Goal: Task Accomplishment & Management: Complete application form

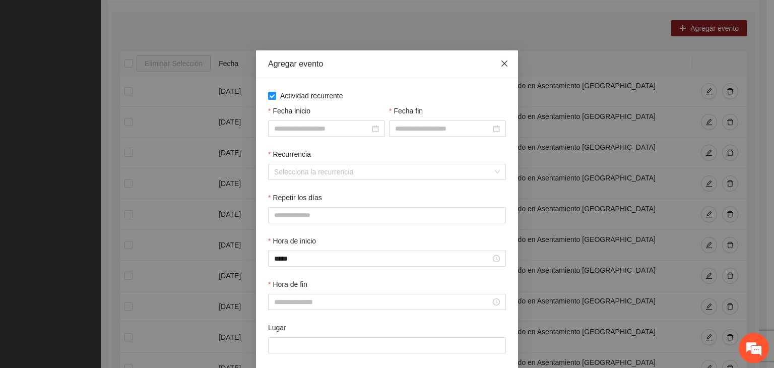
click at [502, 68] on icon "close" at bounding box center [504, 63] width 8 height 8
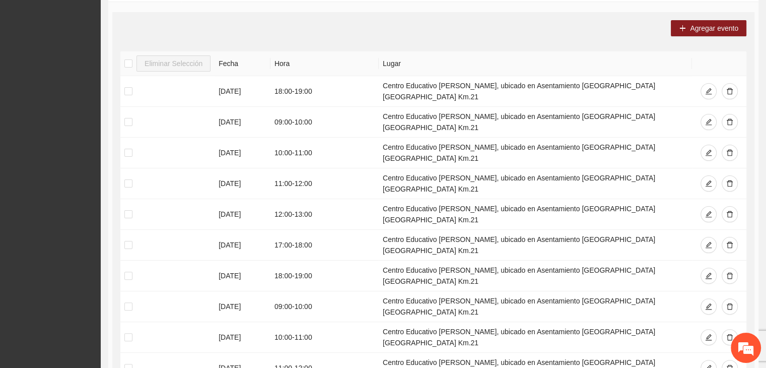
click at [492, 43] on div "Agregar evento Eliminar Selección Fecha Hora Lugar 12/08/2025 18:00 - 19:00 Cen…" at bounding box center [433, 216] width 642 height 408
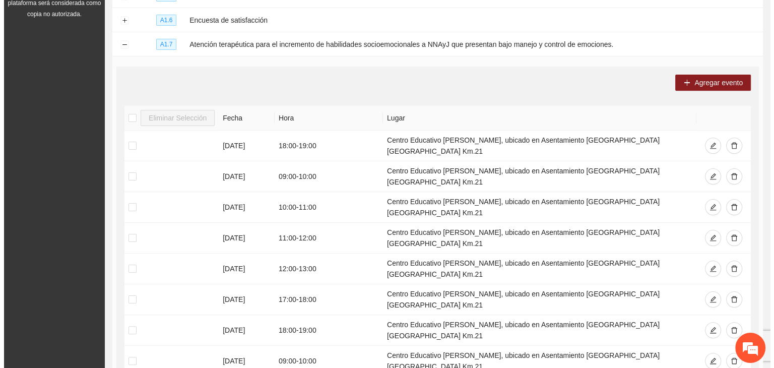
scroll to position [196, 0]
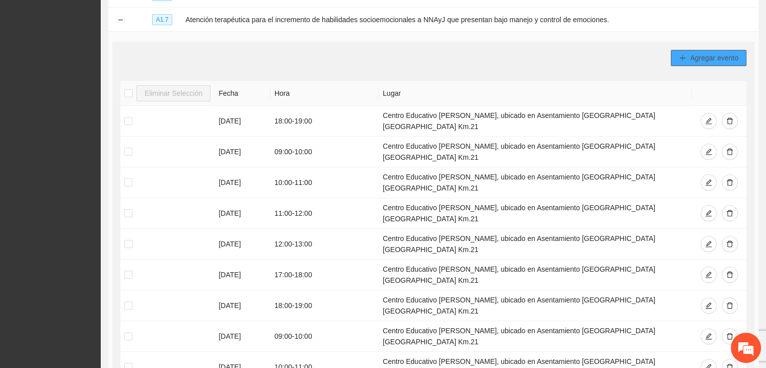
click at [686, 56] on icon "plus" at bounding box center [682, 57] width 7 height 7
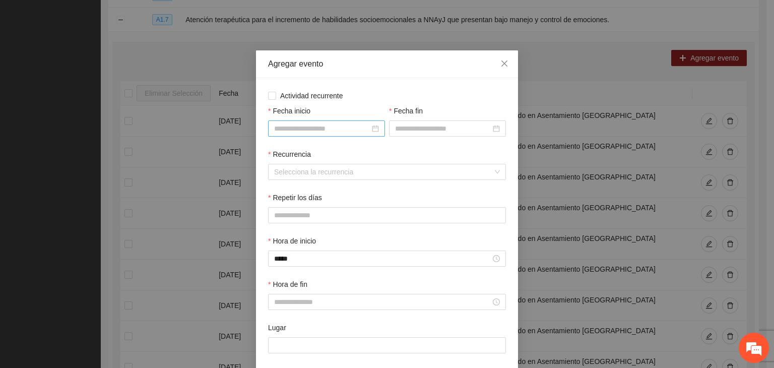
click at [312, 122] on div at bounding box center [326, 128] width 117 height 16
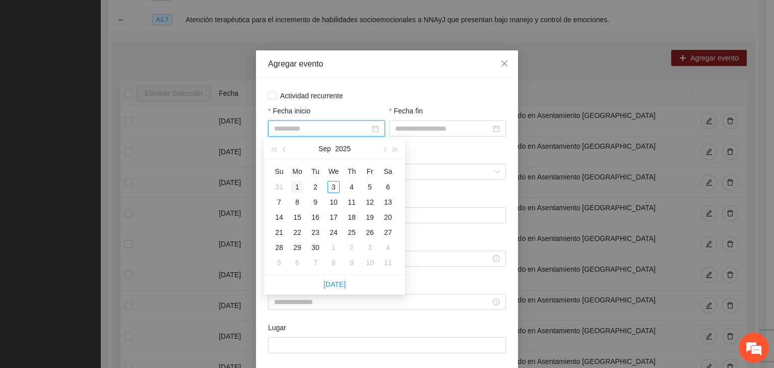
type input "**********"
click at [298, 188] on div "1" at bounding box center [297, 187] width 12 height 12
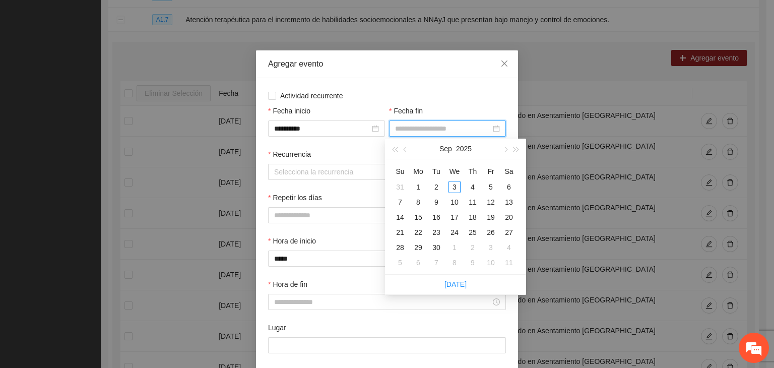
click at [411, 132] on input "Fecha fin" at bounding box center [443, 128] width 96 height 11
type input "**********"
click at [491, 189] on div "5" at bounding box center [491, 187] width 12 height 12
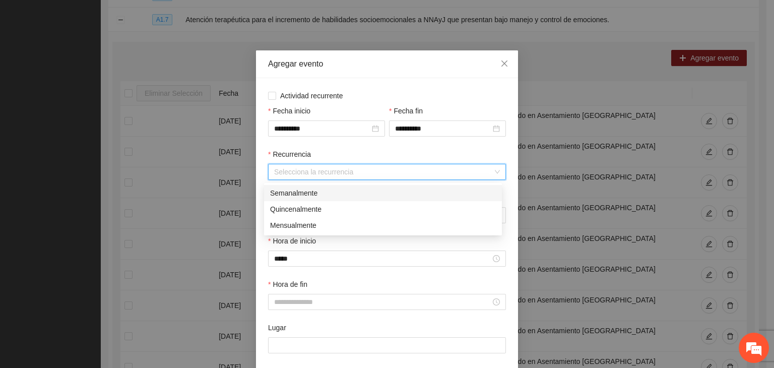
click at [337, 172] on input "Recurrencia" at bounding box center [383, 171] width 219 height 15
click at [300, 194] on div "Semanalmente" at bounding box center [383, 192] width 226 height 11
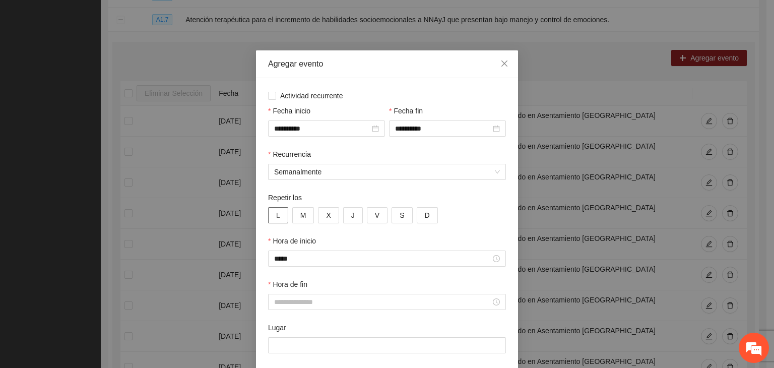
click at [276, 219] on span "L" at bounding box center [278, 215] width 4 height 11
drag, startPoint x: 298, startPoint y: 220, endPoint x: 325, endPoint y: 214, distance: 27.9
click at [325, 214] on div "L M X J V S D" at bounding box center [387, 215] width 238 height 16
click at [326, 214] on span "X" at bounding box center [328, 215] width 5 height 11
click at [307, 213] on button "M" at bounding box center [303, 215] width 22 height 16
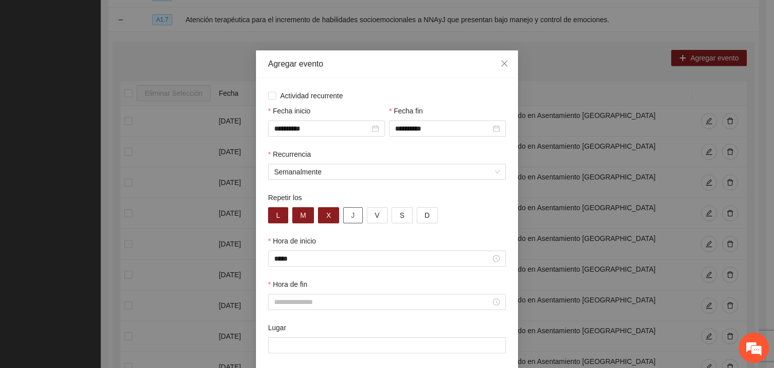
click at [343, 216] on button "J" at bounding box center [353, 215] width 20 height 16
click at [375, 218] on span "V" at bounding box center [377, 215] width 5 height 11
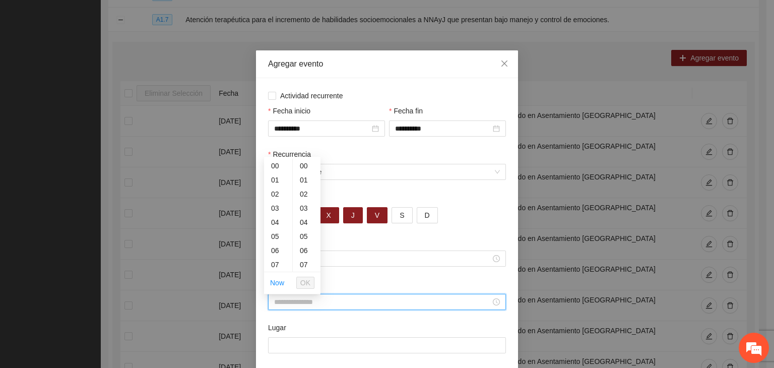
click at [331, 301] on input "Hora de fin" at bounding box center [382, 301] width 217 height 11
click at [273, 230] on div "10" at bounding box center [278, 227] width 28 height 14
type input "*****"
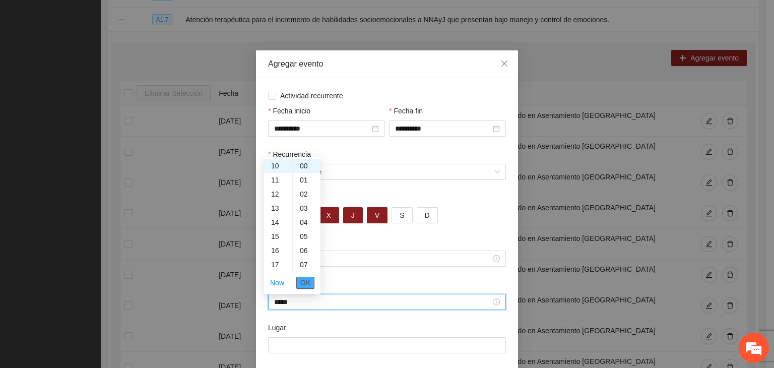
click at [308, 281] on span "OK" at bounding box center [305, 282] width 10 height 11
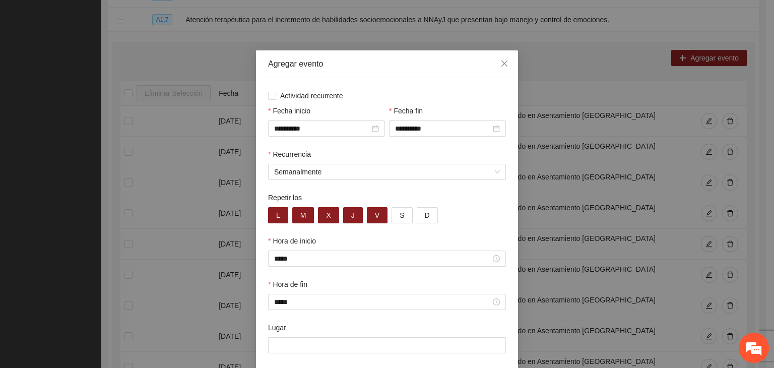
scroll to position [50, 0]
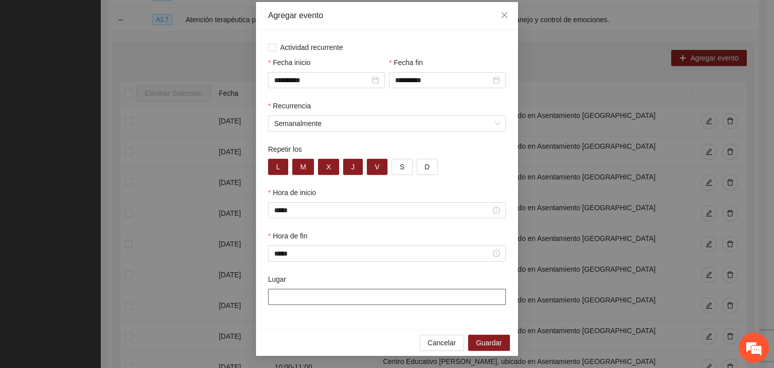
click at [363, 298] on input "Lugar" at bounding box center [387, 297] width 238 height 16
type input "**********"
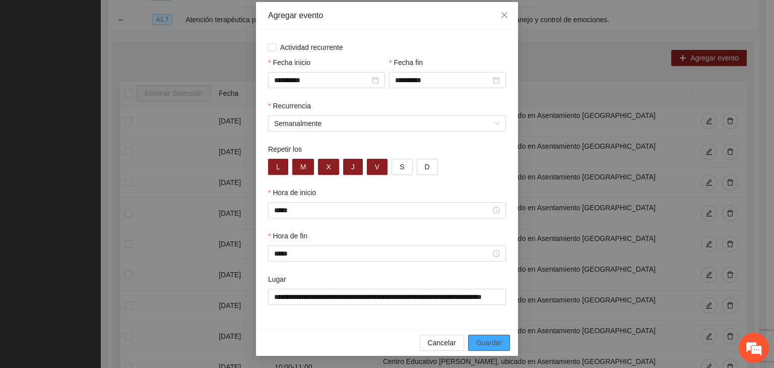
click at [493, 339] on span "Guardar" at bounding box center [489, 342] width 26 height 11
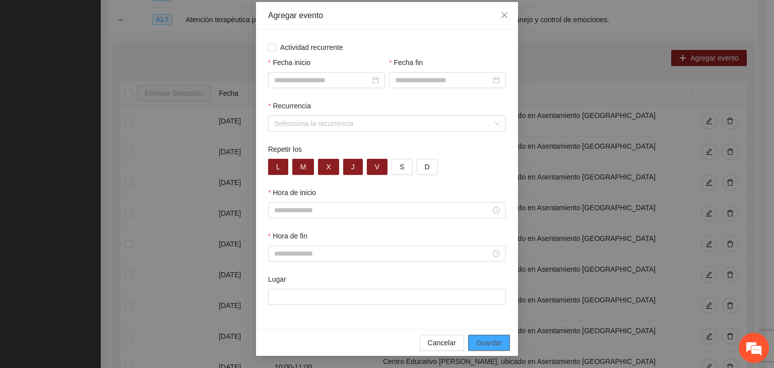
scroll to position [0, 0]
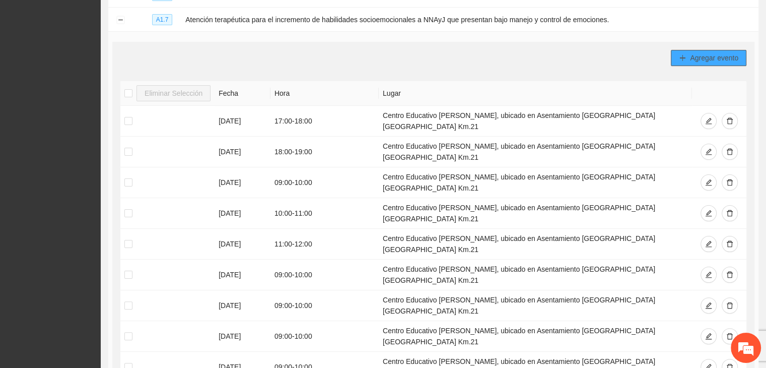
click at [690, 57] on span "Agregar evento" at bounding box center [714, 57] width 48 height 11
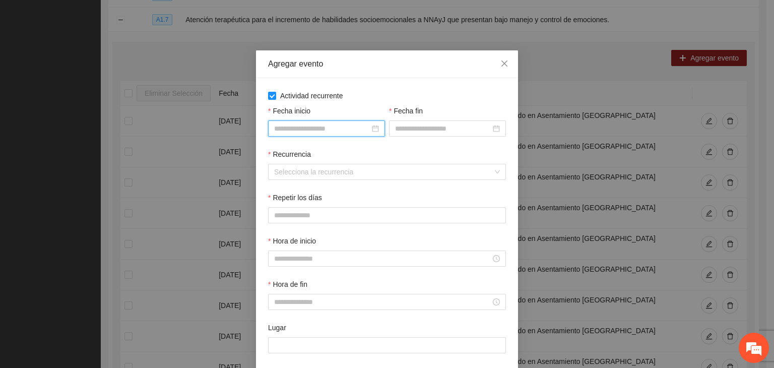
click at [290, 125] on input "Fecha inicio" at bounding box center [322, 128] width 96 height 11
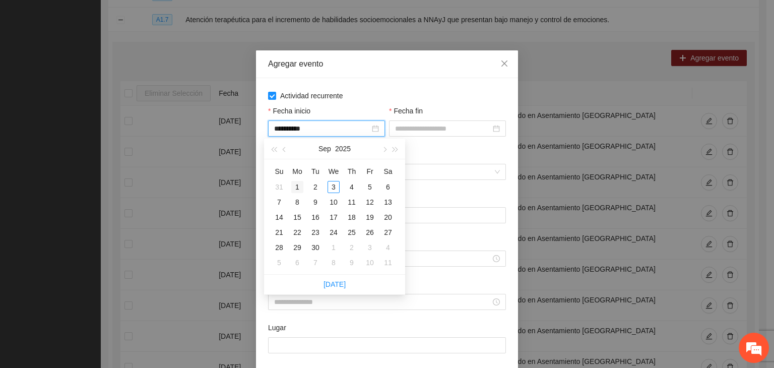
type input "**********"
click at [298, 186] on div "1" at bounding box center [297, 187] width 12 height 12
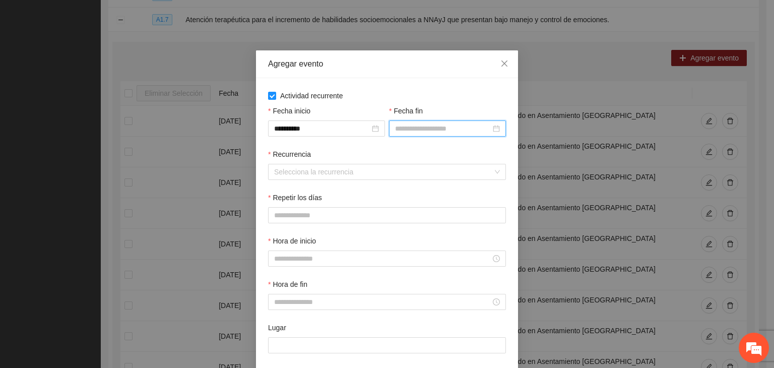
click at [413, 127] on input "Fecha fin" at bounding box center [443, 128] width 96 height 11
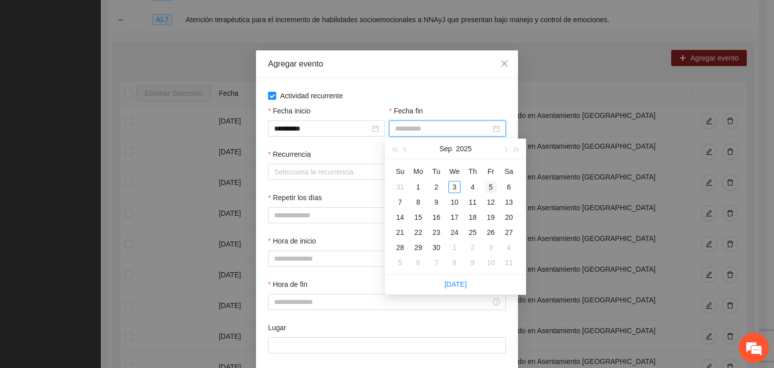
type input "**********"
click at [486, 185] on div "5" at bounding box center [491, 187] width 12 height 12
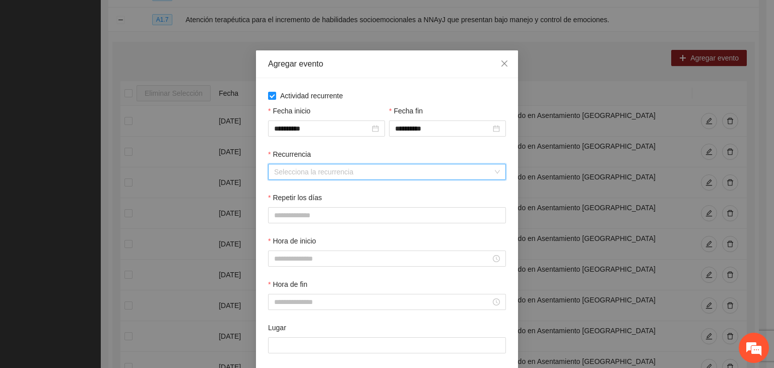
click at [345, 175] on input "Recurrencia" at bounding box center [383, 171] width 219 height 15
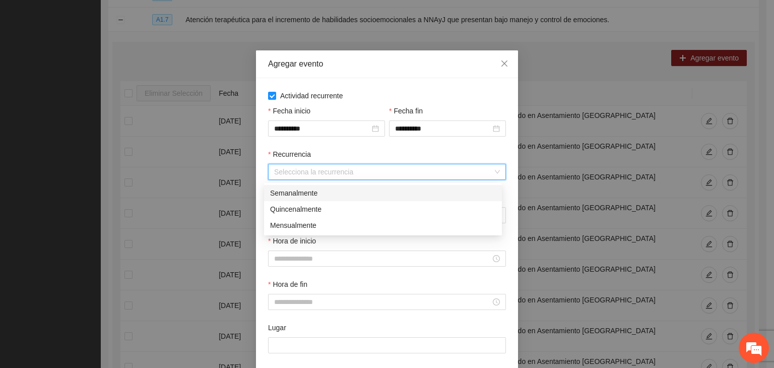
click at [319, 187] on div "Semanalmente" at bounding box center [383, 192] width 226 height 11
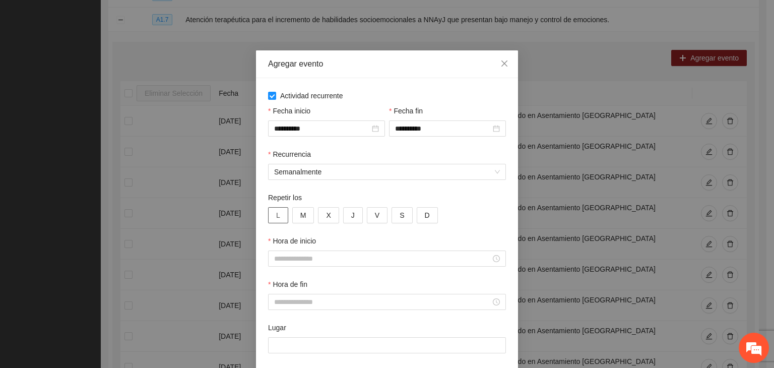
click at [276, 214] on span "L" at bounding box center [278, 215] width 4 height 11
click at [292, 213] on button "M" at bounding box center [303, 215] width 22 height 16
click at [318, 218] on button "X" at bounding box center [328, 215] width 21 height 16
click at [344, 220] on button "J" at bounding box center [353, 215] width 20 height 16
click at [367, 221] on button "V" at bounding box center [377, 215] width 21 height 16
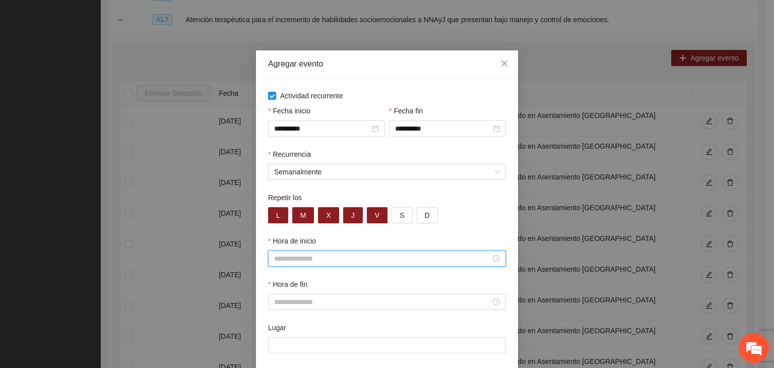
click at [340, 262] on input "Hora de inicio" at bounding box center [382, 258] width 217 height 11
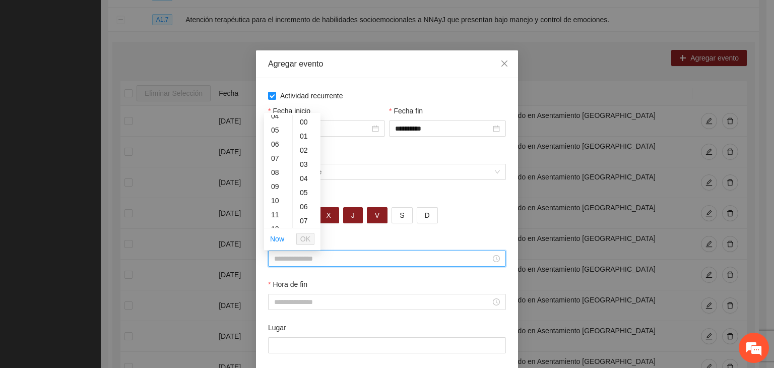
scroll to position [64, 0]
click at [274, 200] on div "10" at bounding box center [278, 198] width 28 height 14
type input "*****"
click at [311, 238] on button "OK" at bounding box center [305, 239] width 18 height 12
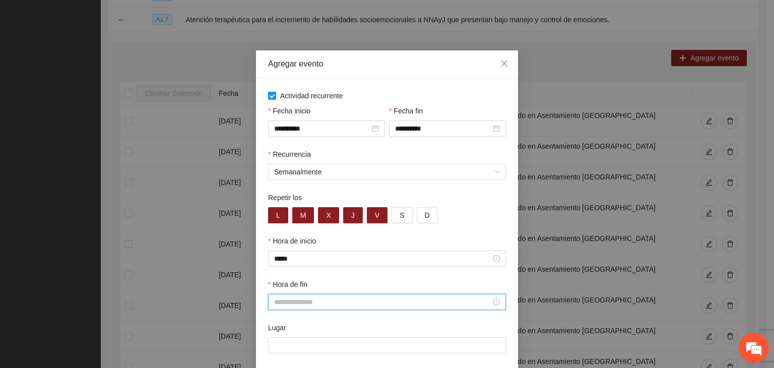
click at [308, 304] on input "Hora de fin" at bounding box center [382, 301] width 217 height 11
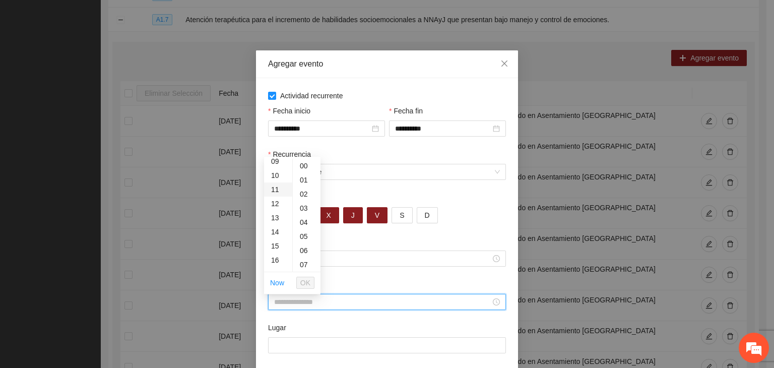
click at [279, 190] on div "11" at bounding box center [278, 189] width 28 height 14
type input "*****"
click at [304, 280] on span "OK" at bounding box center [305, 282] width 10 height 11
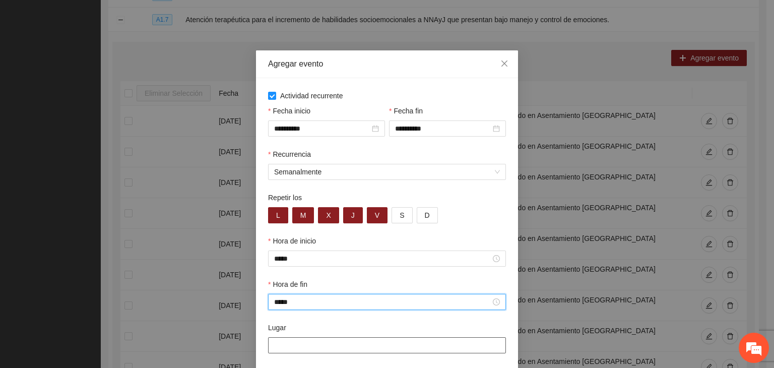
click at [304, 342] on input "Lugar" at bounding box center [387, 345] width 238 height 16
type input "**********"
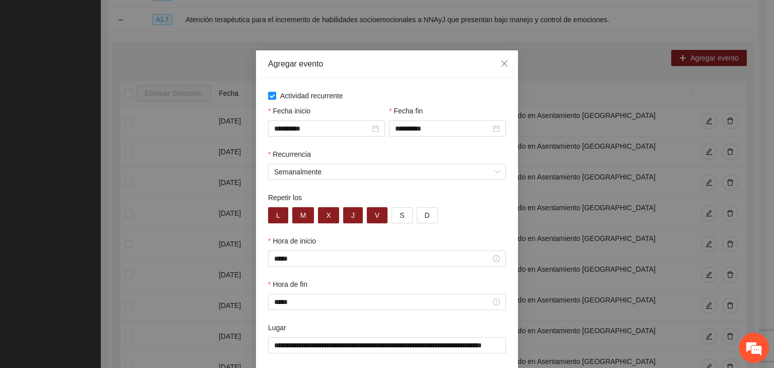
scroll to position [50, 0]
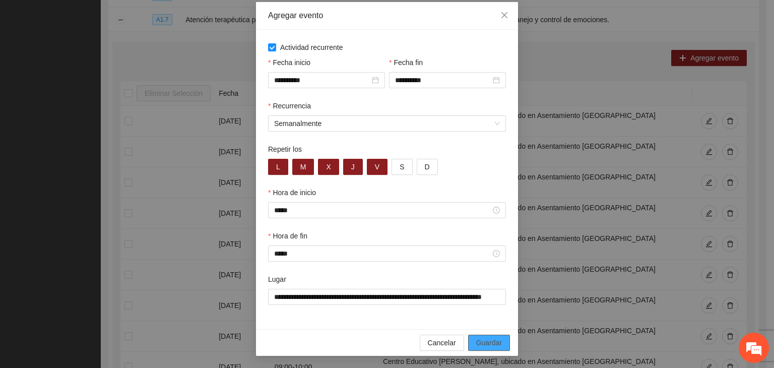
click at [498, 341] on button "Guardar" at bounding box center [489, 343] width 42 height 16
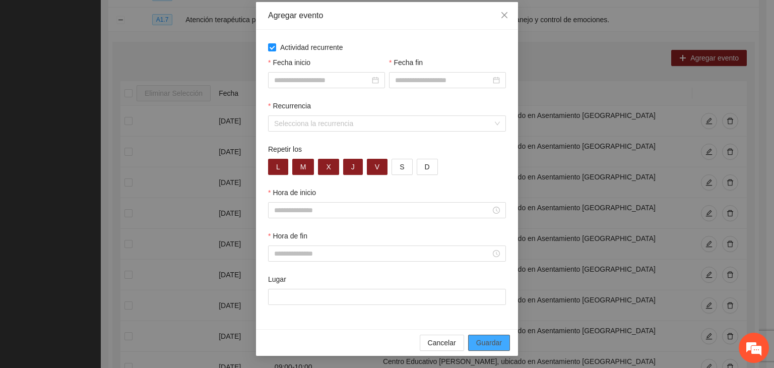
scroll to position [0, 0]
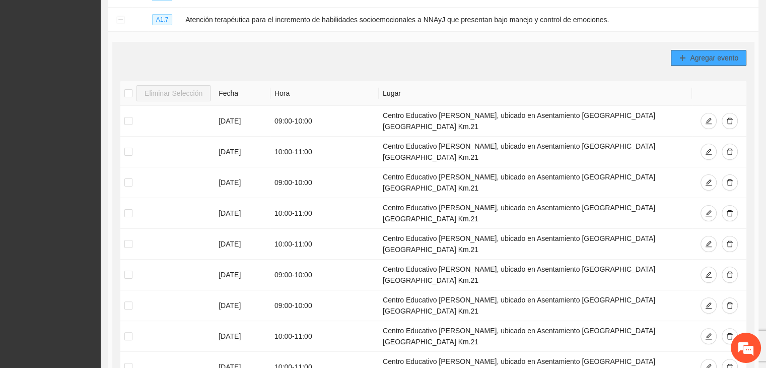
click at [690, 58] on span "Agregar evento" at bounding box center [714, 57] width 48 height 11
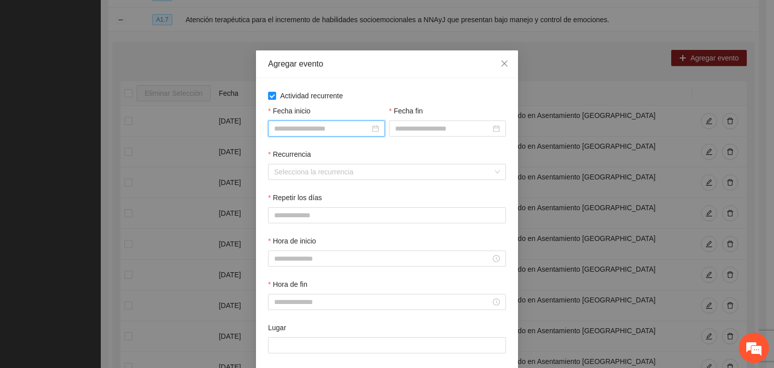
click at [294, 129] on input "Fecha inicio" at bounding box center [322, 128] width 96 height 11
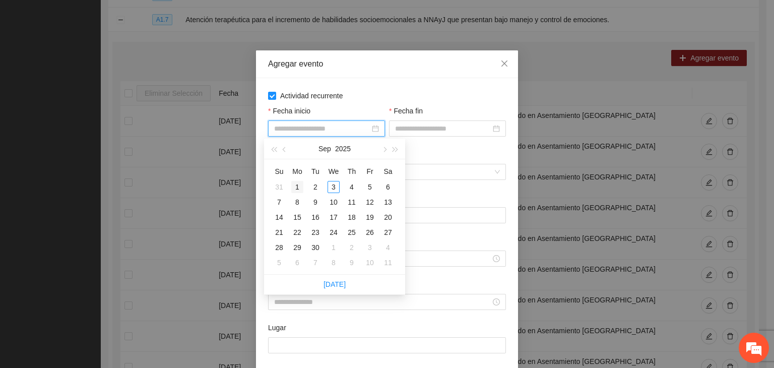
type input "**********"
click at [303, 186] on div "1" at bounding box center [297, 187] width 12 height 12
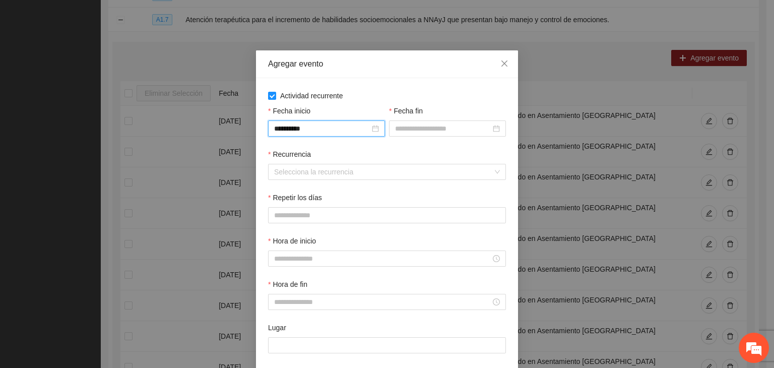
click at [416, 119] on div "Fecha fin" at bounding box center [447, 112] width 117 height 15
click at [421, 127] on input "Fecha fin" at bounding box center [443, 128] width 96 height 11
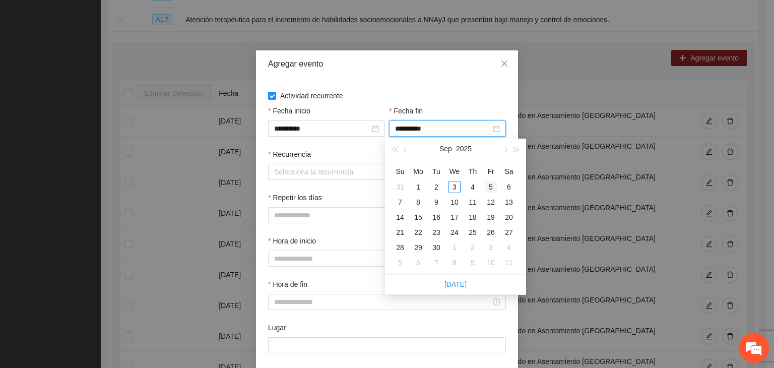
type input "**********"
click at [486, 183] on div "5" at bounding box center [491, 187] width 12 height 12
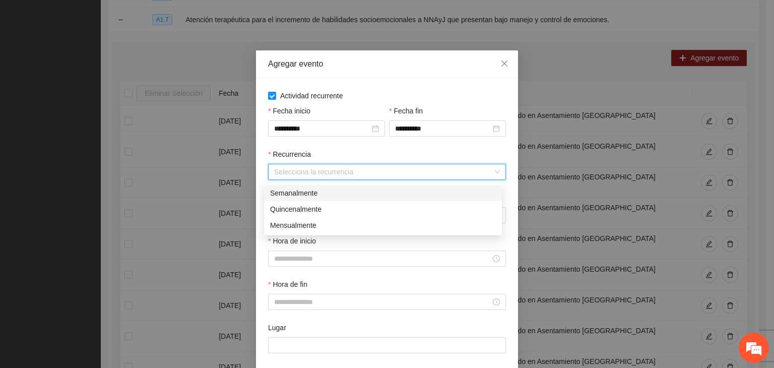
click at [326, 171] on input "Recurrencia" at bounding box center [383, 171] width 219 height 15
click at [296, 198] on div "Semanalmente" at bounding box center [383, 193] width 238 height 16
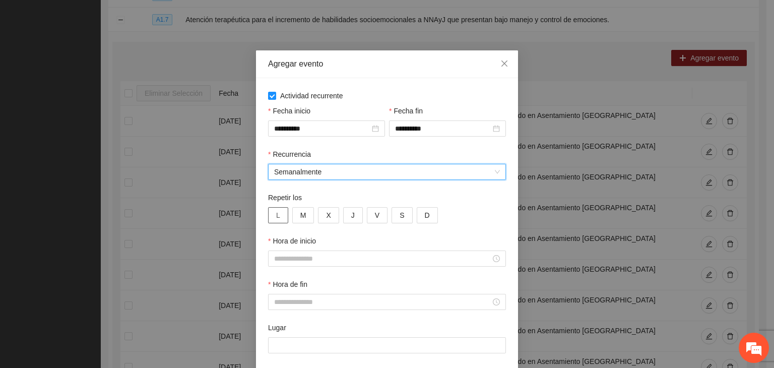
click at [276, 212] on button "L" at bounding box center [278, 215] width 20 height 16
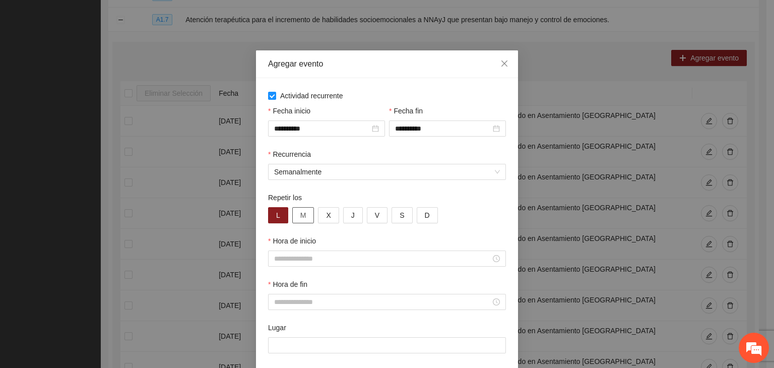
click at [301, 213] on span "M" at bounding box center [303, 215] width 6 height 11
click at [318, 213] on button "X" at bounding box center [328, 215] width 21 height 16
click at [337, 214] on div "L M X J V S D" at bounding box center [387, 215] width 238 height 16
click at [351, 215] on span "J" at bounding box center [353, 215] width 4 height 11
click at [375, 216] on span "V" at bounding box center [377, 215] width 5 height 11
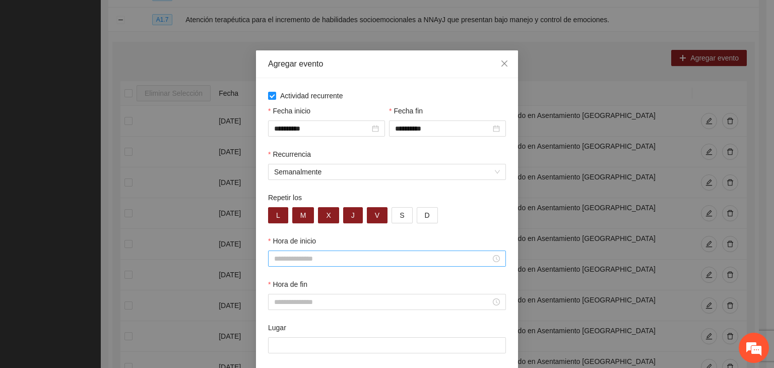
click at [308, 255] on input "Hora de inicio" at bounding box center [382, 258] width 217 height 11
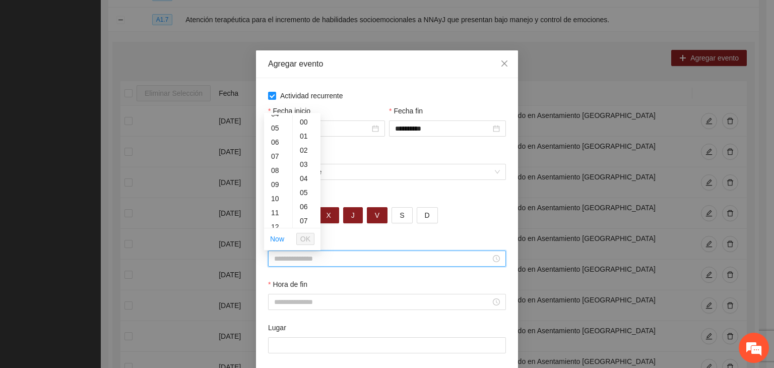
scroll to position [98, 0]
click at [275, 176] on div "11" at bounding box center [278, 179] width 28 height 14
type input "*****"
click at [307, 240] on span "OK" at bounding box center [305, 238] width 10 height 11
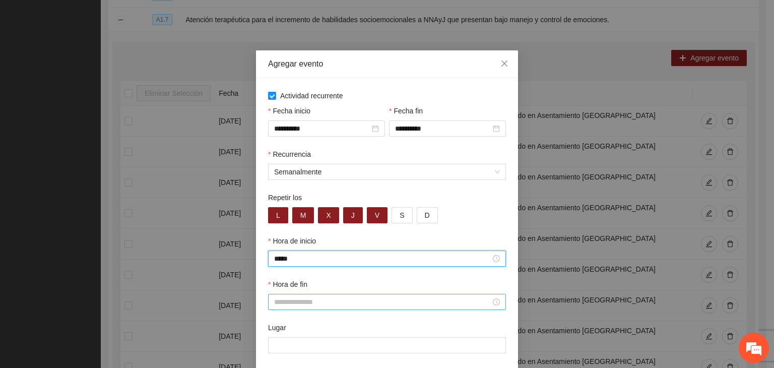
click at [304, 298] on input "Hora de fin" at bounding box center [382, 301] width 217 height 11
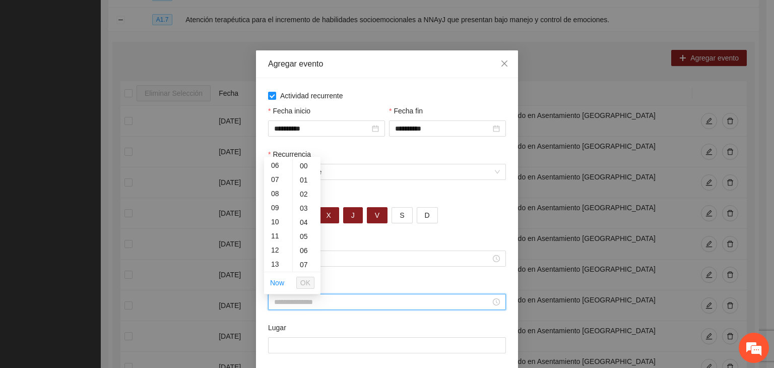
scroll to position [106, 0]
click at [278, 231] on div "12" at bounding box center [278, 229] width 28 height 14
type input "*****"
click at [305, 284] on span "OK" at bounding box center [305, 282] width 10 height 11
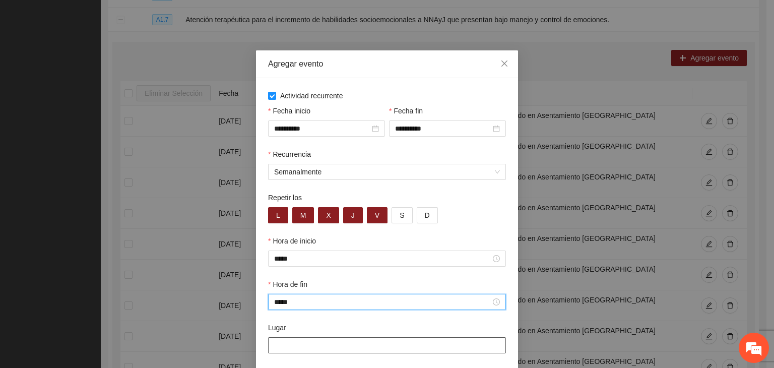
click at [305, 343] on input "Lugar" at bounding box center [387, 345] width 238 height 16
type input "**********"
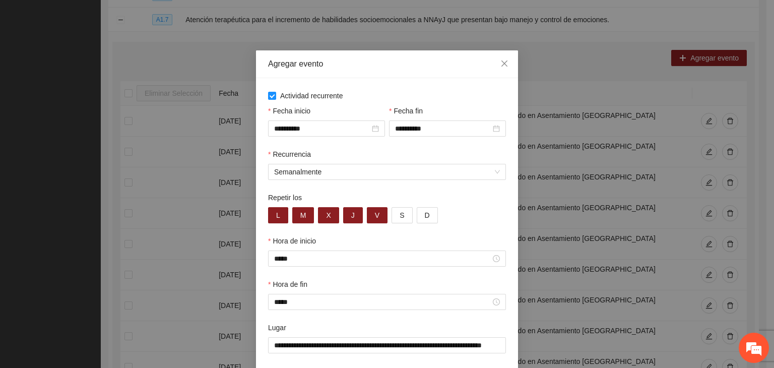
scroll to position [50, 0]
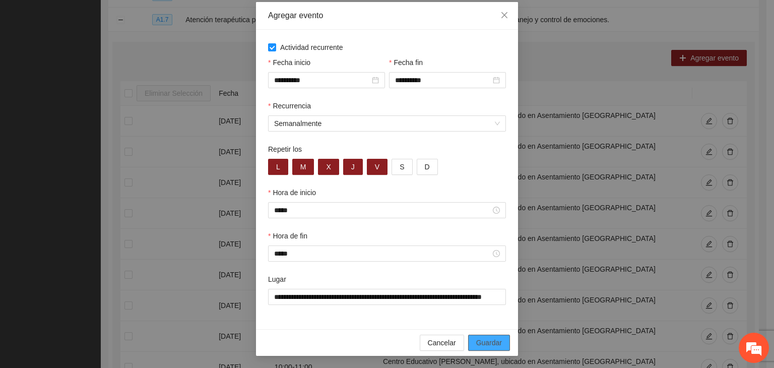
click at [479, 344] on span "Guardar" at bounding box center [489, 342] width 26 height 11
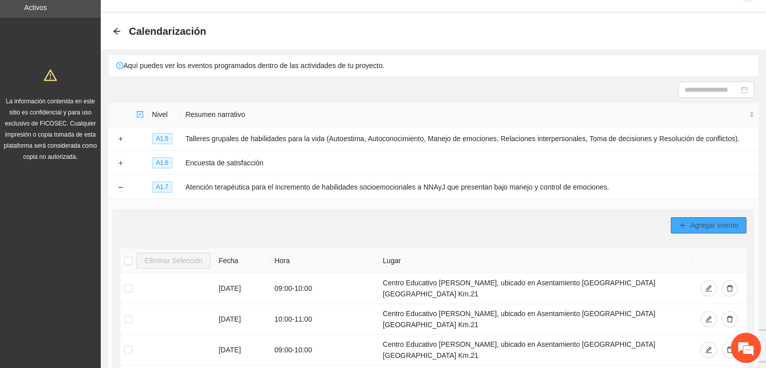
scroll to position [14, 0]
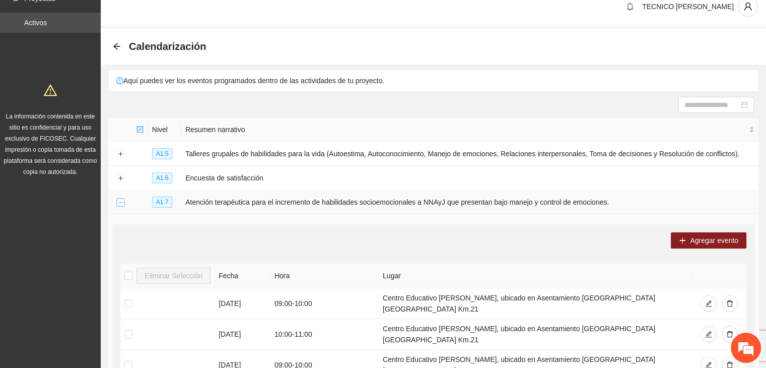
click at [121, 203] on button "Collapse row" at bounding box center [120, 203] width 8 height 8
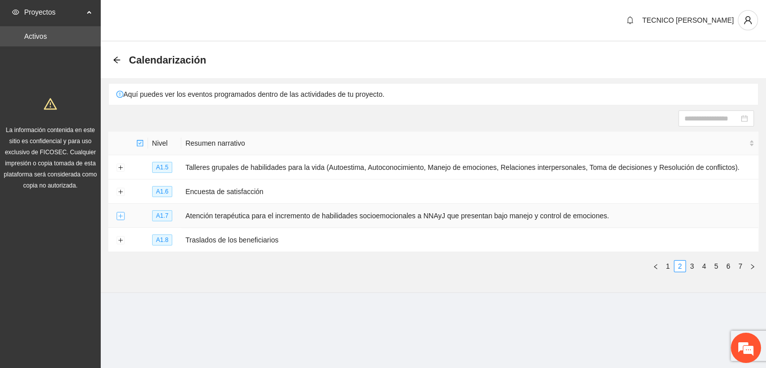
scroll to position [0, 0]
click at [710, 265] on link "4" at bounding box center [711, 265] width 11 height 11
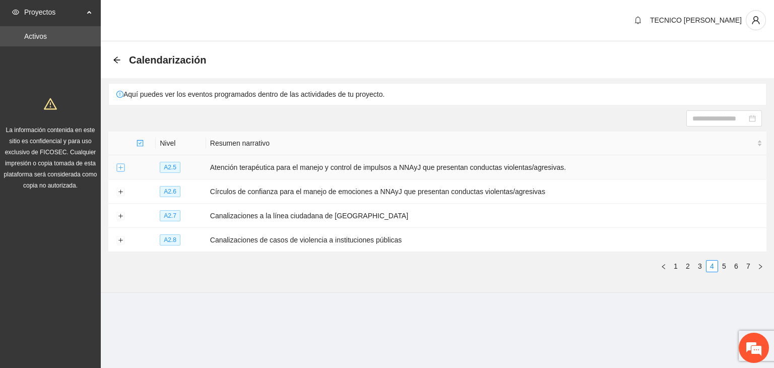
click at [121, 167] on button "Expand row" at bounding box center [120, 168] width 8 height 8
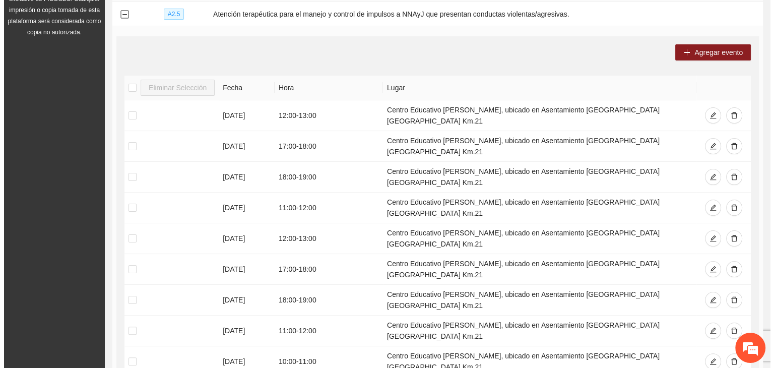
scroll to position [152, 0]
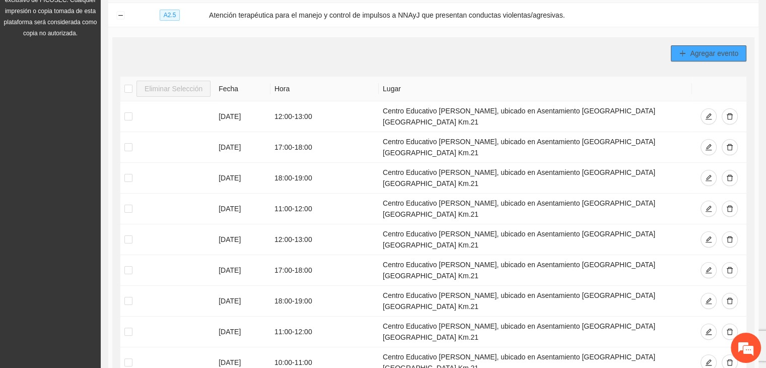
click at [699, 49] on span "Agregar evento" at bounding box center [714, 53] width 48 height 11
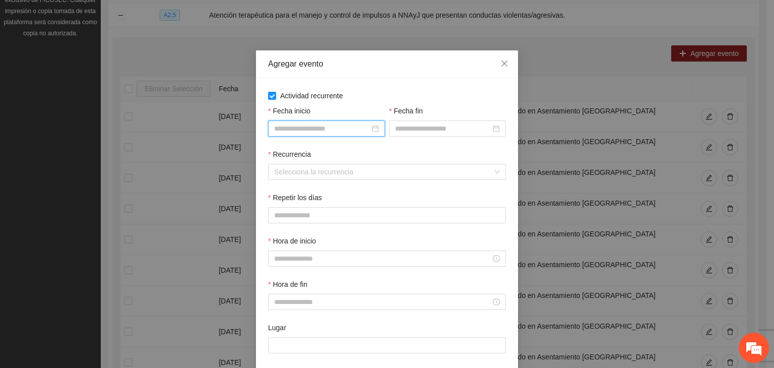
click at [291, 132] on input "Fecha inicio" at bounding box center [322, 128] width 96 height 11
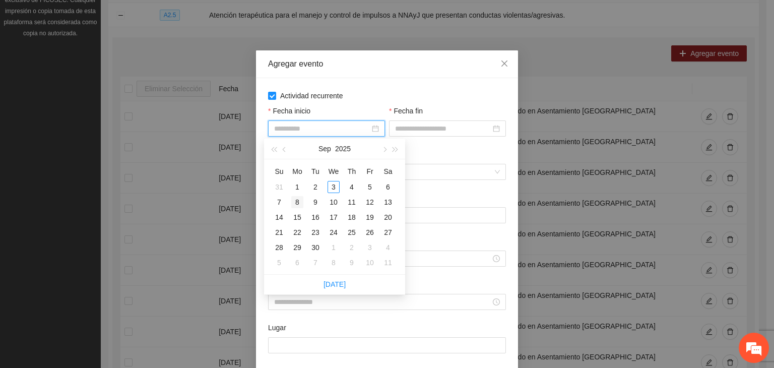
type input "**********"
click at [296, 199] on div "8" at bounding box center [297, 202] width 12 height 12
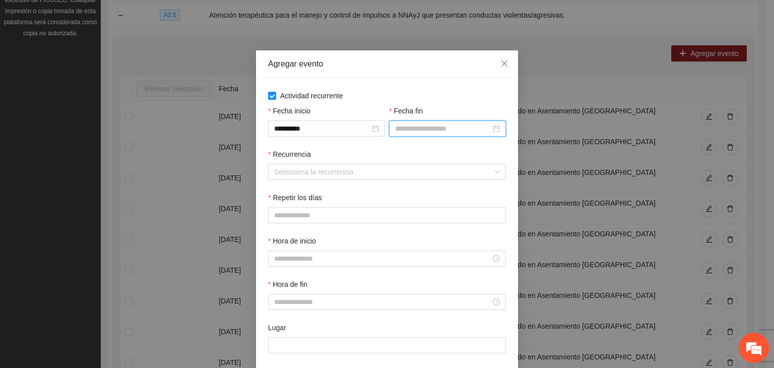
click at [415, 125] on input "Fecha fin" at bounding box center [443, 128] width 96 height 11
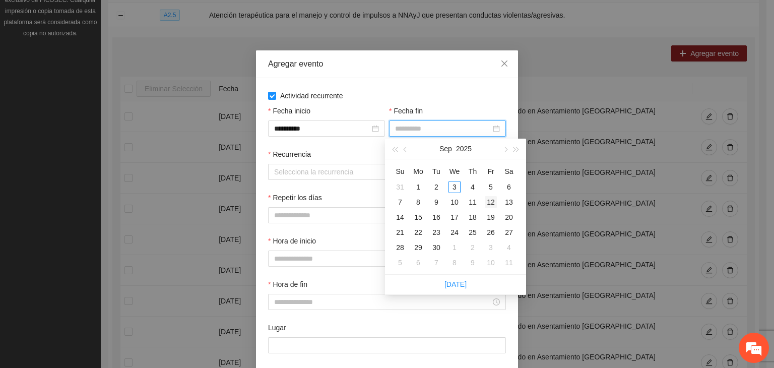
type input "**********"
click at [487, 204] on div "12" at bounding box center [491, 202] width 12 height 12
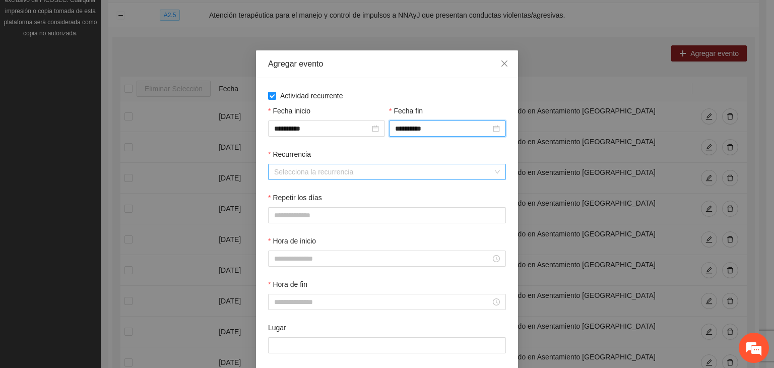
click at [314, 167] on input "Recurrencia" at bounding box center [383, 171] width 219 height 15
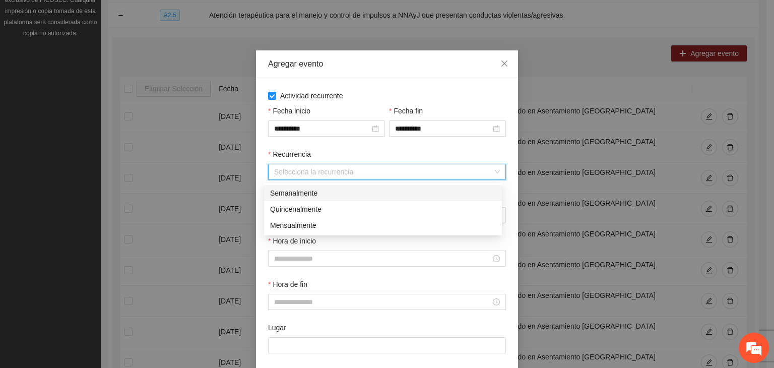
click at [306, 192] on div "Semanalmente" at bounding box center [383, 192] width 226 height 11
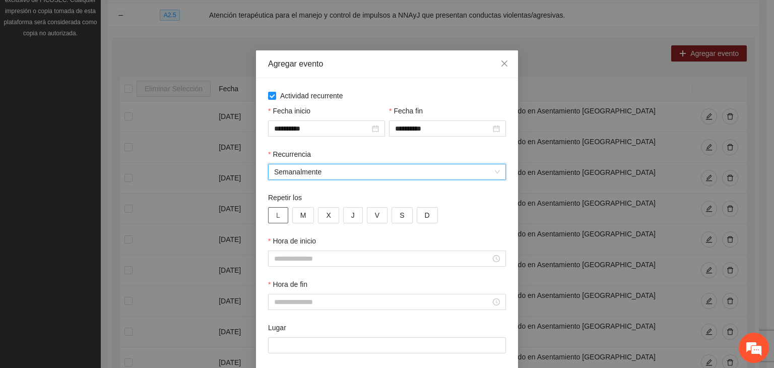
click at [277, 216] on button "L" at bounding box center [278, 215] width 20 height 16
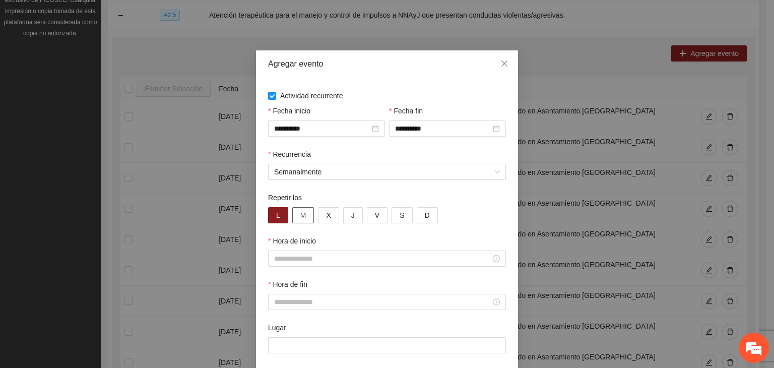
click at [294, 216] on button "M" at bounding box center [303, 215] width 22 height 16
click at [328, 222] on button "X" at bounding box center [328, 215] width 21 height 16
click at [346, 222] on button "J" at bounding box center [353, 215] width 20 height 16
click at [375, 220] on span "V" at bounding box center [377, 215] width 5 height 11
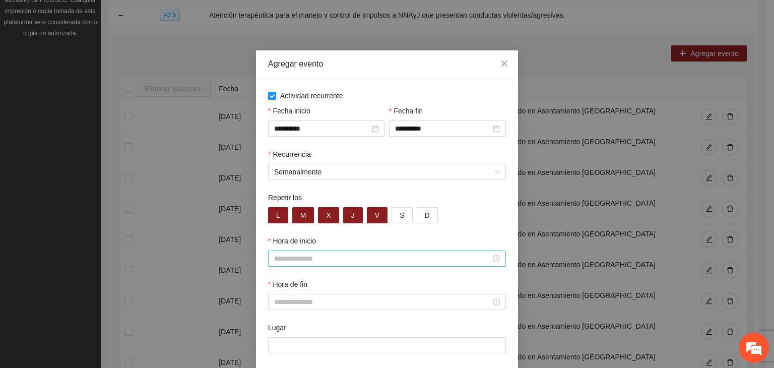
click at [333, 263] on input "Hora de inicio" at bounding box center [382, 258] width 217 height 11
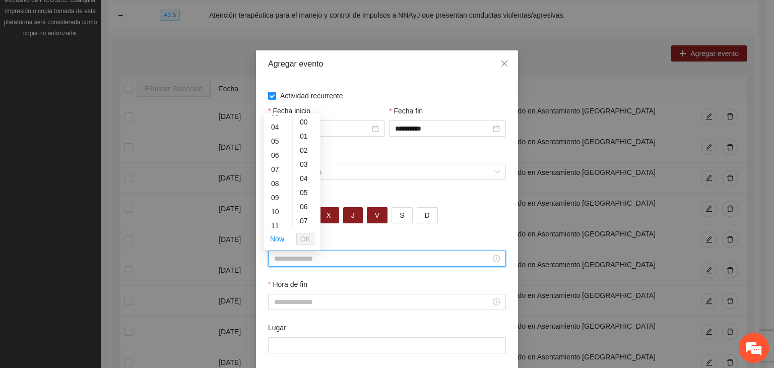
scroll to position [57, 0]
click at [277, 190] on div "09" at bounding box center [278, 192] width 28 height 14
type input "*****"
click at [311, 237] on button "OK" at bounding box center [305, 239] width 18 height 12
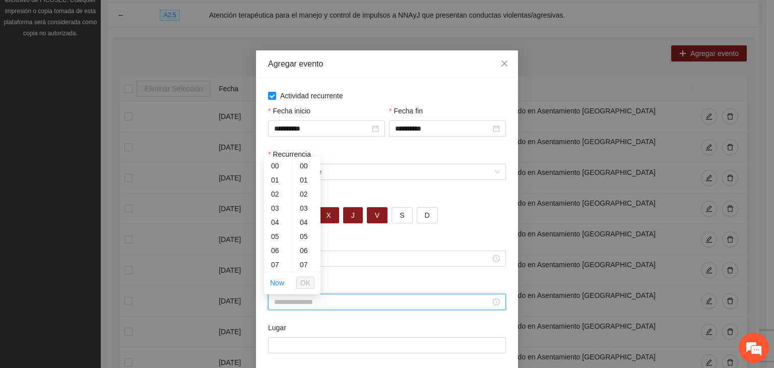
click at [308, 304] on input "Hora de fin" at bounding box center [382, 301] width 217 height 11
click at [276, 226] on div "10" at bounding box center [278, 226] width 28 height 14
type input "*****"
click at [310, 278] on button "OK" at bounding box center [305, 283] width 18 height 12
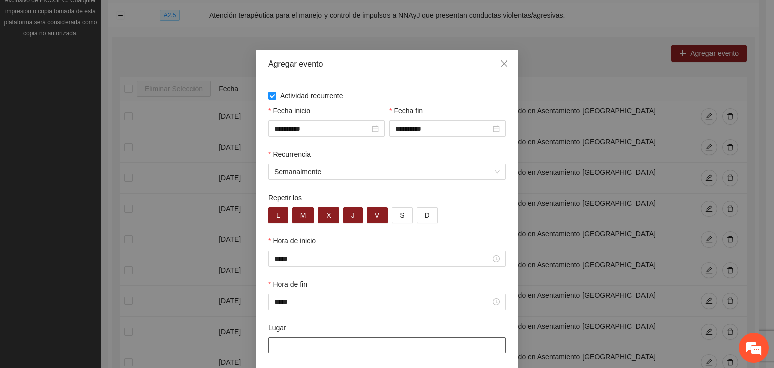
click at [334, 341] on input "Lugar" at bounding box center [387, 345] width 238 height 16
type input "**********"
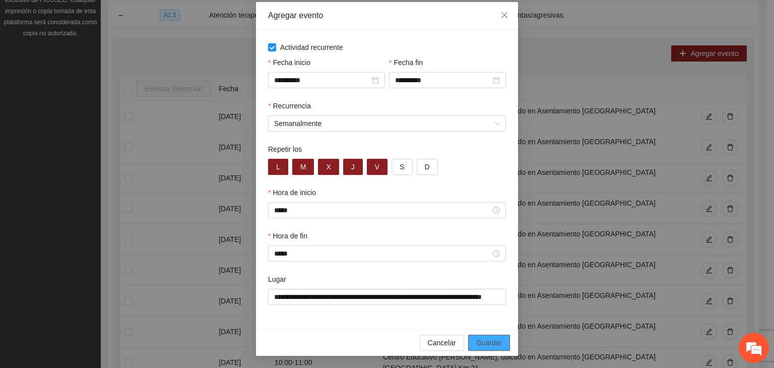
click at [488, 344] on span "Guardar" at bounding box center [489, 342] width 26 height 11
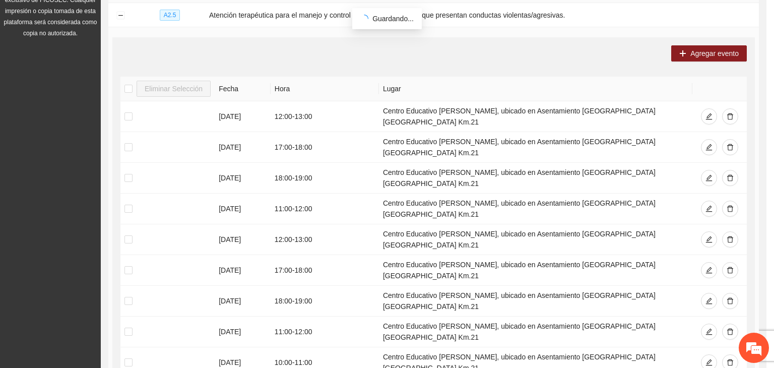
scroll to position [0, 0]
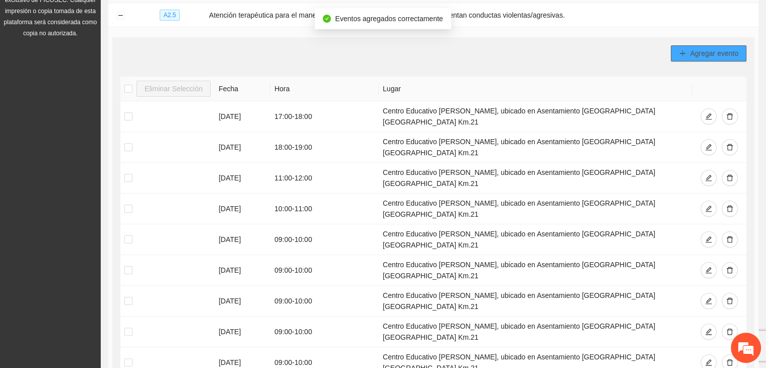
click at [691, 55] on span "Agregar evento" at bounding box center [714, 53] width 48 height 11
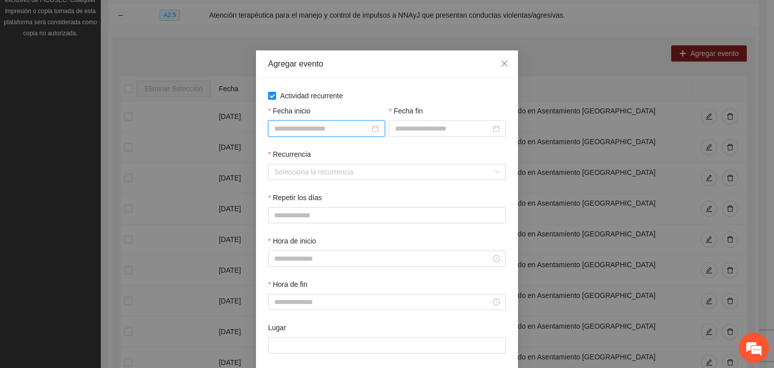
click at [300, 126] on input "Fecha inicio" at bounding box center [322, 128] width 96 height 11
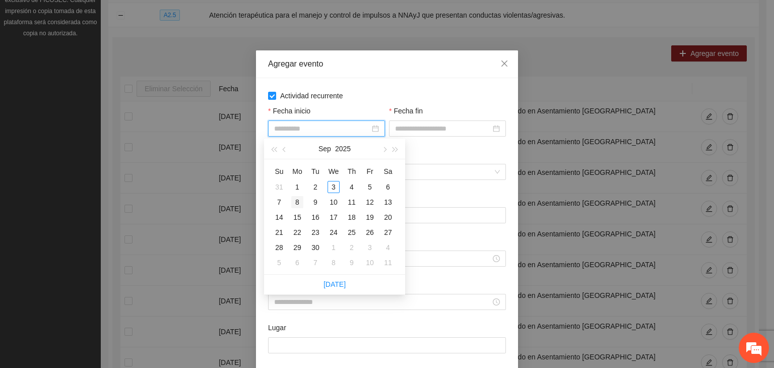
type input "**********"
click at [304, 206] on td "8" at bounding box center [297, 201] width 18 height 15
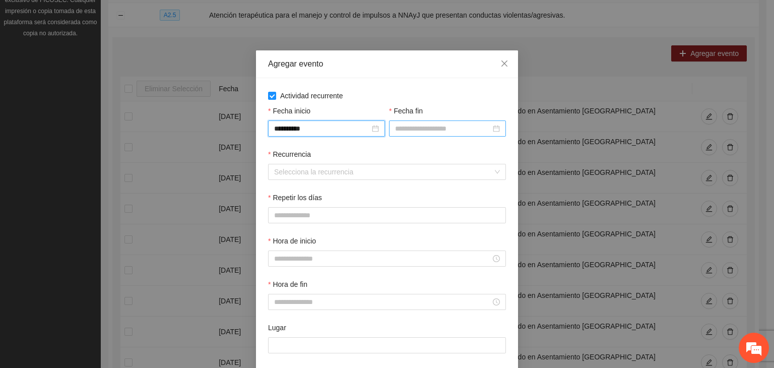
click at [420, 134] on input "Fecha fin" at bounding box center [443, 128] width 96 height 11
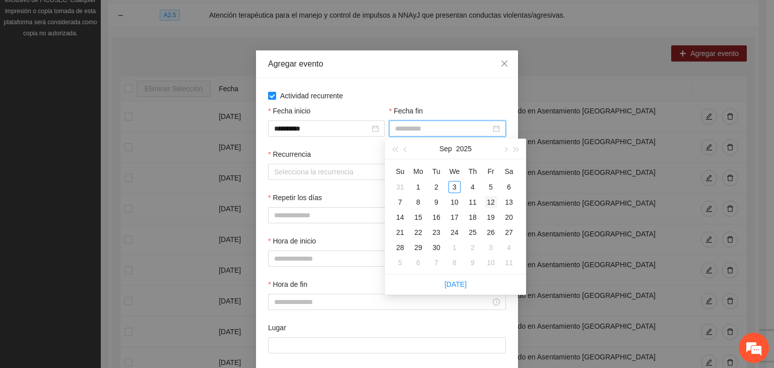
type input "**********"
click at [490, 203] on div "12" at bounding box center [491, 202] width 12 height 12
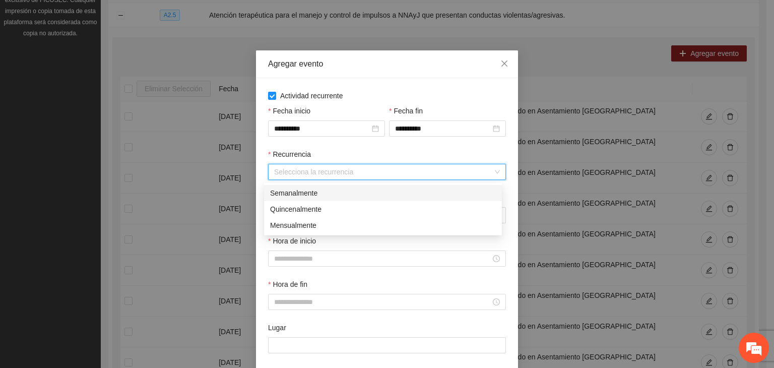
click at [355, 170] on input "Recurrencia" at bounding box center [383, 171] width 219 height 15
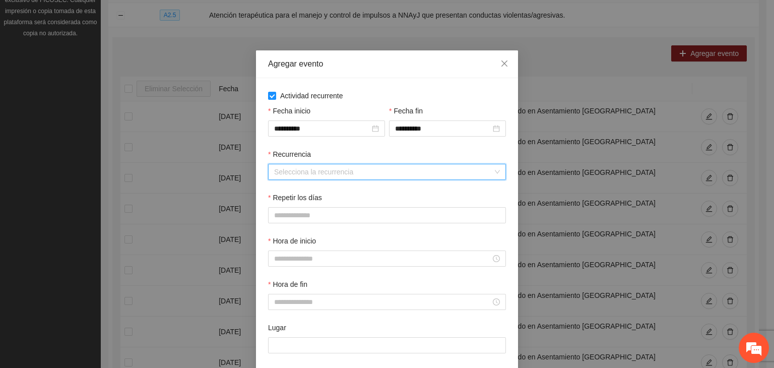
click at [314, 176] on input "Recurrencia" at bounding box center [383, 171] width 219 height 15
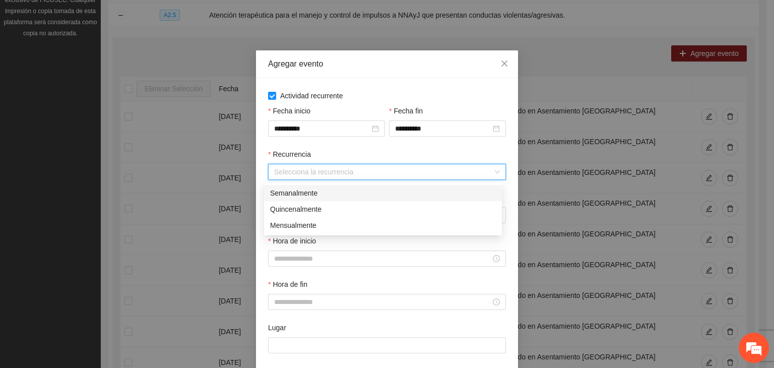
click at [313, 190] on div "Semanalmente" at bounding box center [383, 192] width 226 height 11
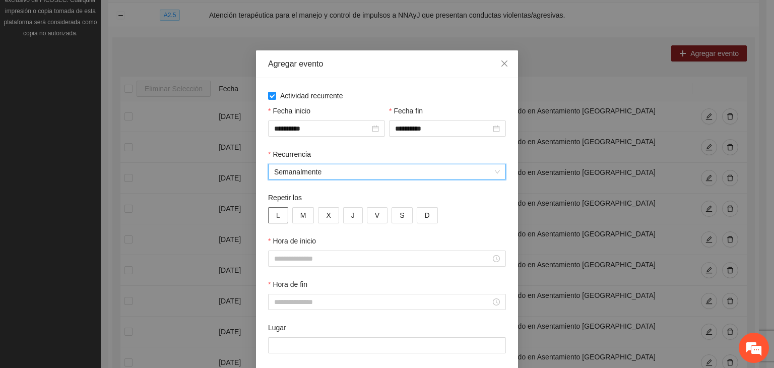
click at [276, 216] on span "L" at bounding box center [278, 215] width 4 height 11
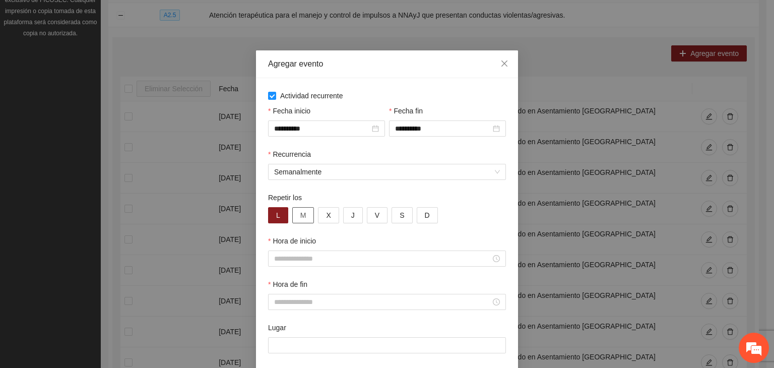
click at [300, 219] on span "M" at bounding box center [303, 215] width 6 height 11
click at [326, 216] on span "X" at bounding box center [328, 215] width 5 height 11
click at [343, 216] on button "J" at bounding box center [353, 215] width 20 height 16
click at [376, 214] on button "V" at bounding box center [377, 215] width 21 height 16
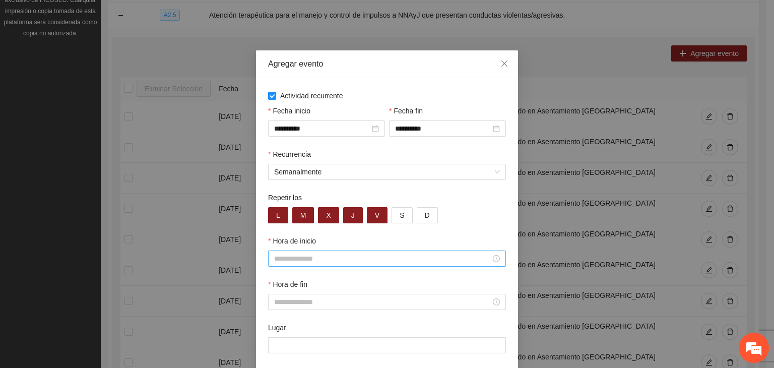
click at [353, 261] on input "Hora de inicio" at bounding box center [382, 258] width 217 height 11
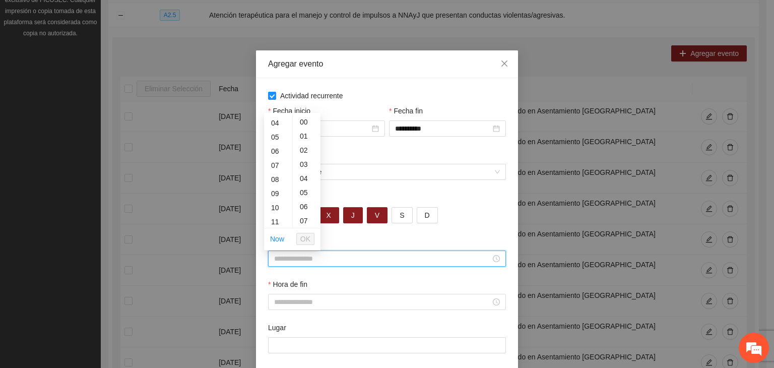
scroll to position [80, 0]
click at [273, 183] on div "10" at bounding box center [278, 183] width 28 height 14
type input "*****"
click at [302, 235] on span "OK" at bounding box center [305, 238] width 10 height 11
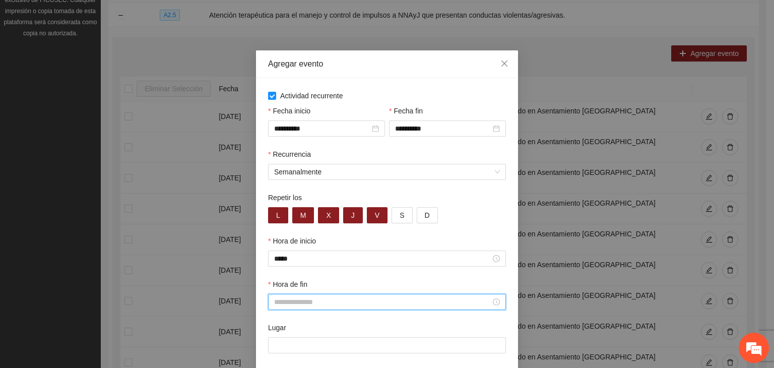
click at [301, 303] on input "Hora de fin" at bounding box center [382, 301] width 217 height 11
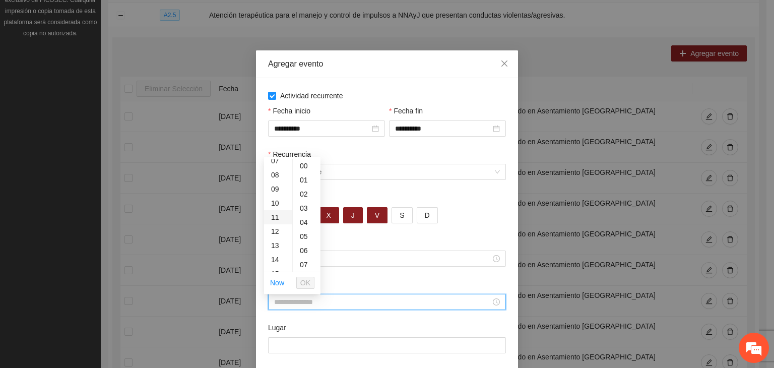
click at [275, 218] on div "11" at bounding box center [278, 217] width 28 height 14
type input "*****"
click at [307, 282] on span "OK" at bounding box center [305, 282] width 10 height 11
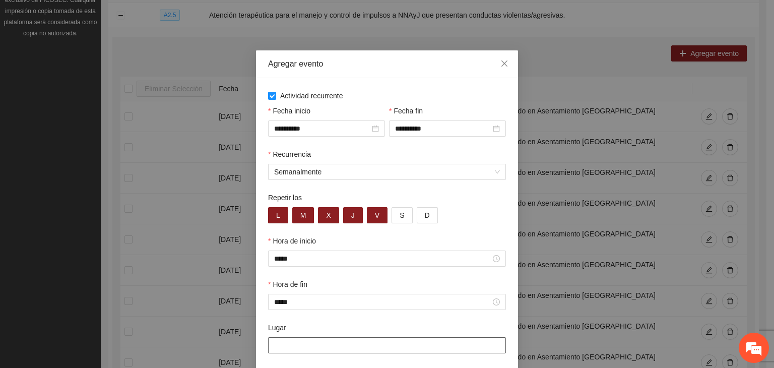
click at [324, 347] on input "Lugar" at bounding box center [387, 345] width 238 height 16
type input "**********"
click at [757, 164] on div "**********" at bounding box center [387, 184] width 774 height 368
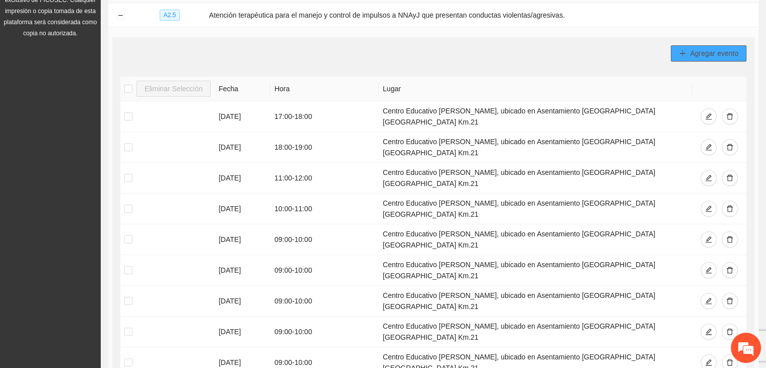
click at [694, 59] on button "Agregar evento" at bounding box center [709, 53] width 76 height 16
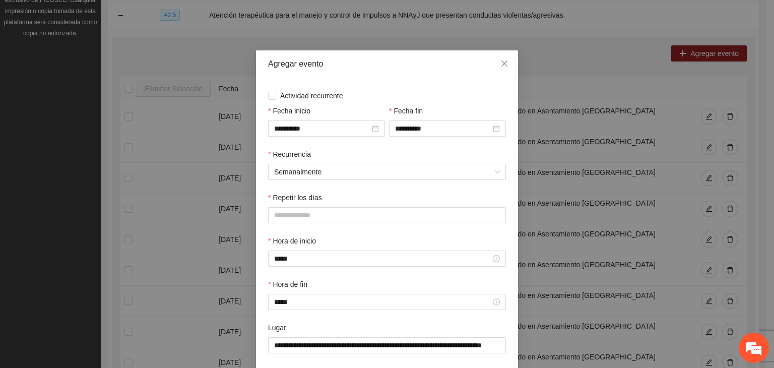
scroll to position [50, 0]
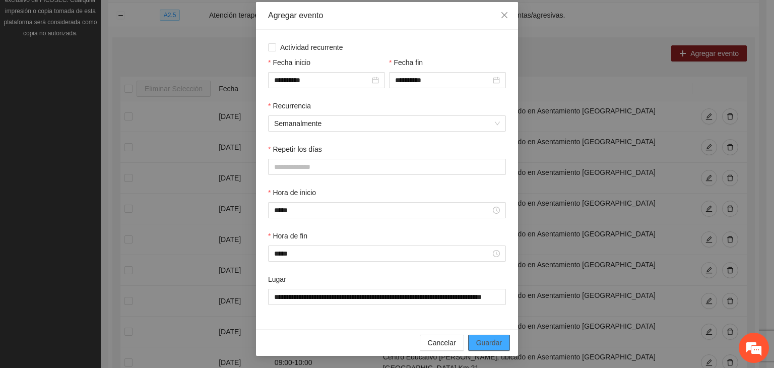
click at [493, 339] on span "Guardar" at bounding box center [489, 342] width 26 height 11
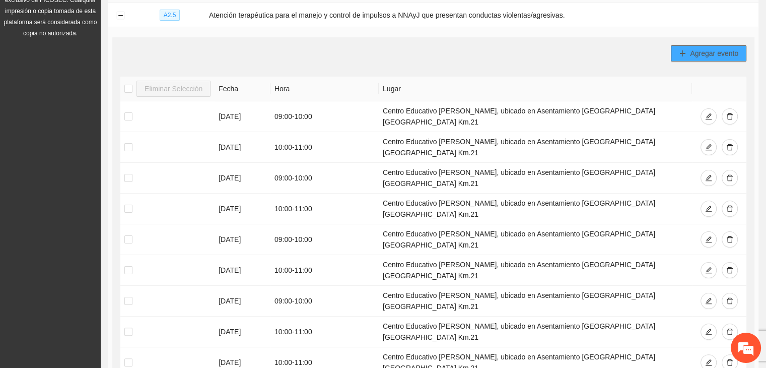
click at [692, 55] on span "Agregar evento" at bounding box center [714, 53] width 48 height 11
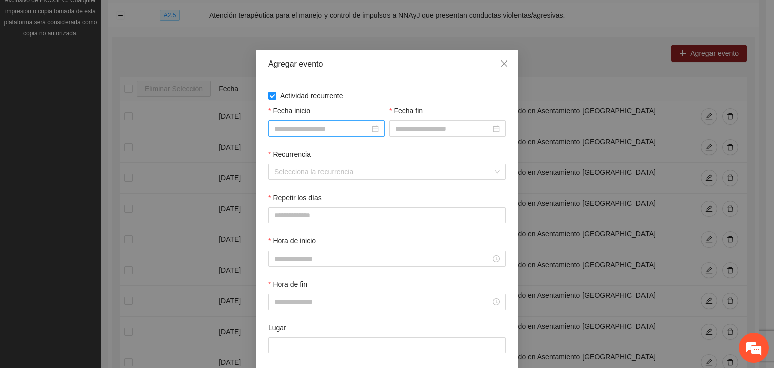
click at [291, 124] on input "Fecha inicio" at bounding box center [322, 128] width 96 height 11
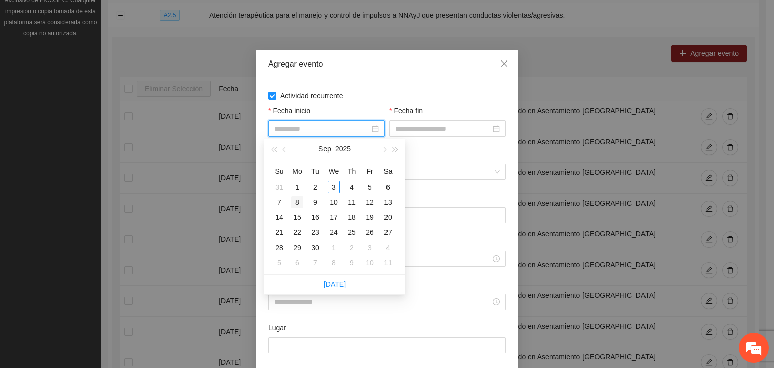
type input "**********"
click at [298, 201] on div "8" at bounding box center [297, 202] width 12 height 12
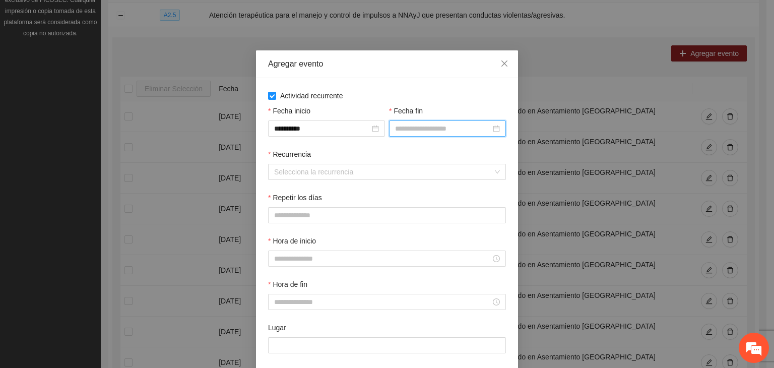
click at [416, 134] on input "Fecha fin" at bounding box center [443, 128] width 96 height 11
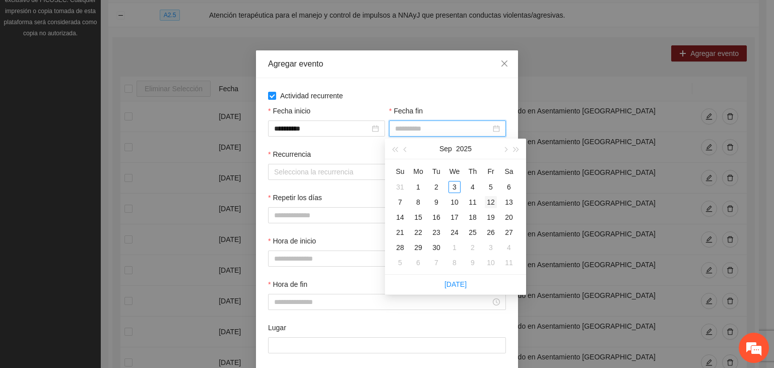
type input "**********"
click at [491, 203] on div "12" at bounding box center [491, 202] width 12 height 12
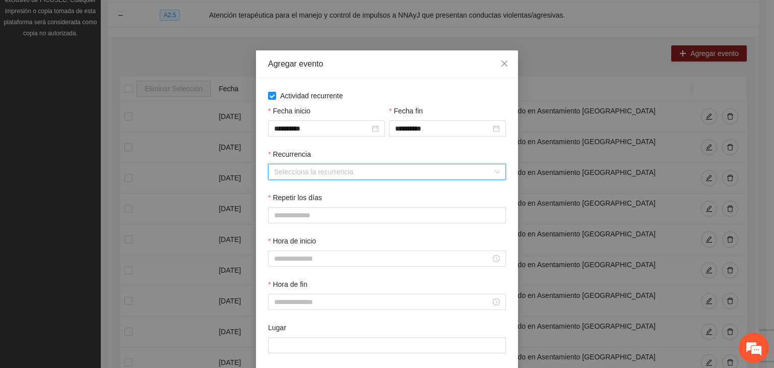
click at [326, 166] on input "Recurrencia" at bounding box center [383, 171] width 219 height 15
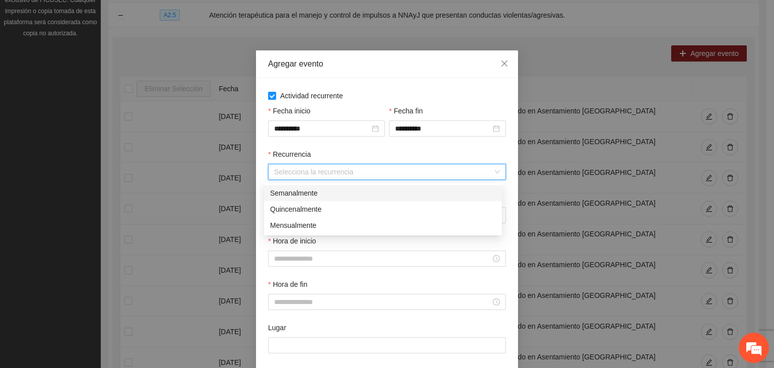
click at [319, 192] on div "Semanalmente" at bounding box center [383, 192] width 226 height 11
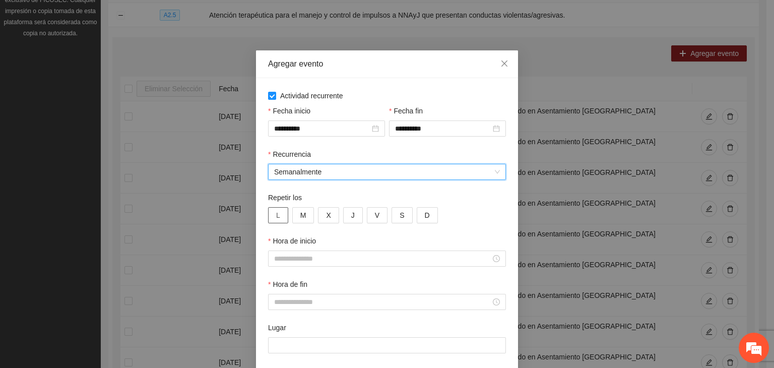
click at [276, 219] on span "L" at bounding box center [278, 215] width 4 height 11
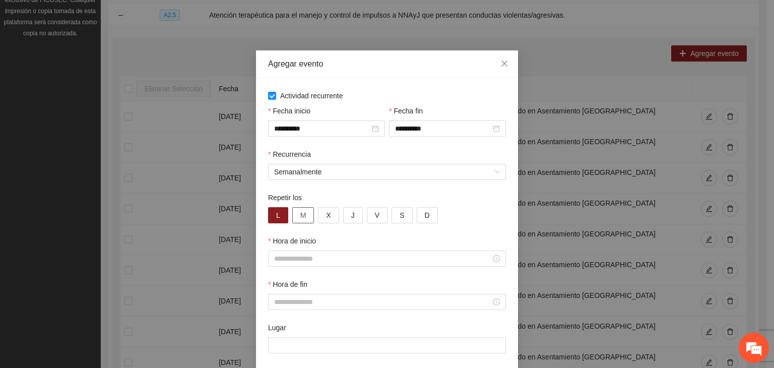
click at [300, 221] on span "M" at bounding box center [303, 215] width 6 height 11
click at [325, 221] on button "X" at bounding box center [328, 215] width 21 height 16
click at [351, 216] on span "J" at bounding box center [353, 215] width 4 height 11
click at [375, 216] on span "V" at bounding box center [377, 215] width 5 height 11
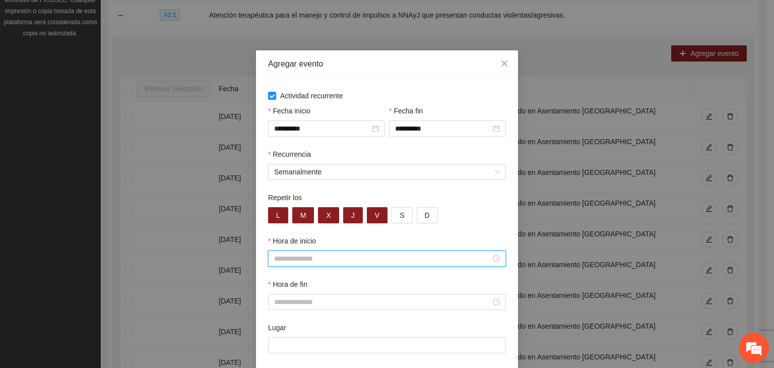
click at [348, 260] on input "Hora de inicio" at bounding box center [382, 258] width 217 height 11
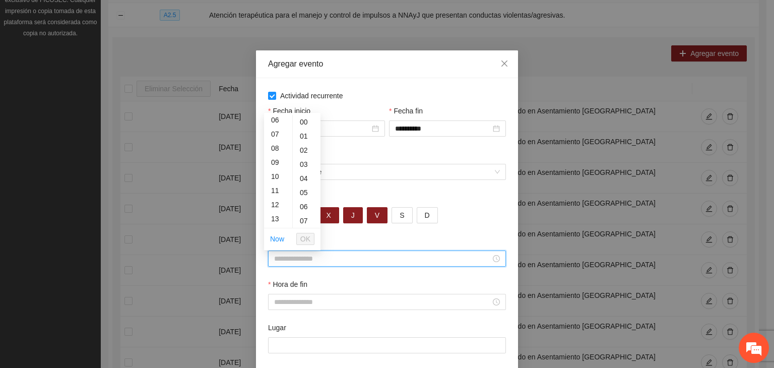
scroll to position [96, 0]
click at [274, 182] on div "11" at bounding box center [278, 181] width 28 height 14
type input "*****"
click at [306, 238] on span "OK" at bounding box center [305, 238] width 10 height 11
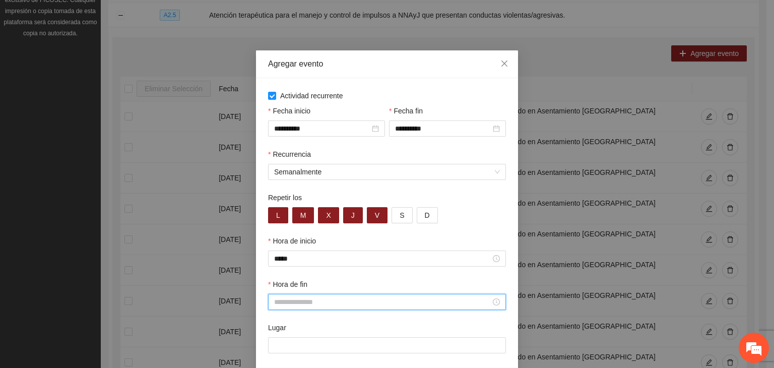
click at [305, 300] on input "Hora de fin" at bounding box center [382, 301] width 217 height 11
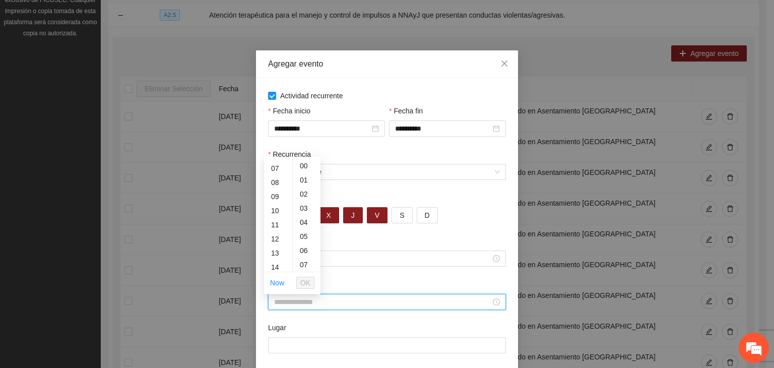
scroll to position [98, 0]
click at [278, 236] on div "12" at bounding box center [278, 237] width 28 height 14
type input "*****"
click at [302, 281] on span "OK" at bounding box center [305, 282] width 10 height 11
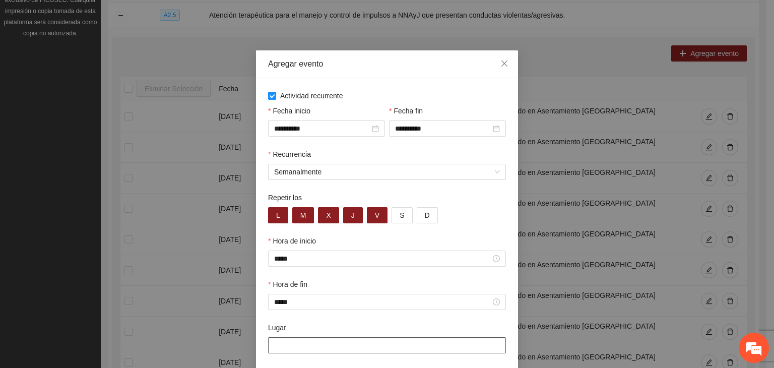
click at [319, 343] on input "Lugar" at bounding box center [387, 345] width 238 height 16
type input "**********"
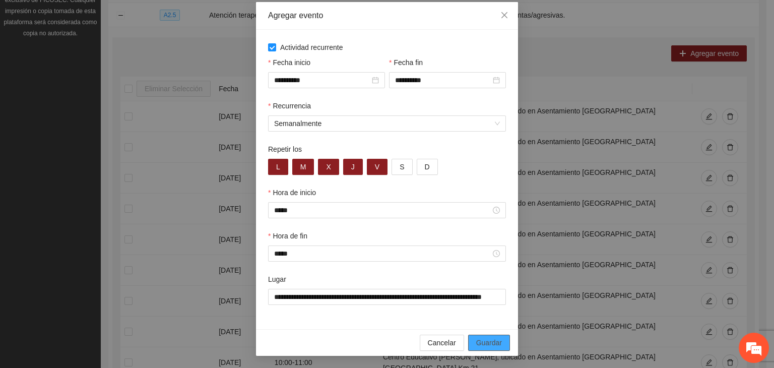
click at [490, 345] on span "Guardar" at bounding box center [489, 342] width 26 height 11
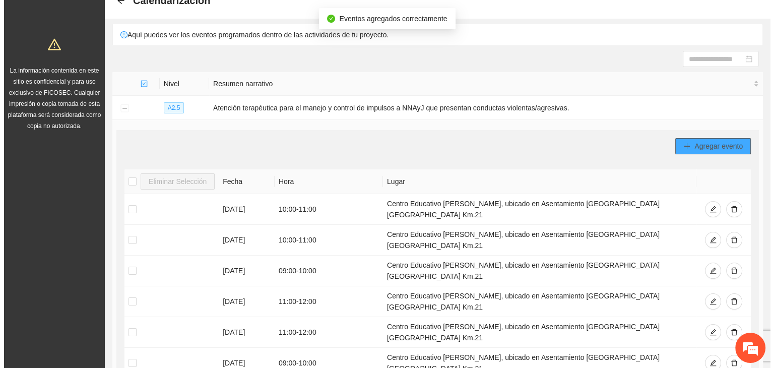
scroll to position [0, 0]
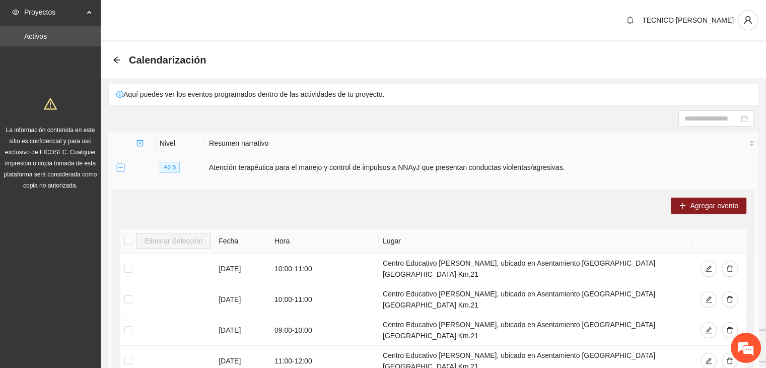
click at [120, 168] on button "Collapse row" at bounding box center [120, 168] width 8 height 8
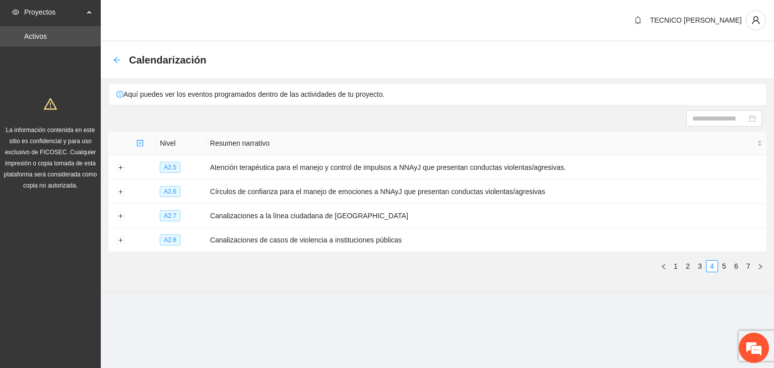
click at [119, 62] on icon "arrow-left" at bounding box center [117, 60] width 8 height 8
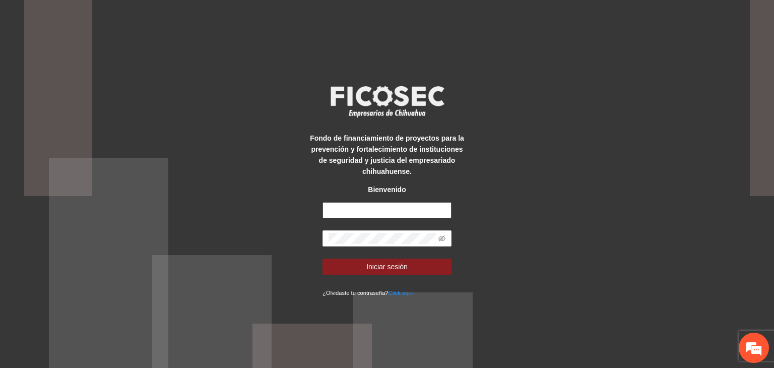
click at [382, 206] on input "text" at bounding box center [386, 210] width 129 height 16
type input "**********"
click at [322, 258] on button "Iniciar sesión" at bounding box center [386, 266] width 129 height 16
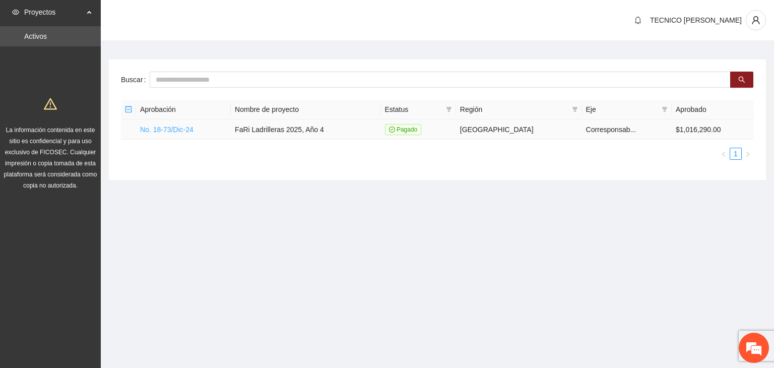
click at [177, 132] on link "No. 18-73/Dic-24" at bounding box center [166, 129] width 53 height 8
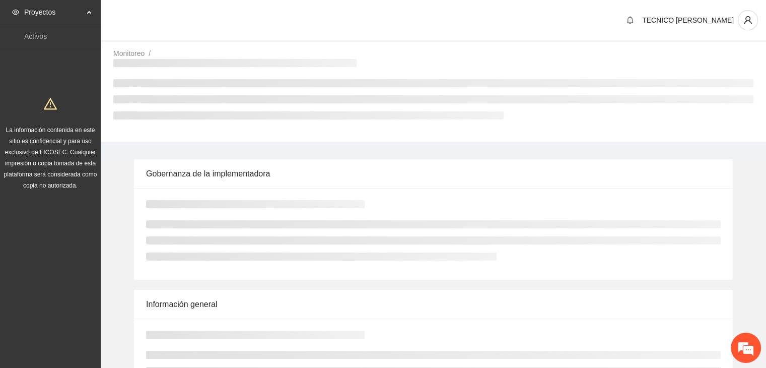
click at [177, 132] on div "Monitoreo / /" at bounding box center [434, 95] width 666 height 94
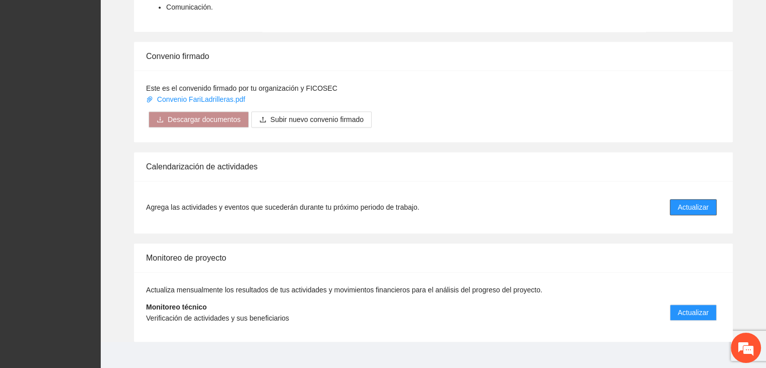
click at [690, 202] on span "Actualizar" at bounding box center [693, 207] width 31 height 11
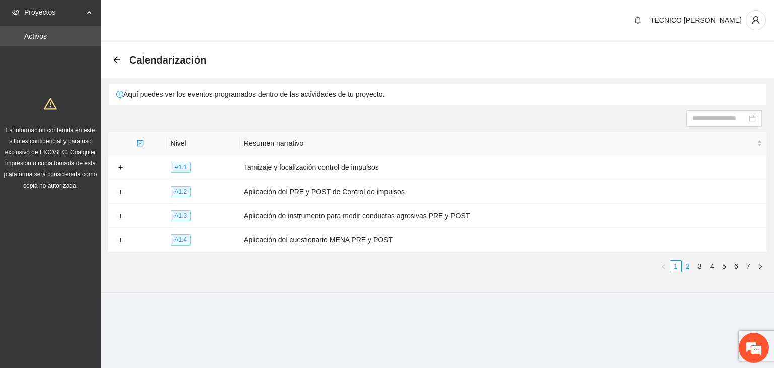
click at [689, 269] on link "2" at bounding box center [687, 265] width 11 height 11
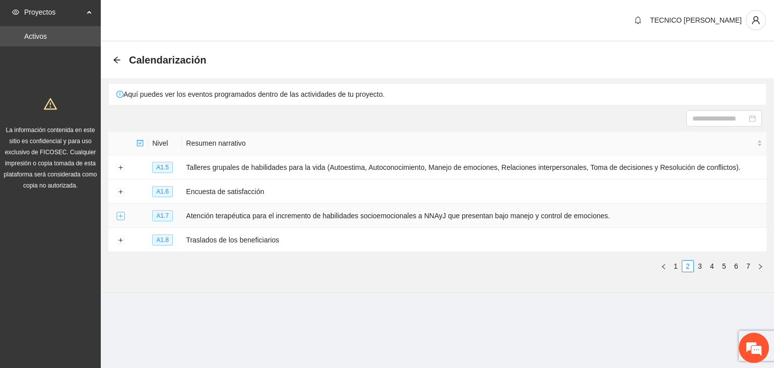
click at [124, 214] on button "Expand row" at bounding box center [120, 216] width 8 height 8
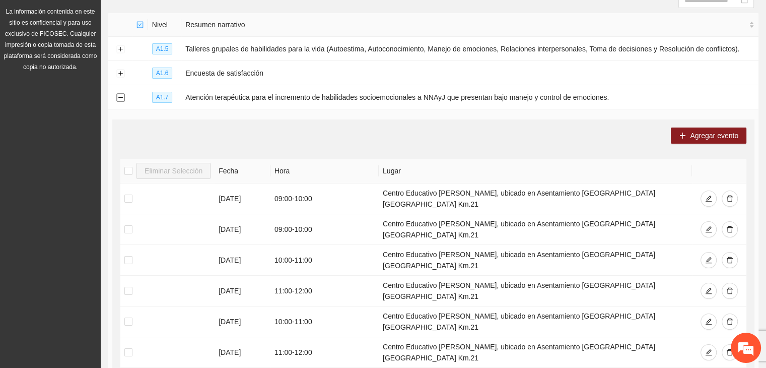
scroll to position [115, 0]
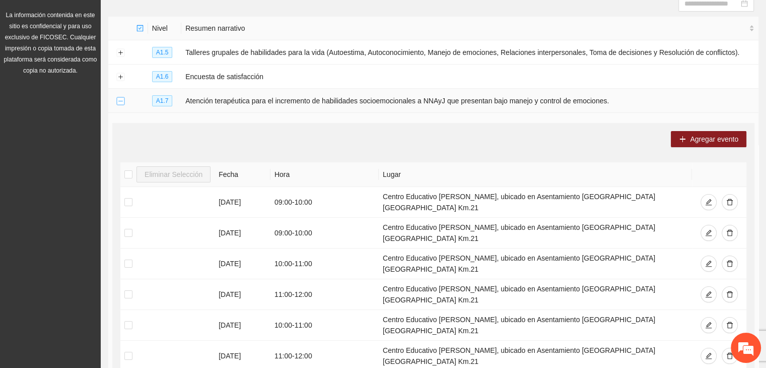
click at [121, 101] on button "Collapse row" at bounding box center [120, 101] width 8 height 8
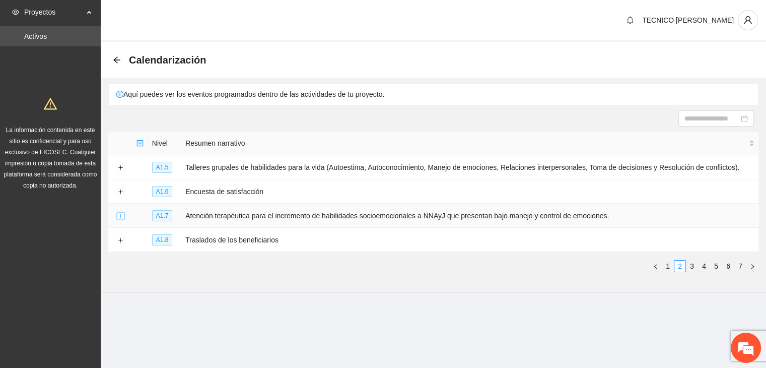
scroll to position [0, 0]
click at [709, 267] on link "4" at bounding box center [711, 265] width 11 height 11
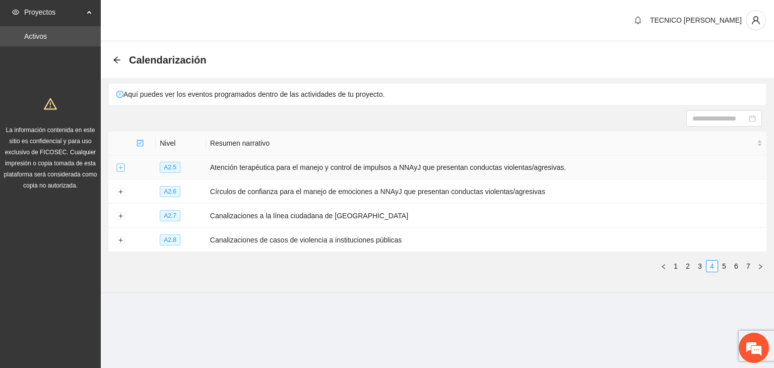
click at [121, 166] on button "Expand row" at bounding box center [120, 168] width 8 height 8
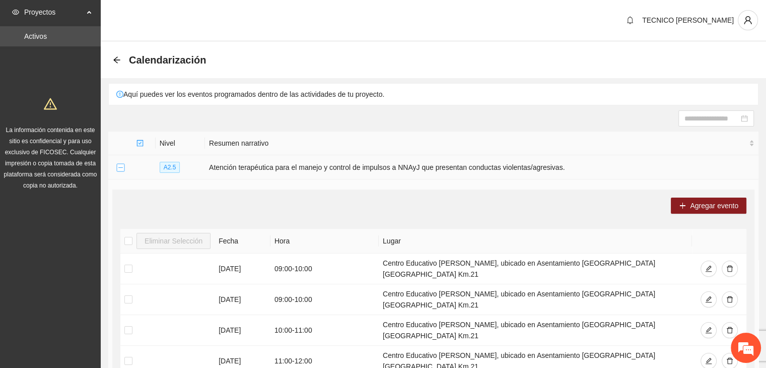
click at [122, 166] on button "Collapse row" at bounding box center [120, 168] width 8 height 8
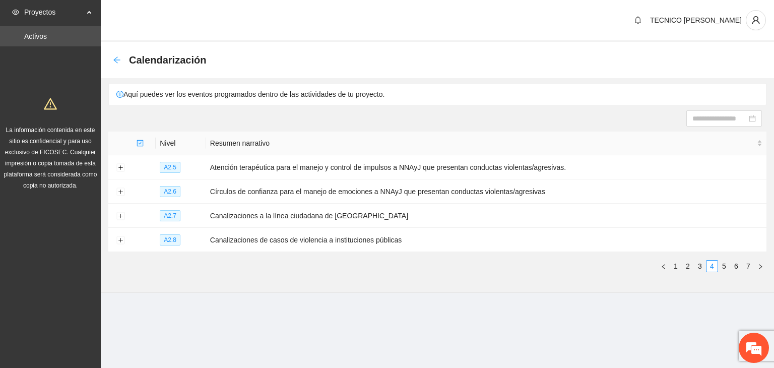
click at [118, 57] on icon "arrow-left" at bounding box center [117, 60] width 8 height 8
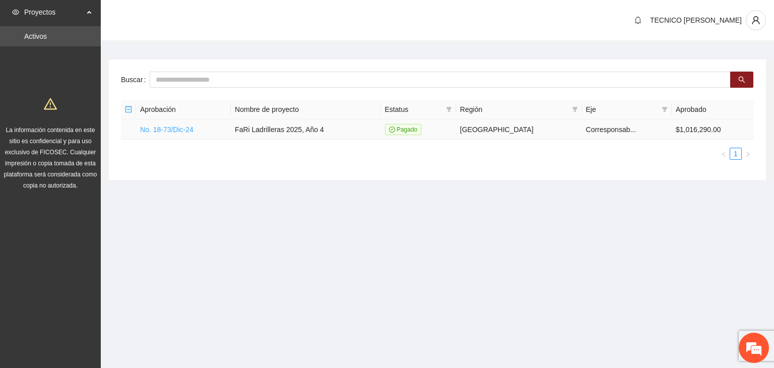
click at [177, 132] on link "No. 18-73/Dic-24" at bounding box center [166, 129] width 53 height 8
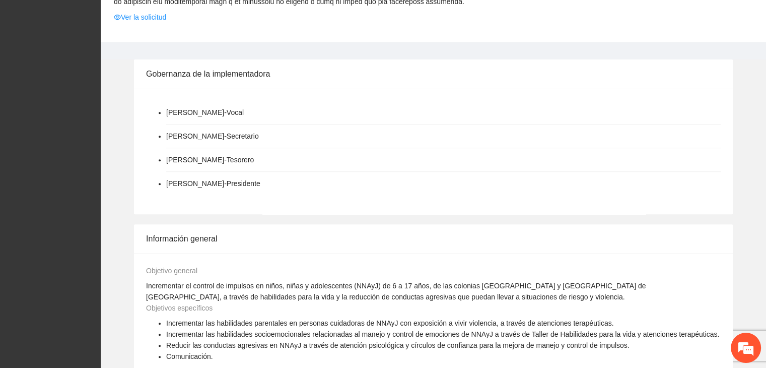
scroll to position [764, 0]
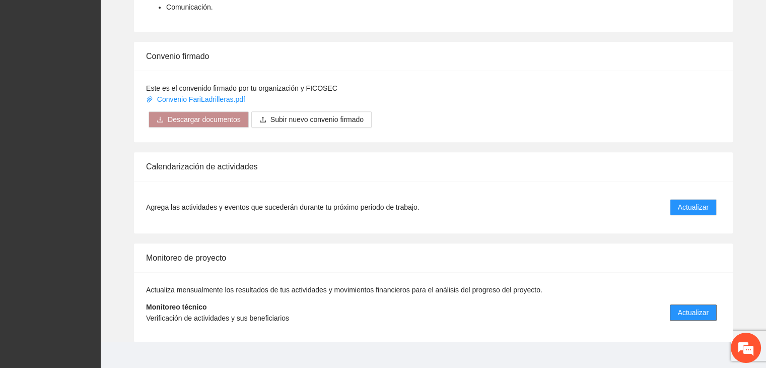
click at [702, 307] on span "Actualizar" at bounding box center [693, 312] width 31 height 11
click at [678, 304] on button "Actualizar" at bounding box center [693, 312] width 47 height 16
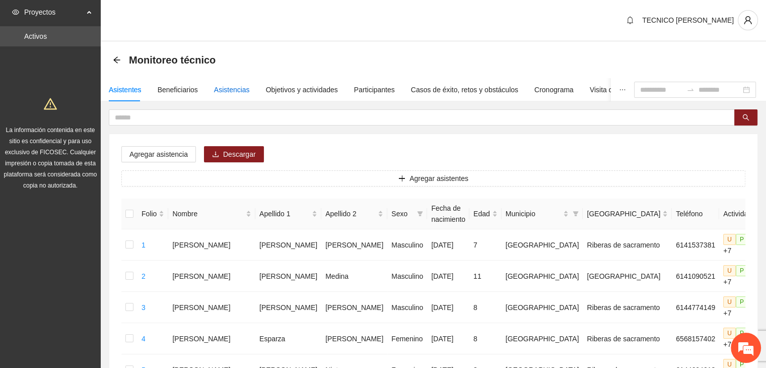
click at [234, 92] on div "Asistencias" at bounding box center [232, 89] width 36 height 11
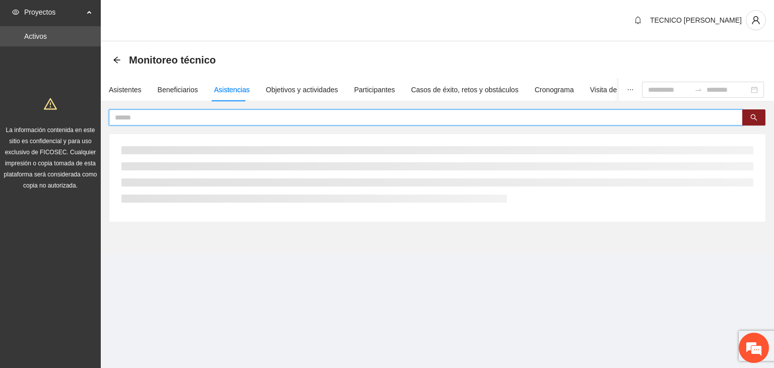
click at [234, 119] on input "text" at bounding box center [422, 117] width 614 height 11
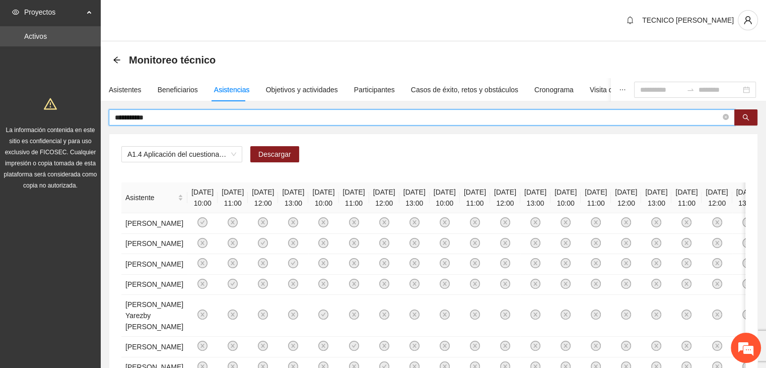
type input "**********"
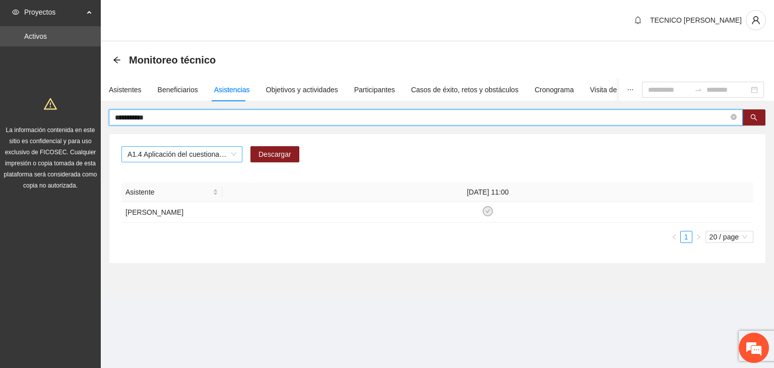
click at [201, 152] on span "A1.4 Aplicación del cuestionario MENA PRE y POST" at bounding box center [181, 154] width 109 height 15
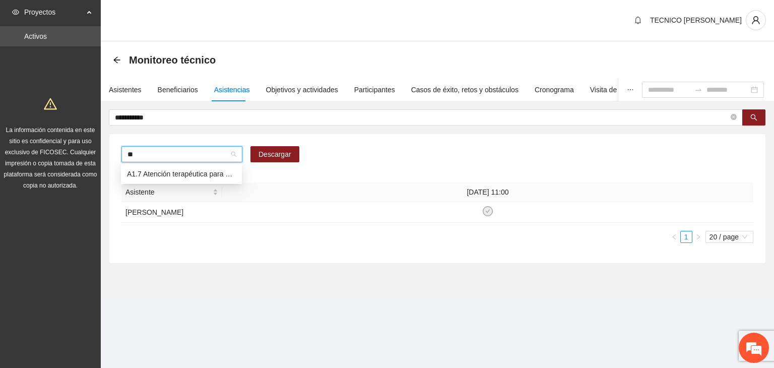
type input "***"
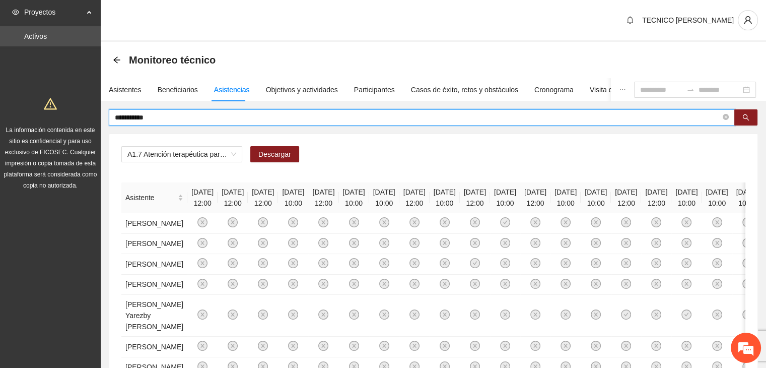
click at [384, 119] on input "**********" at bounding box center [418, 117] width 606 height 11
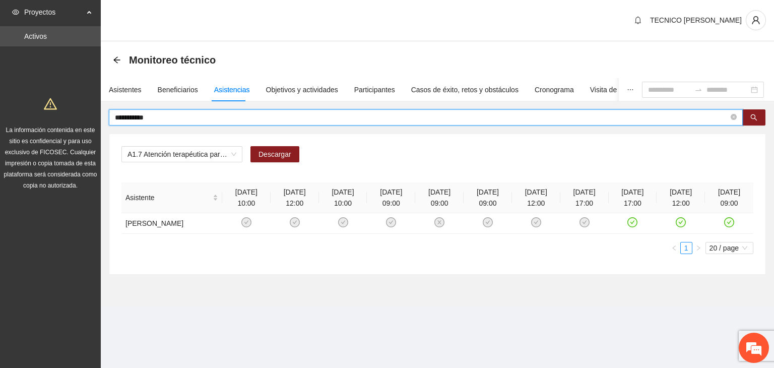
drag, startPoint x: 168, startPoint y: 116, endPoint x: 74, endPoint y: 117, distance: 94.2
click at [74, 117] on section "**********" at bounding box center [387, 184] width 774 height 368
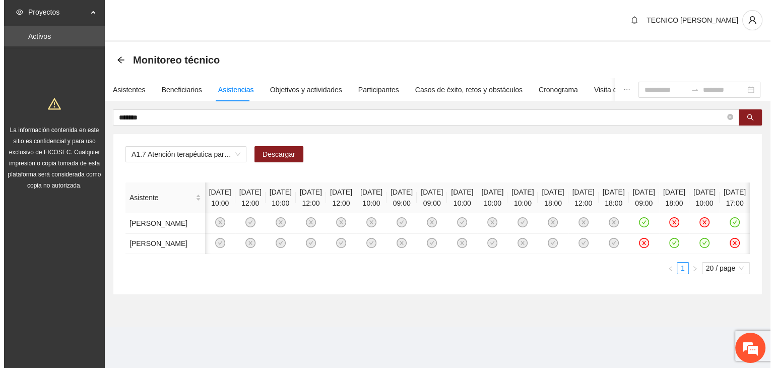
scroll to position [0, 234]
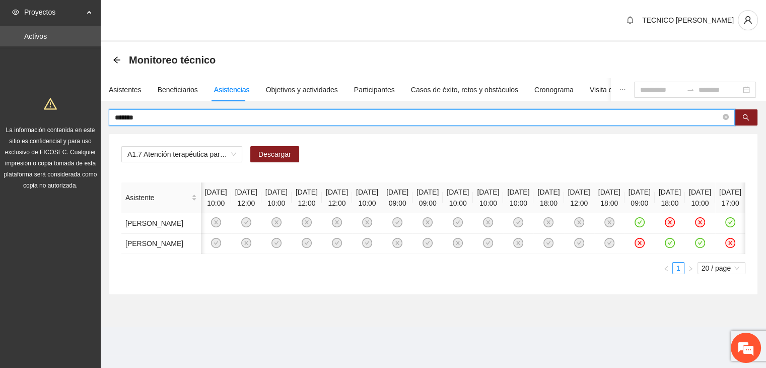
drag, startPoint x: 202, startPoint y: 117, endPoint x: 75, endPoint y: 133, distance: 127.9
click at [75, 133] on section "Proyectos Activos La información contenida en este sitio es confidencial y para…" at bounding box center [383, 184] width 766 height 368
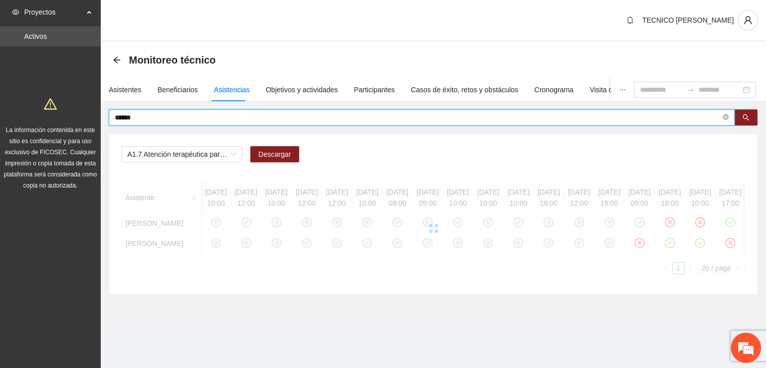
scroll to position [0, 0]
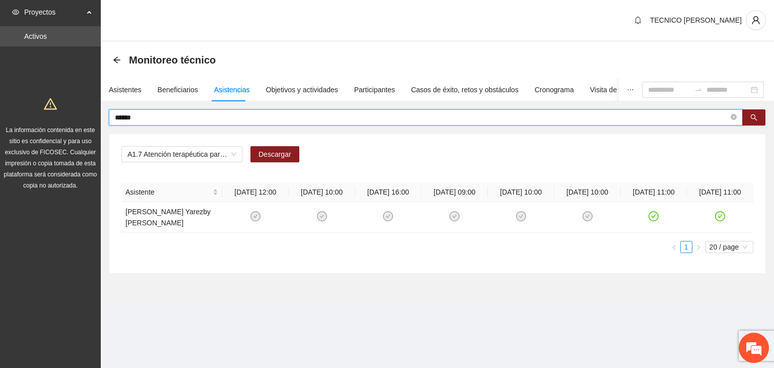
click at [482, 115] on input "******" at bounding box center [422, 117] width 614 height 11
type input "*"
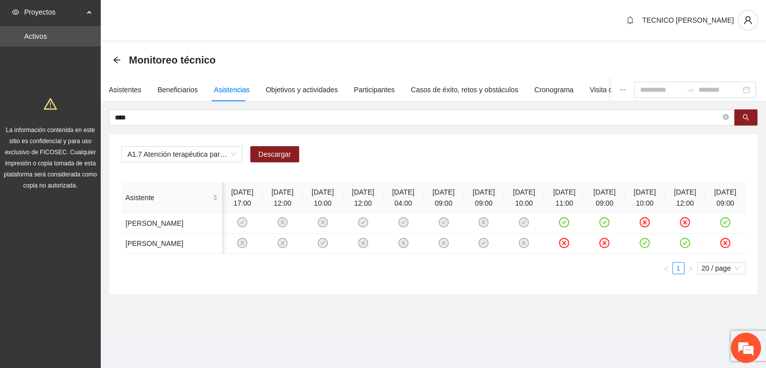
scroll to position [0, 8]
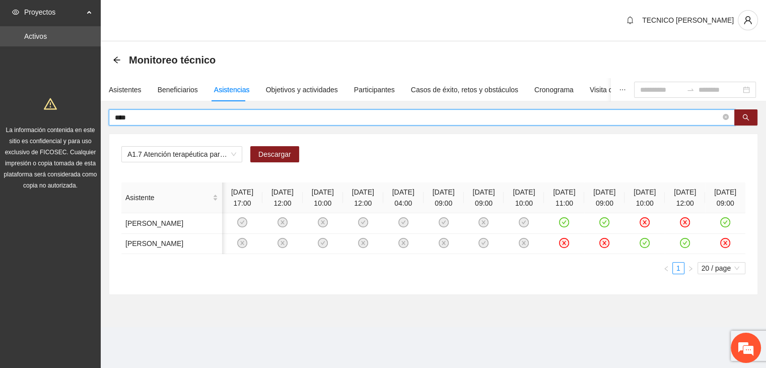
click at [325, 116] on input "****" at bounding box center [418, 117] width 606 height 11
type input "*"
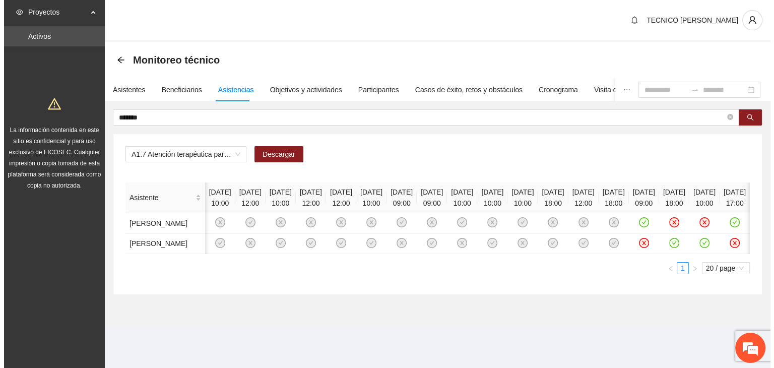
scroll to position [0, 234]
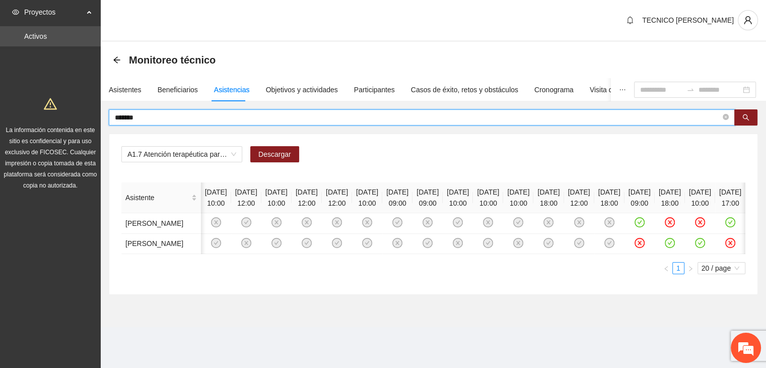
click at [582, 117] on input "*******" at bounding box center [418, 117] width 606 height 11
type input "*"
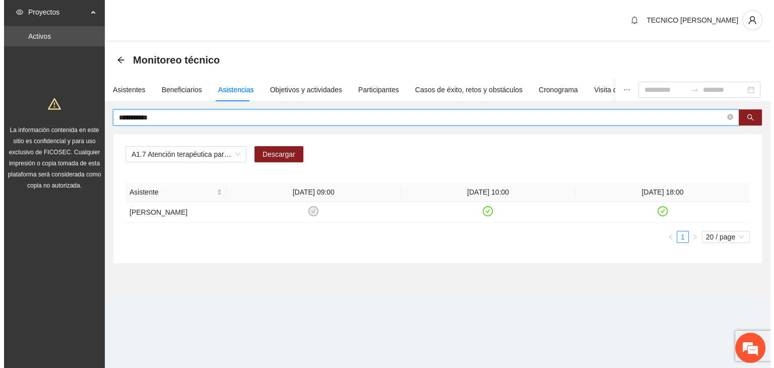
scroll to position [0, 0]
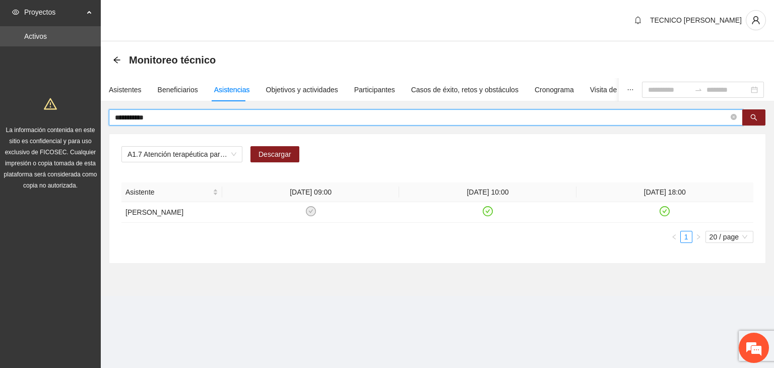
click at [297, 114] on input "**********" at bounding box center [422, 117] width 614 height 11
type input "*"
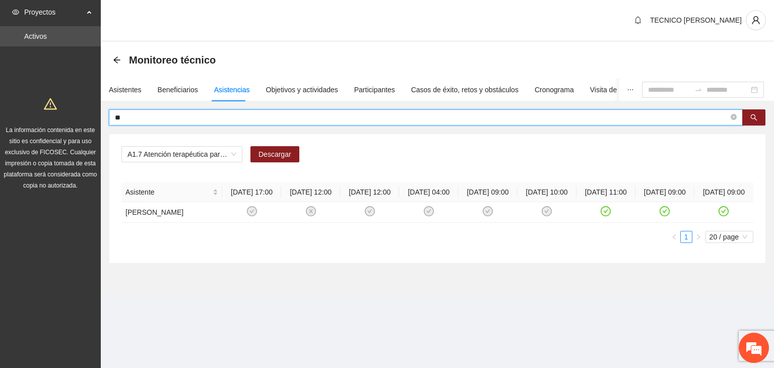
type input "*"
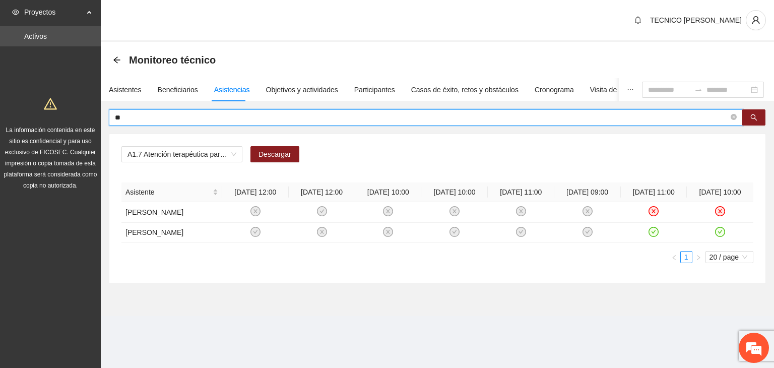
type input "*"
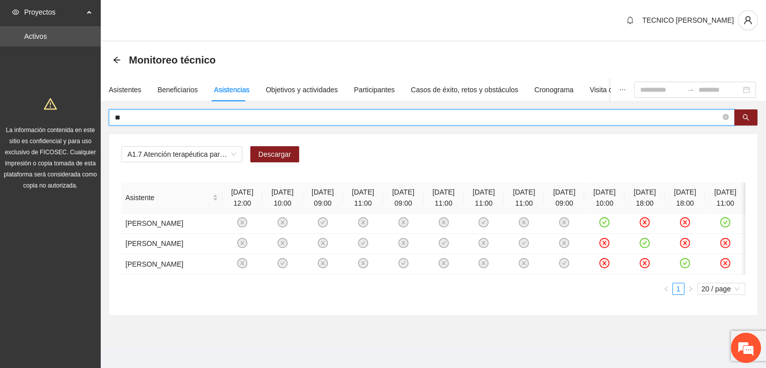
type input "*"
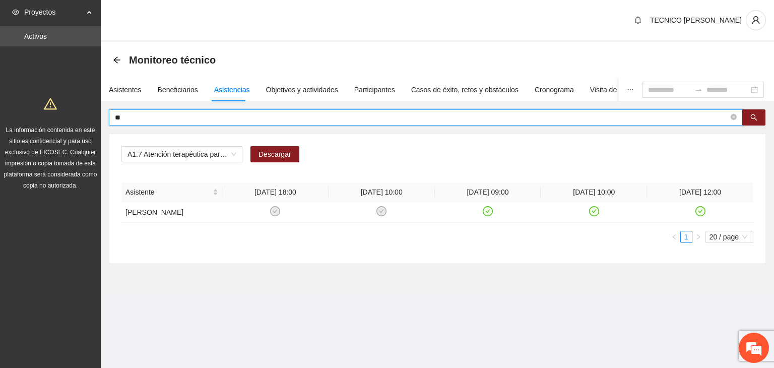
type input "*"
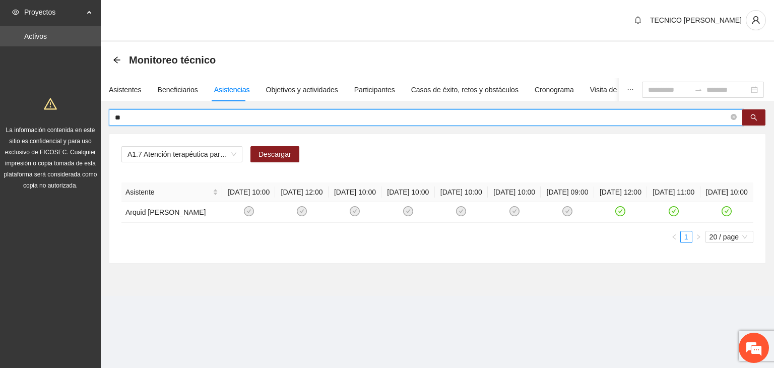
type input "*"
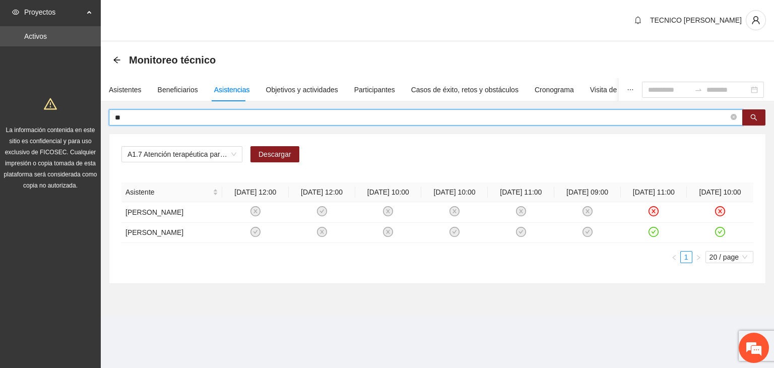
type input "*"
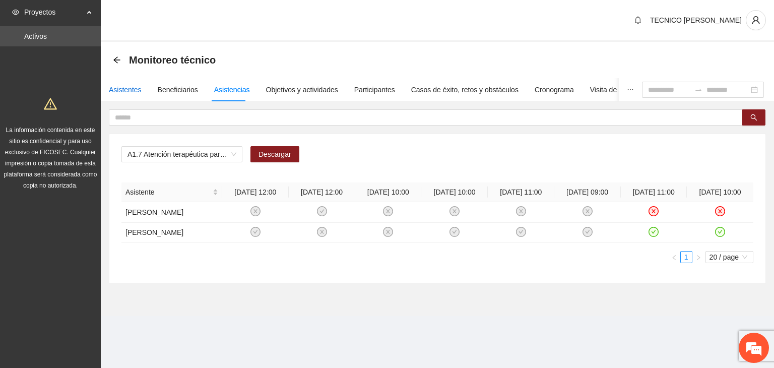
click at [129, 84] on div "Asistentes" at bounding box center [125, 89] width 33 height 11
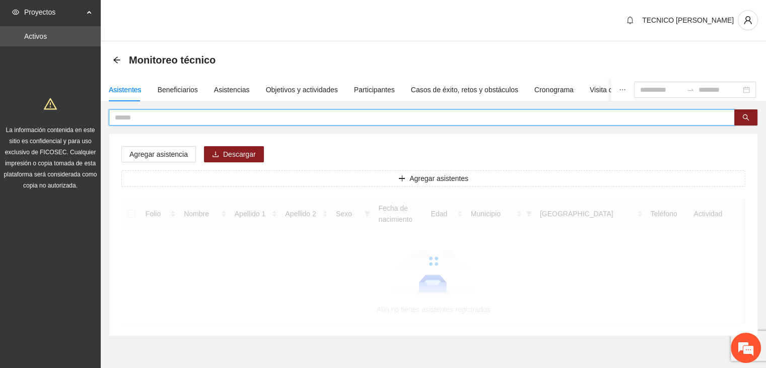
click at [178, 121] on input "text" at bounding box center [418, 117] width 606 height 11
type input "******"
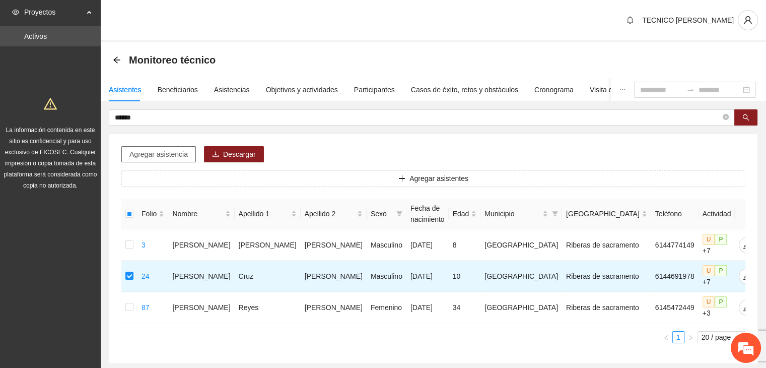
click at [155, 150] on span "Agregar asistencia" at bounding box center [158, 154] width 58 height 11
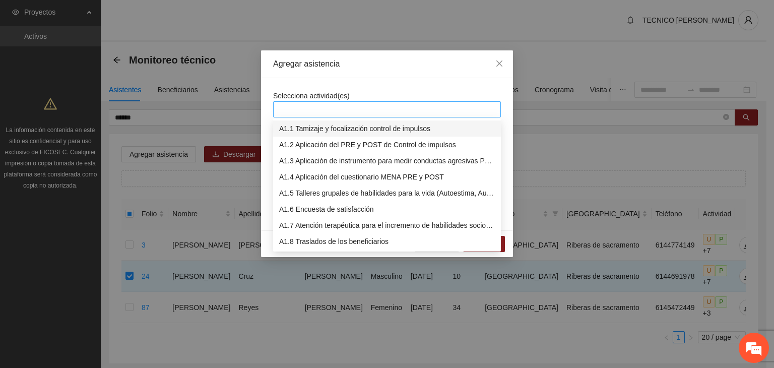
click at [331, 106] on div at bounding box center [387, 109] width 223 height 12
click at [326, 222] on div "A1.7 Atención terapéutica para el incremento de habilidades socioemocionales a …" at bounding box center [387, 225] width 216 height 11
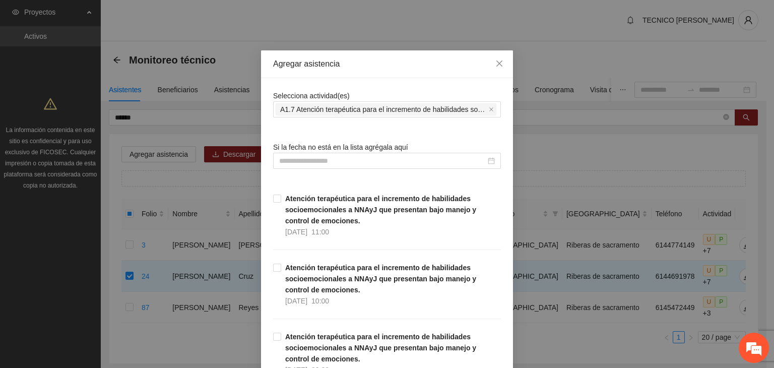
click at [377, 68] on div "Agregar asistencia" at bounding box center [387, 63] width 228 height 11
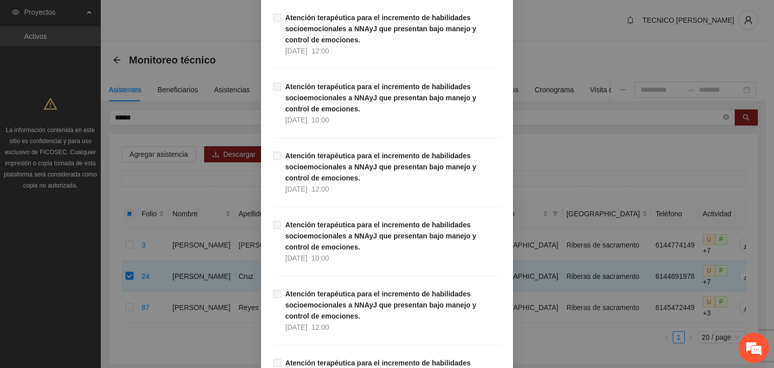
scroll to position [20164, 0]
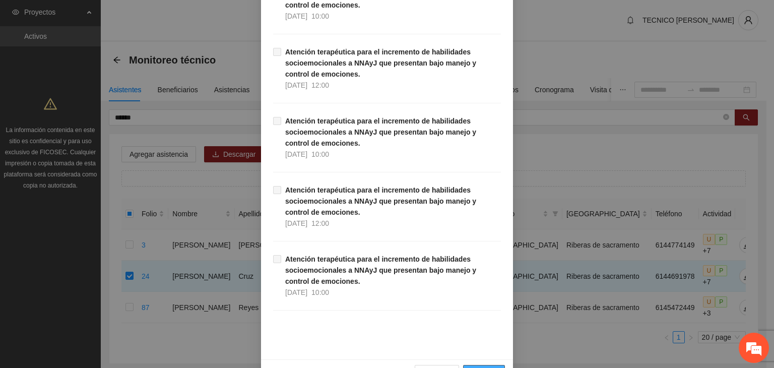
click at [489, 367] on span "Guardar" at bounding box center [484, 372] width 26 height 11
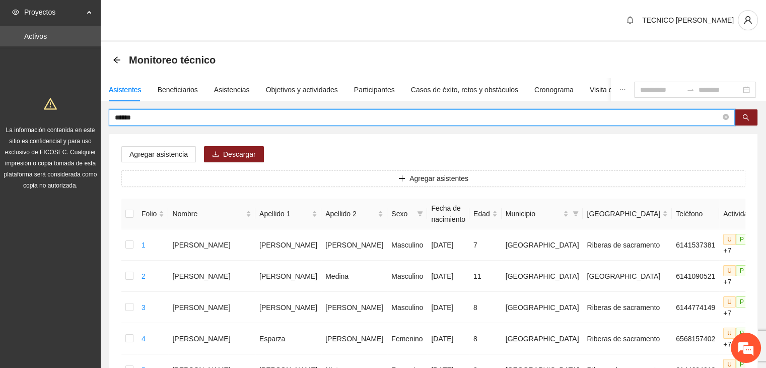
drag, startPoint x: 147, startPoint y: 116, endPoint x: 40, endPoint y: 111, distance: 106.9
type input "*********"
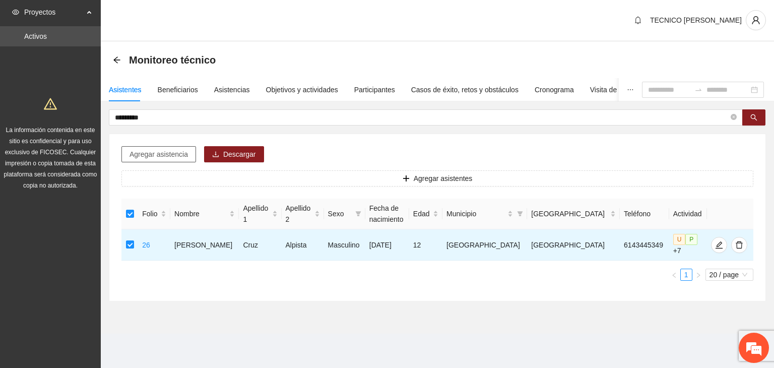
click at [160, 153] on span "Agregar asistencia" at bounding box center [158, 154] width 58 height 11
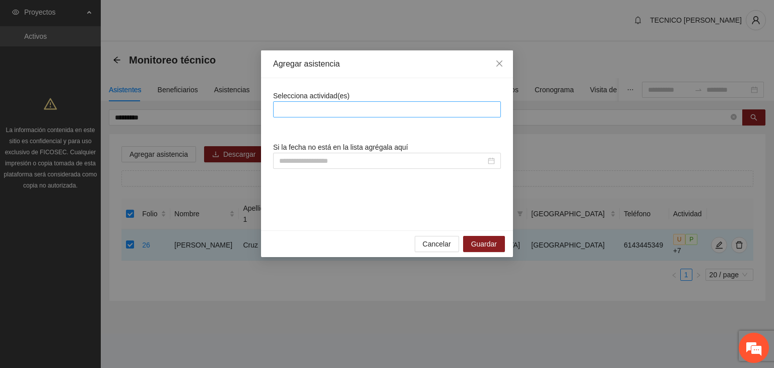
click at [344, 111] on div at bounding box center [387, 109] width 223 height 12
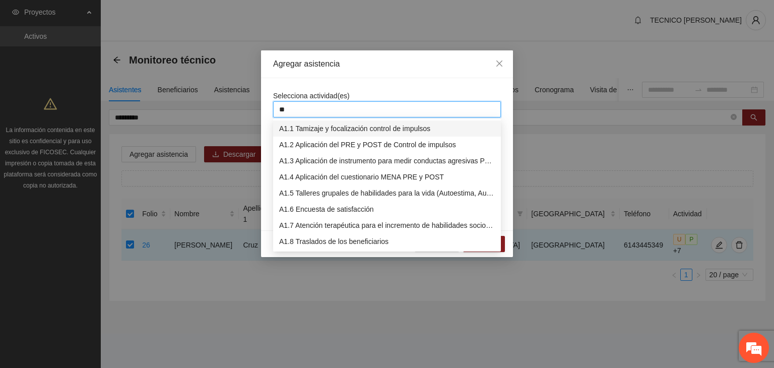
type input "***"
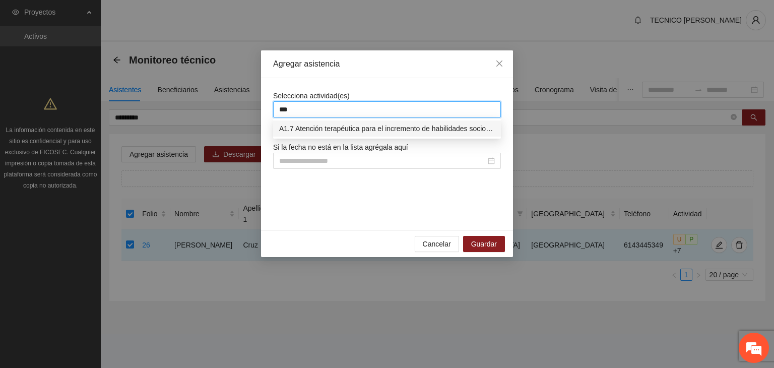
click at [361, 127] on div "A1.7 Atención terapéutica para el incremento de habilidades socioemocionales a …" at bounding box center [387, 128] width 216 height 11
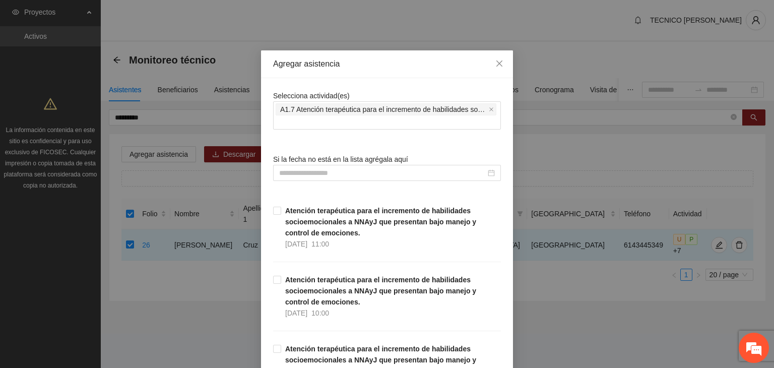
click at [385, 75] on div "Agregar asistencia" at bounding box center [387, 64] width 252 height 28
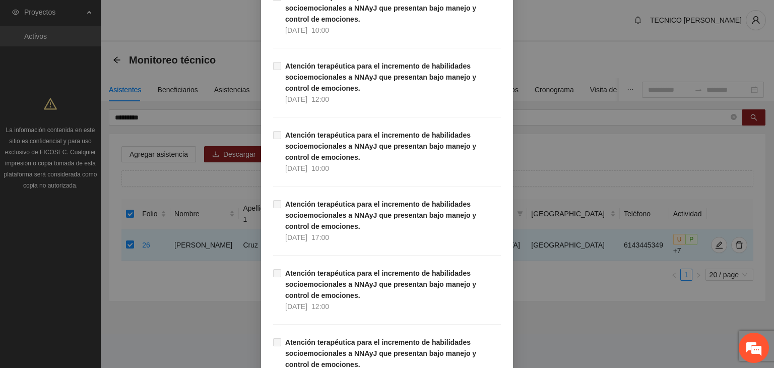
scroll to position [20176, 0]
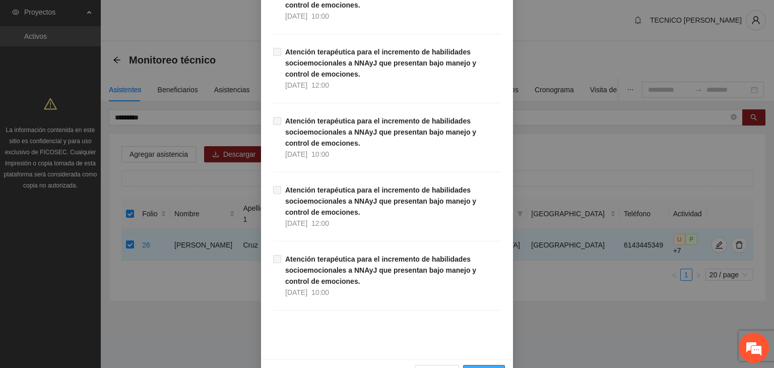
click at [487, 367] on span "Guardar" at bounding box center [484, 372] width 26 height 11
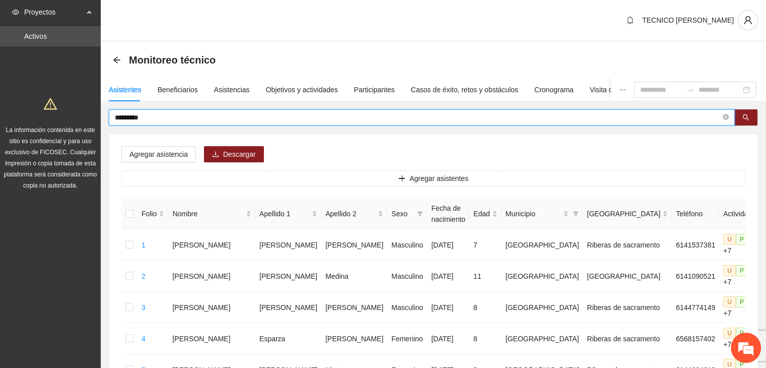
drag, startPoint x: 176, startPoint y: 119, endPoint x: 32, endPoint y: 127, distance: 143.8
type input "*******"
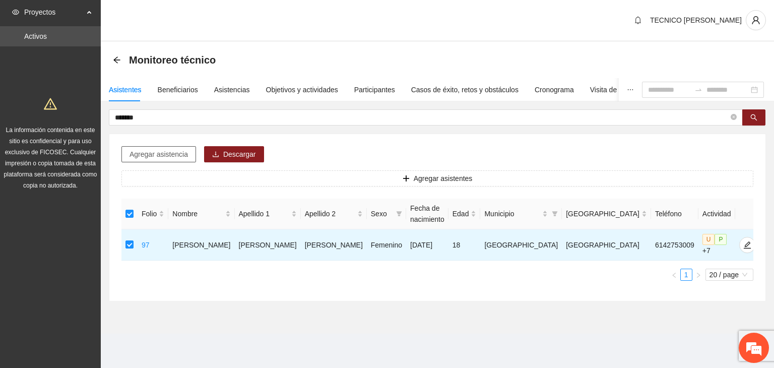
click at [159, 154] on span "Agregar asistencia" at bounding box center [158, 154] width 58 height 11
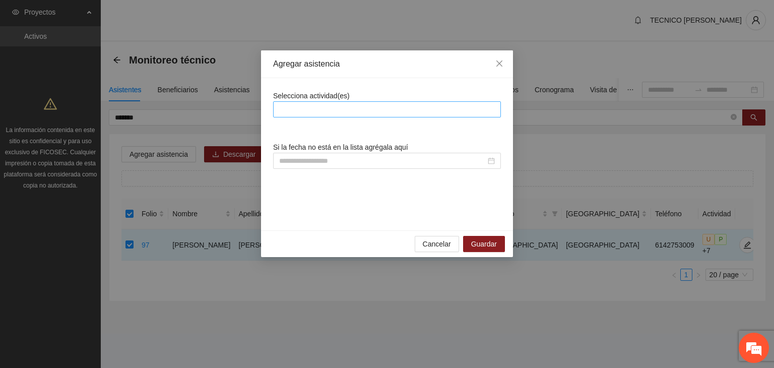
click at [355, 111] on div at bounding box center [387, 109] width 223 height 12
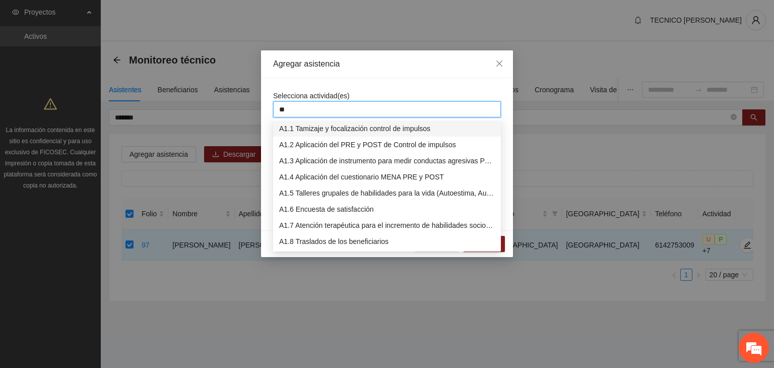
type input "***"
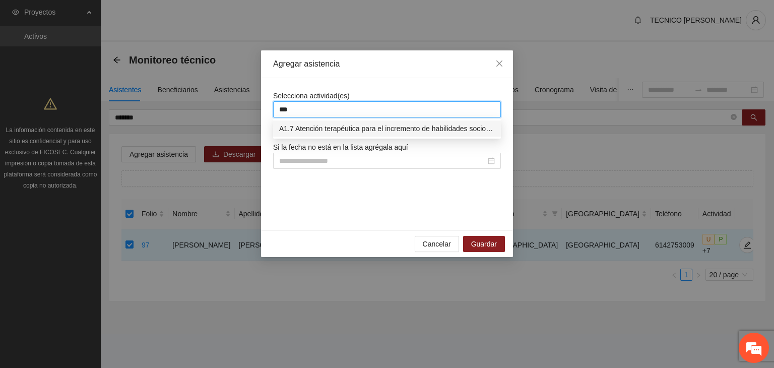
click at [362, 132] on div "A1.7 Atención terapéutica para el incremento de habilidades socioemocionales a …" at bounding box center [387, 128] width 216 height 11
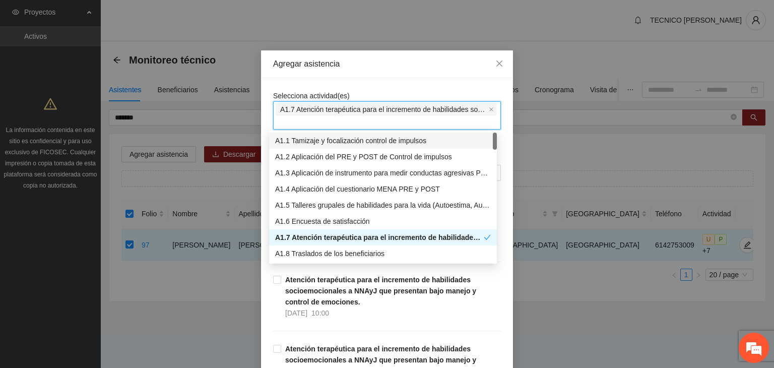
click at [414, 71] on div "Agregar asistencia" at bounding box center [387, 64] width 252 height 28
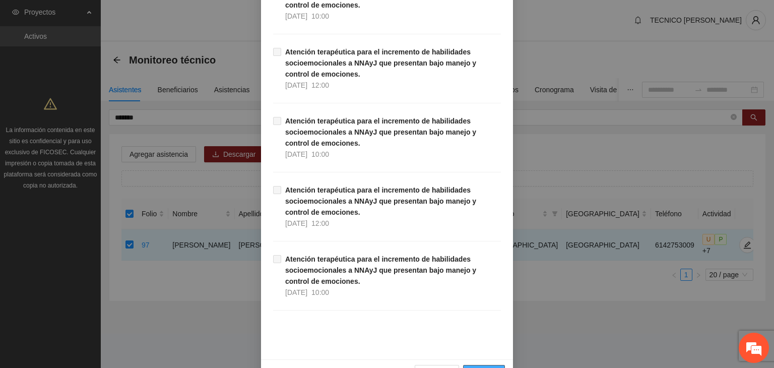
click at [478, 367] on span "Guardar" at bounding box center [484, 372] width 26 height 11
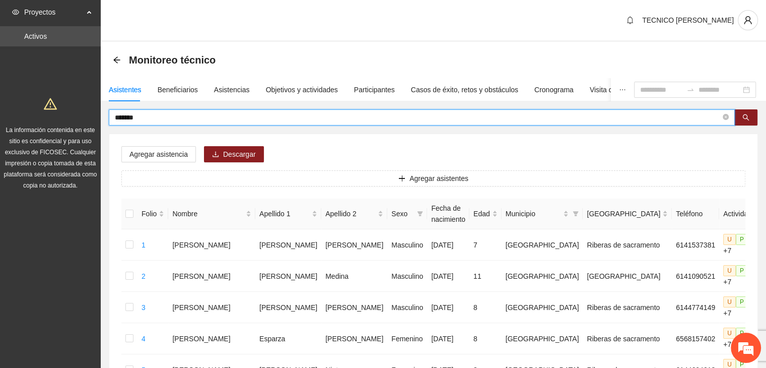
drag, startPoint x: 165, startPoint y: 119, endPoint x: 76, endPoint y: 119, distance: 88.7
type input "******"
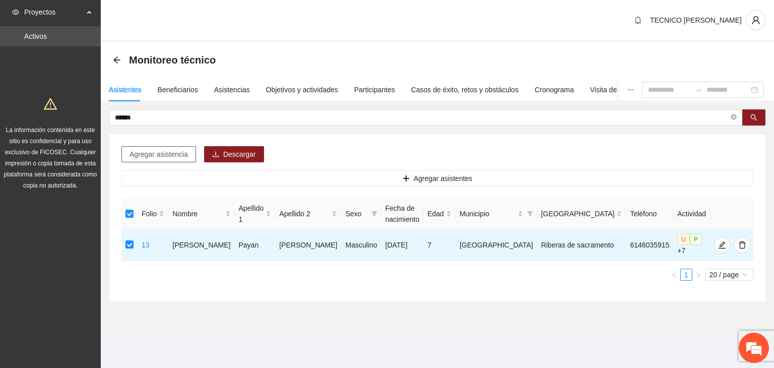
click at [147, 155] on span "Agregar asistencia" at bounding box center [158, 154] width 58 height 11
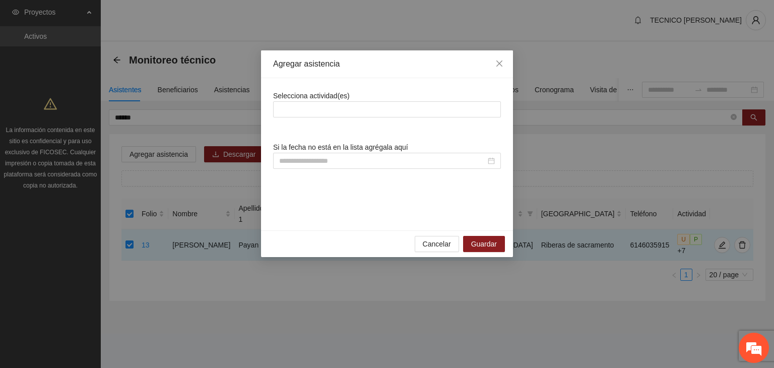
click at [377, 100] on div "Selecciona actividad(es)" at bounding box center [387, 103] width 228 height 27
click at [387, 111] on div at bounding box center [387, 109] width 223 height 12
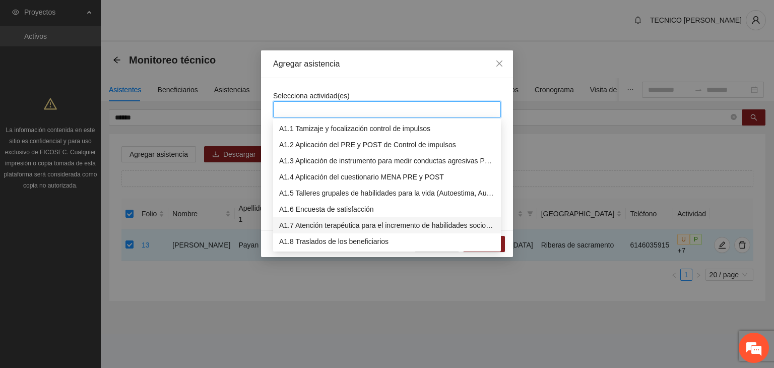
click at [360, 225] on div "A1.7 Atención terapéutica para el incremento de habilidades socioemocionales a …" at bounding box center [387, 225] width 216 height 11
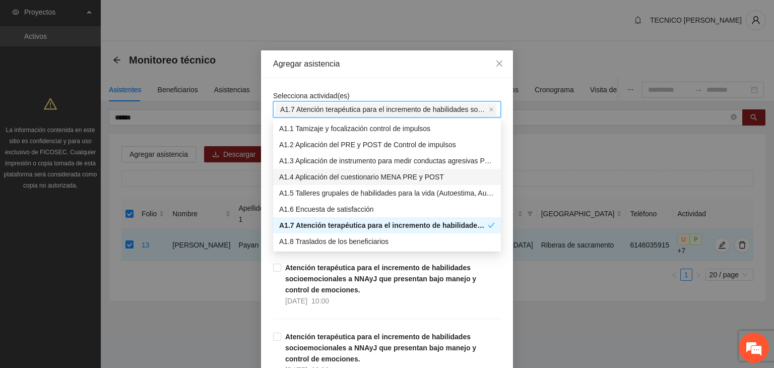
click at [403, 70] on div "Agregar asistencia" at bounding box center [387, 64] width 252 height 28
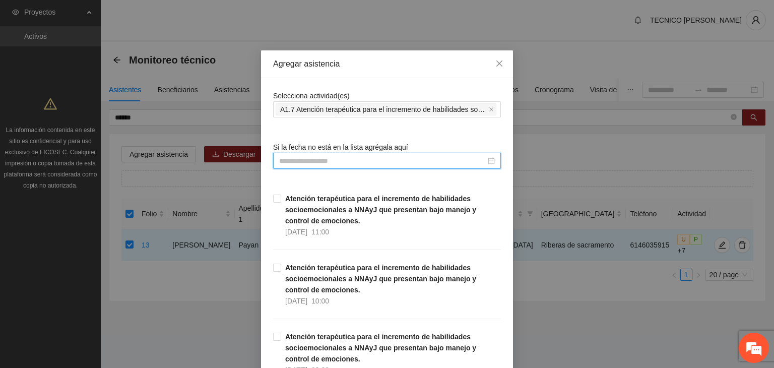
click at [327, 158] on input at bounding box center [382, 160] width 207 height 11
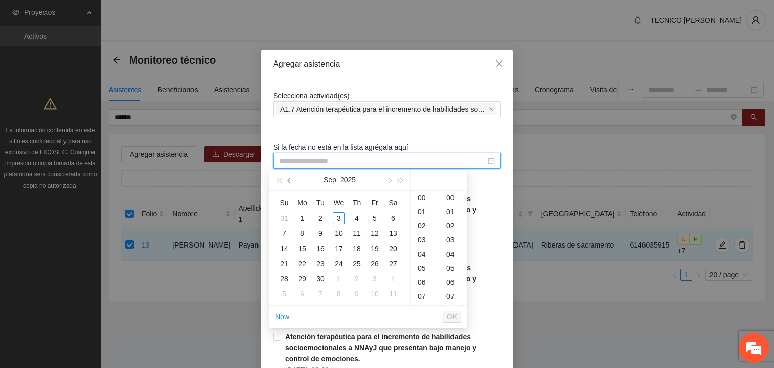
click at [290, 181] on span "button" at bounding box center [290, 180] width 5 height 5
click at [375, 230] on div "8" at bounding box center [375, 233] width 12 height 12
click at [424, 214] on div "10" at bounding box center [425, 212] width 28 height 14
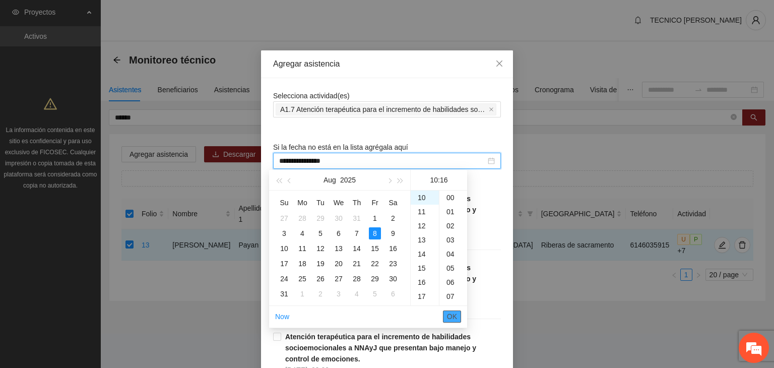
click at [459, 315] on button "OK" at bounding box center [452, 316] width 18 height 12
click at [451, 318] on span "OK" at bounding box center [452, 316] width 10 height 11
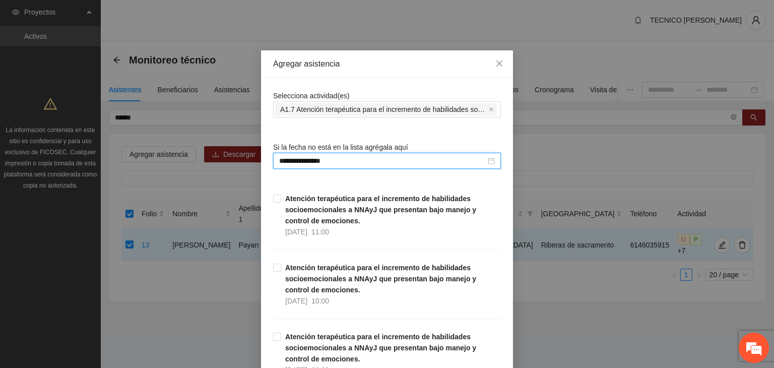
type input "**********"
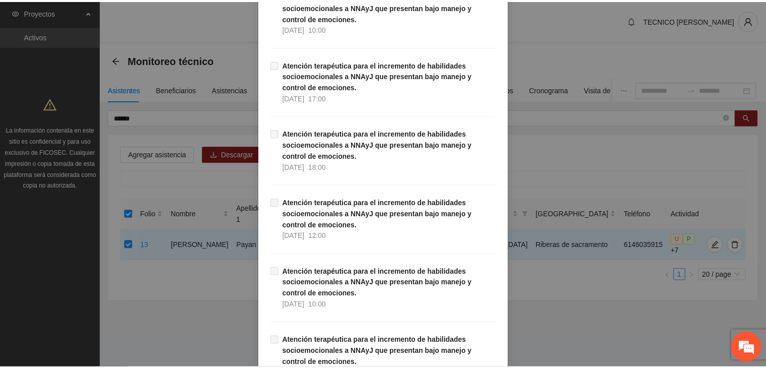
scroll to position [20164, 0]
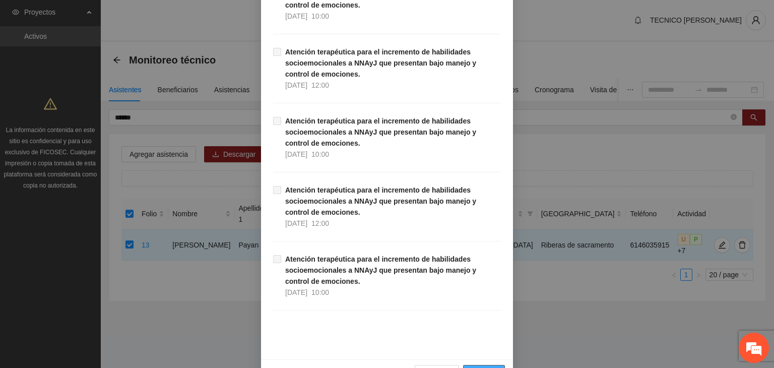
click at [490, 367] on span "Guardar" at bounding box center [484, 372] width 26 height 11
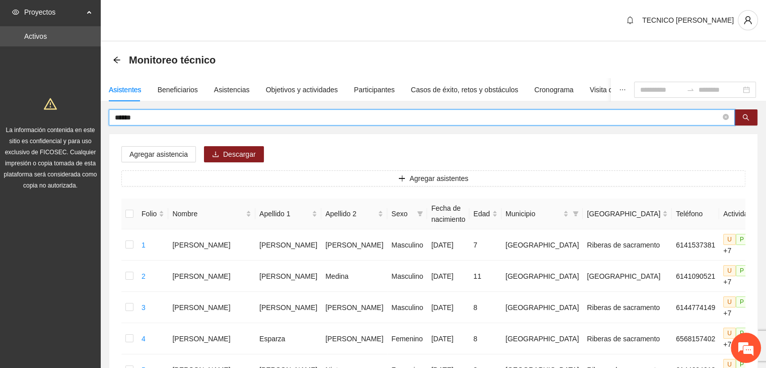
drag, startPoint x: 157, startPoint y: 117, endPoint x: 104, endPoint y: 114, distance: 53.5
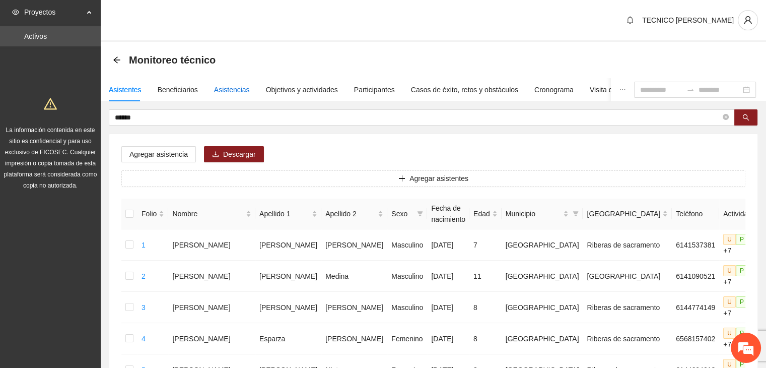
click at [240, 93] on div "Asistencias" at bounding box center [232, 89] width 36 height 11
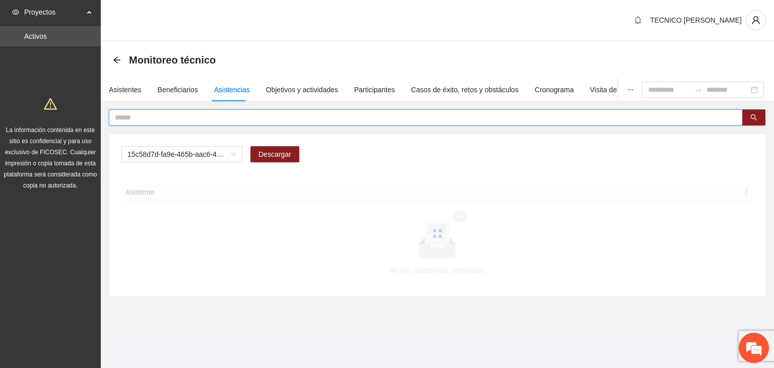
click at [220, 114] on input "text" at bounding box center [422, 117] width 614 height 11
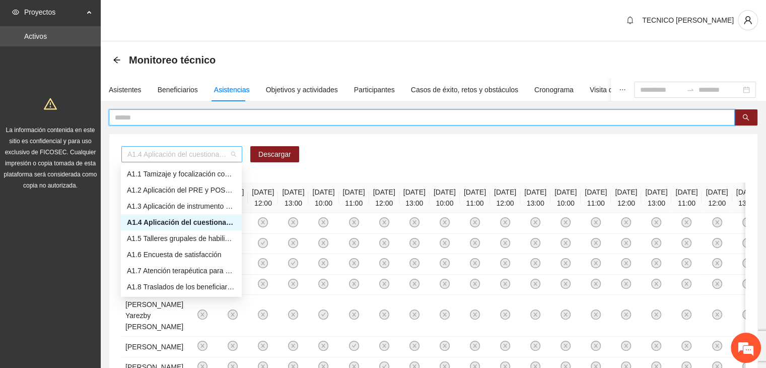
click at [214, 154] on span "A1.4 Aplicación del cuestionario MENA PRE y POST" at bounding box center [181, 154] width 109 height 15
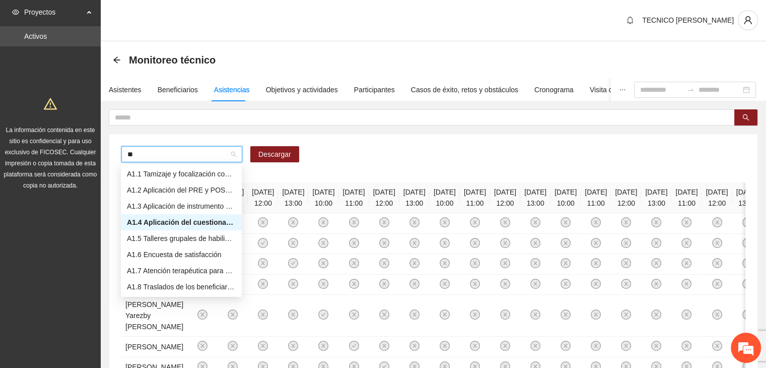
type input "***"
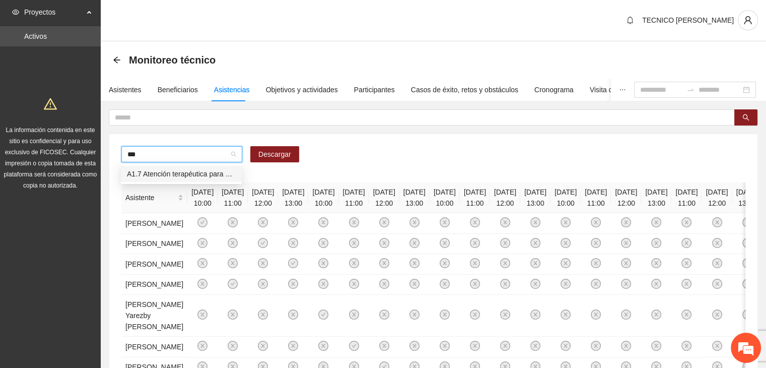
click at [214, 170] on div "A1.7 Atención terapéutica para el incremento de habilidades socioemocionales a …" at bounding box center [181, 173] width 109 height 11
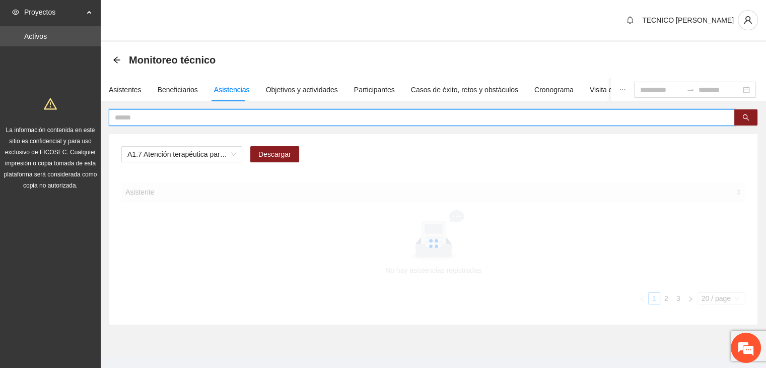
click at [177, 112] on input "text" at bounding box center [418, 117] width 606 height 11
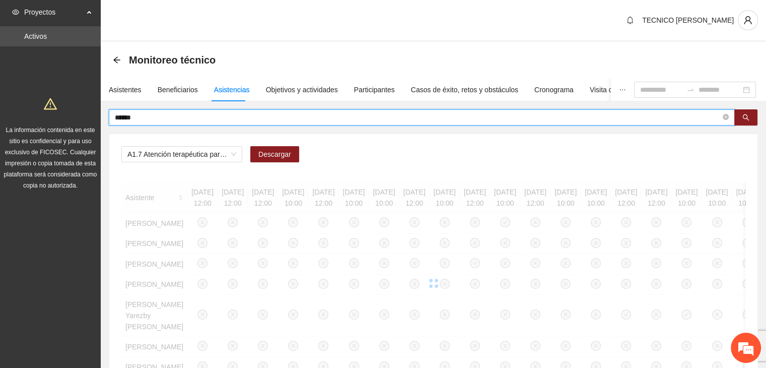
type input "******"
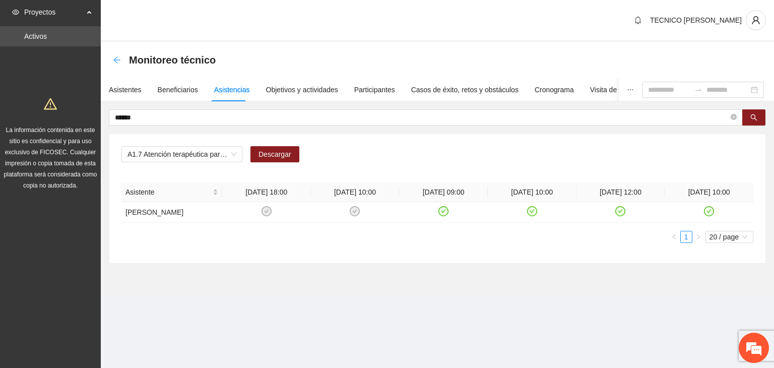
click at [115, 59] on icon "arrow-left" at bounding box center [117, 60] width 8 height 8
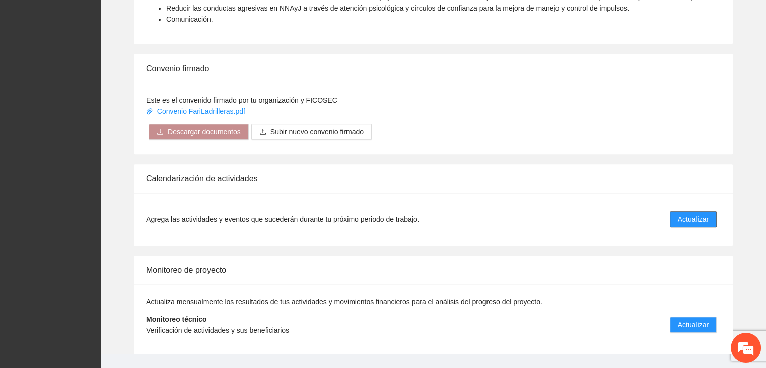
scroll to position [735, 0]
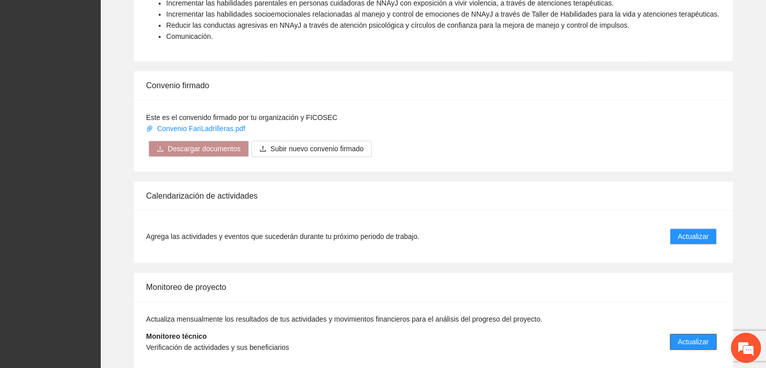
click at [698, 336] on span "Actualizar" at bounding box center [693, 341] width 31 height 11
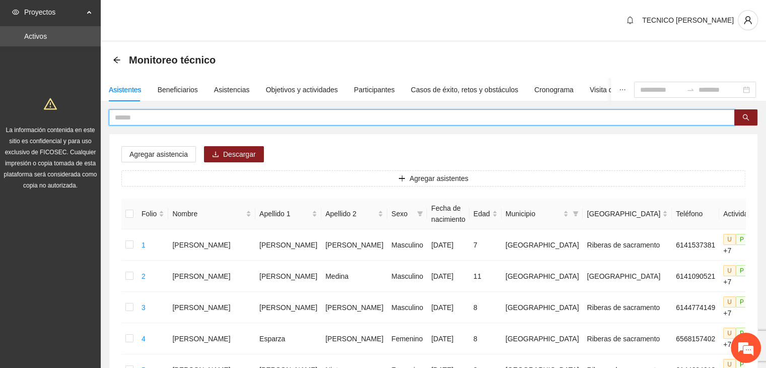
click at [168, 117] on input "text" at bounding box center [418, 117] width 606 height 11
type input "*****"
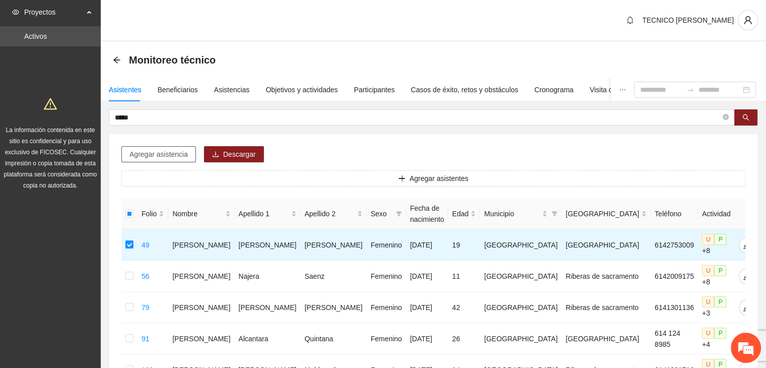
click at [157, 158] on span "Agregar asistencia" at bounding box center [158, 154] width 58 height 11
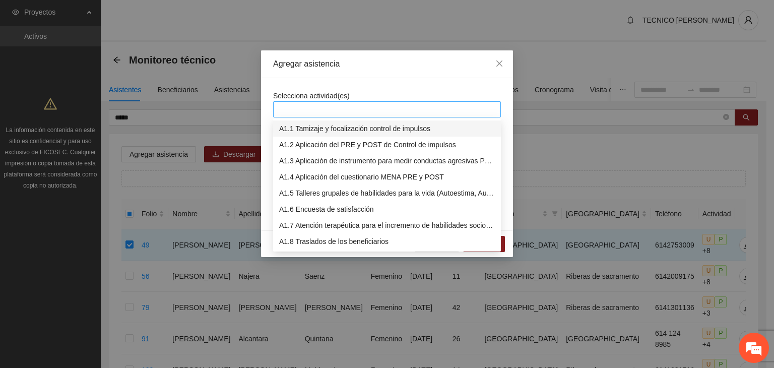
click at [331, 114] on div at bounding box center [387, 109] width 223 height 12
click at [326, 222] on div "A1.7 Atención terapéutica para el incremento de habilidades socioemocionales a …" at bounding box center [387, 225] width 216 height 11
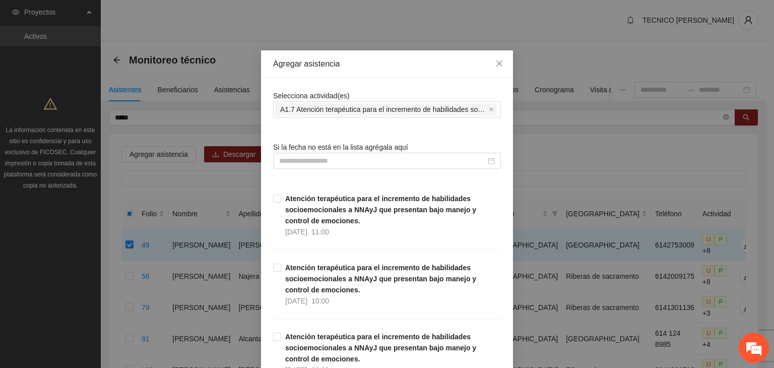
click at [421, 56] on div "Agregar asistencia" at bounding box center [387, 64] width 252 height 28
click at [325, 162] on input at bounding box center [382, 160] width 207 height 11
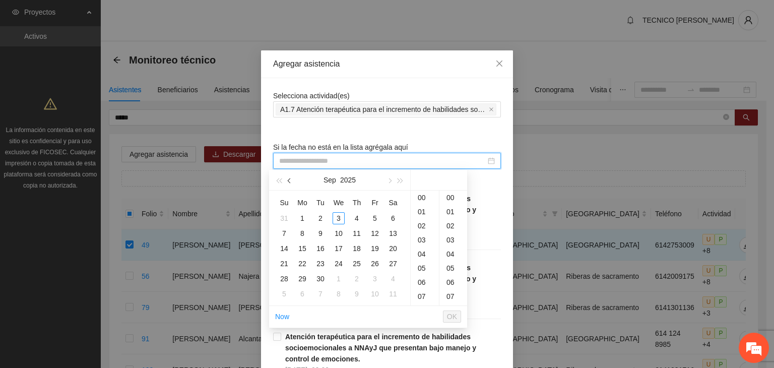
click at [284, 181] on button "button" at bounding box center [289, 180] width 11 height 20
click at [371, 235] on div "8" at bounding box center [375, 233] width 12 height 12
click at [456, 193] on div "00" at bounding box center [453, 197] width 28 height 14
click at [426, 230] on div "11" at bounding box center [425, 226] width 28 height 14
type input "**********"
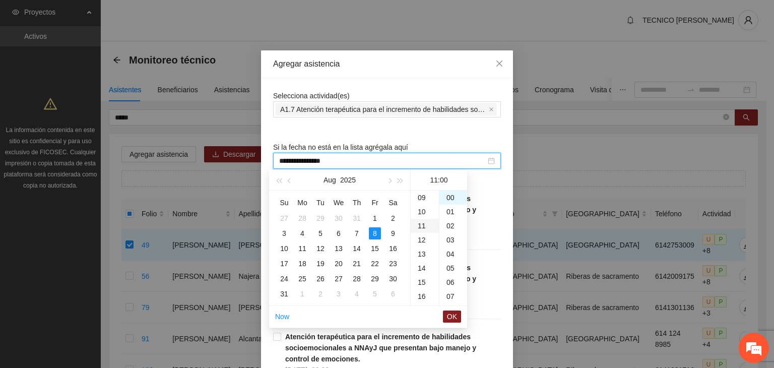
scroll to position [155, 0]
click at [454, 315] on span "OK" at bounding box center [452, 316] width 10 height 11
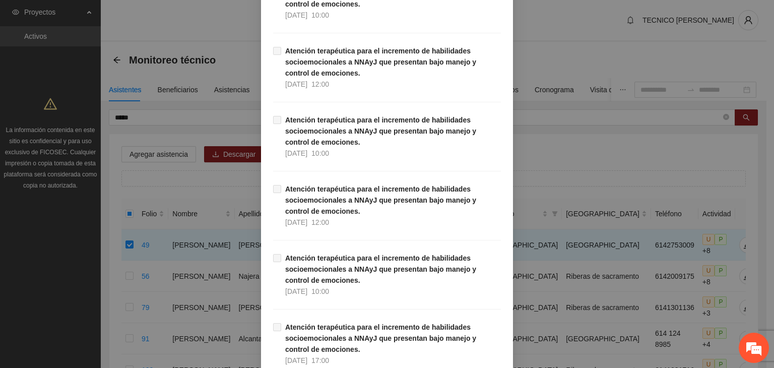
scroll to position [20164, 0]
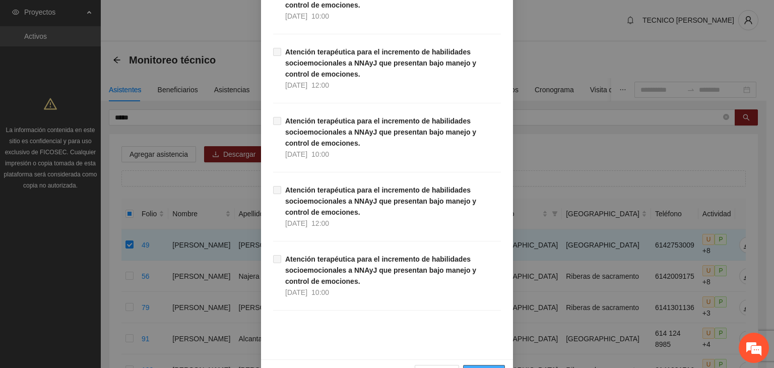
click at [480, 367] on span "Guardar" at bounding box center [484, 372] width 26 height 11
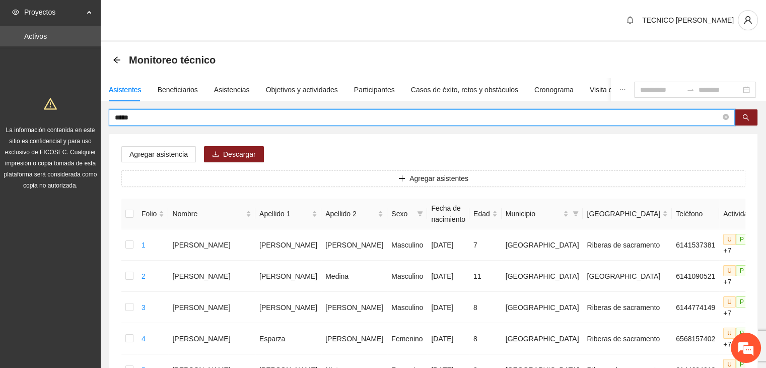
drag, startPoint x: 178, startPoint y: 114, endPoint x: 89, endPoint y: 120, distance: 89.4
type input "****"
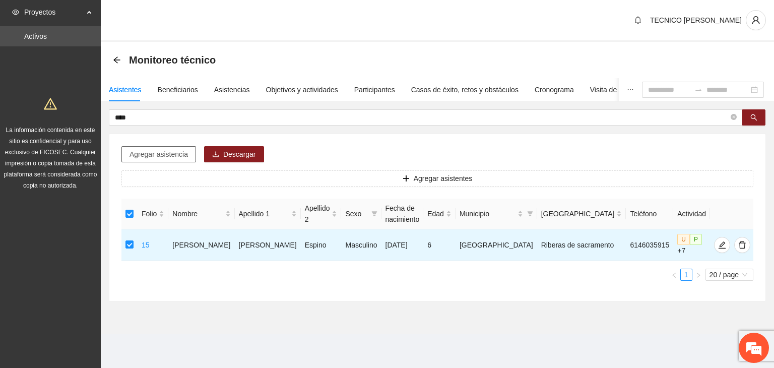
click at [149, 155] on span "Agregar asistencia" at bounding box center [158, 154] width 58 height 11
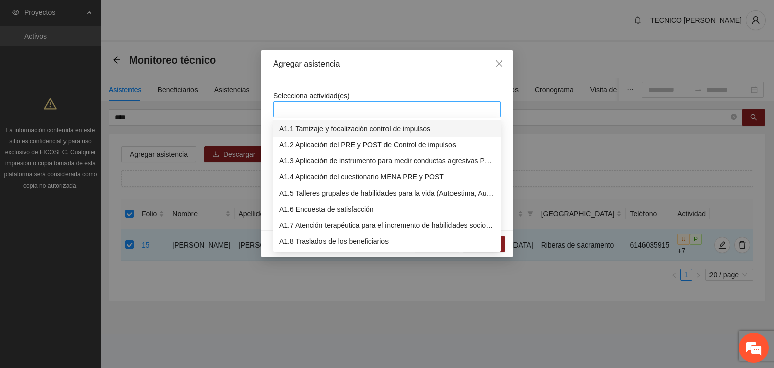
click at [365, 109] on div at bounding box center [387, 109] width 223 height 12
click at [322, 223] on div "A1.7 Atención terapéutica para el incremento de habilidades socioemocionales a …" at bounding box center [387, 225] width 216 height 11
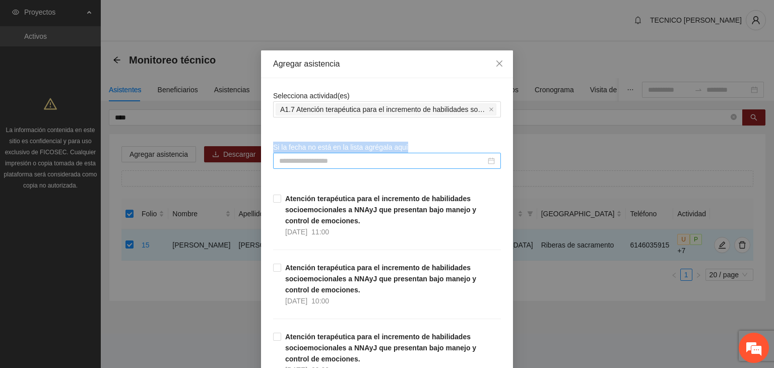
drag, startPoint x: 379, startPoint y: 82, endPoint x: 330, endPoint y: 162, distance: 94.1
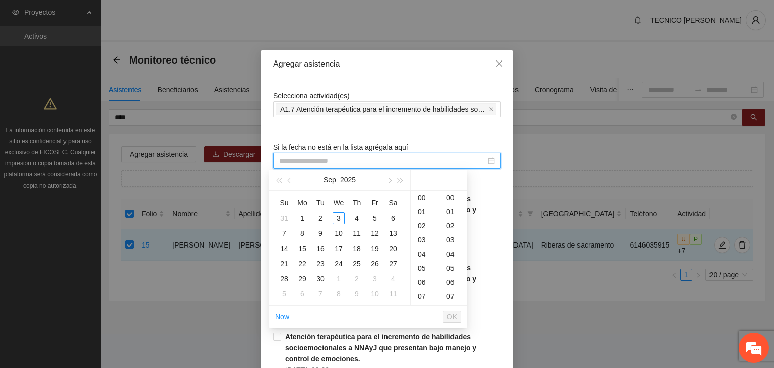
click at [330, 162] on input at bounding box center [382, 160] width 207 height 11
click at [289, 181] on span "button" at bounding box center [290, 180] width 5 height 5
click at [372, 235] on div "8" at bounding box center [375, 233] width 12 height 12
click at [451, 200] on div "00" at bounding box center [453, 197] width 28 height 14
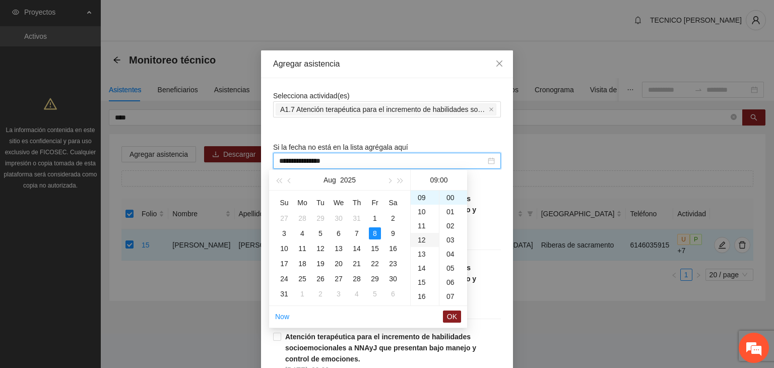
click at [423, 243] on div "12" at bounding box center [425, 240] width 28 height 14
type input "**********"
click at [455, 316] on span "OK" at bounding box center [452, 316] width 10 height 11
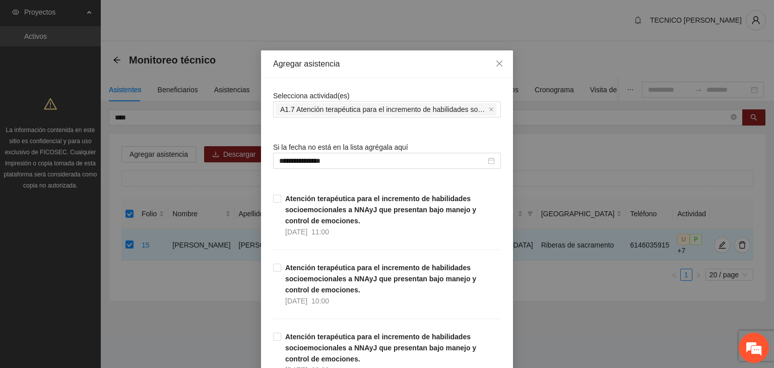
scroll to position [20164, 0]
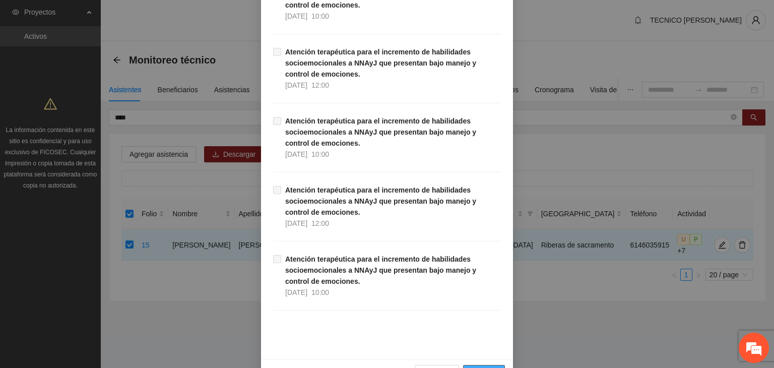
click at [474, 367] on span "Guardar" at bounding box center [484, 372] width 26 height 11
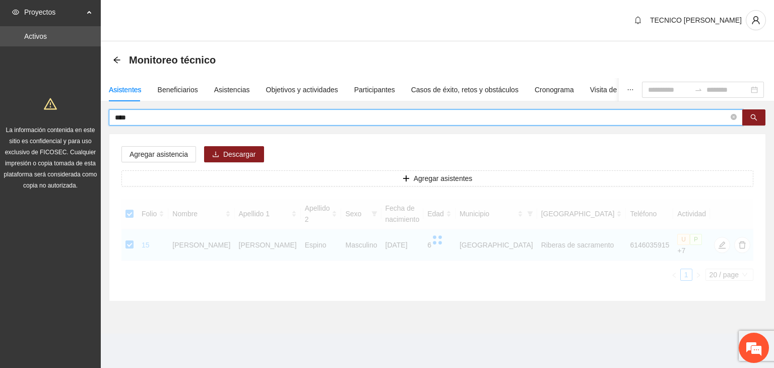
drag, startPoint x: 150, startPoint y: 117, endPoint x: 113, endPoint y: 111, distance: 37.9
click at [113, 111] on span "****" at bounding box center [426, 117] width 634 height 16
type input "*****"
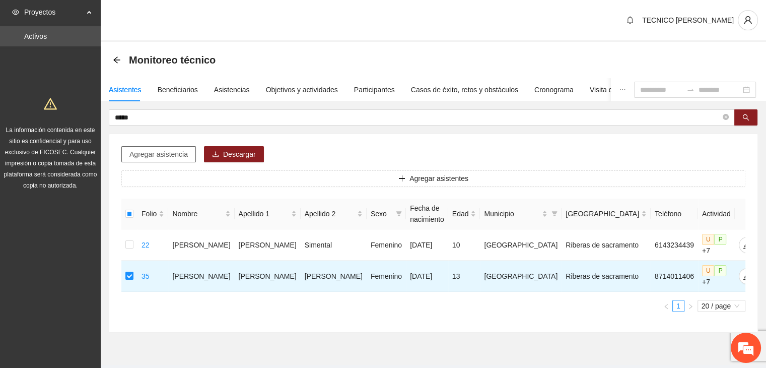
click at [164, 154] on span "Agregar asistencia" at bounding box center [158, 154] width 58 height 11
click at [166, 156] on span "Agregar asistencia" at bounding box center [158, 154] width 58 height 11
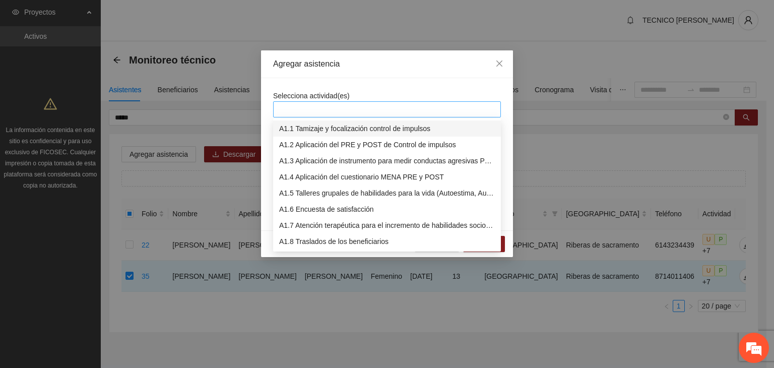
click at [332, 108] on div at bounding box center [387, 109] width 223 height 12
click at [317, 226] on div "A1.7 Atención terapéutica para el incremento de habilidades socioemocionales a …" at bounding box center [387, 225] width 216 height 11
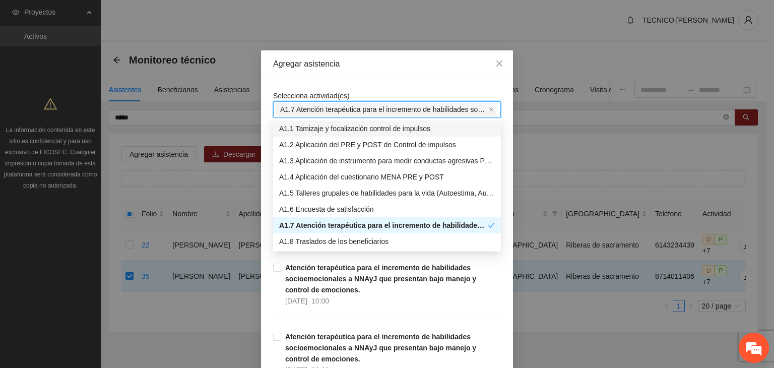
click at [379, 70] on div "Agregar asistencia" at bounding box center [387, 64] width 252 height 28
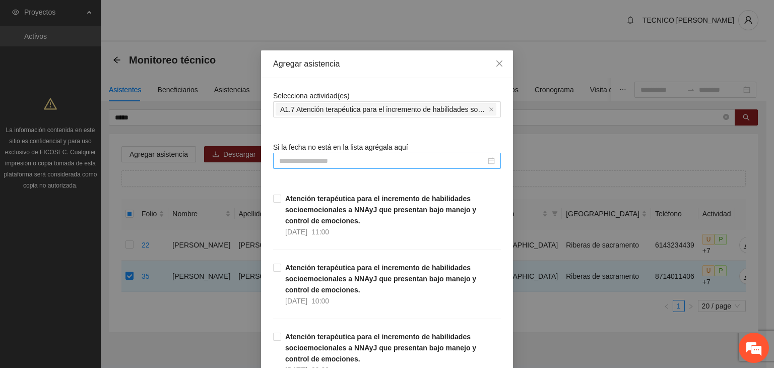
click at [308, 159] on input at bounding box center [382, 160] width 207 height 11
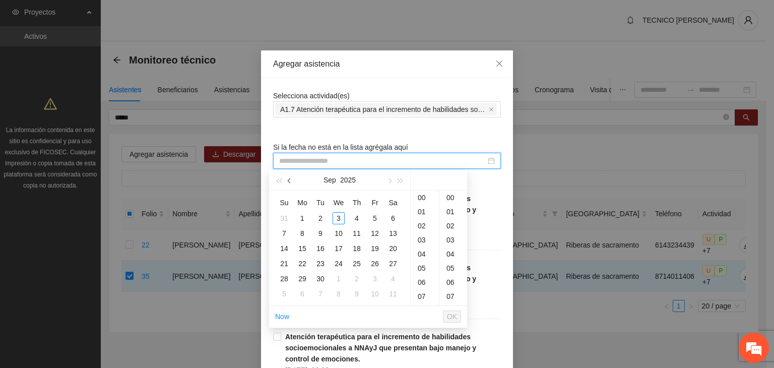
click at [290, 182] on span "button" at bounding box center [290, 180] width 5 height 5
click at [374, 238] on div "8" at bounding box center [375, 233] width 12 height 12
click at [451, 196] on div "00" at bounding box center [453, 197] width 28 height 14
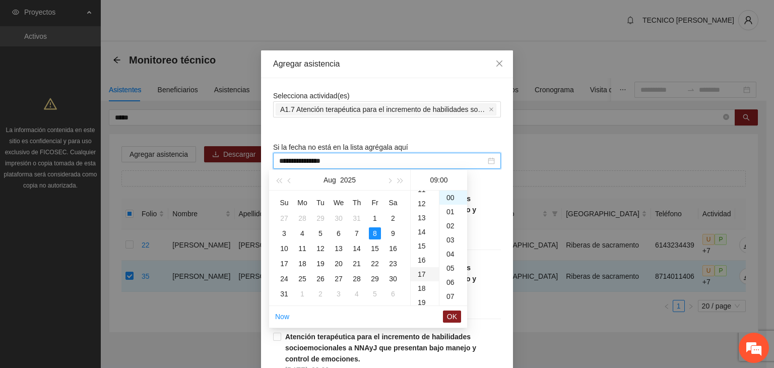
click at [423, 275] on div "17" at bounding box center [425, 274] width 28 height 14
type input "**********"
click at [455, 316] on span "OK" at bounding box center [452, 316] width 10 height 11
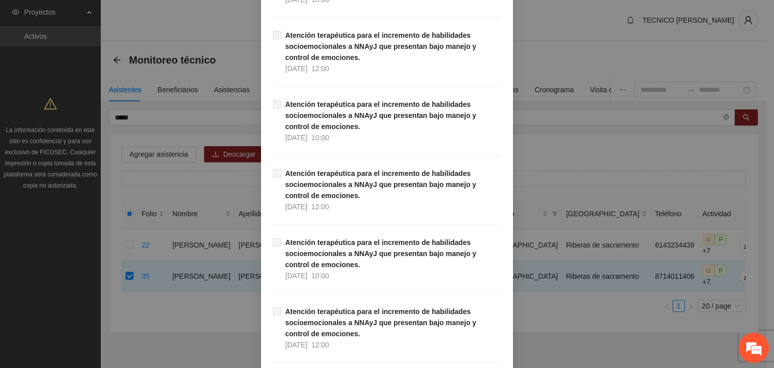
scroll to position [20164, 0]
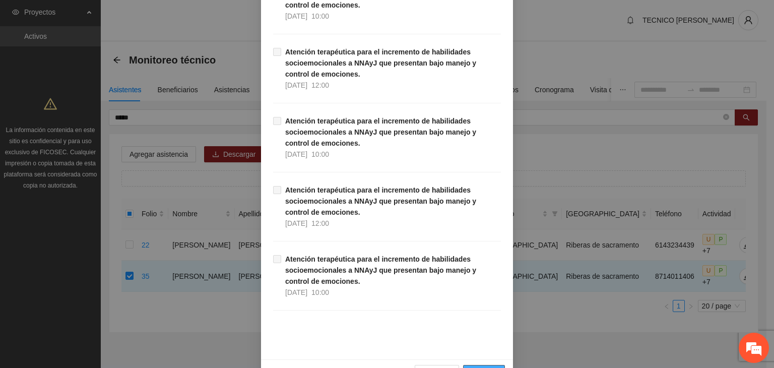
click at [492, 367] on span "Guardar" at bounding box center [484, 372] width 26 height 11
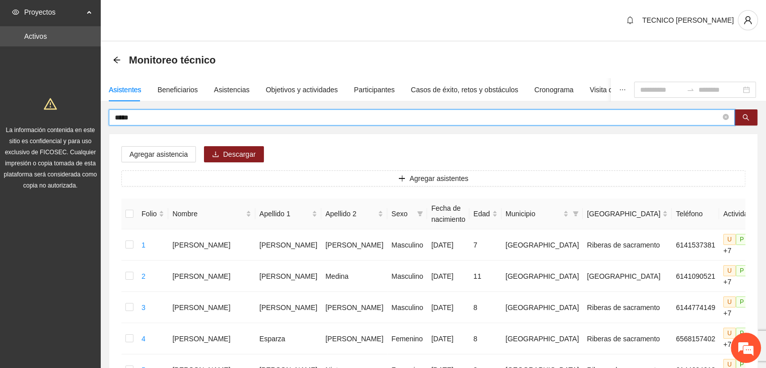
drag, startPoint x: 151, startPoint y: 115, endPoint x: 60, endPoint y: 125, distance: 90.7
type input "********"
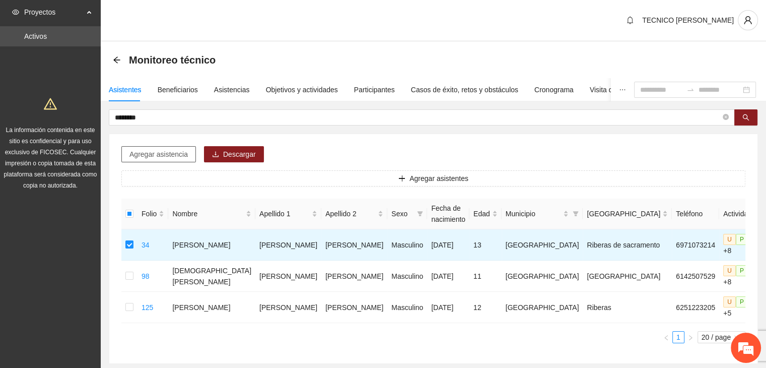
click at [159, 156] on span "Agregar asistencia" at bounding box center [158, 154] width 58 height 11
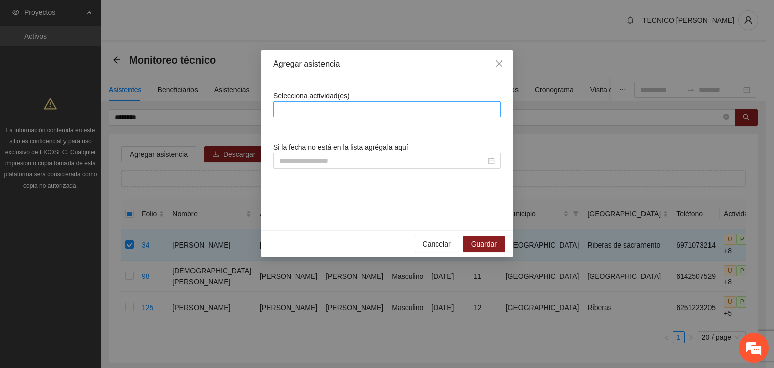
click at [316, 105] on div at bounding box center [387, 109] width 223 height 12
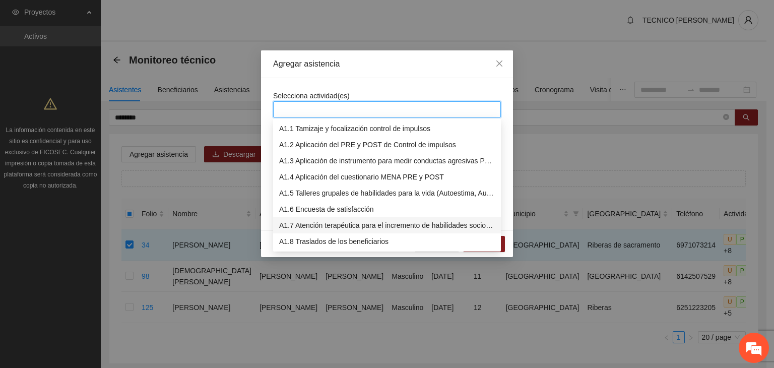
click at [315, 223] on div "A1.7 Atención terapéutica para el incremento de habilidades socioemocionales a …" at bounding box center [387, 225] width 216 height 11
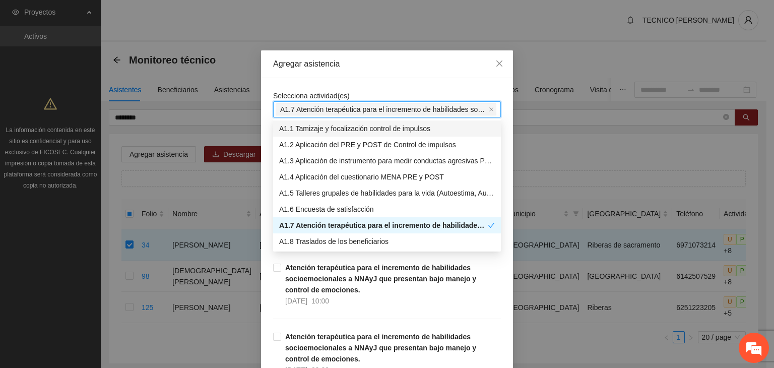
click at [405, 61] on div "Agregar asistencia" at bounding box center [387, 63] width 228 height 11
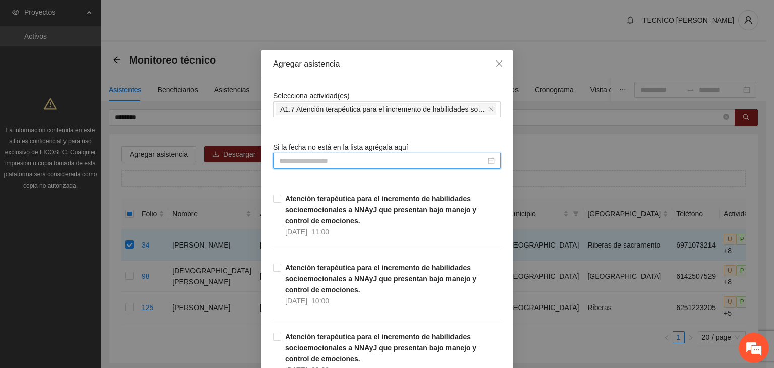
click at [367, 164] on input at bounding box center [382, 160] width 207 height 11
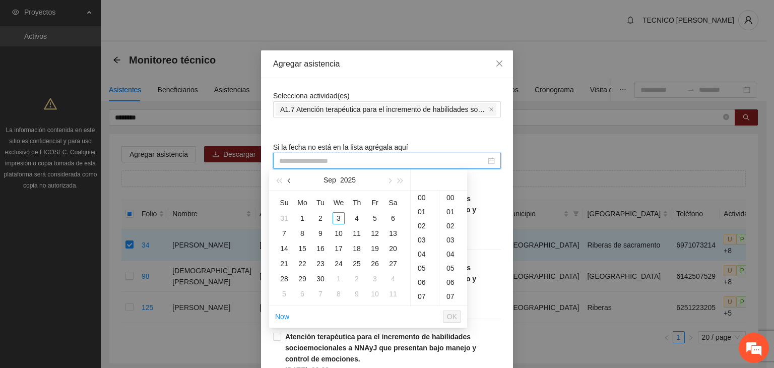
click at [288, 179] on button "button" at bounding box center [289, 180] width 11 height 20
click at [372, 233] on div "8" at bounding box center [375, 233] width 12 height 12
click at [457, 196] on div "00" at bounding box center [453, 197] width 28 height 14
click at [424, 253] on div "18" at bounding box center [425, 255] width 28 height 14
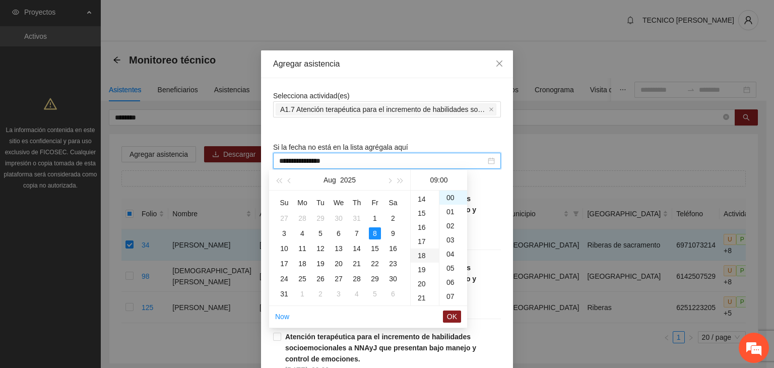
type input "**********"
click at [452, 315] on span "OK" at bounding box center [452, 316] width 10 height 11
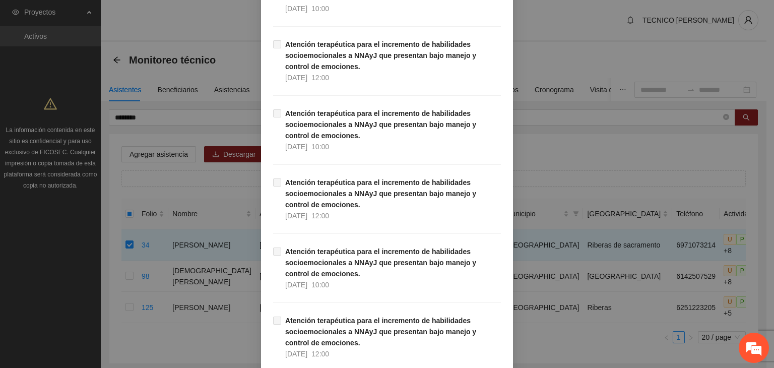
scroll to position [20164, 0]
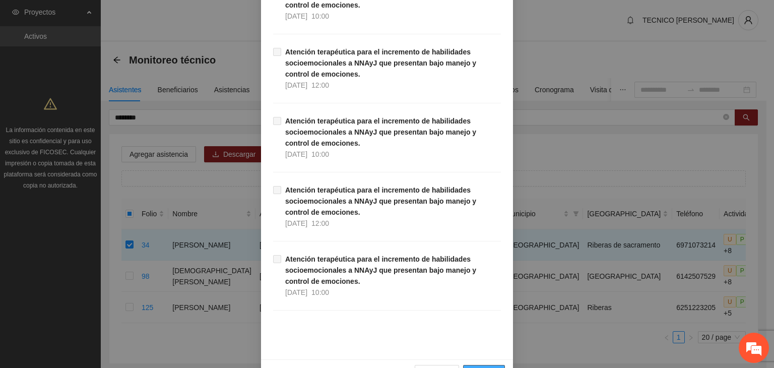
click at [488, 367] on span "Guardar" at bounding box center [484, 372] width 26 height 11
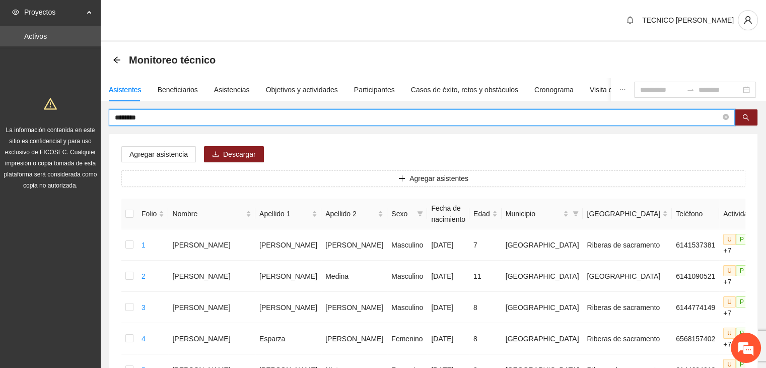
drag, startPoint x: 159, startPoint y: 117, endPoint x: 73, endPoint y: 126, distance: 86.6
type input "******"
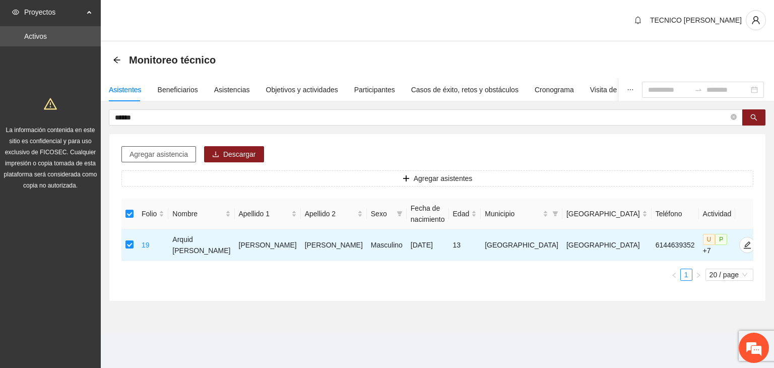
click at [144, 151] on span "Agregar asistencia" at bounding box center [158, 154] width 58 height 11
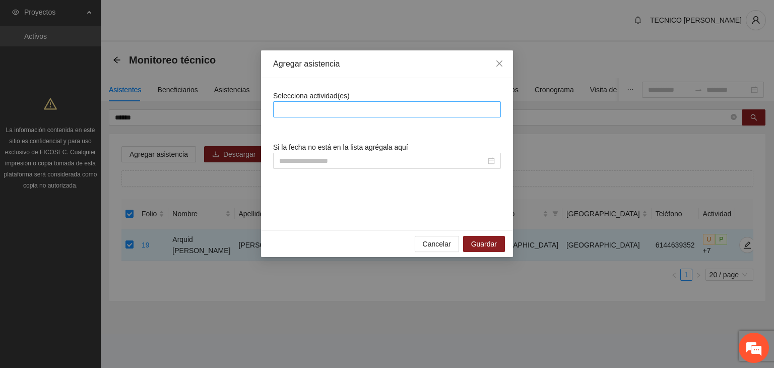
click at [308, 113] on div at bounding box center [387, 109] width 223 height 12
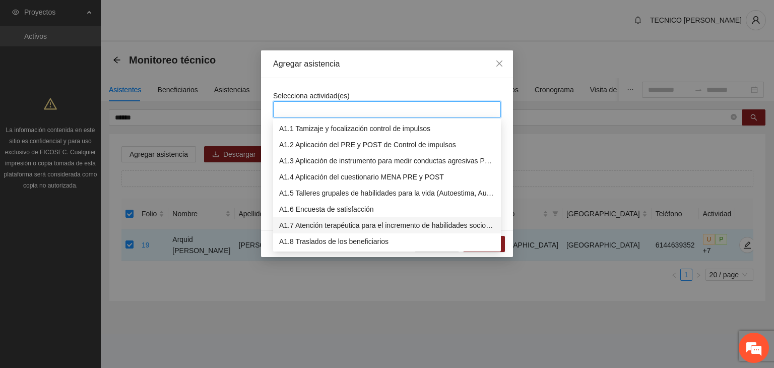
click at [300, 222] on div "A1.7 Atención terapéutica para el incremento de habilidades socioemocionales a …" at bounding box center [387, 225] width 216 height 11
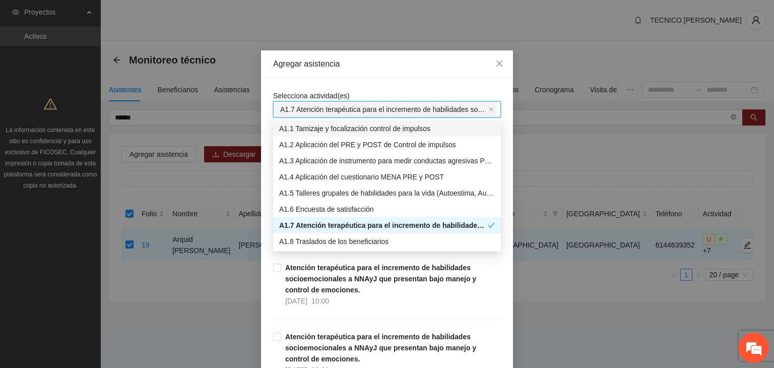
click at [385, 73] on div "Agregar asistencia" at bounding box center [387, 64] width 252 height 28
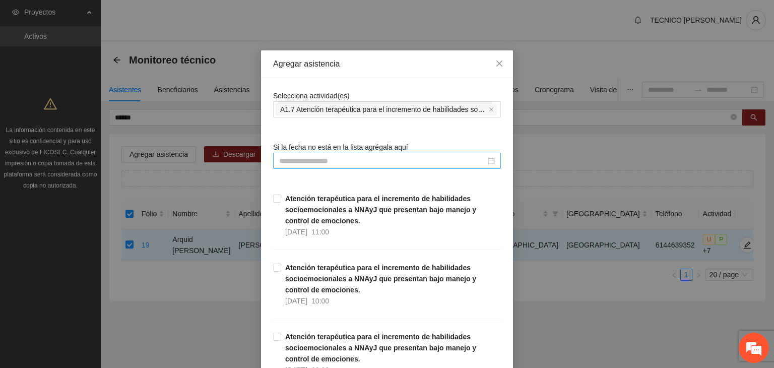
click at [337, 168] on div at bounding box center [387, 161] width 228 height 16
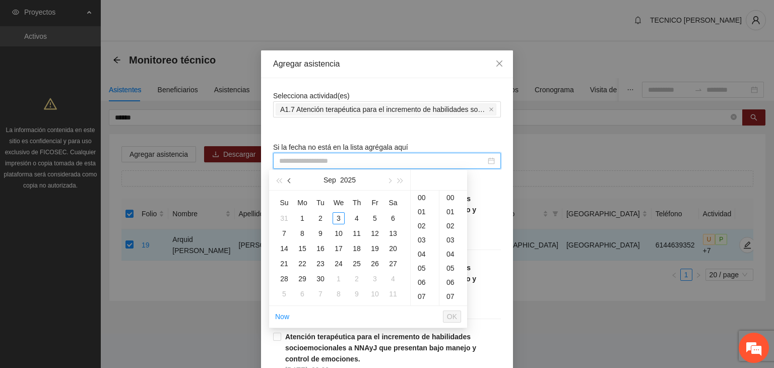
click at [290, 184] on button "button" at bounding box center [289, 180] width 11 height 20
click at [306, 249] on div "11" at bounding box center [302, 248] width 12 height 12
click at [450, 195] on div "00" at bounding box center [453, 197] width 28 height 14
click at [423, 240] on div "12" at bounding box center [425, 240] width 28 height 14
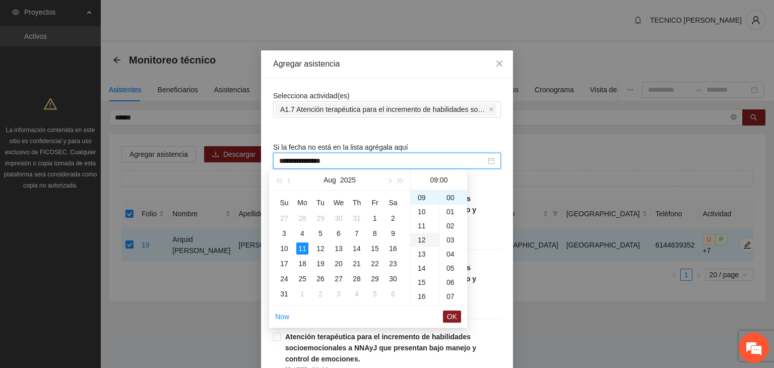
type input "**********"
click at [456, 315] on span "OK" at bounding box center [452, 316] width 10 height 11
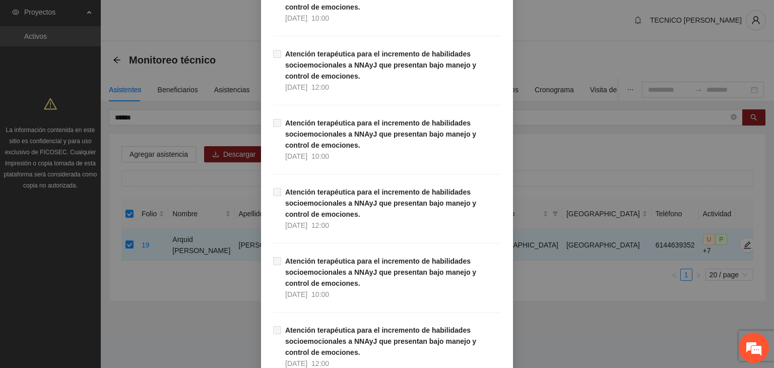
scroll to position [20164, 0]
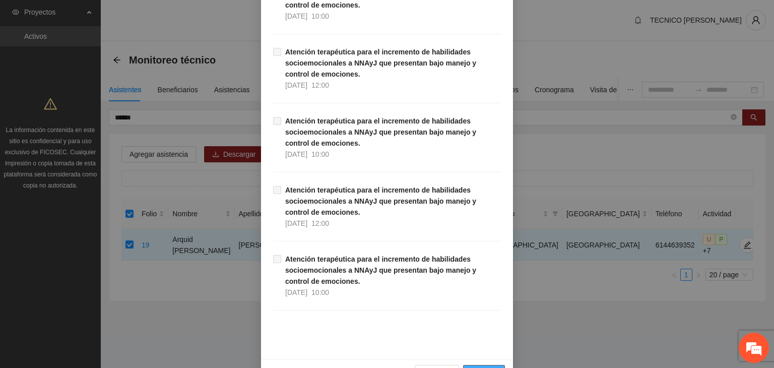
click at [484, 367] on span "Guardar" at bounding box center [484, 372] width 26 height 11
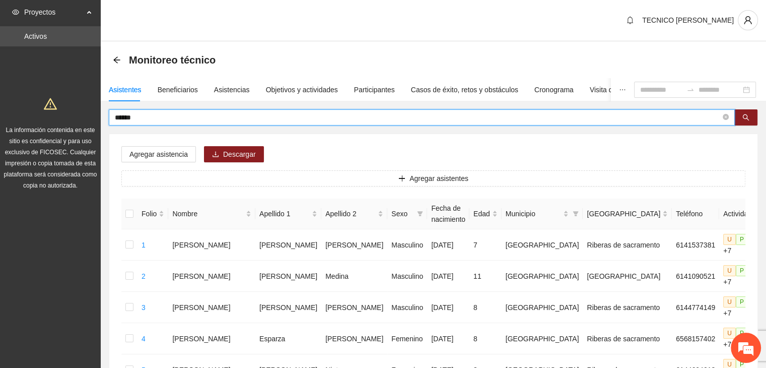
drag, startPoint x: 155, startPoint y: 119, endPoint x: 101, endPoint y: 114, distance: 54.7
type input "******"
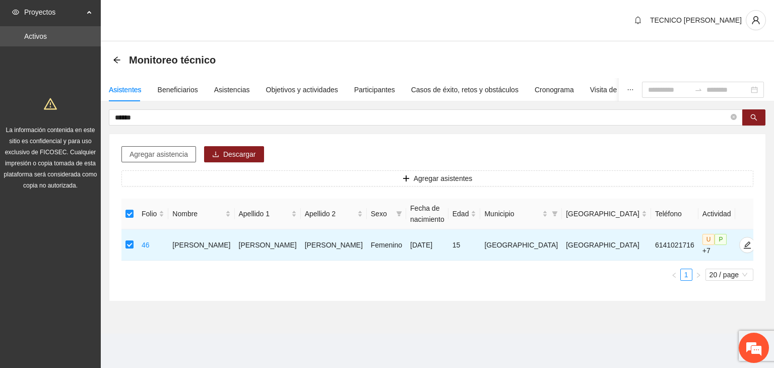
click at [144, 154] on span "Agregar asistencia" at bounding box center [158, 154] width 58 height 11
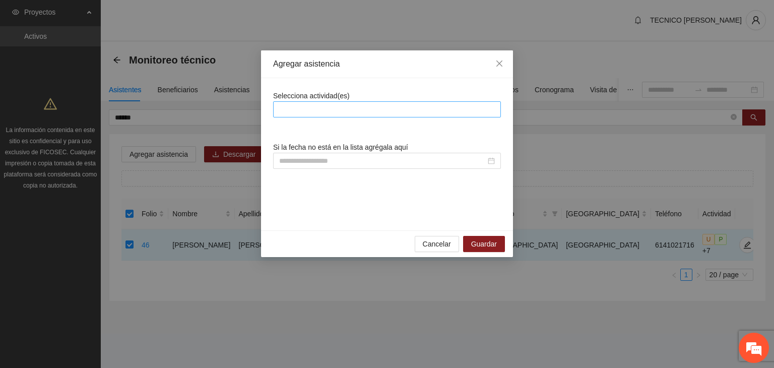
click at [315, 111] on div at bounding box center [387, 109] width 223 height 12
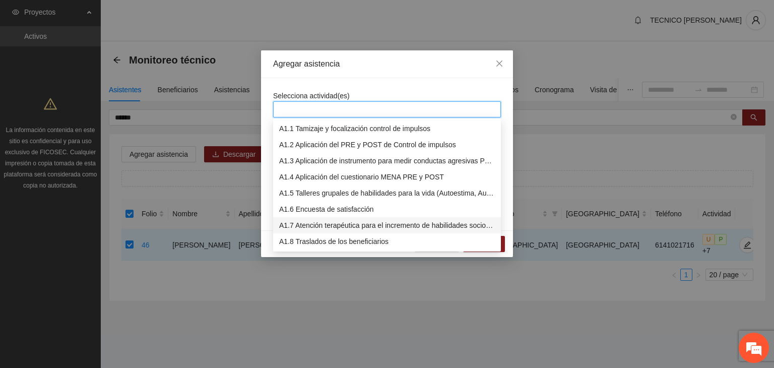
click at [298, 224] on div "A1.7 Atención terapéutica para el incremento de habilidades socioemocionales a …" at bounding box center [387, 225] width 216 height 11
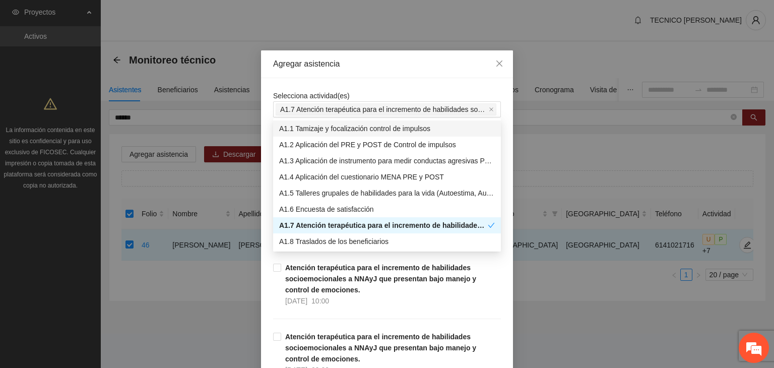
click at [399, 75] on div "Agregar asistencia" at bounding box center [387, 64] width 252 height 28
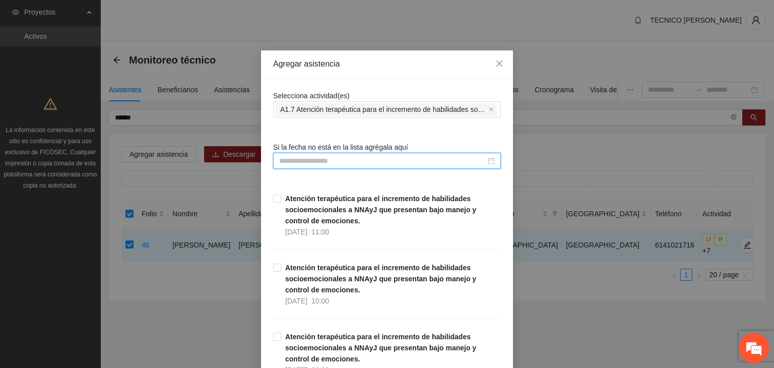
click at [325, 164] on input at bounding box center [382, 160] width 207 height 11
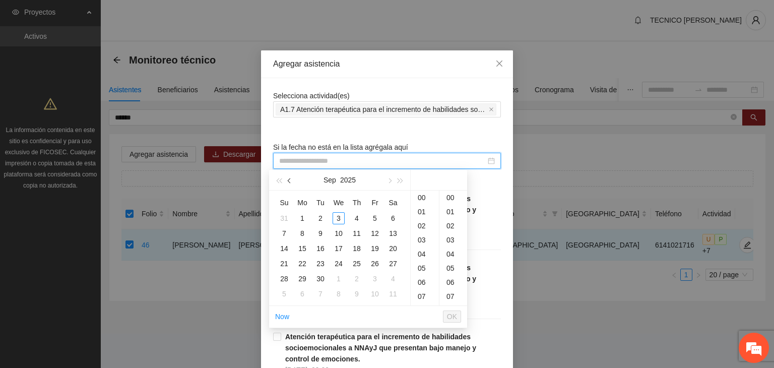
click at [287, 182] on button "button" at bounding box center [289, 180] width 11 height 20
click at [304, 245] on div "11" at bounding box center [302, 248] width 12 height 12
click at [447, 196] on div "00" at bounding box center [453, 197] width 28 height 14
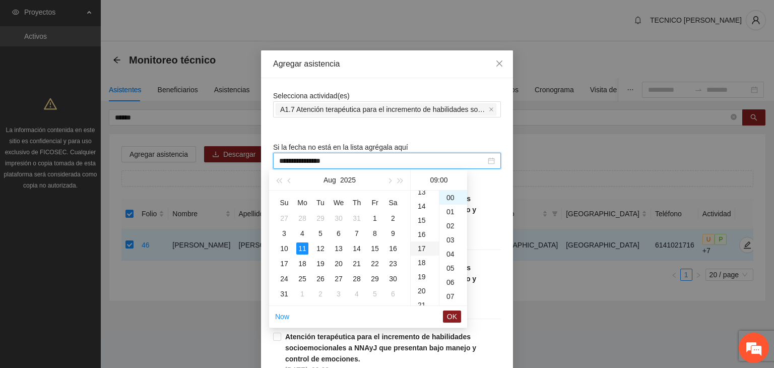
click at [425, 250] on div "17" at bounding box center [425, 248] width 28 height 14
type input "**********"
click at [453, 318] on span "OK" at bounding box center [452, 316] width 10 height 11
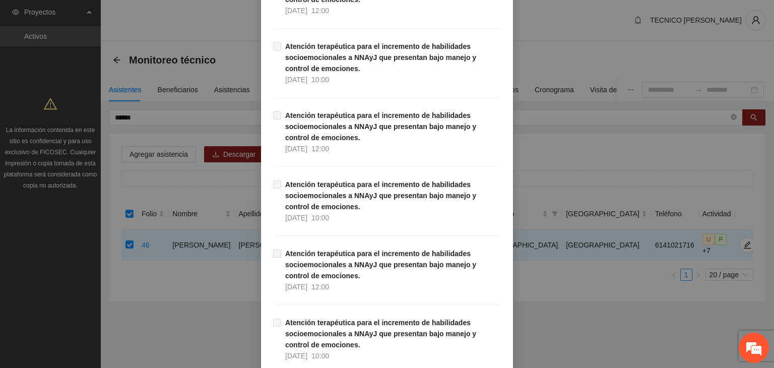
scroll to position [20164, 0]
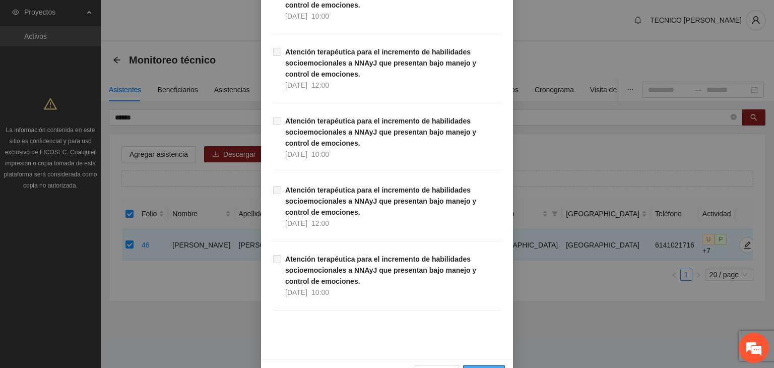
click at [490, 367] on span "Guardar" at bounding box center [484, 372] width 26 height 11
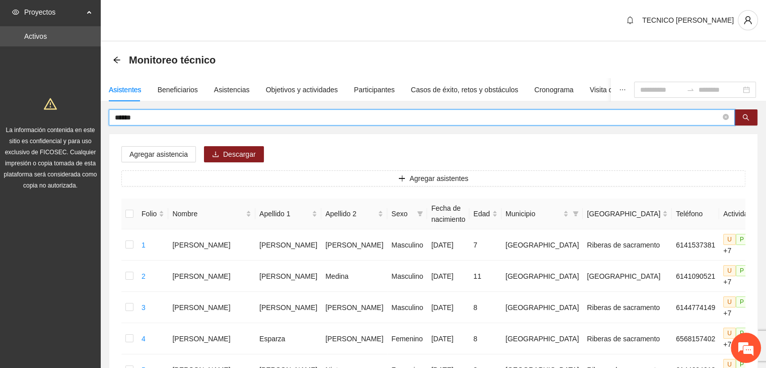
drag, startPoint x: 156, startPoint y: 116, endPoint x: 107, endPoint y: 114, distance: 49.4
type input "****"
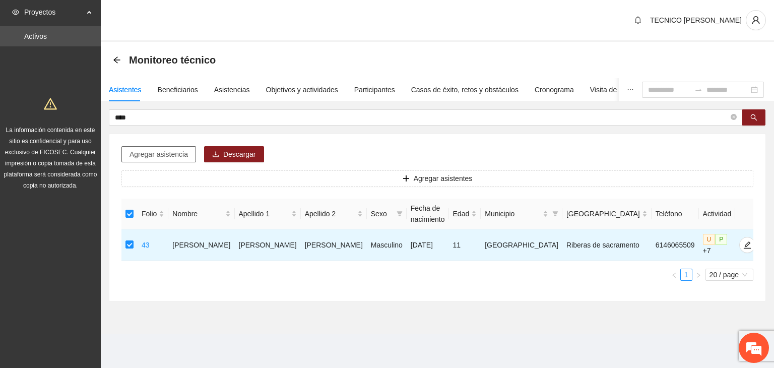
click at [154, 153] on span "Agregar asistencia" at bounding box center [158, 154] width 58 height 11
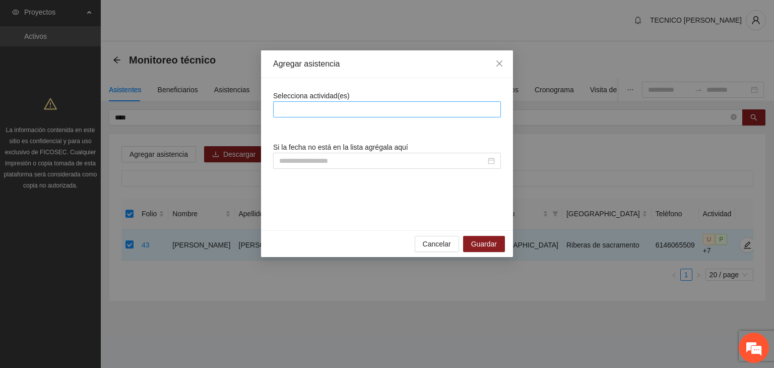
click at [325, 102] on div at bounding box center [387, 109] width 228 height 16
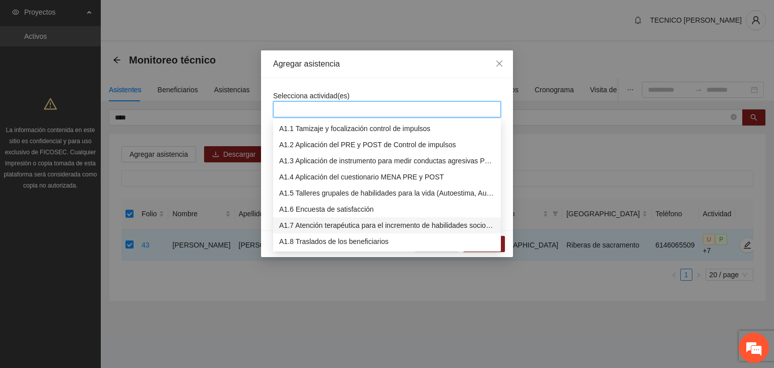
click at [298, 224] on div "A1.7 Atención terapéutica para el incremento de habilidades socioemocionales a …" at bounding box center [387, 225] width 216 height 11
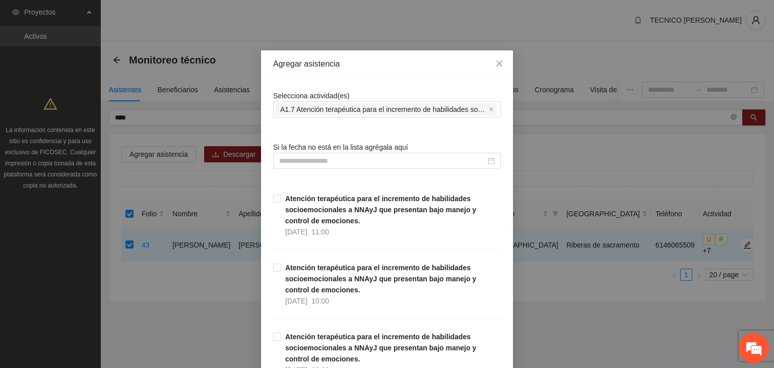
click at [401, 71] on div "Agregar asistencia" at bounding box center [387, 64] width 252 height 28
click at [316, 163] on input at bounding box center [382, 160] width 207 height 11
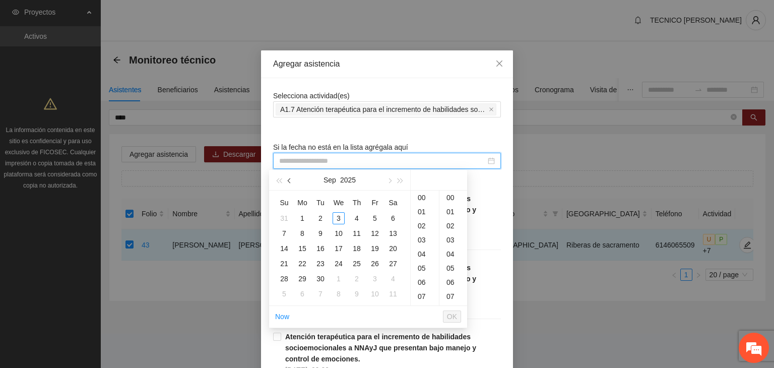
click at [292, 180] on button "button" at bounding box center [289, 180] width 11 height 20
click at [301, 245] on div "11" at bounding box center [302, 248] width 12 height 12
click at [447, 193] on div "00" at bounding box center [453, 197] width 28 height 14
click at [423, 256] on div "18" at bounding box center [425, 257] width 28 height 14
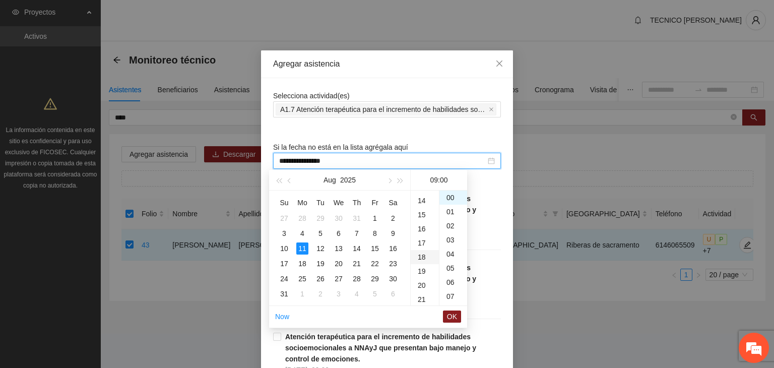
type input "**********"
click at [453, 315] on span "OK" at bounding box center [452, 316] width 10 height 11
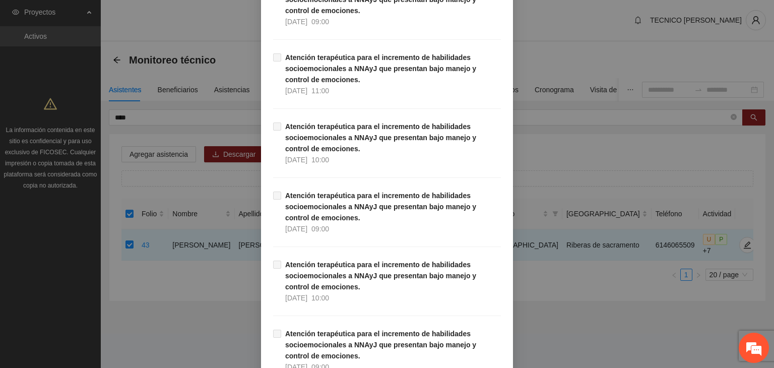
scroll to position [20164, 0]
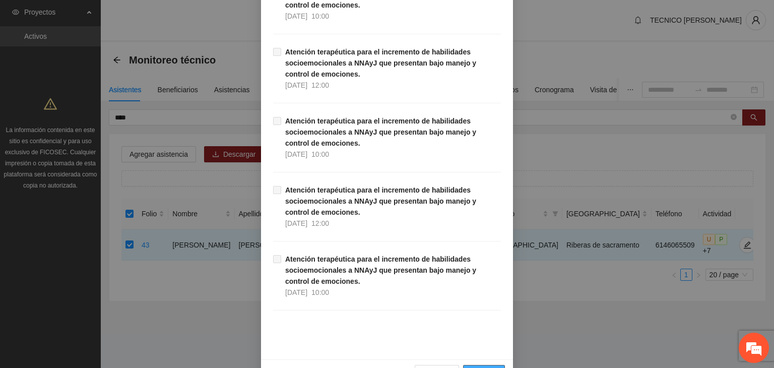
click at [480, 367] on span "Guardar" at bounding box center [484, 372] width 26 height 11
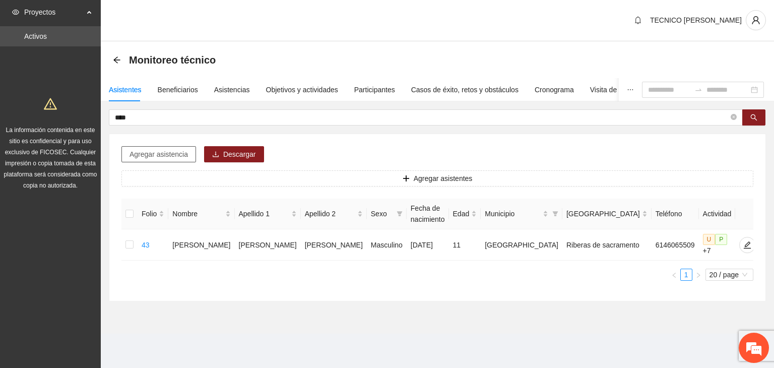
click at [149, 151] on span "Agregar asistencia" at bounding box center [158, 154] width 58 height 11
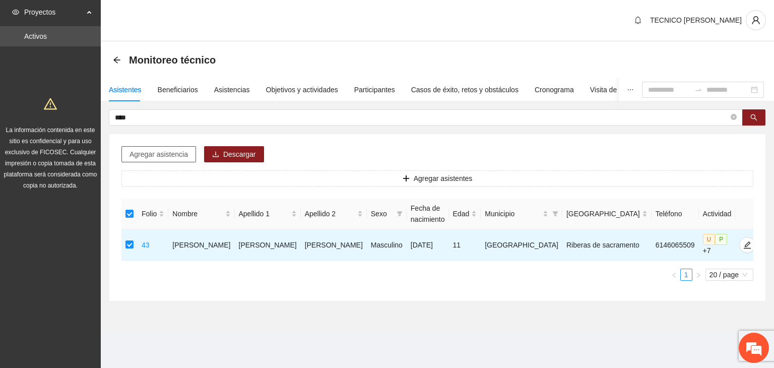
click at [147, 154] on span "Agregar asistencia" at bounding box center [158, 154] width 58 height 11
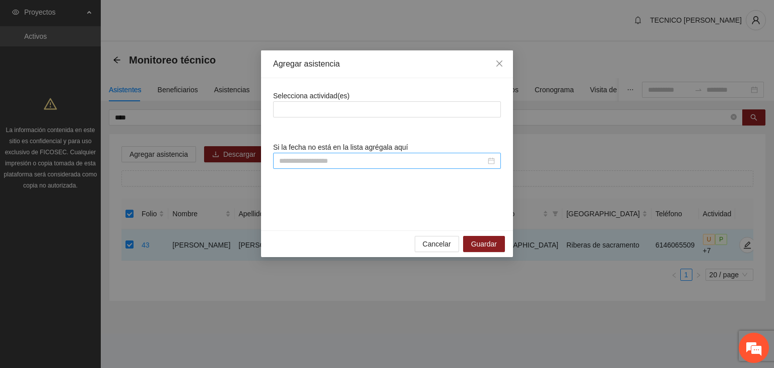
click at [342, 162] on input at bounding box center [382, 160] width 207 height 11
click at [339, 113] on div at bounding box center [387, 109] width 223 height 12
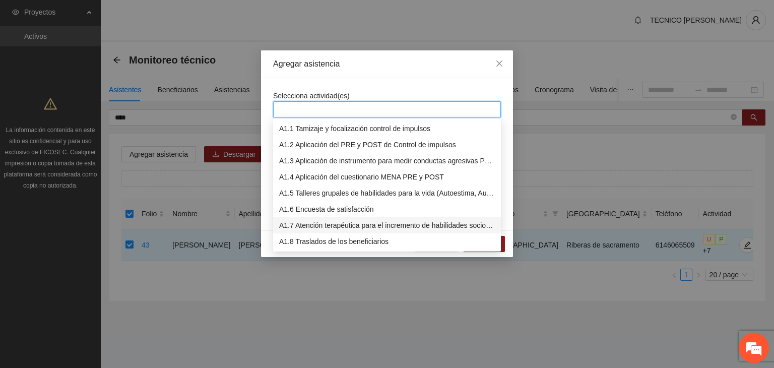
click at [340, 224] on div "A1.7 Atención terapéutica para el incremento de habilidades socioemocionales a …" at bounding box center [387, 225] width 216 height 11
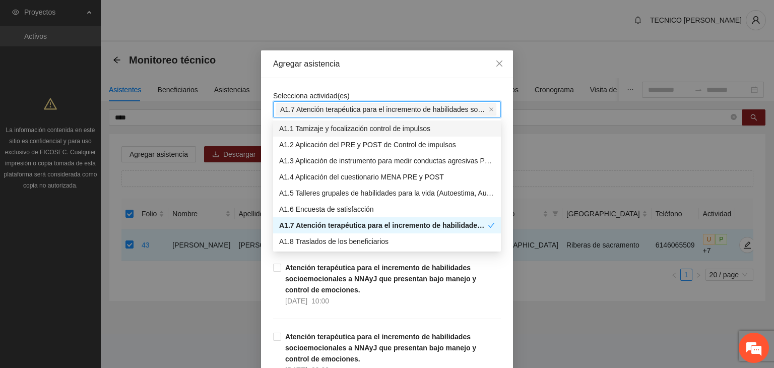
click at [402, 61] on div "Agregar asistencia" at bounding box center [387, 63] width 228 height 11
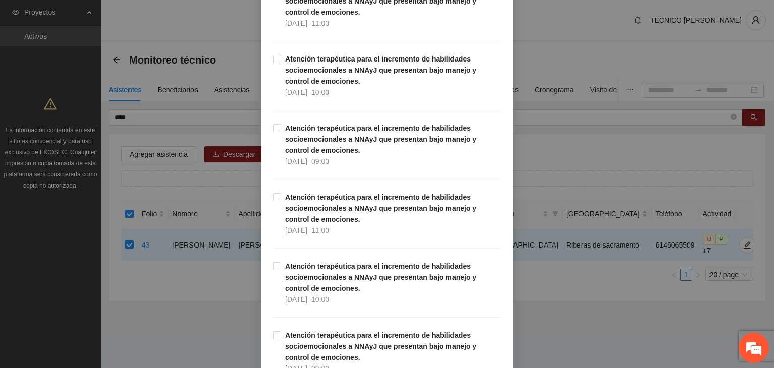
scroll to position [0, 0]
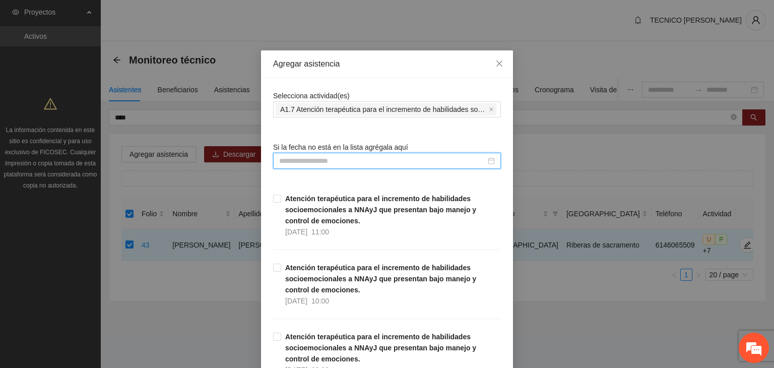
click at [380, 159] on input at bounding box center [382, 160] width 207 height 11
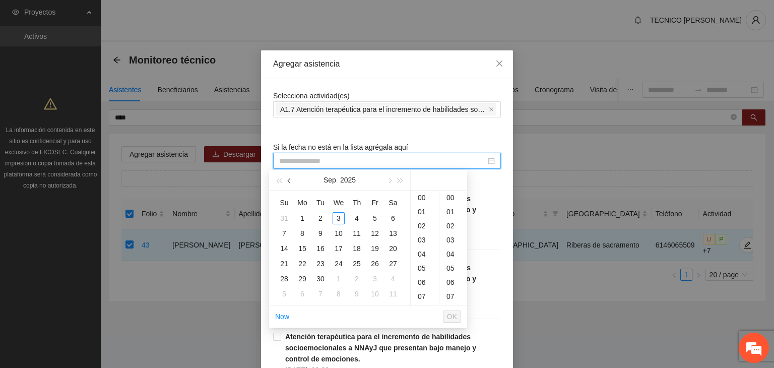
type input "**********"
click at [288, 183] on button "button" at bounding box center [289, 180] width 11 height 20
click at [304, 244] on div "11" at bounding box center [302, 248] width 12 height 12
click at [451, 194] on div "00" at bounding box center [453, 197] width 28 height 14
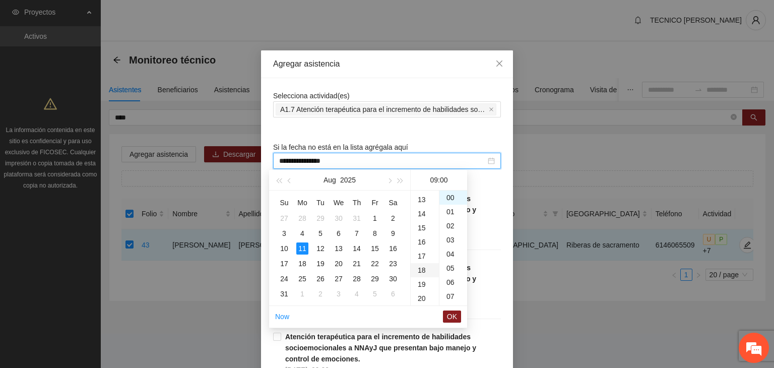
click at [427, 267] on div "18" at bounding box center [425, 270] width 28 height 14
type input "**********"
click at [452, 316] on span "OK" at bounding box center [452, 316] width 10 height 11
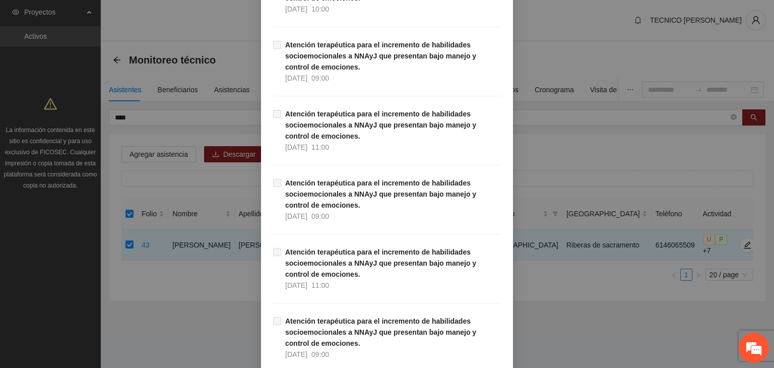
scroll to position [20164, 0]
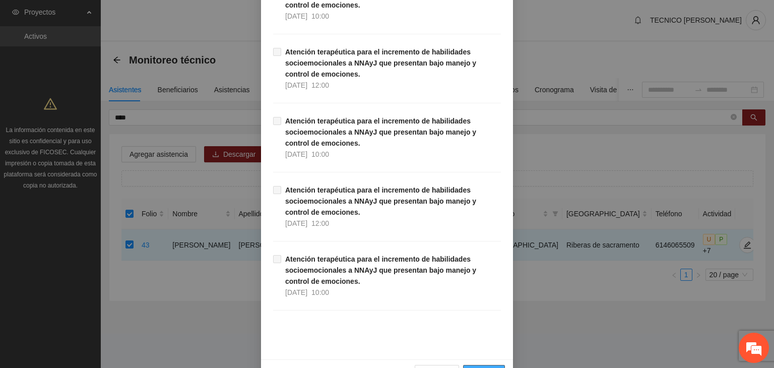
click at [486, 367] on span "Guardar" at bounding box center [484, 372] width 26 height 11
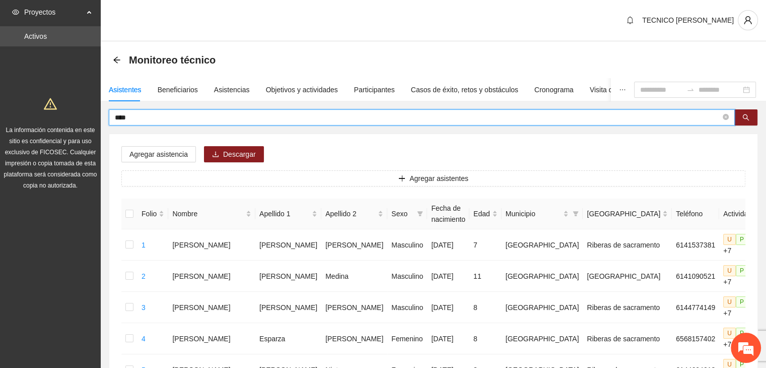
drag, startPoint x: 141, startPoint y: 116, endPoint x: 96, endPoint y: 107, distance: 46.2
type input "*****"
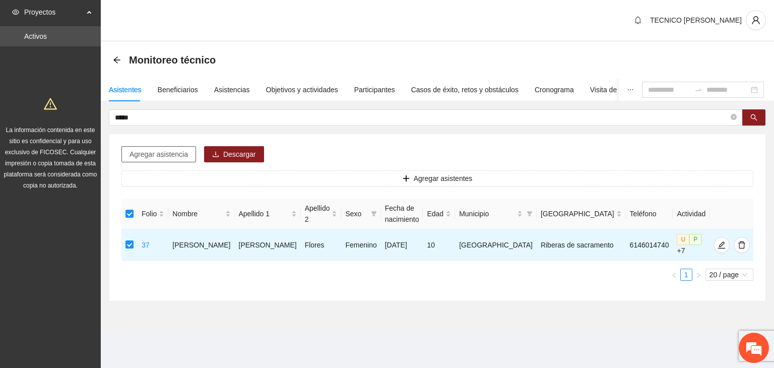
click at [151, 157] on span "Agregar asistencia" at bounding box center [158, 154] width 58 height 11
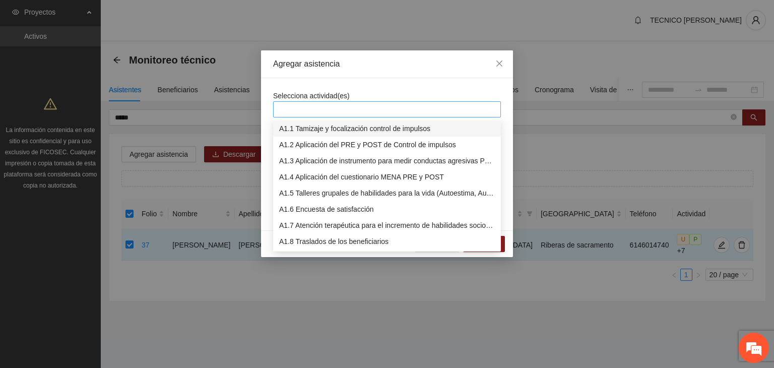
click at [322, 109] on div at bounding box center [387, 109] width 223 height 12
click at [318, 218] on div "A1.7 Atención terapéutica para el incremento de habilidades socioemocionales a …" at bounding box center [387, 225] width 228 height 16
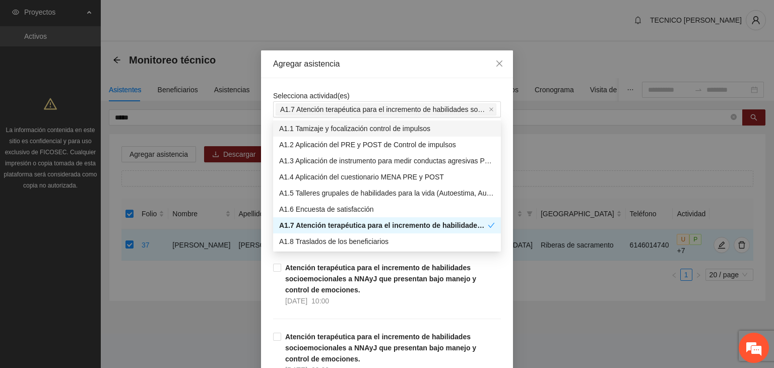
click at [385, 44] on div "Agregar asistencia Selecciona actividad(es) A1.7 Atención terapéutica para el i…" at bounding box center [387, 184] width 774 height 368
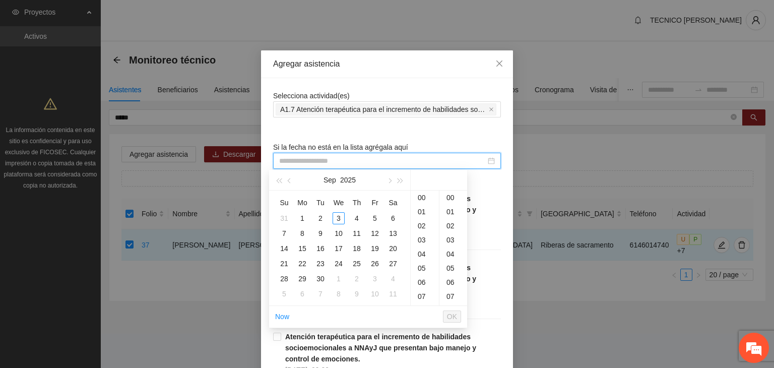
click at [369, 161] on input at bounding box center [382, 160] width 207 height 11
click at [288, 182] on button "button" at bounding box center [289, 180] width 11 height 20
click at [319, 247] on div "12" at bounding box center [320, 248] width 12 height 12
click at [449, 195] on div "00" at bounding box center [453, 197] width 28 height 14
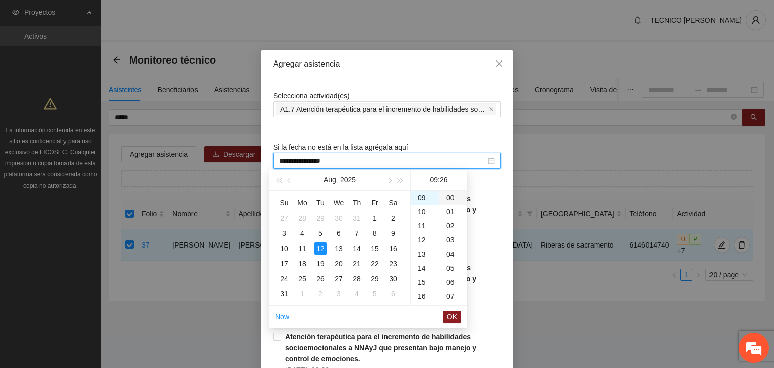
type input "**********"
click at [453, 319] on span "OK" at bounding box center [452, 316] width 10 height 11
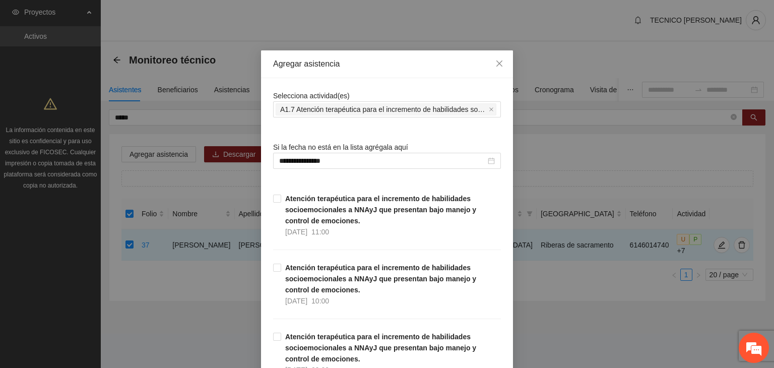
scroll to position [20164, 0]
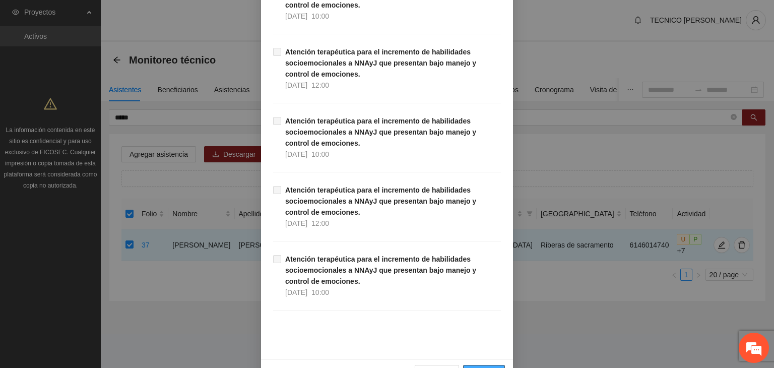
click at [472, 367] on span "Guardar" at bounding box center [484, 372] width 26 height 11
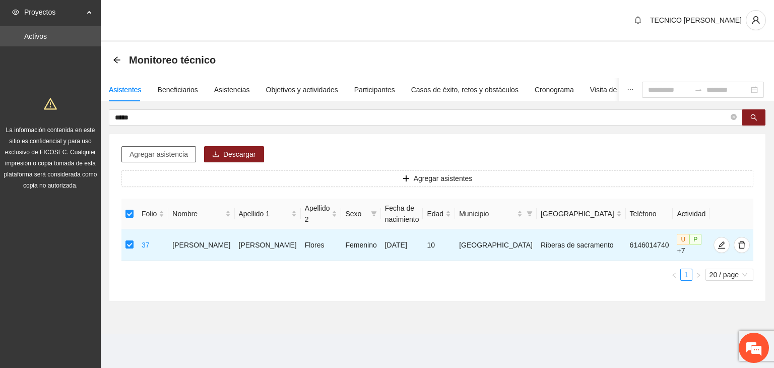
click at [149, 156] on span "Agregar asistencia" at bounding box center [158, 154] width 58 height 11
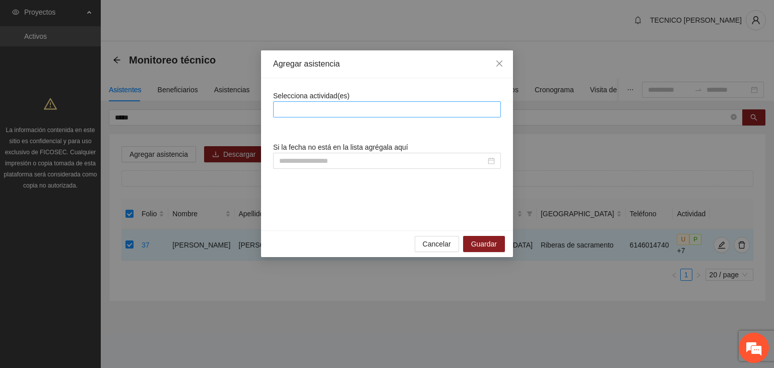
click at [350, 110] on div at bounding box center [387, 109] width 223 height 12
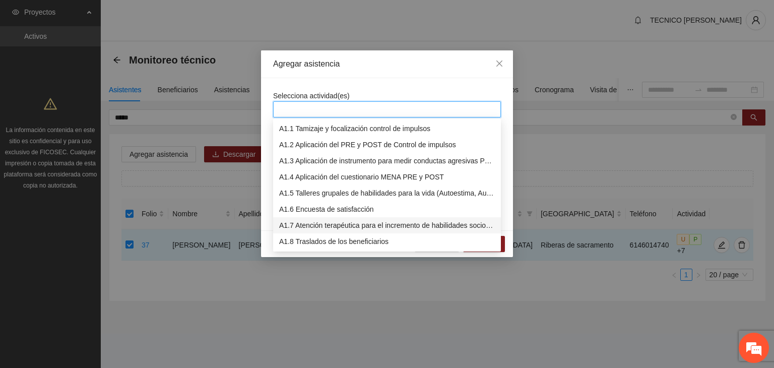
click at [340, 225] on div "A1.7 Atención terapéutica para el incremento de habilidades socioemocionales a …" at bounding box center [387, 225] width 216 height 11
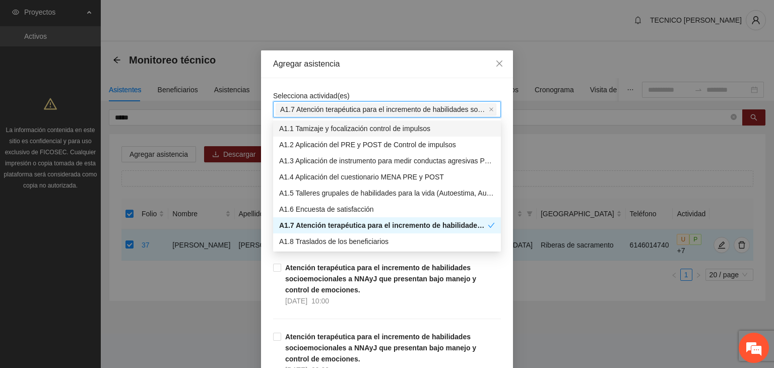
click at [431, 63] on div "Agregar asistencia" at bounding box center [387, 63] width 228 height 11
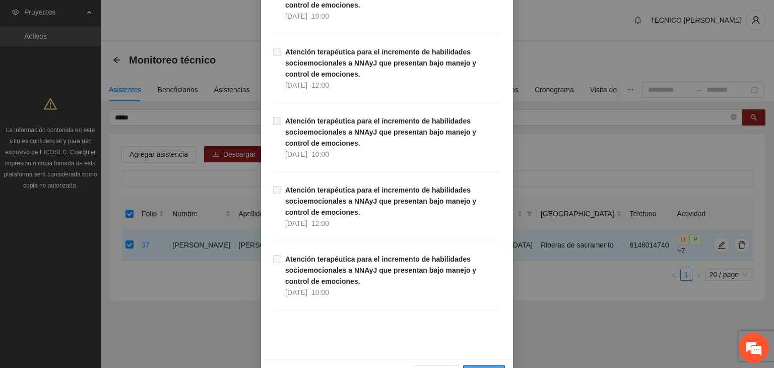
click at [471, 367] on span "Guardar" at bounding box center [484, 372] width 26 height 11
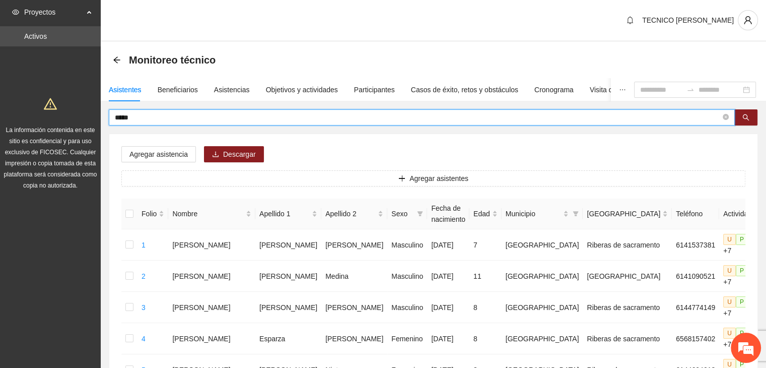
drag, startPoint x: 140, startPoint y: 118, endPoint x: 93, endPoint y: 113, distance: 47.2
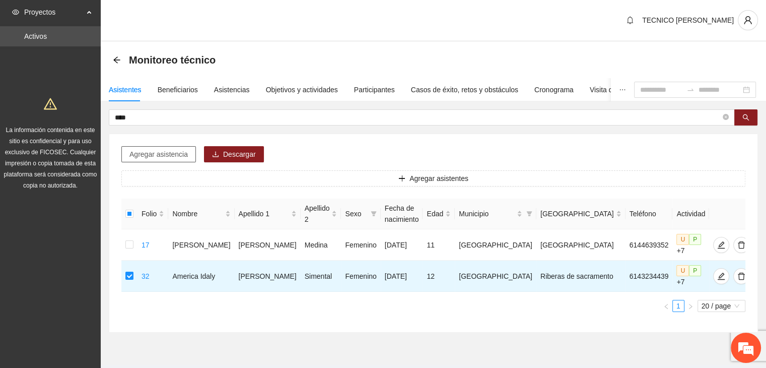
click at [162, 152] on span "Agregar asistencia" at bounding box center [158, 154] width 58 height 11
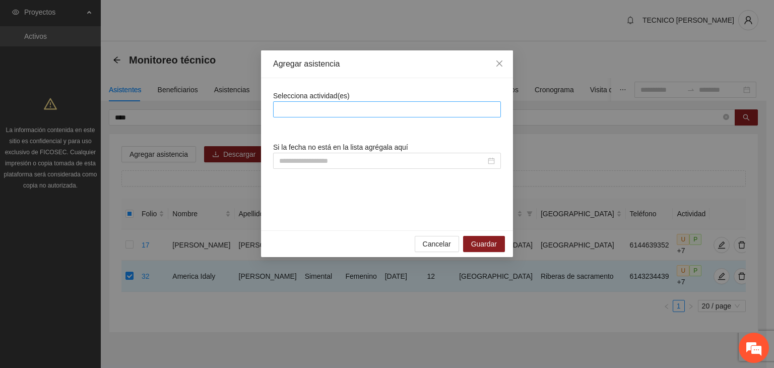
click at [304, 102] on div at bounding box center [387, 109] width 228 height 16
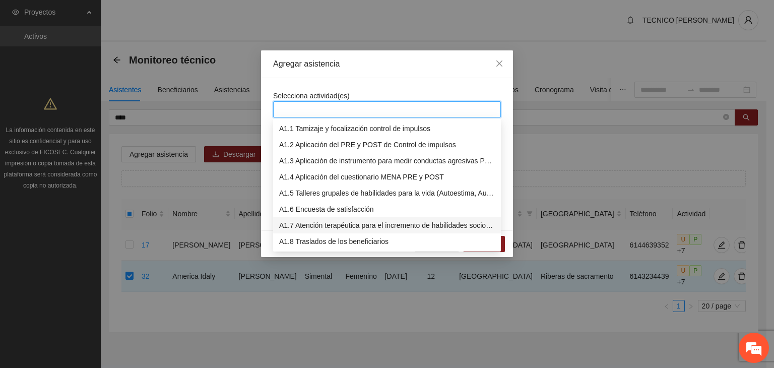
click at [310, 218] on div "A1.7 Atención terapéutica para el incremento de habilidades socioemocionales a …" at bounding box center [387, 225] width 228 height 16
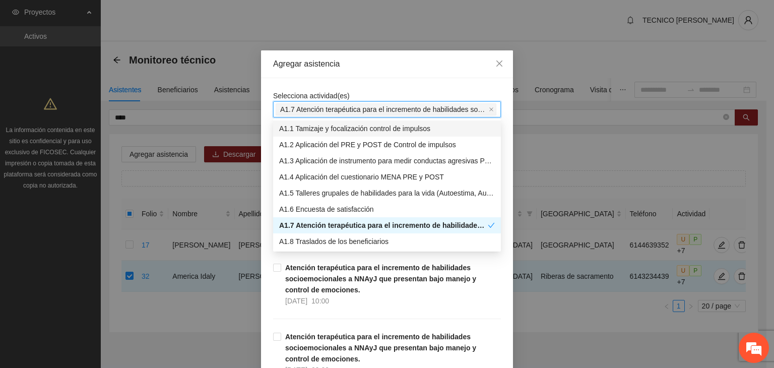
click at [396, 48] on div "Agregar asistencia Selecciona actividad(es) A1.7 Atención terapéutica para el i…" at bounding box center [387, 184] width 774 height 368
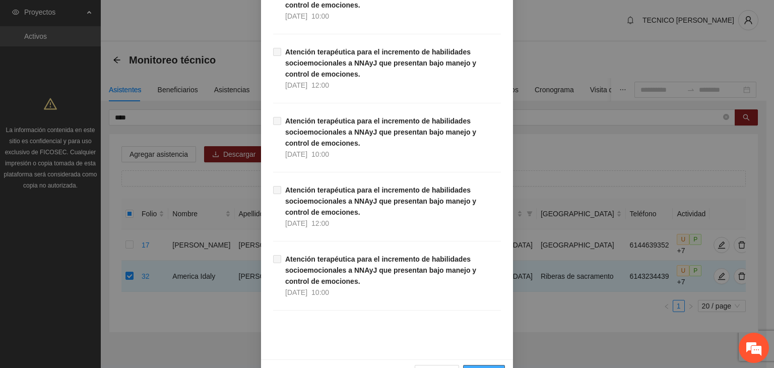
click at [478, 367] on span "Guardar" at bounding box center [484, 372] width 26 height 11
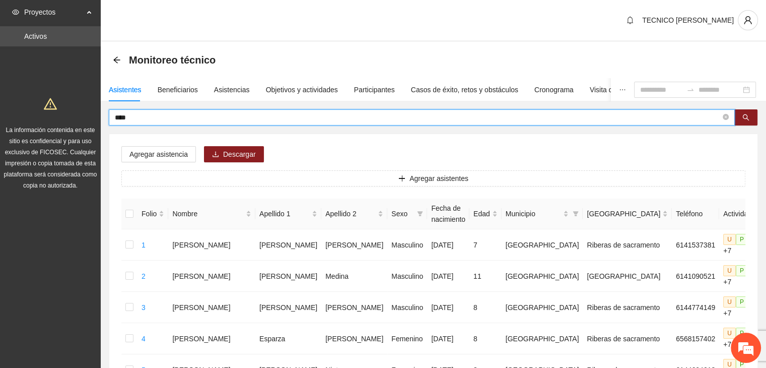
drag, startPoint x: 137, startPoint y: 117, endPoint x: 83, endPoint y: 115, distance: 54.4
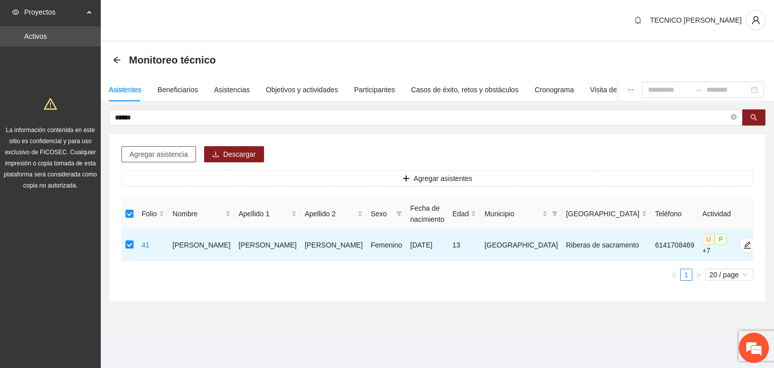
click at [153, 157] on span "Agregar asistencia" at bounding box center [158, 154] width 58 height 11
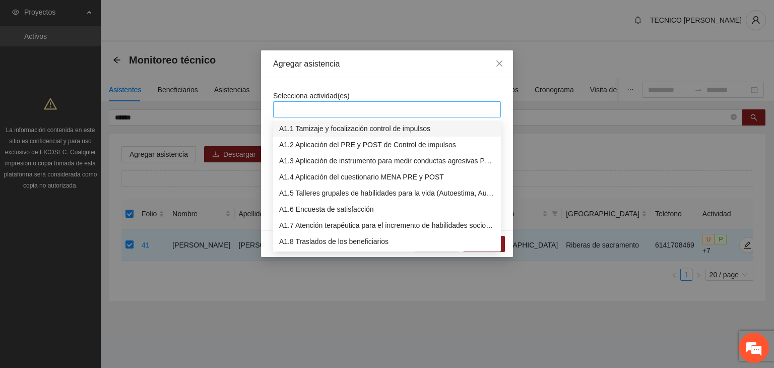
click at [345, 110] on div at bounding box center [387, 109] width 223 height 12
click at [313, 222] on div "A1.7 Atención terapéutica para el incremento de habilidades socioemocionales a …" at bounding box center [387, 225] width 216 height 11
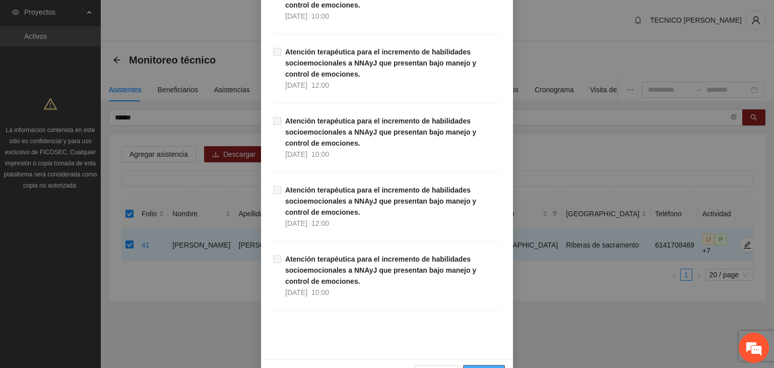
click at [483, 367] on span "Guardar" at bounding box center [484, 372] width 26 height 11
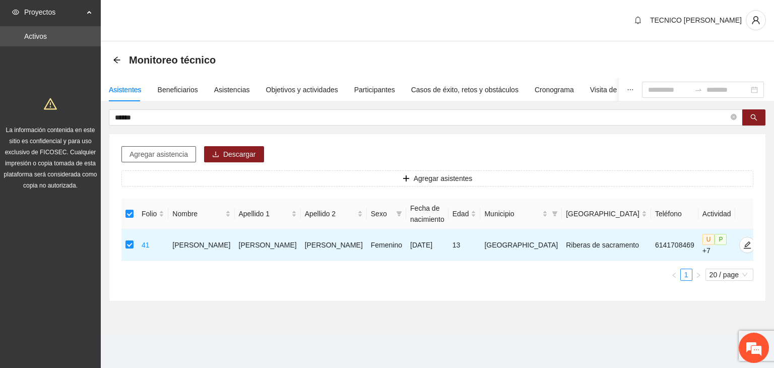
click at [151, 149] on span "Agregar asistencia" at bounding box center [158, 154] width 58 height 11
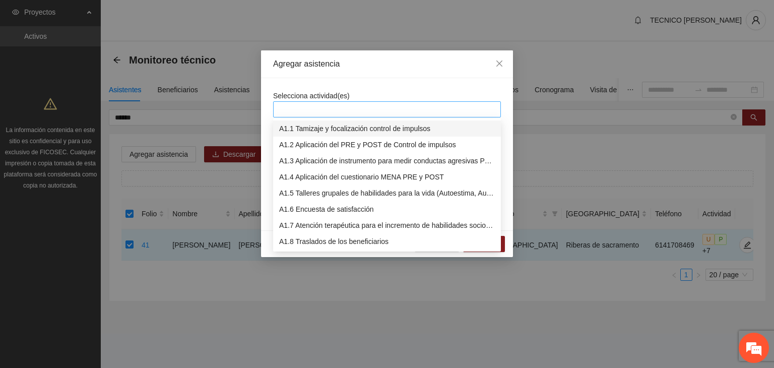
click at [338, 108] on div at bounding box center [387, 109] width 223 height 12
click at [317, 220] on div "A1.7 Atención terapéutica para el incremento de habilidades socioemocionales a …" at bounding box center [387, 225] width 216 height 11
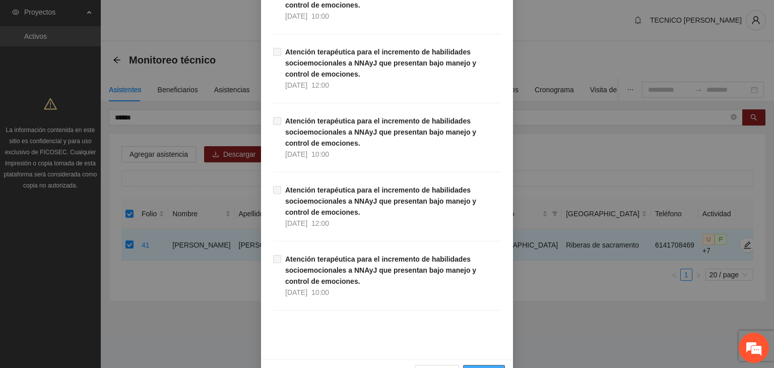
click at [484, 365] on button "Guardar" at bounding box center [484, 373] width 42 height 16
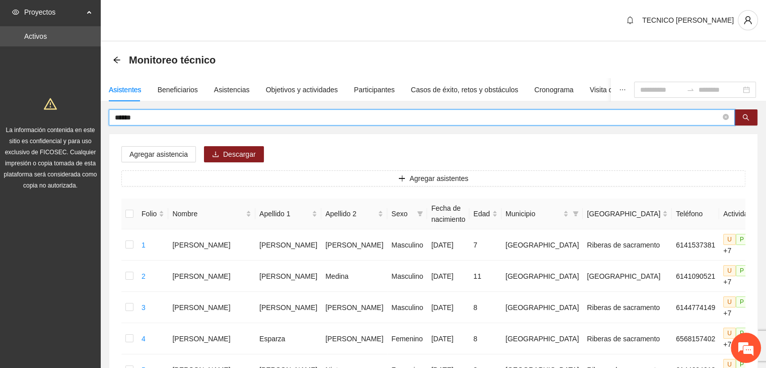
drag, startPoint x: 151, startPoint y: 117, endPoint x: 94, endPoint y: 114, distance: 57.5
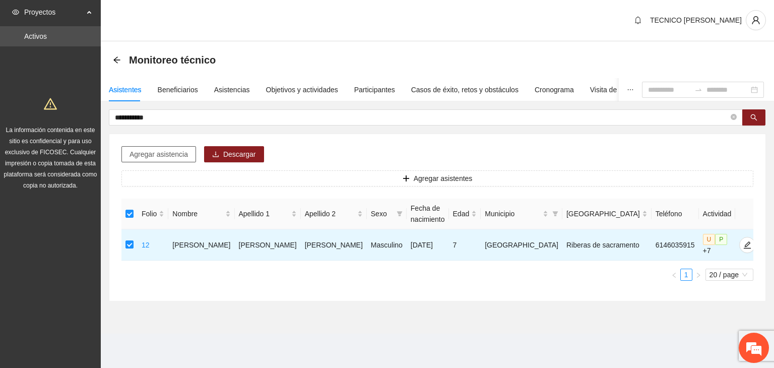
click at [146, 154] on span "Agregar asistencia" at bounding box center [158, 154] width 58 height 11
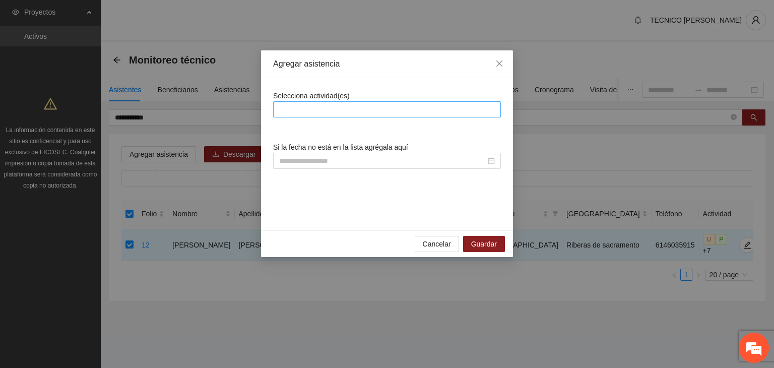
click at [306, 111] on div at bounding box center [387, 109] width 223 height 12
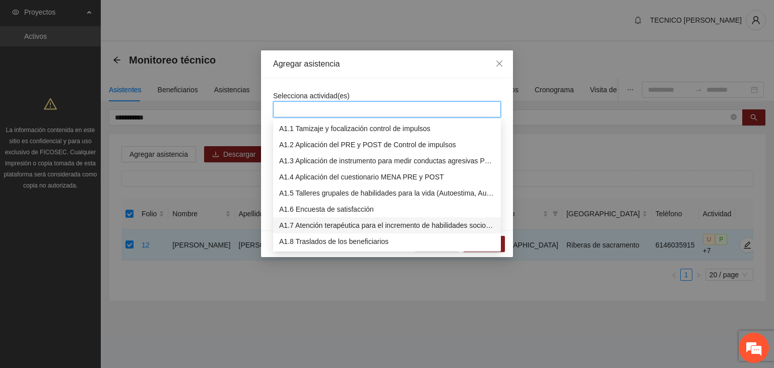
click at [311, 224] on div "A1.7 Atención terapéutica para el incremento de habilidades socioemocionales a …" at bounding box center [387, 225] width 216 height 11
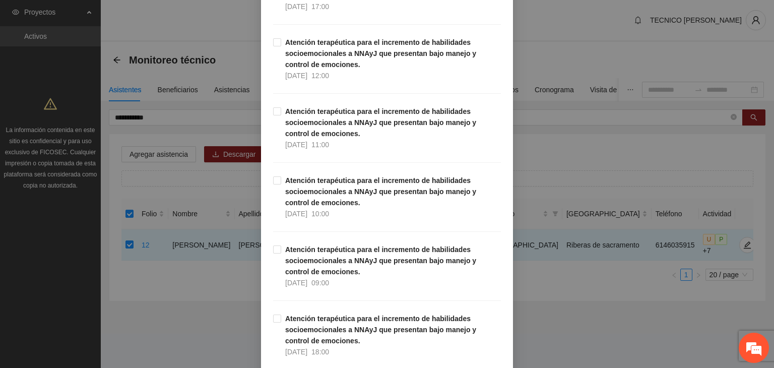
scroll to position [1998, 0]
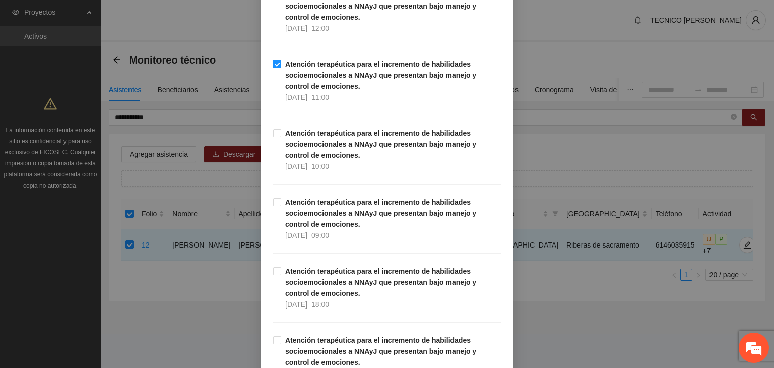
click at [273, 65] on label "Atención terapéutica para el incremento de habilidades socioemocionales a NNAyJ…" at bounding box center [387, 80] width 228 height 44
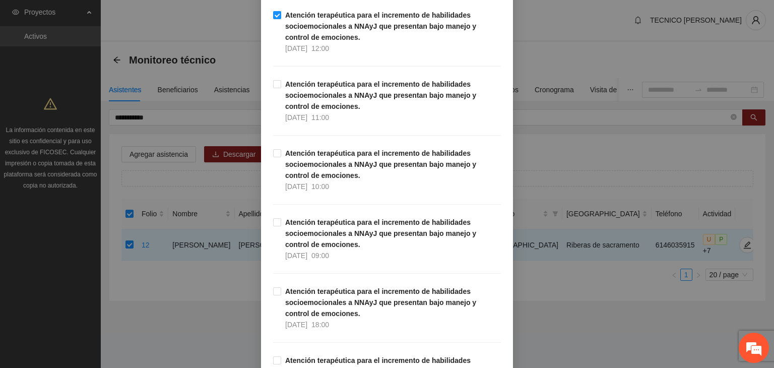
scroll to position [20164, 0]
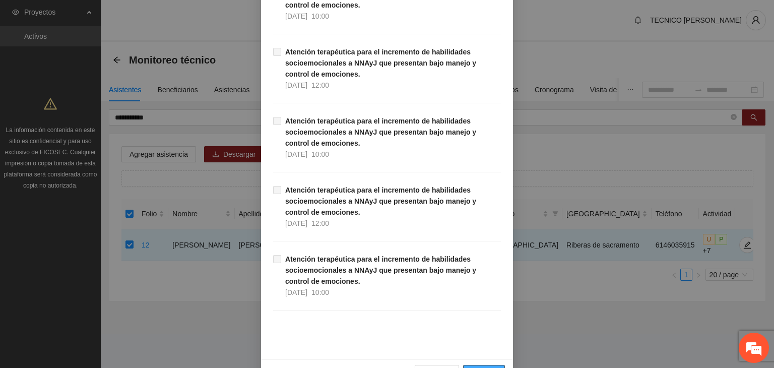
click at [485, 367] on span "Guardar" at bounding box center [484, 372] width 26 height 11
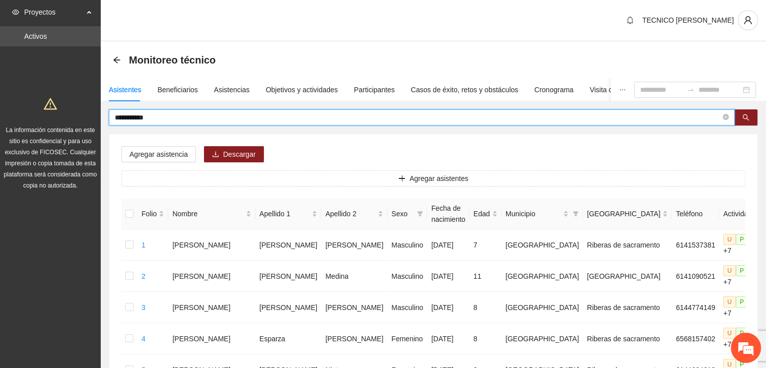
drag, startPoint x: 157, startPoint y: 120, endPoint x: 38, endPoint y: 113, distance: 118.6
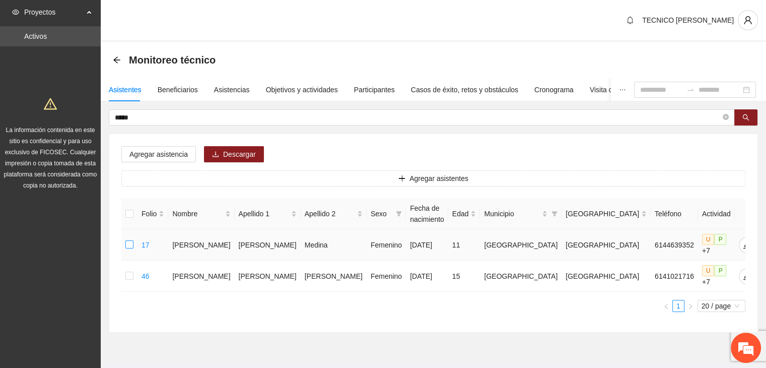
click at [131, 239] on label at bounding box center [129, 244] width 8 height 11
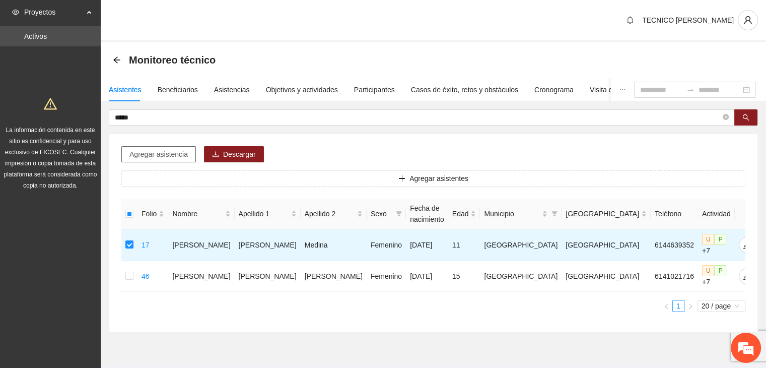
click at [134, 155] on span "Agregar asistencia" at bounding box center [158, 154] width 58 height 11
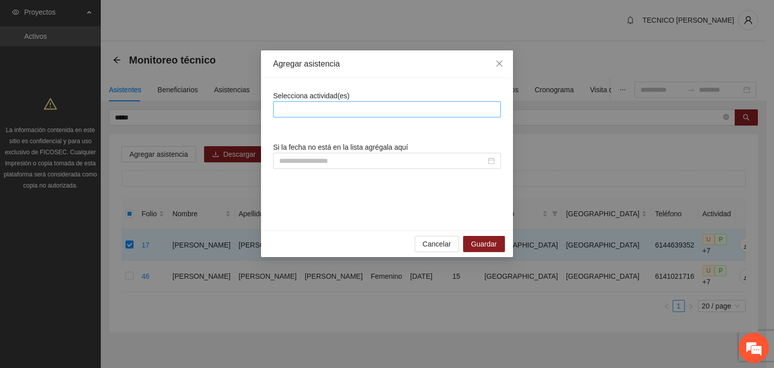
click at [327, 117] on div at bounding box center [387, 109] width 228 height 16
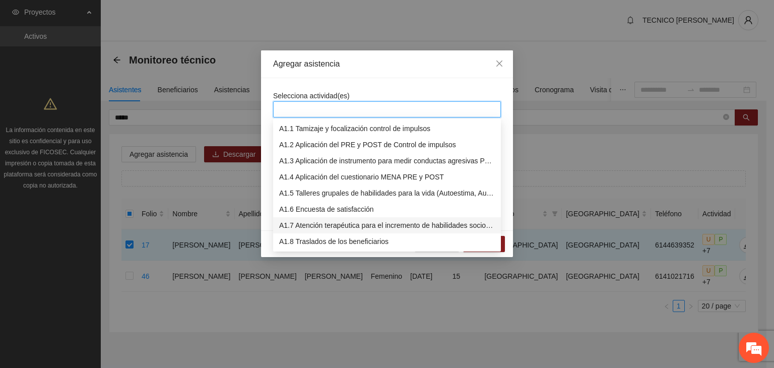
click at [305, 223] on div "A1.7 Atención terapéutica para el incremento de habilidades socioemocionales a …" at bounding box center [387, 225] width 216 height 11
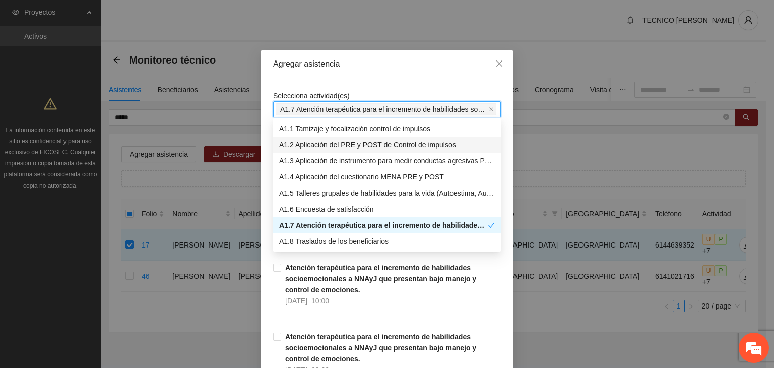
click at [420, 61] on div "Agregar asistencia" at bounding box center [387, 63] width 228 height 11
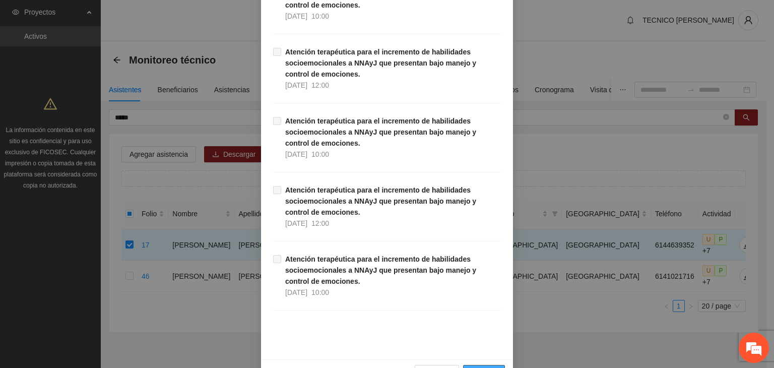
click at [481, 367] on span "Guardar" at bounding box center [484, 372] width 26 height 11
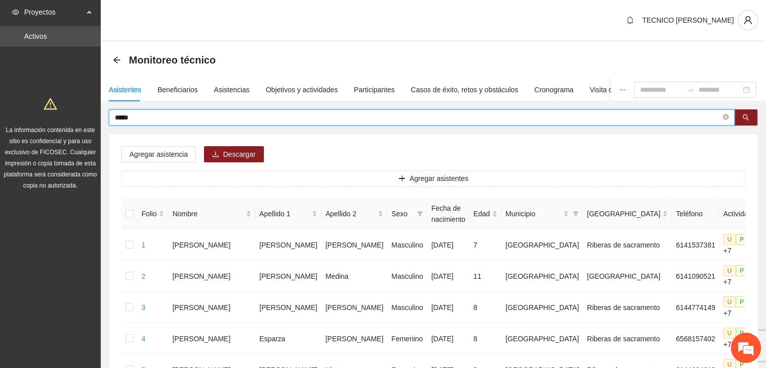
drag, startPoint x: 193, startPoint y: 111, endPoint x: 74, endPoint y: 131, distance: 121.5
type input "******"
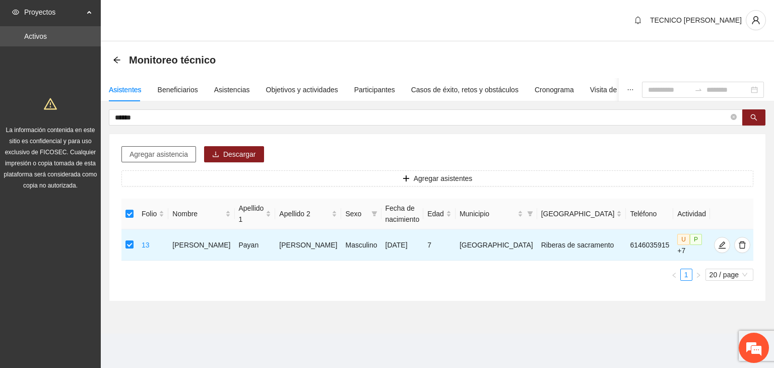
click at [151, 156] on span "Agregar asistencia" at bounding box center [158, 154] width 58 height 11
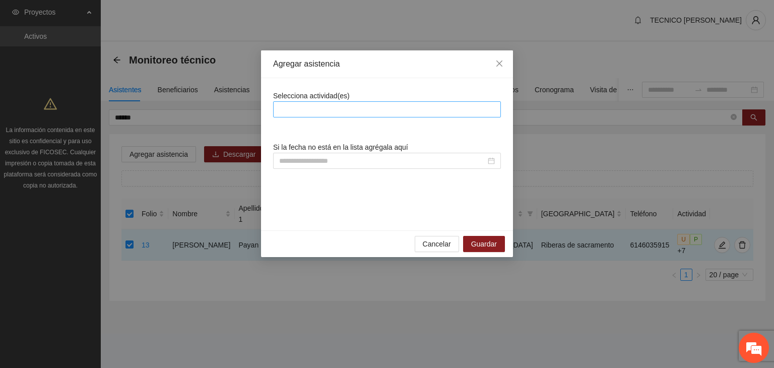
click at [312, 111] on div at bounding box center [387, 109] width 223 height 12
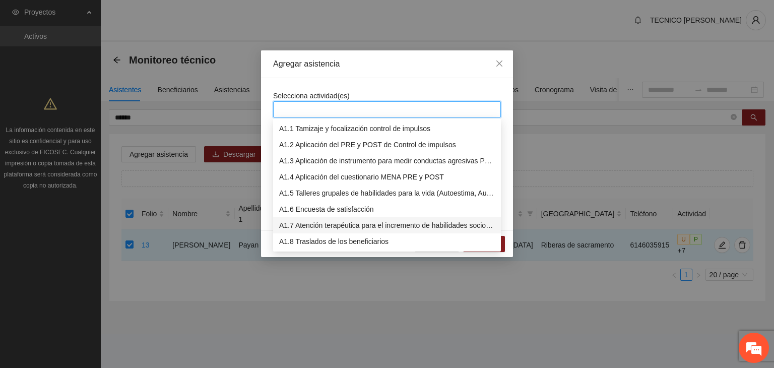
click at [296, 225] on div "A1.7 Atención terapéutica para el incremento de habilidades socioemocionales a …" at bounding box center [387, 225] width 216 height 11
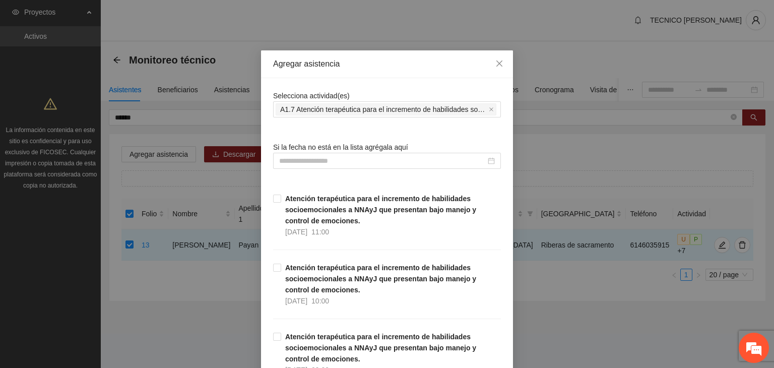
click at [406, 65] on div "Agregar asistencia" at bounding box center [387, 63] width 228 height 11
click at [337, 167] on div at bounding box center [387, 161] width 228 height 16
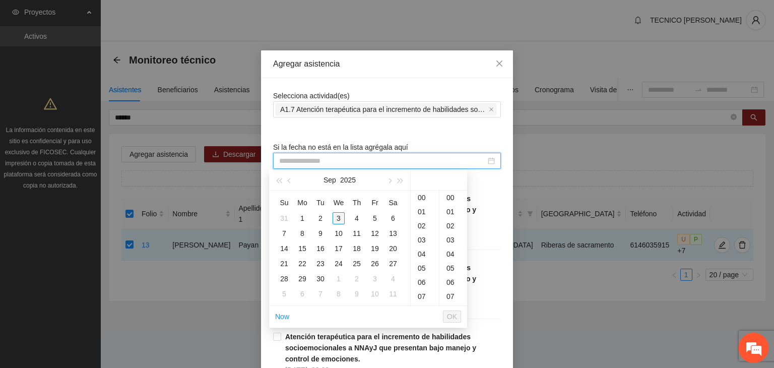
type input "**********"
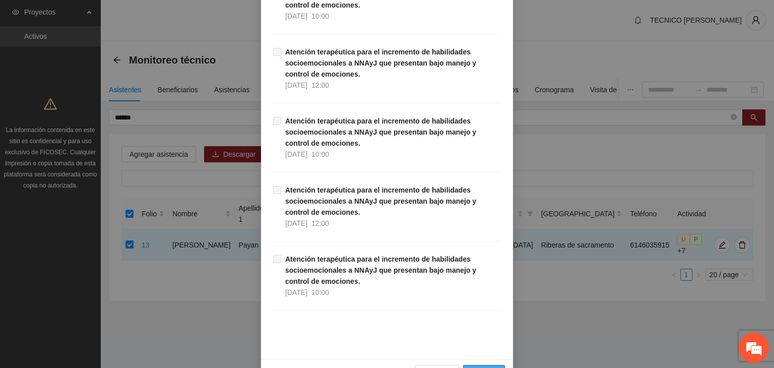
click at [491, 367] on span "Guardar" at bounding box center [484, 372] width 26 height 11
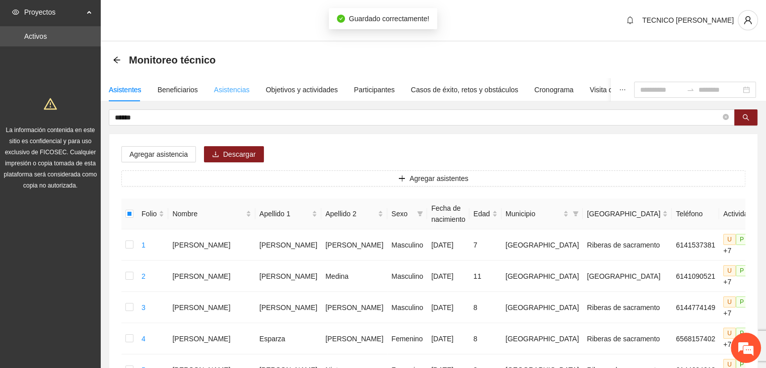
click at [234, 81] on div "Asistencias" at bounding box center [232, 89] width 36 height 23
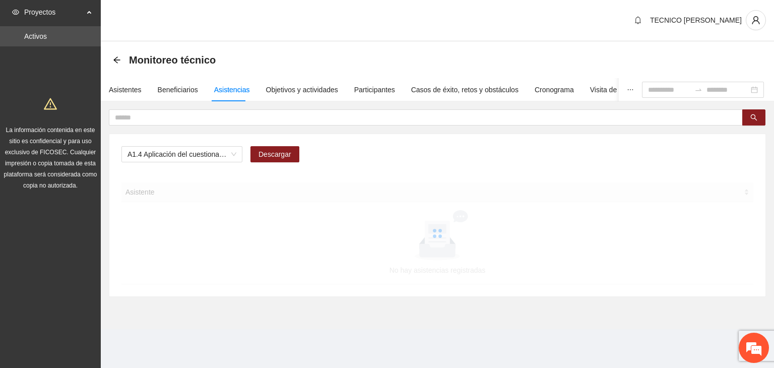
click at [157, 163] on div "A1.4 Aplicación del cuestionario MENA PRE y POST Descargar" at bounding box center [437, 158] width 632 height 24
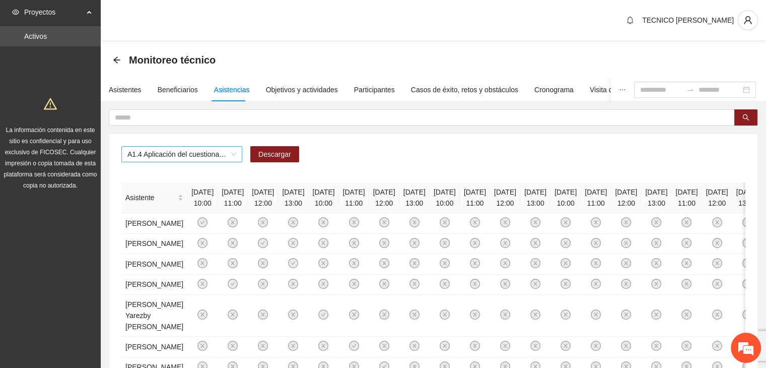
click at [153, 155] on span "A1.4 Aplicación del cuestionario MENA PRE y POST" at bounding box center [181, 154] width 109 height 15
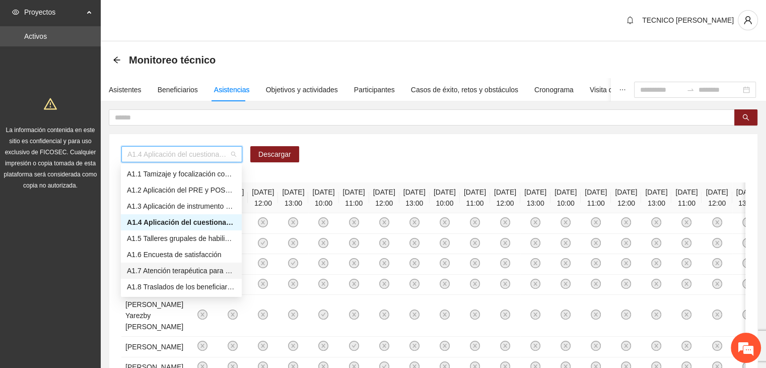
click at [149, 265] on div "A1.7 Atención terapéutica para el incremento de habilidades socioemocionales a …" at bounding box center [181, 270] width 109 height 11
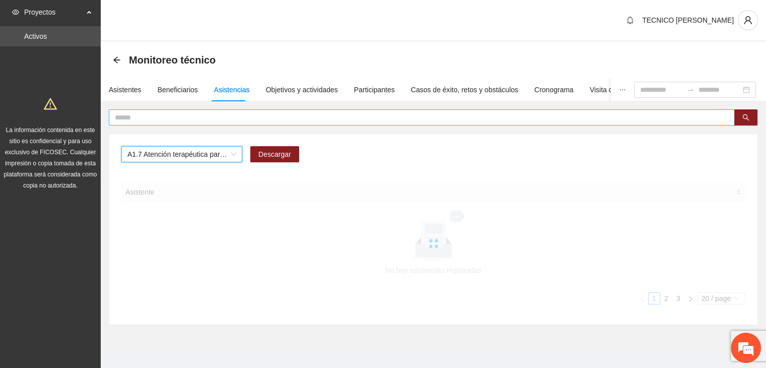
click at [139, 115] on input "text" at bounding box center [418, 117] width 606 height 11
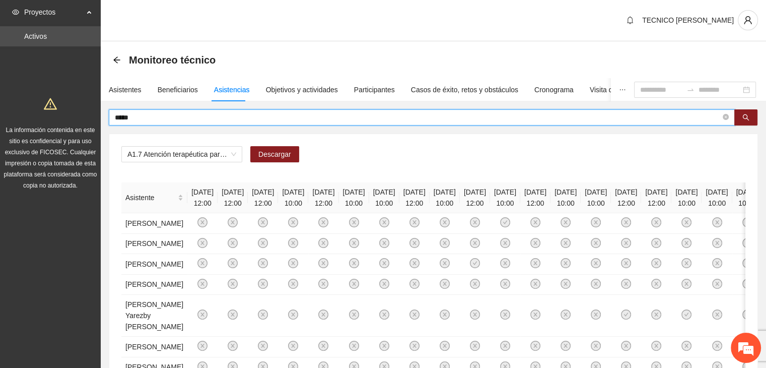
type input "*****"
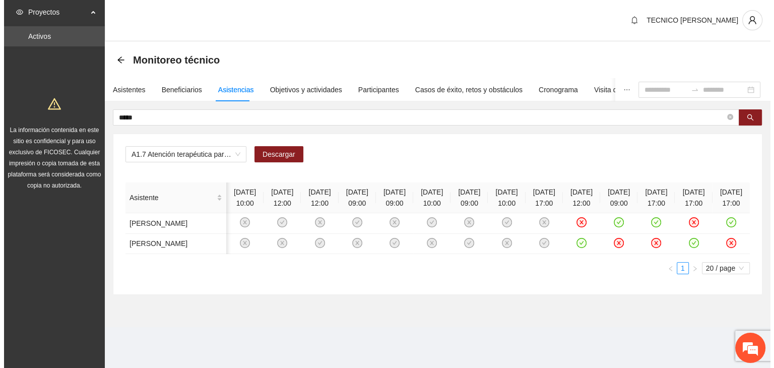
scroll to position [0, 0]
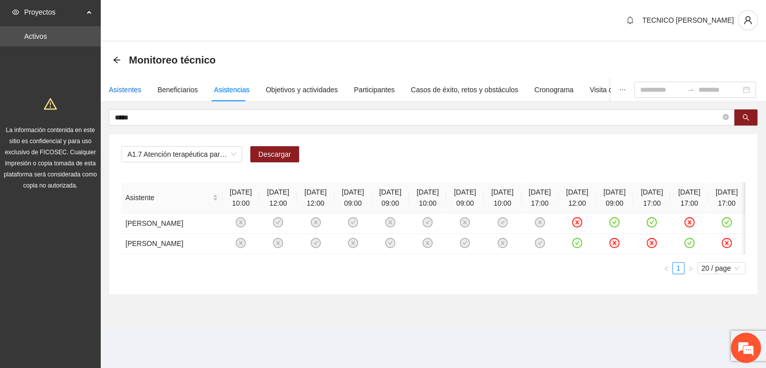
click at [109, 90] on div "Asistentes" at bounding box center [125, 89] width 33 height 11
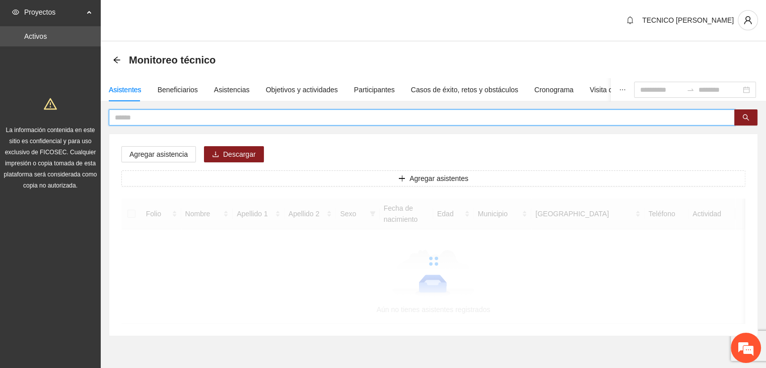
click at [156, 121] on input "text" at bounding box center [418, 117] width 606 height 11
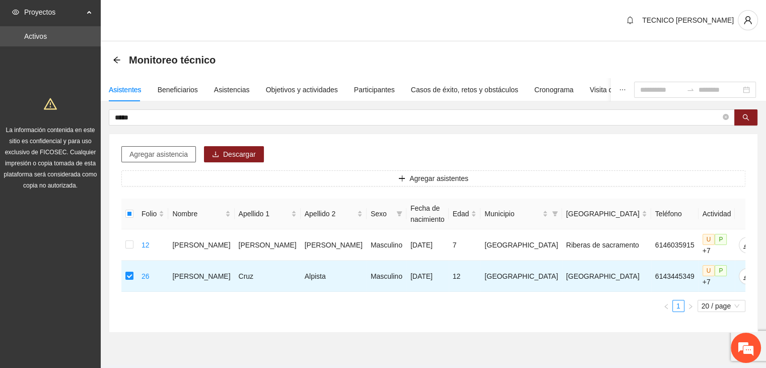
click at [149, 153] on span "Agregar asistencia" at bounding box center [158, 154] width 58 height 11
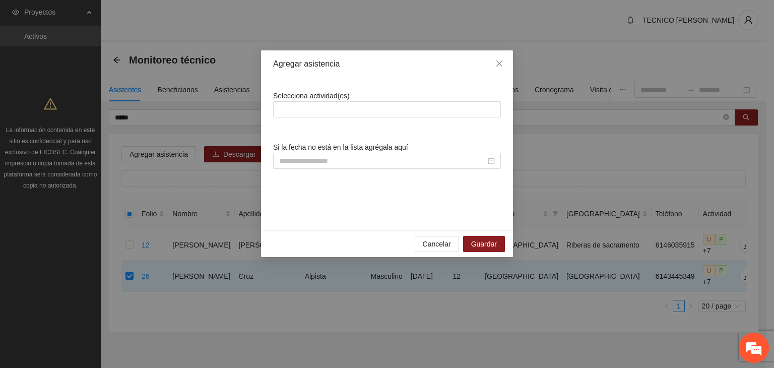
click at [334, 117] on div "Selecciona actividad(es) Si la fecha no está en la lista agrégala aquí" at bounding box center [387, 154] width 228 height 128
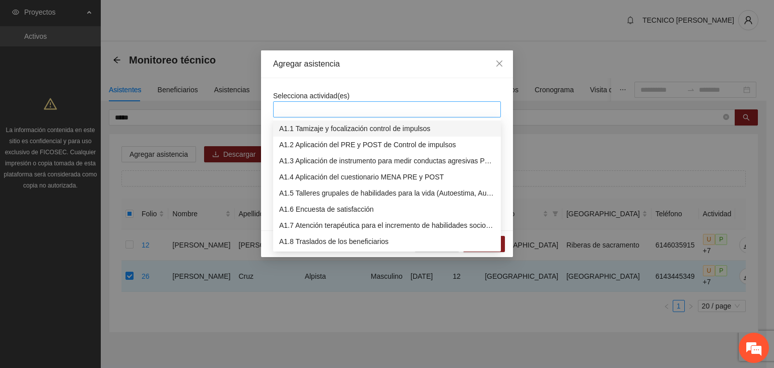
click at [314, 111] on div at bounding box center [387, 109] width 223 height 12
click at [315, 222] on div "A1.7 Atención terapéutica para el incremento de habilidades socioemocionales a …" at bounding box center [387, 225] width 216 height 11
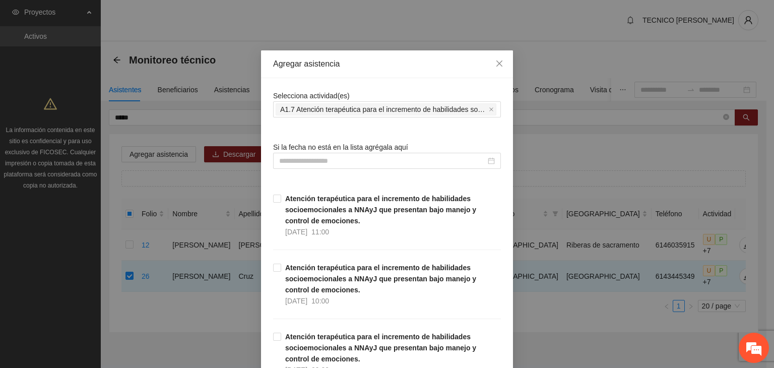
click at [421, 75] on div "Agregar asistencia" at bounding box center [387, 64] width 252 height 28
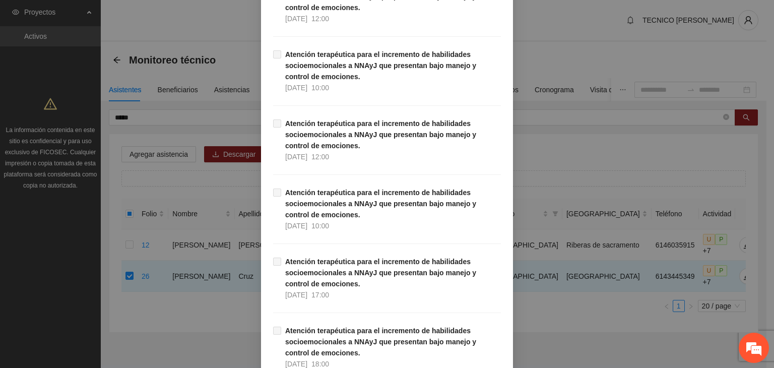
scroll to position [20164, 0]
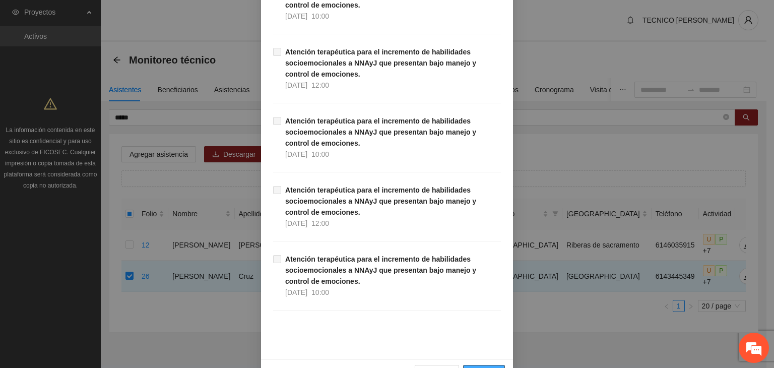
click at [482, 367] on span "Guardar" at bounding box center [484, 372] width 26 height 11
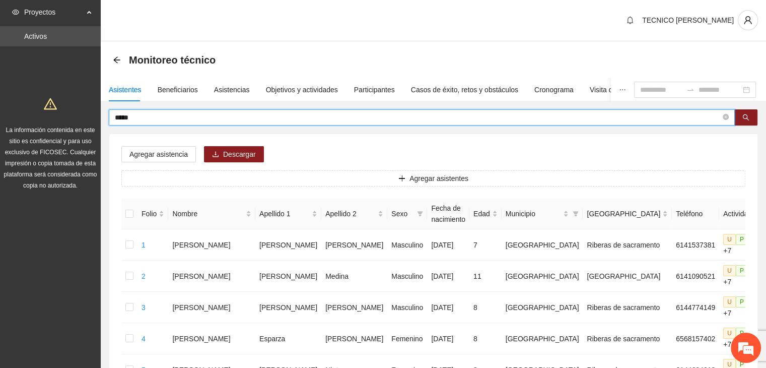
drag, startPoint x: 163, startPoint y: 114, endPoint x: 10, endPoint y: 122, distance: 153.4
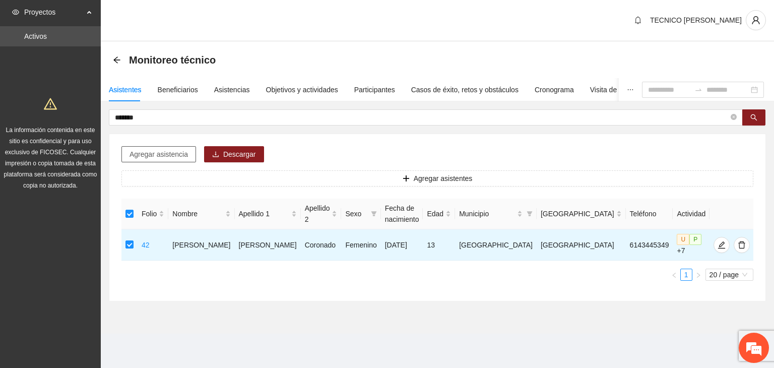
click at [138, 156] on span "Agregar asistencia" at bounding box center [158, 154] width 58 height 11
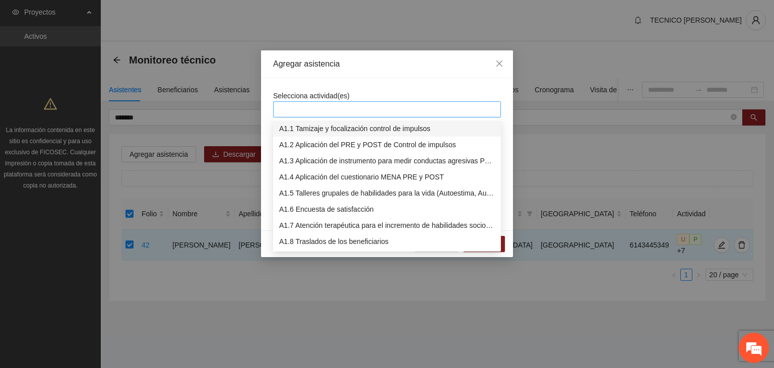
click at [300, 113] on div at bounding box center [387, 109] width 223 height 12
click at [308, 220] on div "A1.7 Atención terapéutica para el incremento de habilidades socioemocionales a …" at bounding box center [387, 225] width 216 height 11
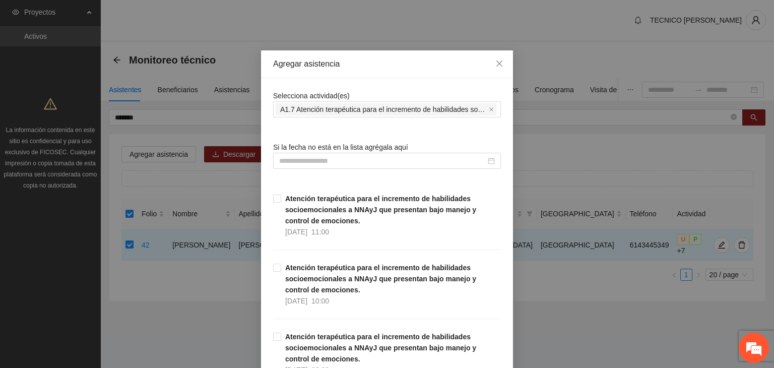
click at [401, 61] on div "Agregar asistencia" at bounding box center [387, 63] width 228 height 11
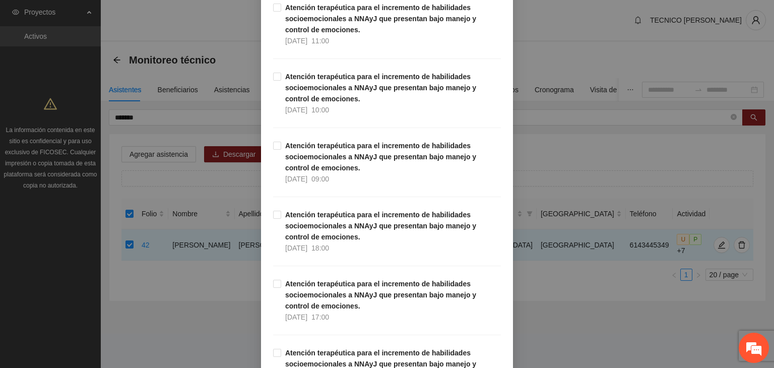
scroll to position [1593, 0]
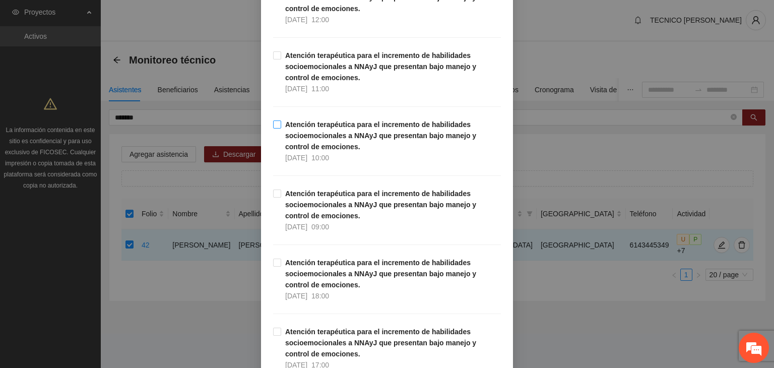
click at [273, 125] on label "Atención terapéutica para el incremento de habilidades socioemocionales a NNAyJ…" at bounding box center [387, 141] width 228 height 44
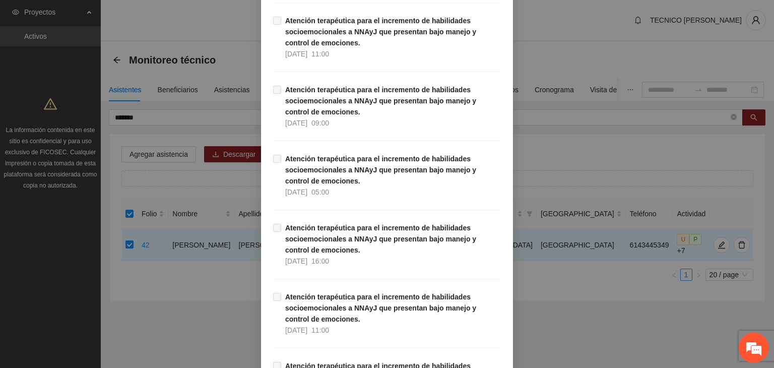
scroll to position [20164, 0]
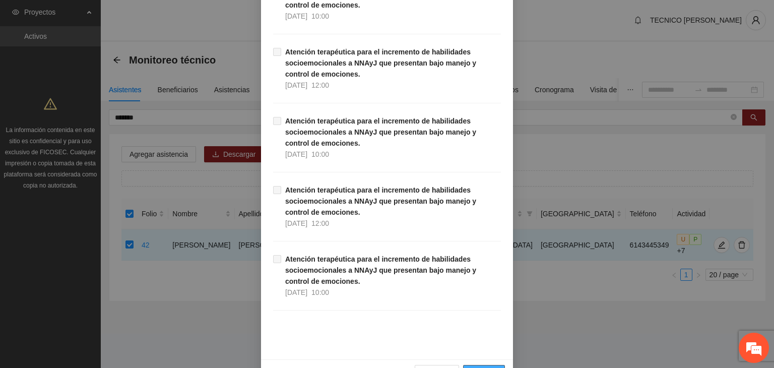
click at [471, 367] on span "Guardar" at bounding box center [484, 372] width 26 height 11
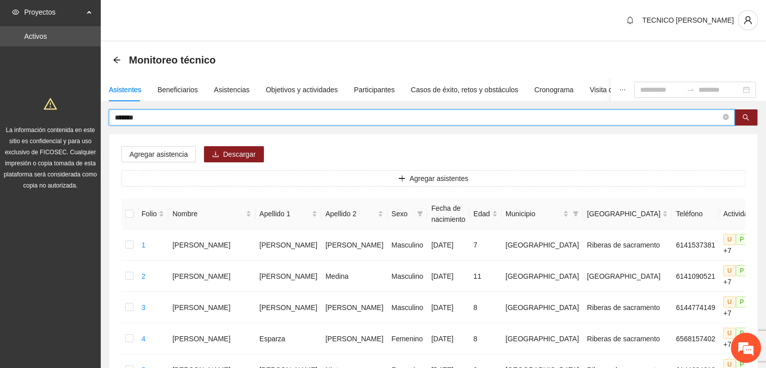
drag, startPoint x: 170, startPoint y: 119, endPoint x: 54, endPoint y: 112, distance: 116.1
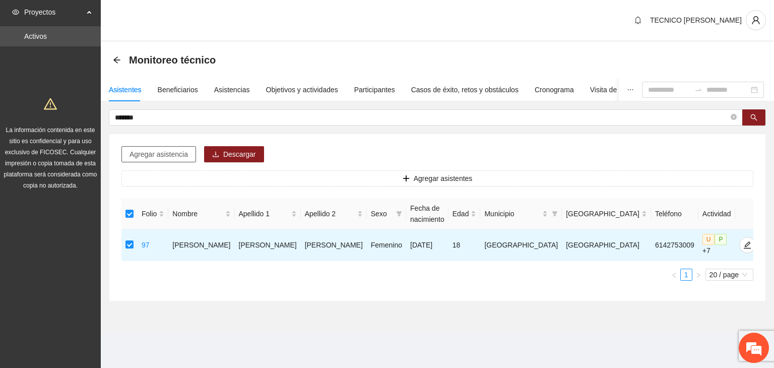
click at [150, 156] on span "Agregar asistencia" at bounding box center [158, 154] width 58 height 11
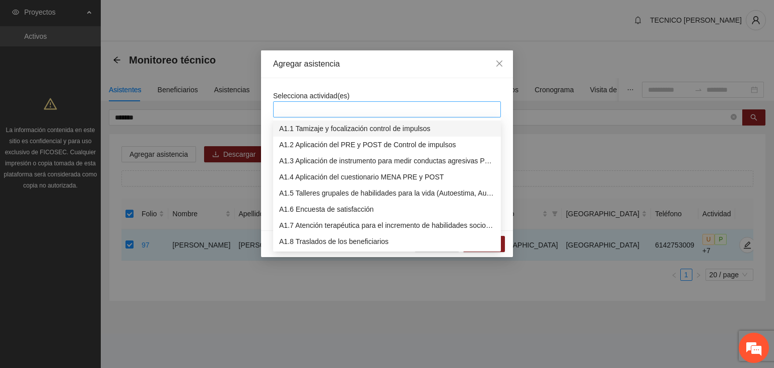
click at [333, 103] on div at bounding box center [387, 109] width 223 height 12
click at [306, 226] on div "A1.7 Atención terapéutica para el incremento de habilidades socioemocionales a …" at bounding box center [387, 225] width 216 height 11
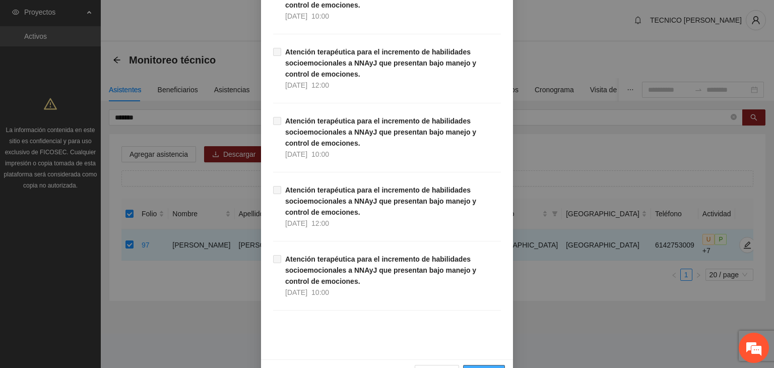
click at [486, 367] on span "Guardar" at bounding box center [484, 372] width 26 height 11
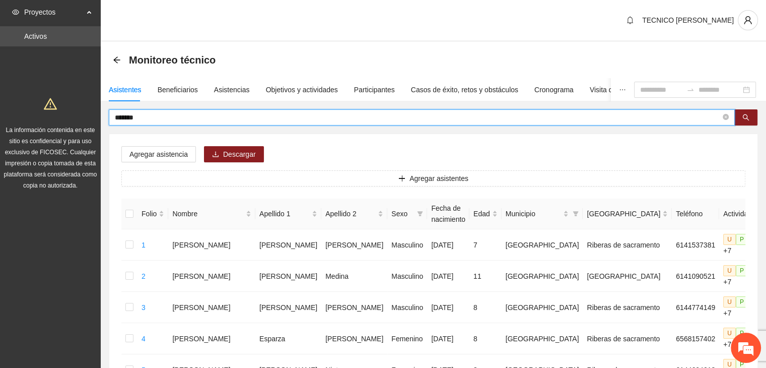
drag, startPoint x: 173, startPoint y: 113, endPoint x: 104, endPoint y: 106, distance: 69.3
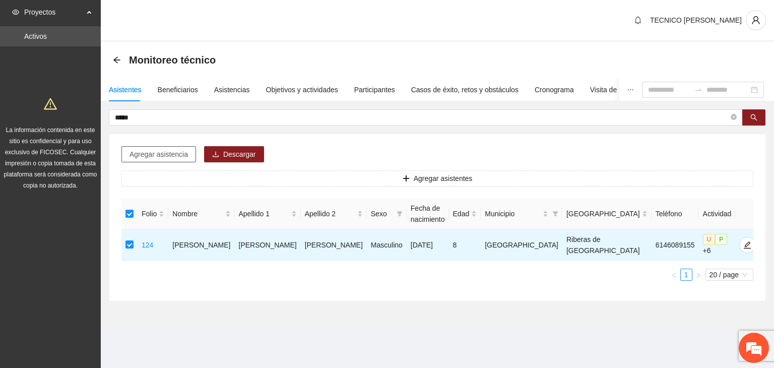
click at [139, 150] on span "Agregar asistencia" at bounding box center [158, 154] width 58 height 11
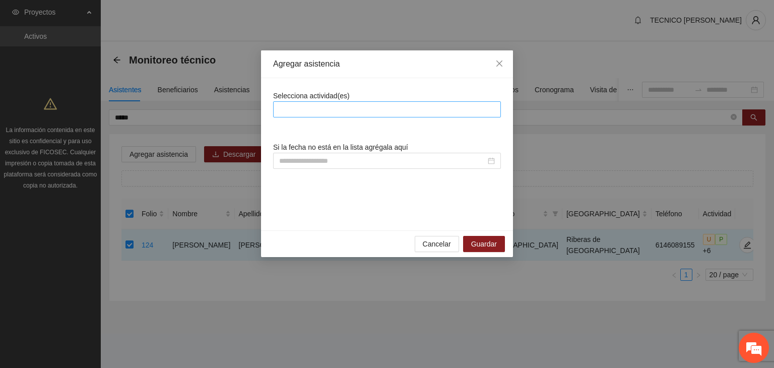
click at [324, 111] on div at bounding box center [387, 109] width 223 height 12
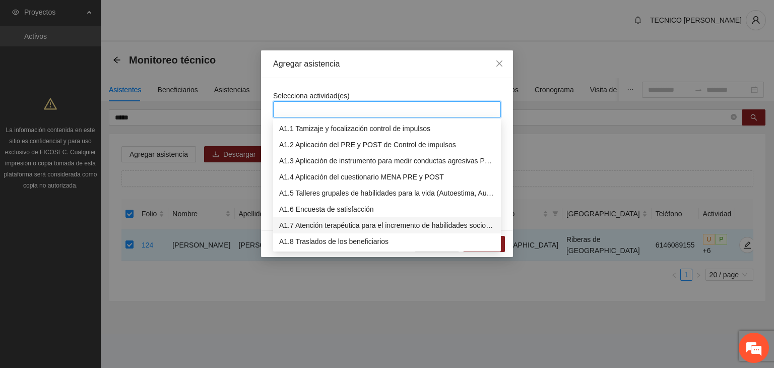
click at [320, 222] on div "A1.7 Atención terapéutica para el incremento de habilidades socioemocionales a …" at bounding box center [387, 225] width 216 height 11
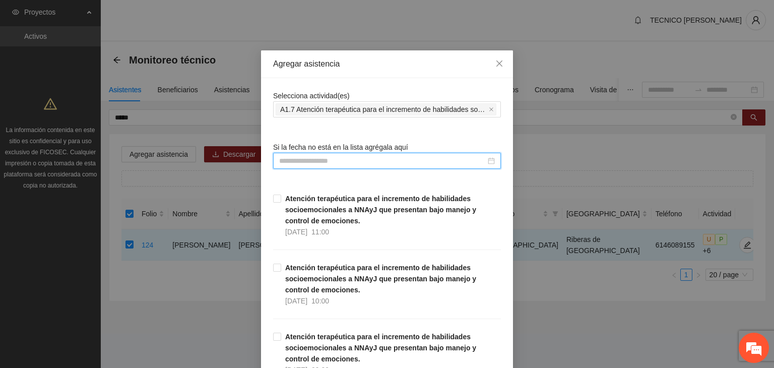
click at [316, 161] on input at bounding box center [382, 160] width 207 height 11
click at [438, 142] on div "Si la fecha no está en la lista agrégala aquí" at bounding box center [387, 155] width 228 height 27
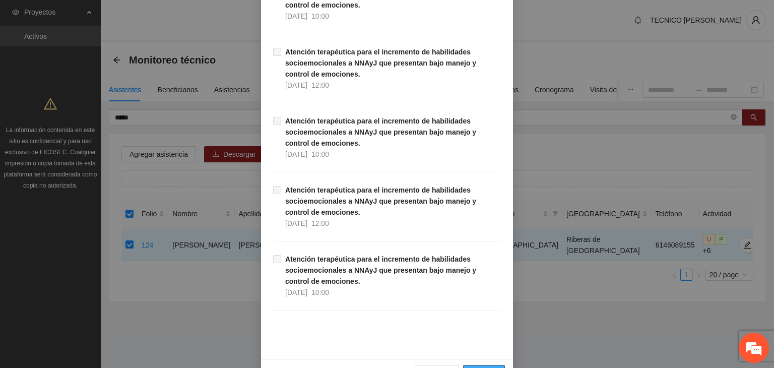
click at [482, 367] on span "Guardar" at bounding box center [484, 372] width 26 height 11
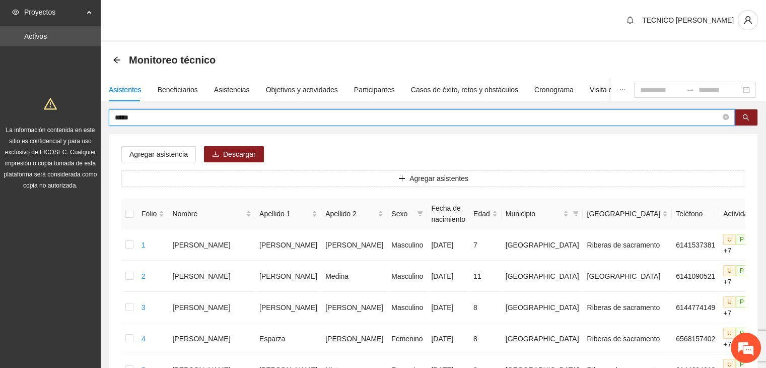
drag, startPoint x: 155, startPoint y: 115, endPoint x: 61, endPoint y: 130, distance: 95.3
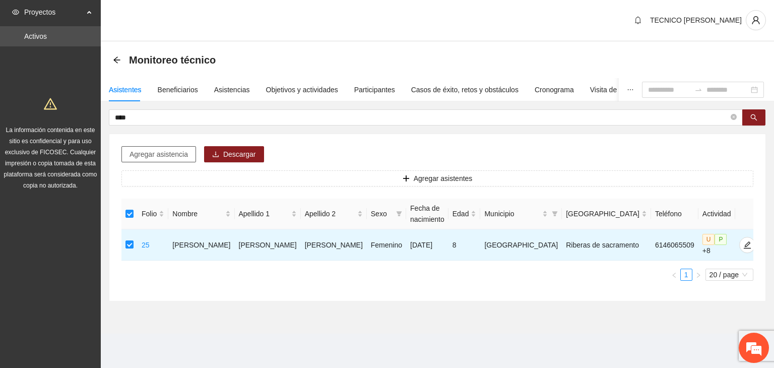
click at [150, 156] on span "Agregar asistencia" at bounding box center [158, 154] width 58 height 11
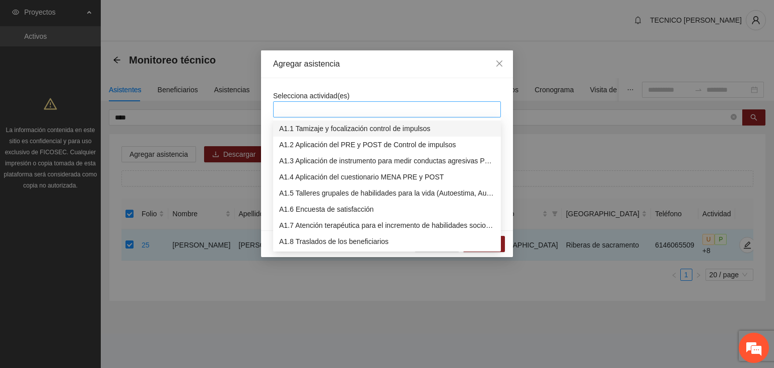
click at [359, 107] on div at bounding box center [387, 109] width 223 height 12
click at [308, 219] on div "A1.7 Atención terapéutica para el incremento de habilidades socioemocionales a …" at bounding box center [387, 225] width 228 height 16
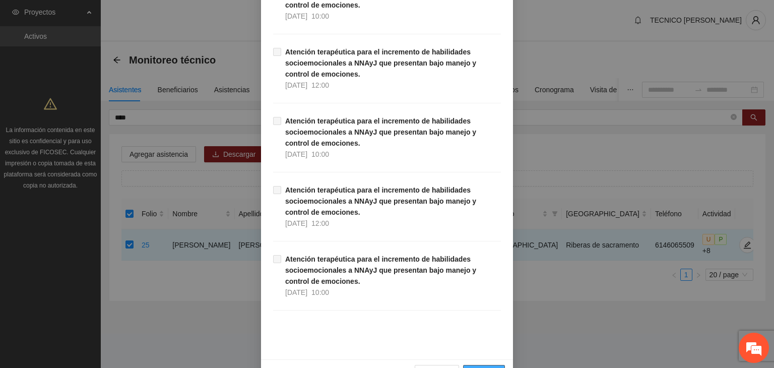
click at [481, 367] on span "Guardar" at bounding box center [484, 372] width 26 height 11
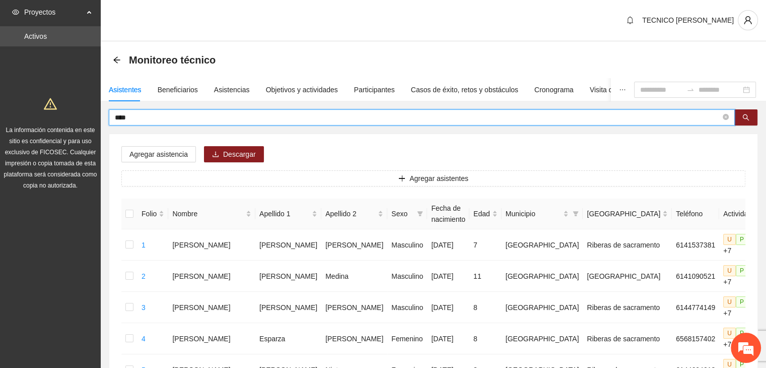
drag, startPoint x: 131, startPoint y: 114, endPoint x: 51, endPoint y: 106, distance: 80.5
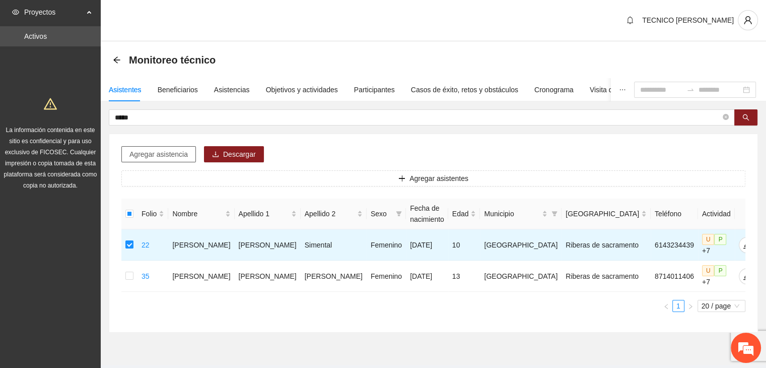
click at [155, 153] on span "Agregar asistencia" at bounding box center [158, 154] width 58 height 11
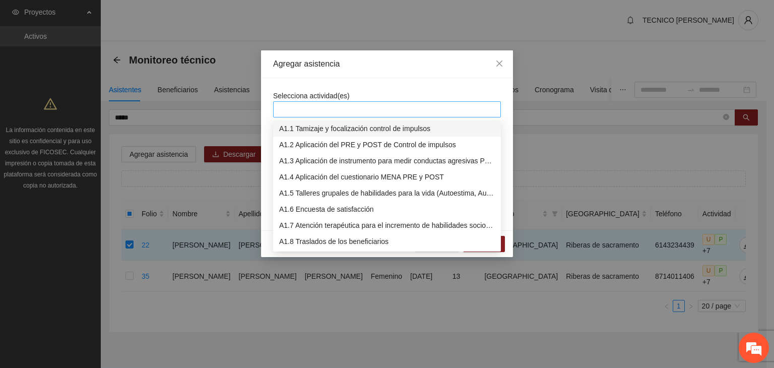
click at [352, 111] on div at bounding box center [387, 109] width 223 height 12
click at [329, 223] on div "A1.7 Atención terapéutica para el incremento de habilidades socioemocionales a …" at bounding box center [387, 225] width 216 height 11
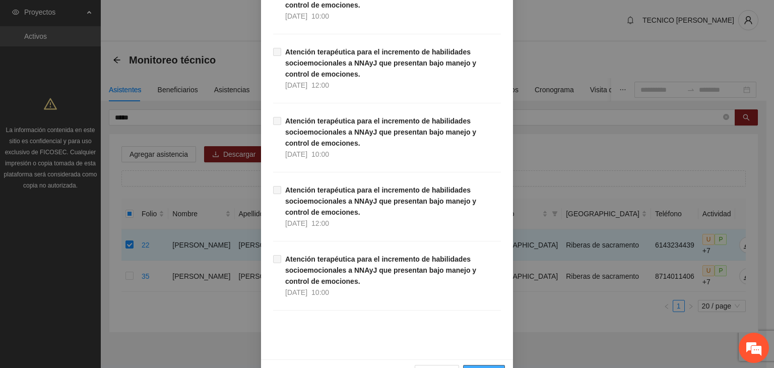
click at [481, 367] on span "Guardar" at bounding box center [484, 372] width 26 height 11
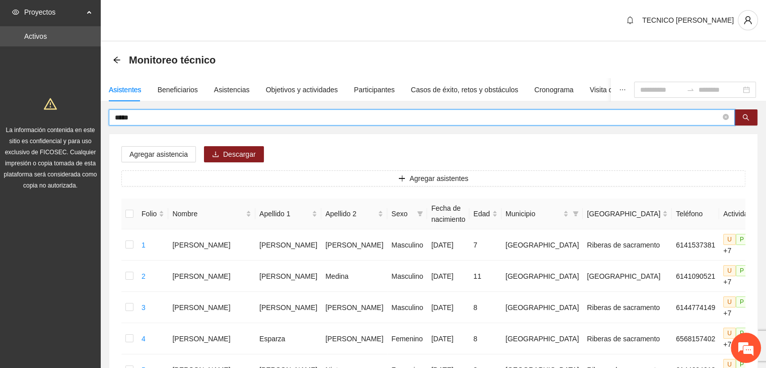
drag, startPoint x: 168, startPoint y: 117, endPoint x: 39, endPoint y: 114, distance: 129.0
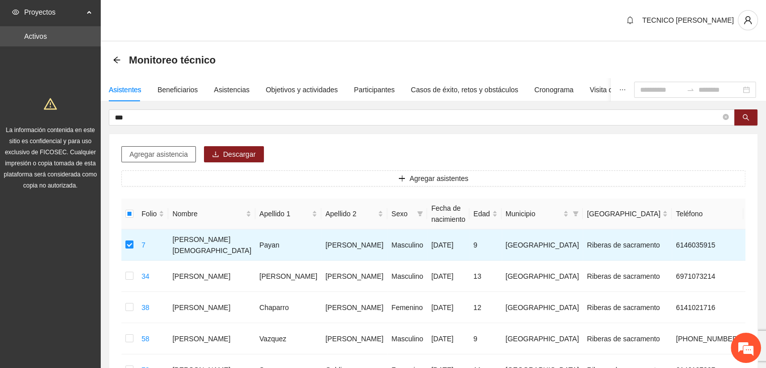
click at [143, 154] on span "Agregar asistencia" at bounding box center [158, 154] width 58 height 11
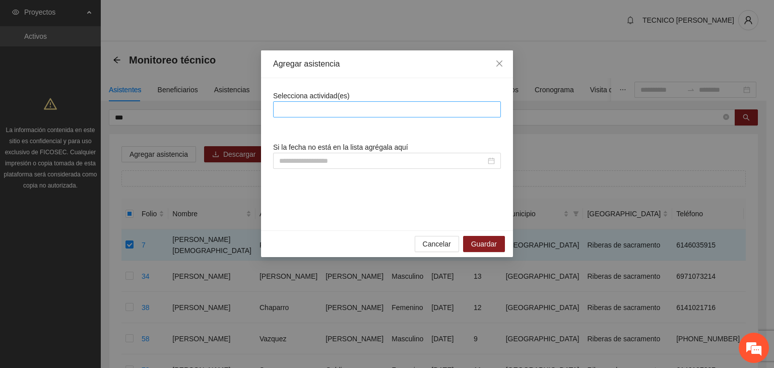
click at [371, 110] on div at bounding box center [387, 109] width 223 height 12
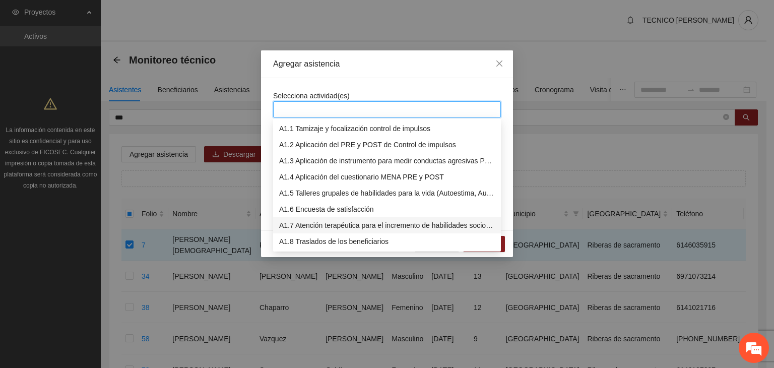
click at [351, 218] on div "A1.7 Atención terapéutica para el incremento de habilidades socioemocionales a …" at bounding box center [387, 225] width 228 height 16
click at [339, 230] on div "A1.7 Atención terapéutica para el incremento de habilidades socioemocionales a …" at bounding box center [387, 225] width 216 height 11
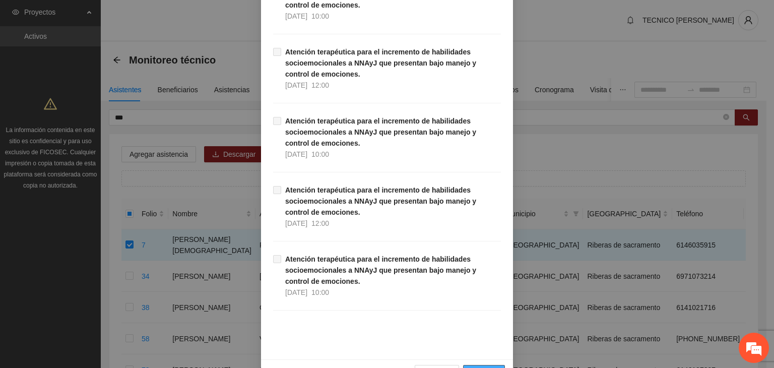
click at [480, 367] on span "Guardar" at bounding box center [484, 372] width 26 height 11
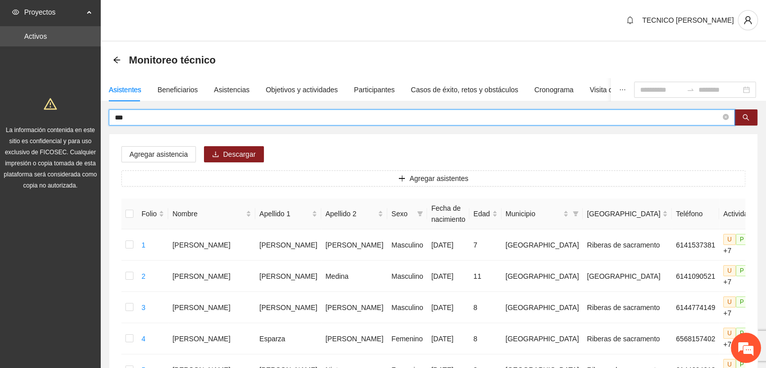
drag, startPoint x: 163, startPoint y: 120, endPoint x: 60, endPoint y: 127, distance: 103.0
type input "******"
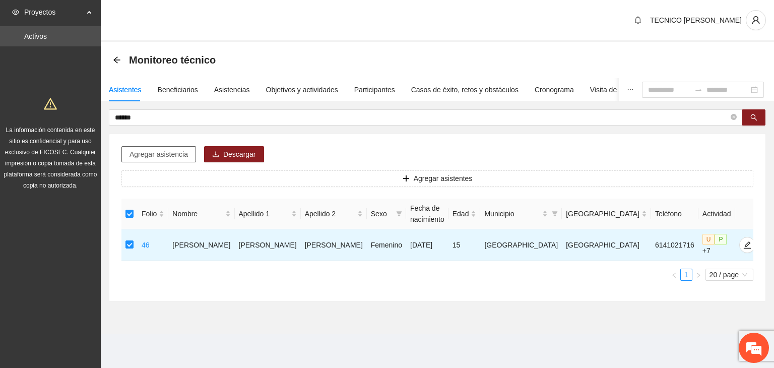
click at [150, 157] on span "Agregar asistencia" at bounding box center [158, 154] width 58 height 11
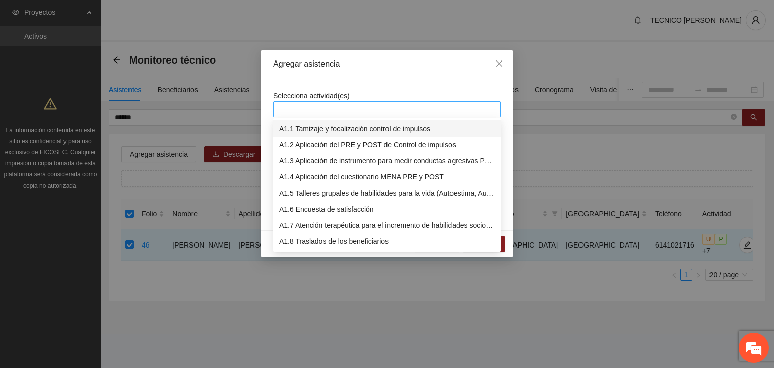
click at [331, 104] on div at bounding box center [387, 109] width 223 height 12
click at [337, 228] on div "A1.7 Atención terapéutica para el incremento de habilidades socioemocionales a …" at bounding box center [387, 225] width 216 height 11
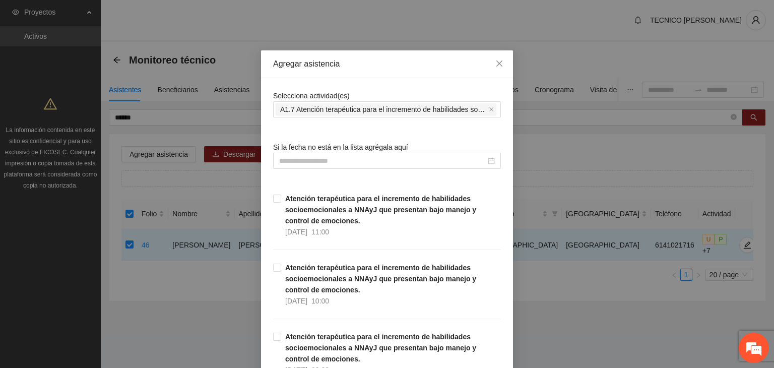
click at [397, 73] on div "Agregar asistencia" at bounding box center [387, 64] width 252 height 28
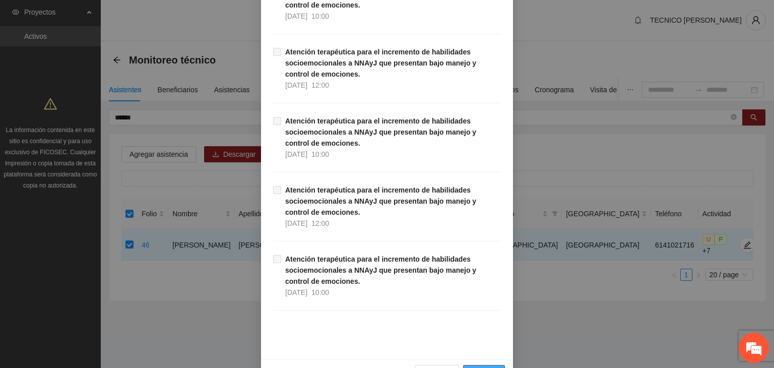
click at [492, 365] on button "Guardar" at bounding box center [484, 373] width 42 height 16
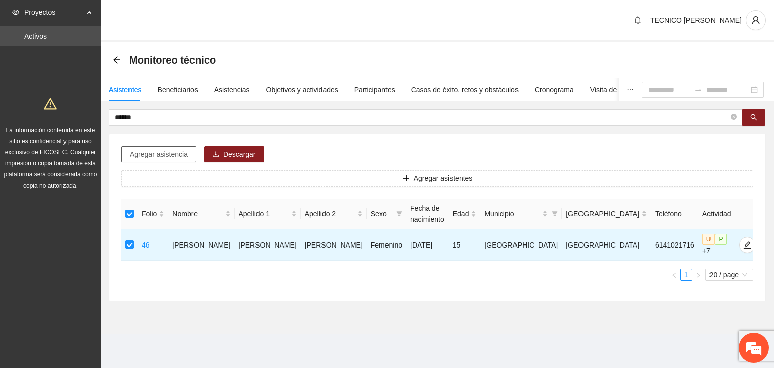
click at [150, 152] on span "Agregar asistencia" at bounding box center [158, 154] width 58 height 11
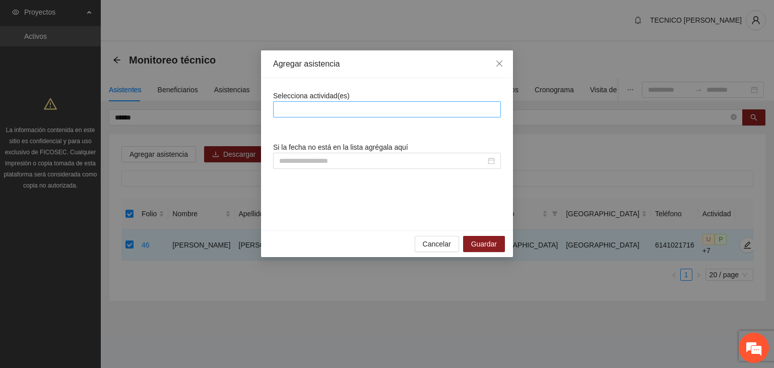
click at [339, 106] on div at bounding box center [387, 109] width 223 height 12
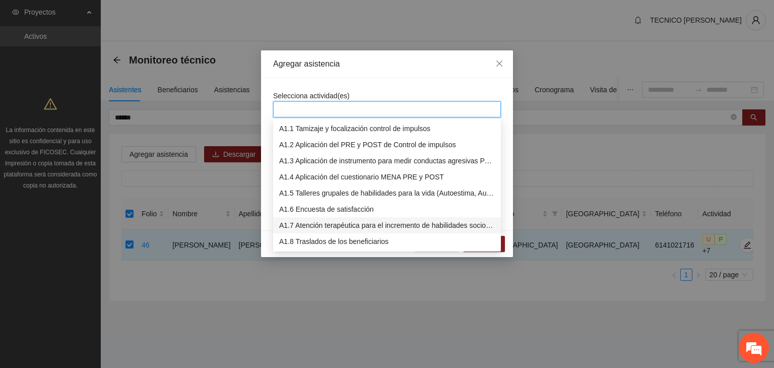
click at [323, 225] on div "A1.7 Atención terapéutica para el incremento de habilidades socioemocionales a …" at bounding box center [387, 225] width 216 height 11
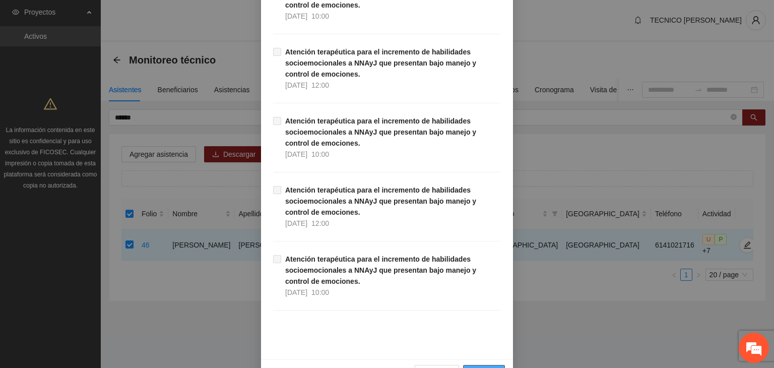
click at [483, 367] on span "Guardar" at bounding box center [484, 372] width 26 height 11
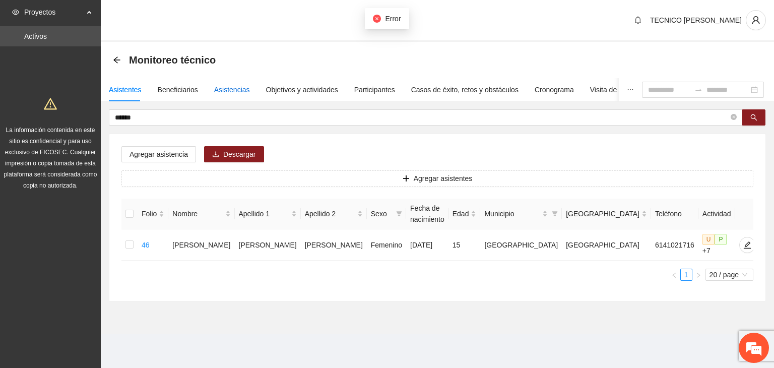
click at [220, 95] on div "Asistencias" at bounding box center [232, 89] width 36 height 11
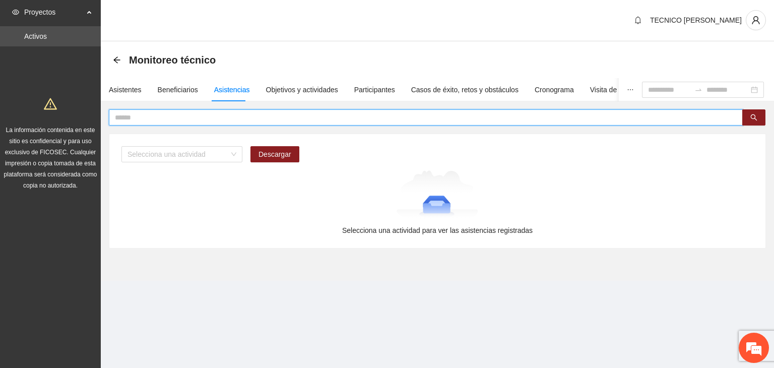
click at [191, 119] on input "text" at bounding box center [422, 117] width 614 height 11
click at [193, 146] on div "Selecciona una actividad" at bounding box center [181, 154] width 121 height 16
type input "******"
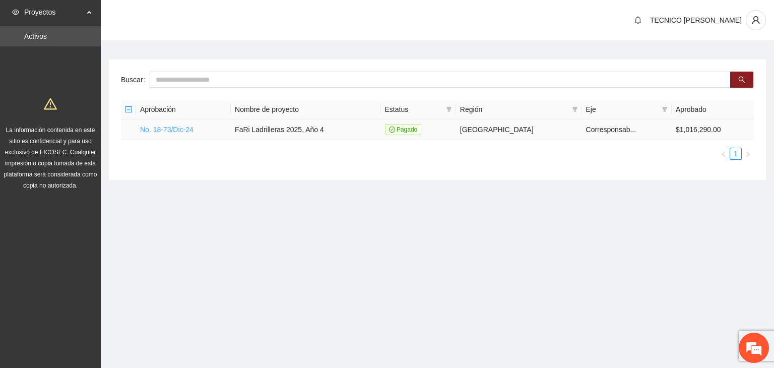
click at [176, 129] on link "No. 18-73/Dic-24" at bounding box center [166, 129] width 53 height 8
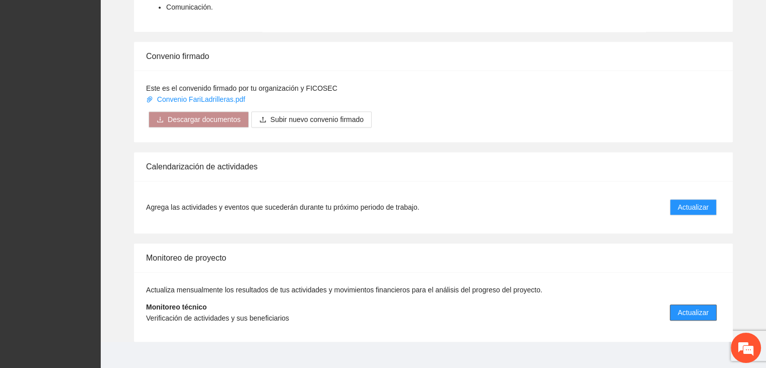
click at [700, 307] on span "Actualizar" at bounding box center [693, 312] width 31 height 11
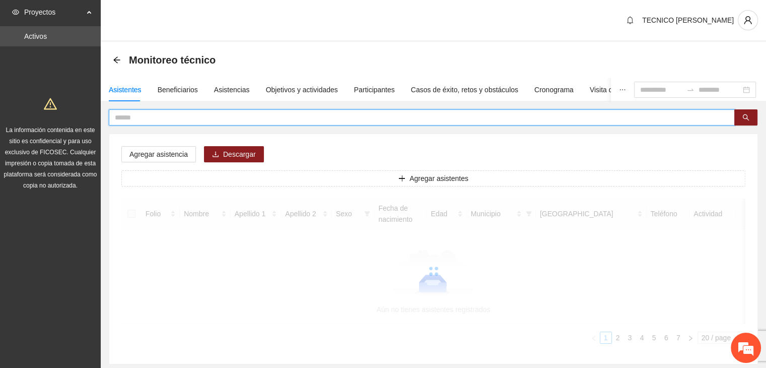
click at [165, 118] on input "text" at bounding box center [418, 117] width 606 height 11
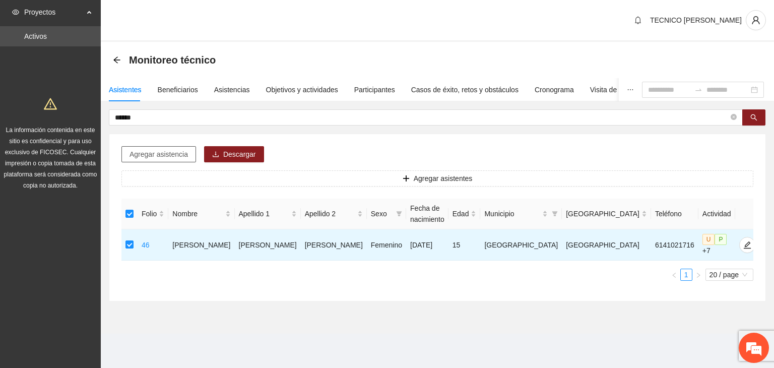
click at [141, 152] on span "Agregar asistencia" at bounding box center [158, 154] width 58 height 11
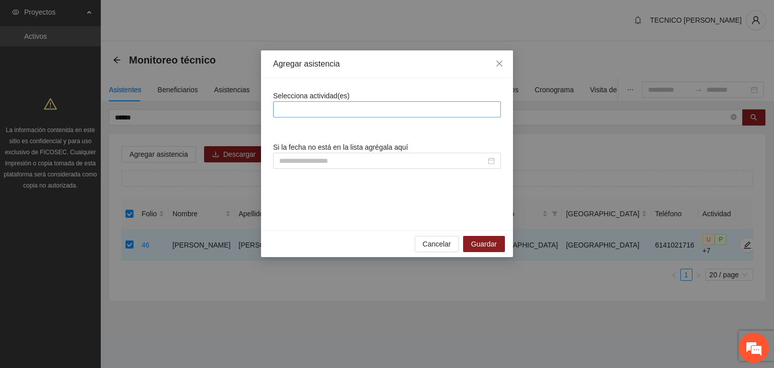
click at [326, 109] on div at bounding box center [387, 109] width 223 height 12
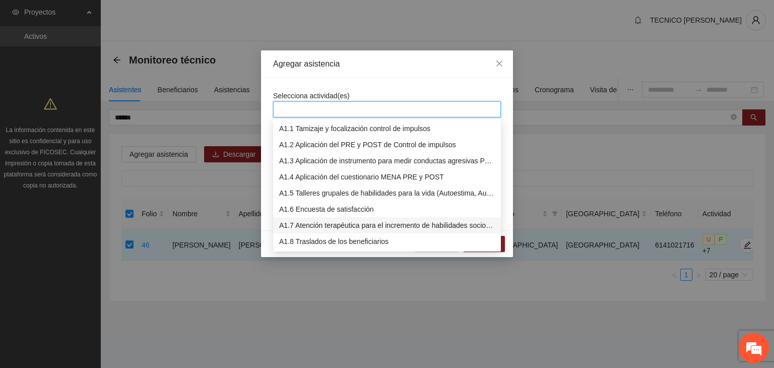
click at [301, 223] on div "A1.7 Atención terapéutica para el incremento de habilidades socioemocionales a …" at bounding box center [387, 225] width 216 height 11
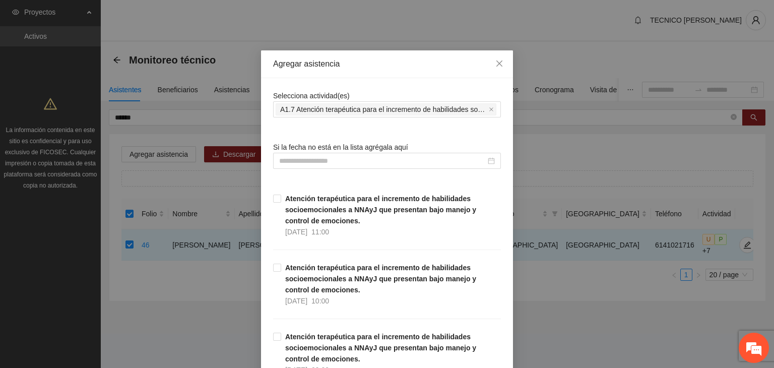
click at [386, 67] on div "Agregar asistencia" at bounding box center [387, 63] width 228 height 11
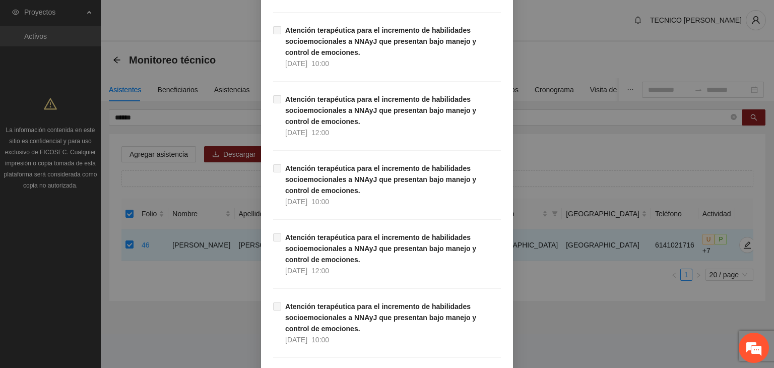
scroll to position [20164, 0]
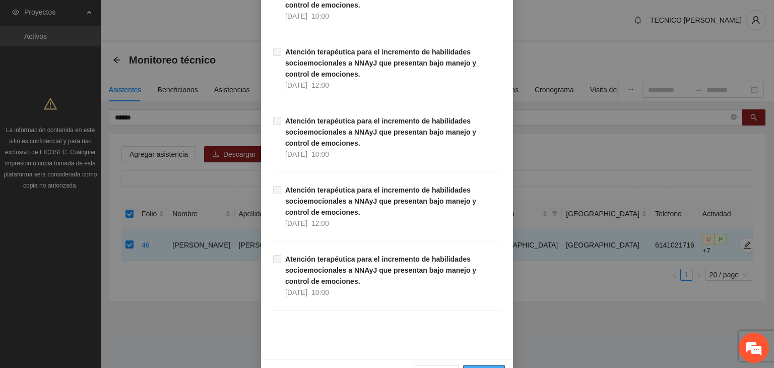
click at [486, 367] on span "Guardar" at bounding box center [484, 372] width 26 height 11
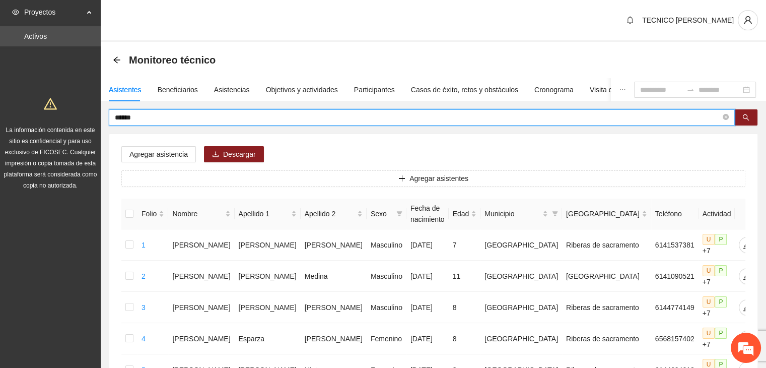
drag, startPoint x: 157, startPoint y: 117, endPoint x: 64, endPoint y: 116, distance: 93.2
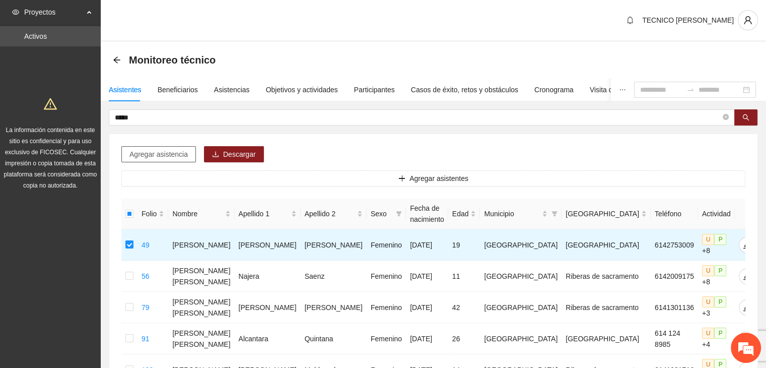
click at [153, 150] on span "Agregar asistencia" at bounding box center [158, 154] width 58 height 11
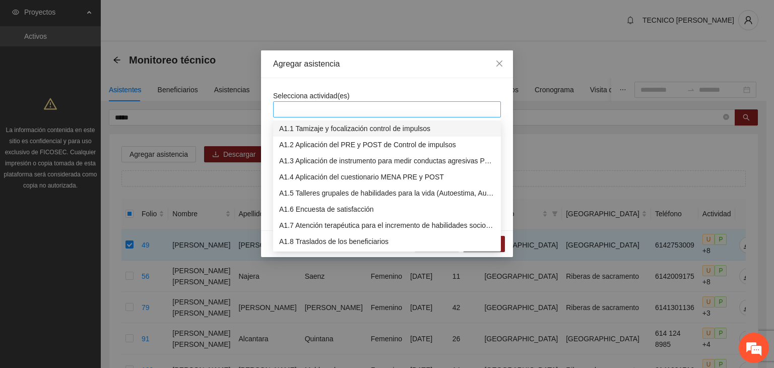
click at [331, 107] on div at bounding box center [387, 109] width 223 height 12
click at [300, 223] on div "A1.7 Atención terapéutica para el incremento de habilidades socioemocionales a …" at bounding box center [387, 225] width 216 height 11
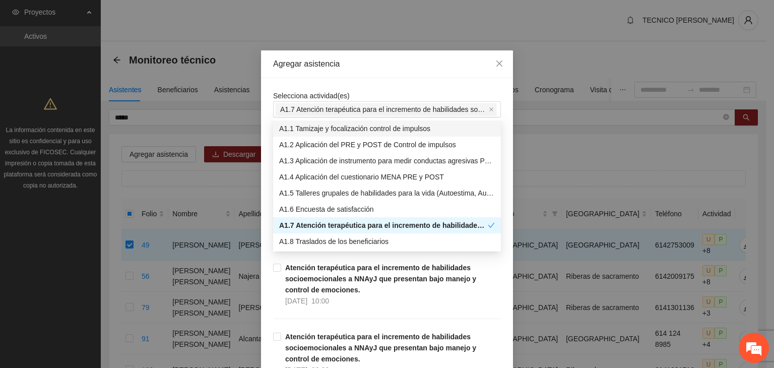
click at [382, 93] on div "Selecciona actividad(es) A1.7 Atención terapéutica para el incremento de habili…" at bounding box center [387, 103] width 228 height 27
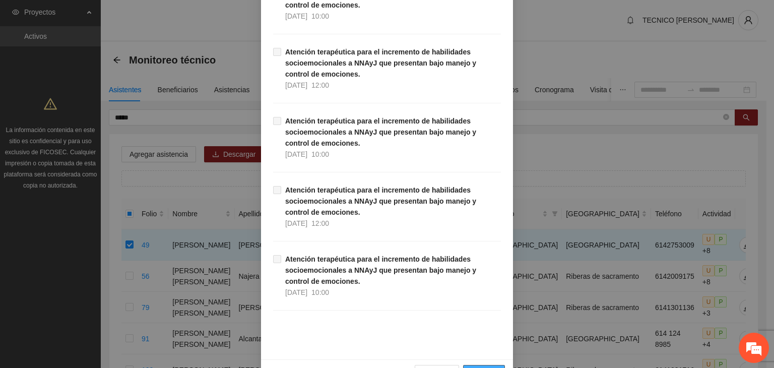
click at [495, 365] on button "Guardar" at bounding box center [484, 373] width 42 height 16
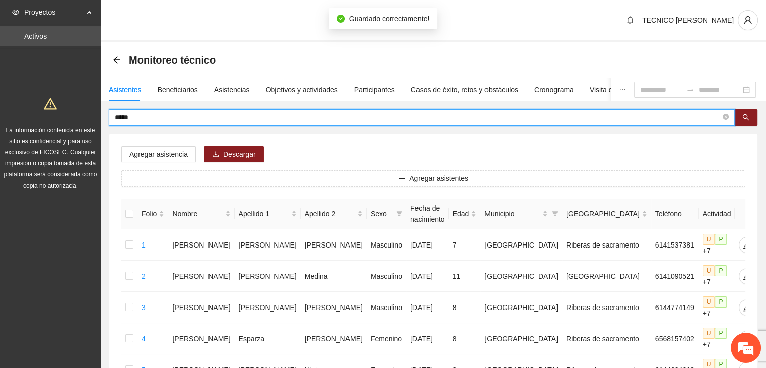
drag, startPoint x: 145, startPoint y: 118, endPoint x: 95, endPoint y: 114, distance: 50.5
type input "****"
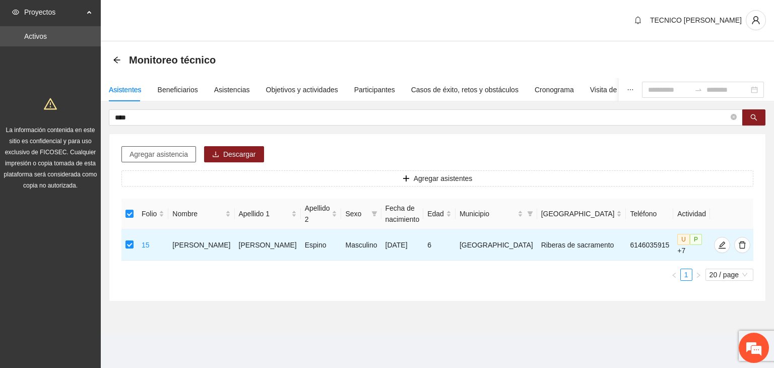
click at [143, 156] on span "Agregar asistencia" at bounding box center [158, 154] width 58 height 11
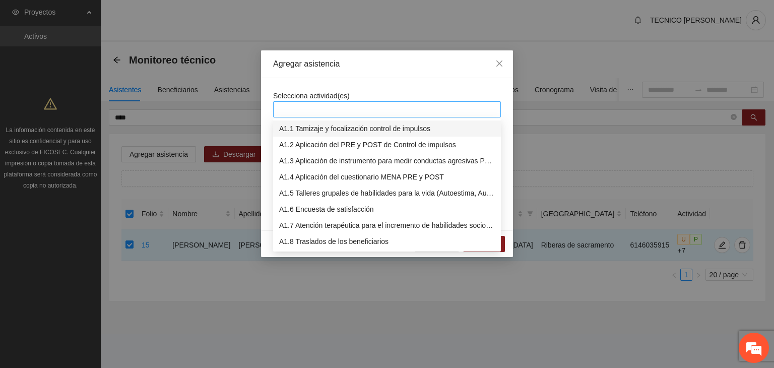
click at [319, 111] on div at bounding box center [387, 109] width 223 height 12
click at [309, 222] on div "A1.7 Atención terapéutica para el incremento de habilidades socioemocionales a …" at bounding box center [387, 225] width 216 height 11
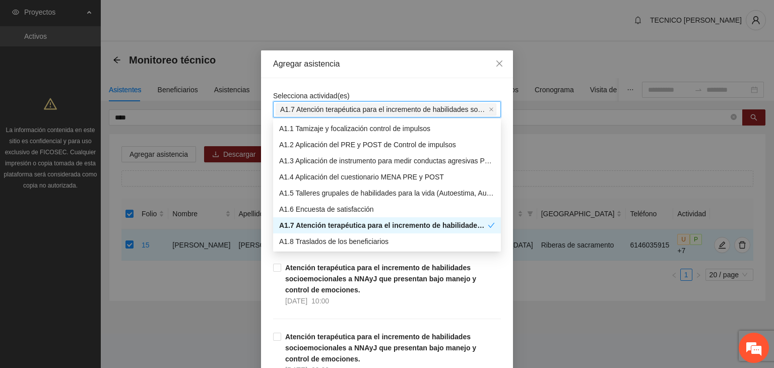
click at [401, 63] on div "Agregar asistencia" at bounding box center [387, 63] width 228 height 11
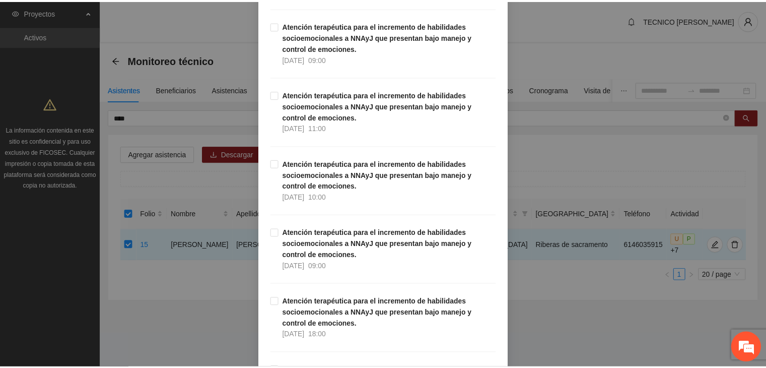
scroll to position [0, 0]
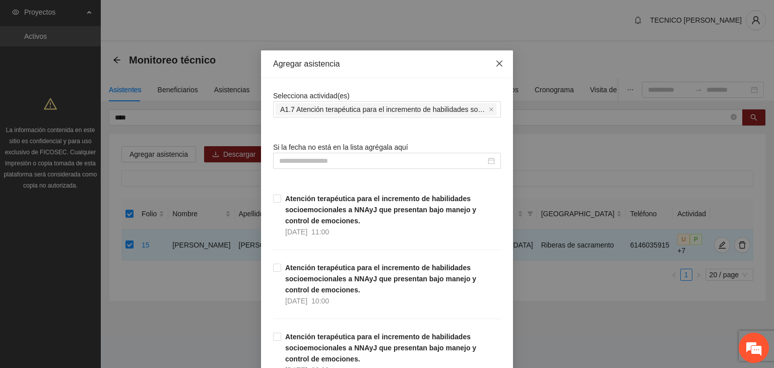
click at [496, 59] on span "Close" at bounding box center [499, 63] width 27 height 27
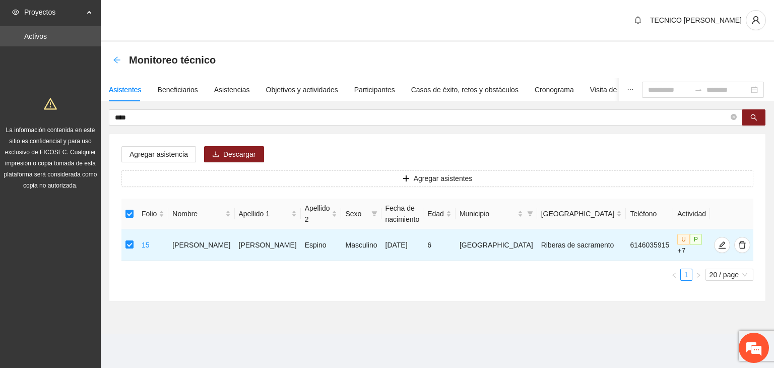
click at [117, 63] on icon "arrow-left" at bounding box center [117, 60] width 8 height 8
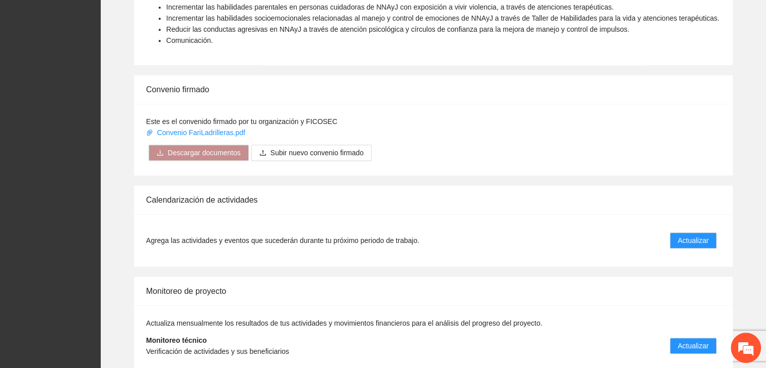
scroll to position [764, 0]
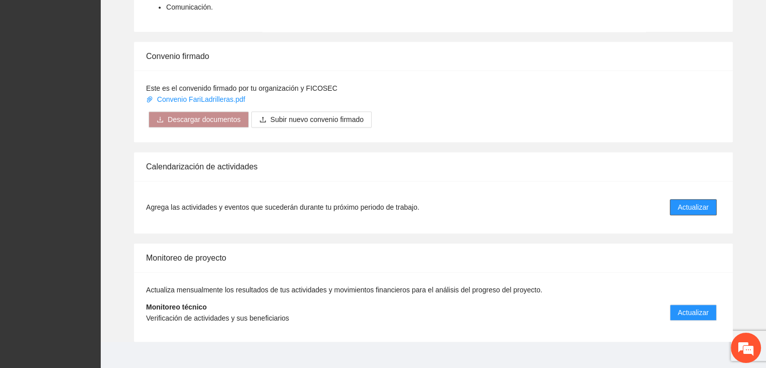
click at [697, 202] on span "Actualizar" at bounding box center [693, 207] width 31 height 11
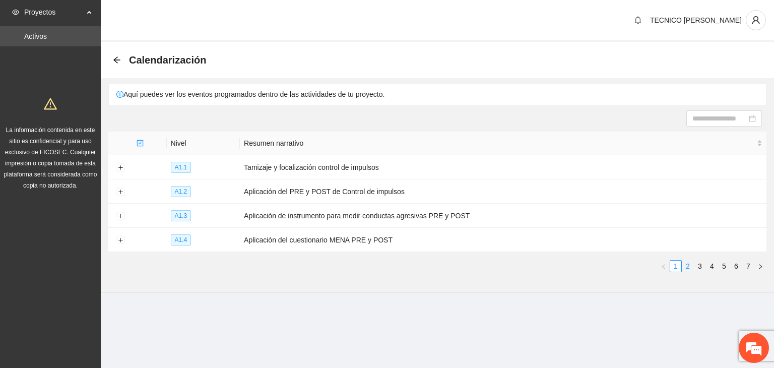
click at [690, 266] on link "2" at bounding box center [687, 265] width 11 height 11
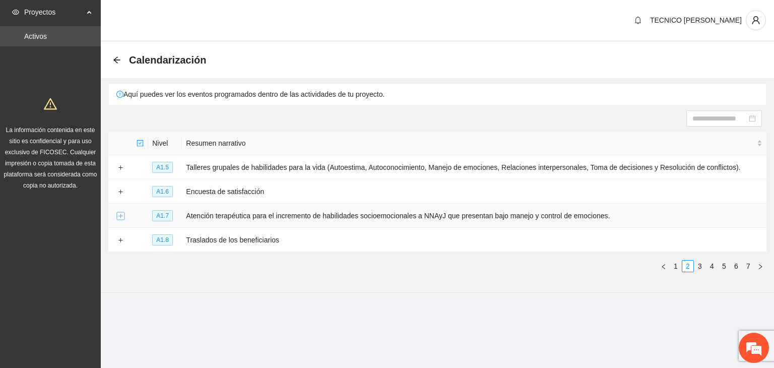
click at [119, 213] on button "Expand row" at bounding box center [120, 216] width 8 height 8
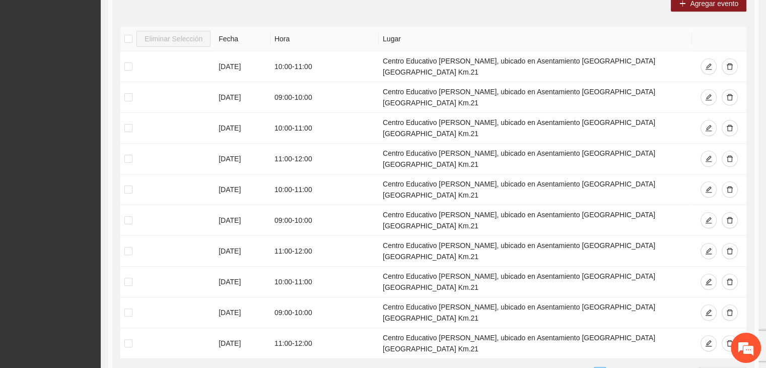
scroll to position [250, 0]
click at [610, 367] on link "2" at bounding box center [612, 373] width 11 height 11
click at [613, 367] on link "2" at bounding box center [612, 373] width 11 height 11
click at [616, 367] on link "2" at bounding box center [612, 373] width 11 height 11
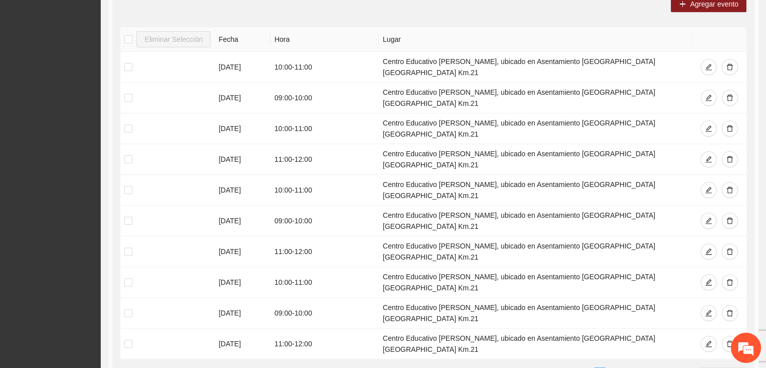
click at [616, 367] on link "2" at bounding box center [612, 373] width 11 height 11
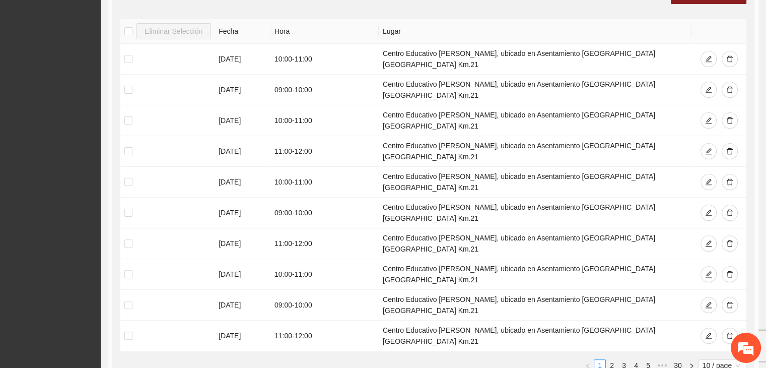
scroll to position [257, 0]
click at [624, 360] on link "3" at bounding box center [624, 365] width 11 height 11
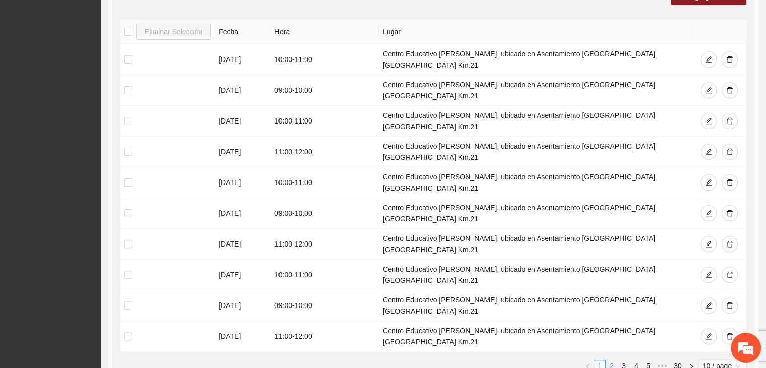
click at [613, 360] on link "2" at bounding box center [612, 365] width 11 height 11
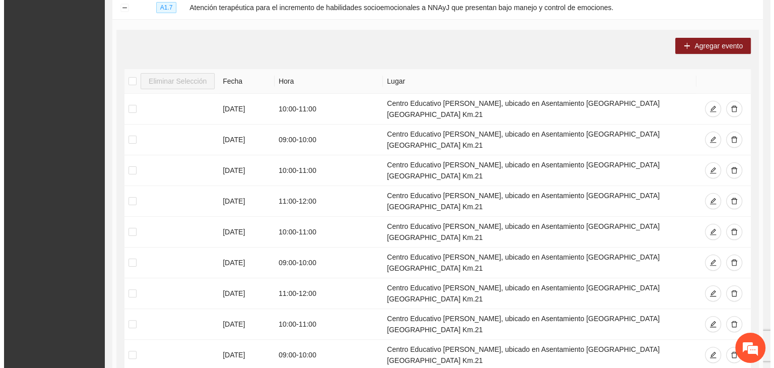
scroll to position [208, 0]
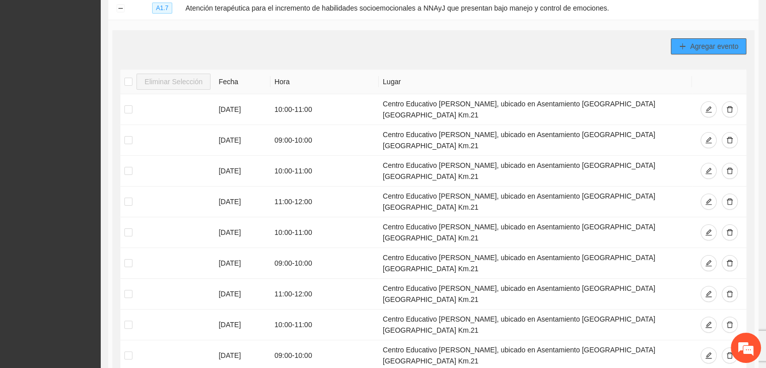
click at [689, 44] on button "Agregar evento" at bounding box center [709, 46] width 76 height 16
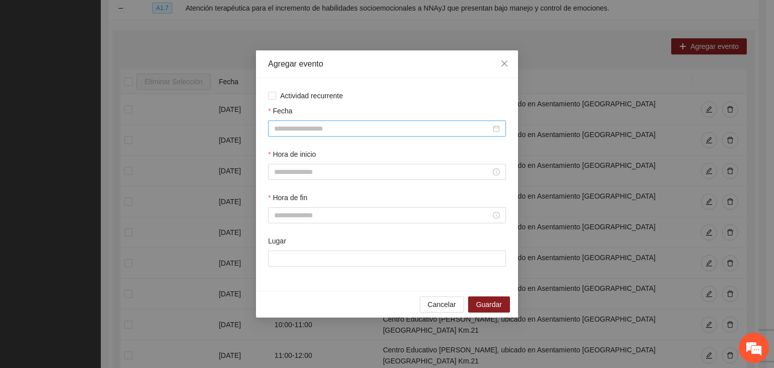
click at [289, 135] on div at bounding box center [387, 128] width 238 height 16
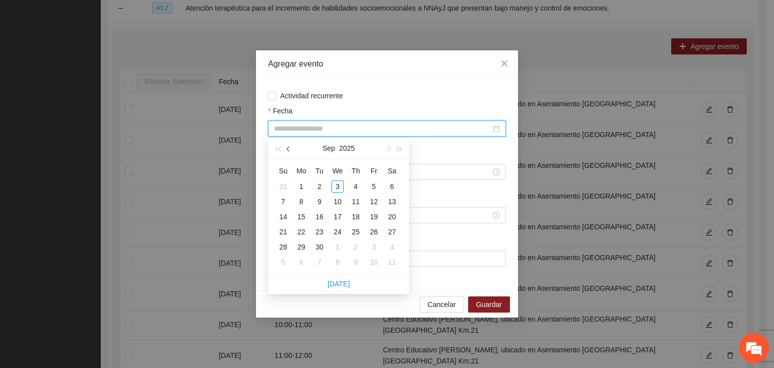
click at [283, 147] on button "button" at bounding box center [288, 148] width 11 height 20
type input "**********"
click at [359, 216] on div "14" at bounding box center [356, 217] width 12 height 12
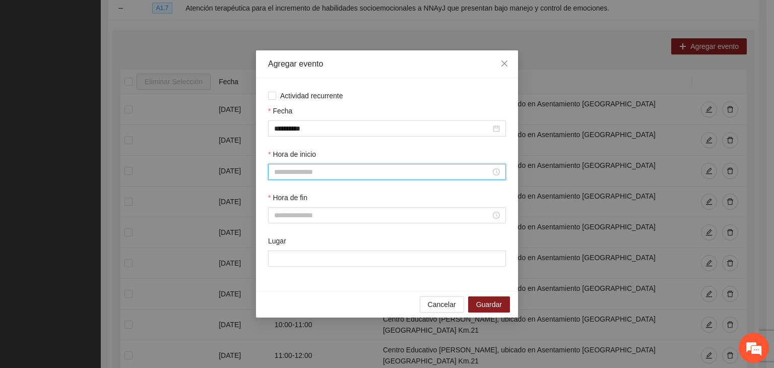
click at [324, 168] on input "Hora de inicio" at bounding box center [382, 171] width 217 height 11
click at [281, 257] on div "12" at bounding box center [282, 262] width 28 height 14
type input "*****"
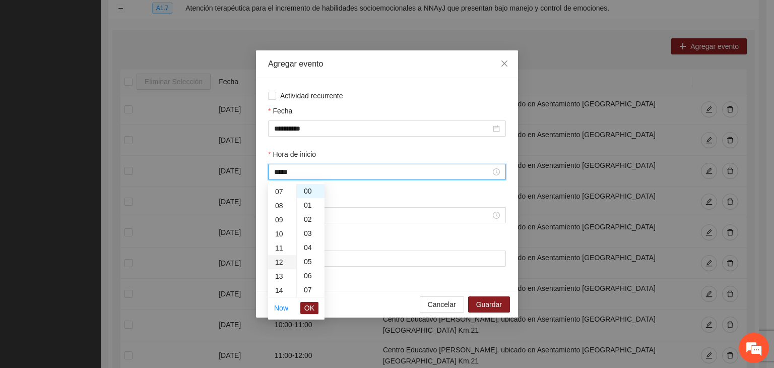
scroll to position [169, 0]
click at [312, 306] on span "OK" at bounding box center [309, 307] width 10 height 11
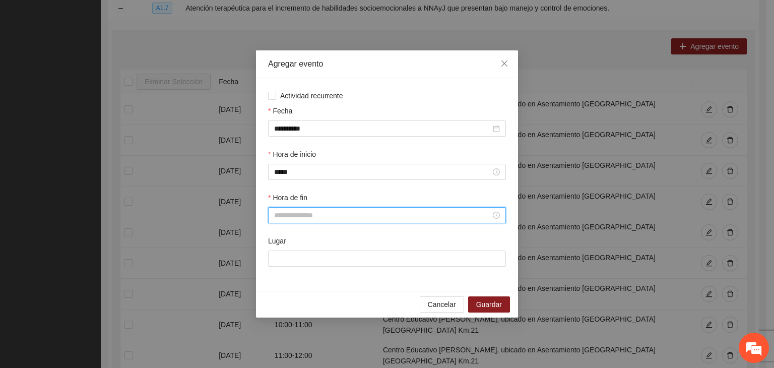
click at [307, 217] on input "Hora de fin" at bounding box center [382, 215] width 217 height 11
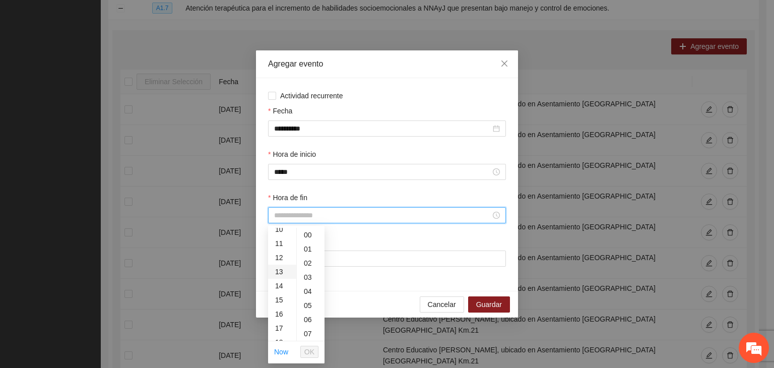
click at [285, 274] on div "13" at bounding box center [282, 272] width 28 height 14
type input "*****"
click at [310, 348] on span "OK" at bounding box center [309, 351] width 10 height 11
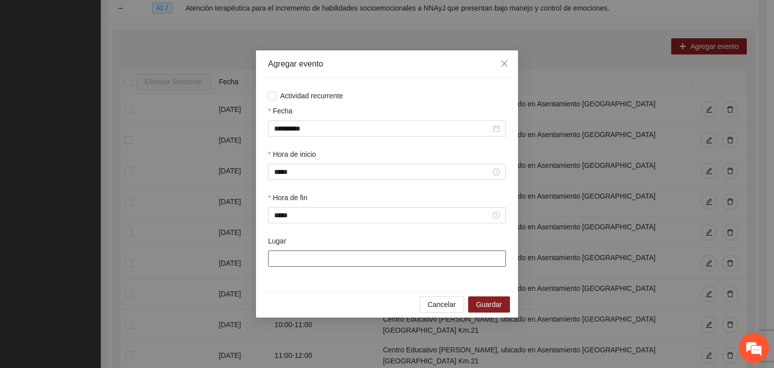
click at [343, 262] on input "Lugar" at bounding box center [387, 258] width 238 height 16
type input "**********"
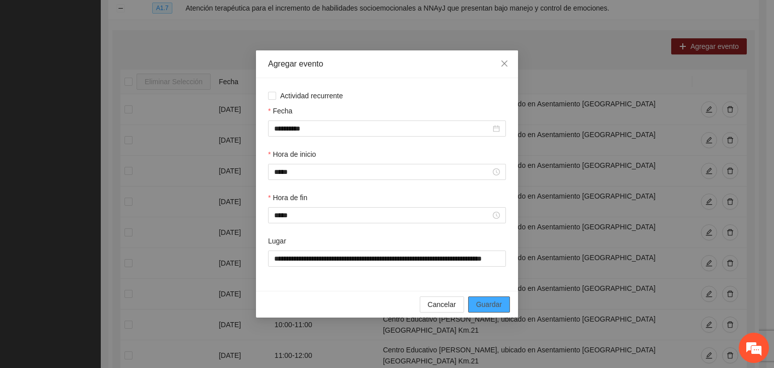
click at [488, 302] on span "Guardar" at bounding box center [489, 304] width 26 height 11
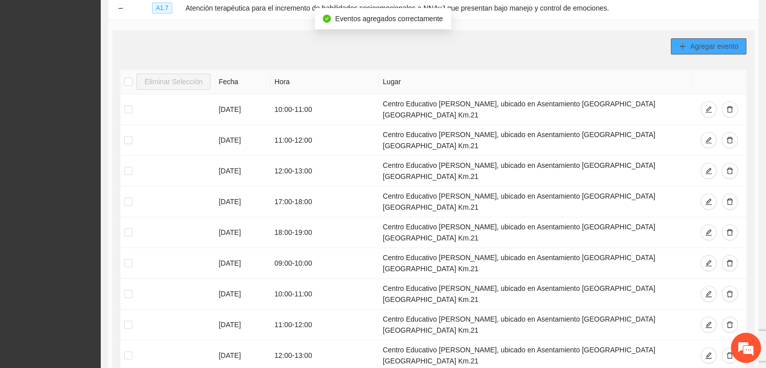
click at [687, 49] on button "Agregar evento" at bounding box center [709, 46] width 76 height 16
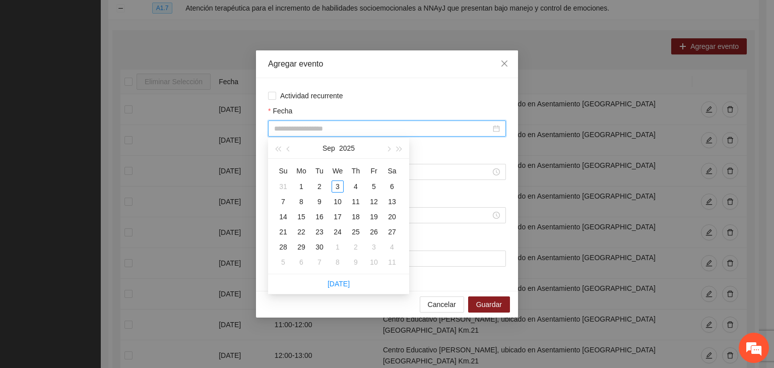
click at [322, 126] on input "Fecha" at bounding box center [382, 128] width 217 height 11
click at [287, 148] on button "button" at bounding box center [288, 148] width 11 height 20
type input "**********"
click at [357, 216] on div "14" at bounding box center [356, 217] width 12 height 12
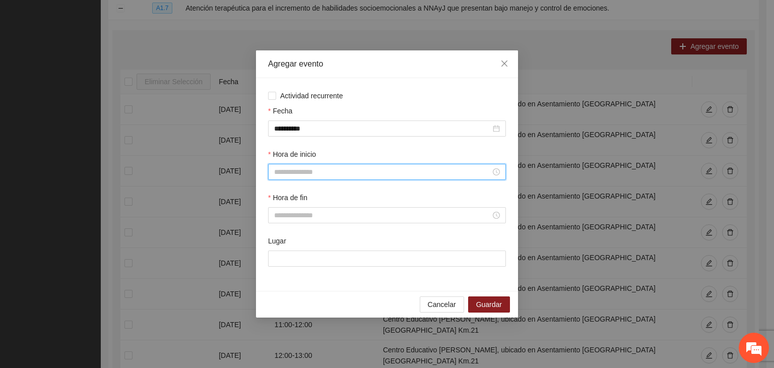
click at [347, 171] on input "Hora de inicio" at bounding box center [382, 171] width 217 height 11
click at [283, 259] on div "17" at bounding box center [282, 261] width 28 height 14
type input "*****"
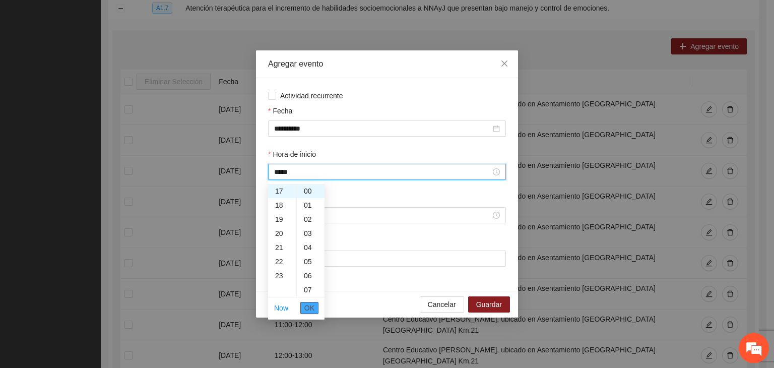
click at [310, 309] on span "OK" at bounding box center [309, 307] width 10 height 11
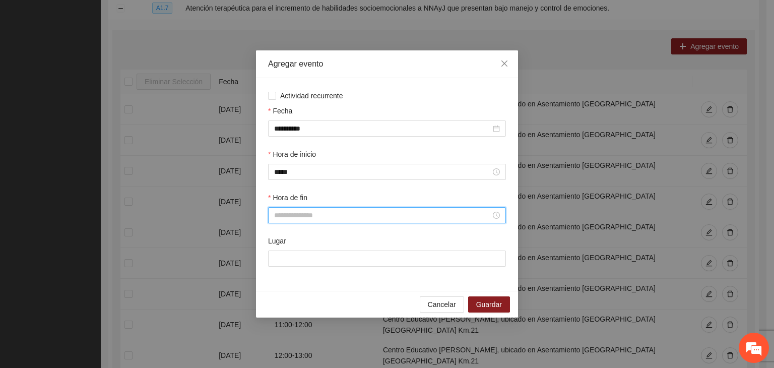
click at [291, 215] on input "Hora de fin" at bounding box center [382, 215] width 217 height 11
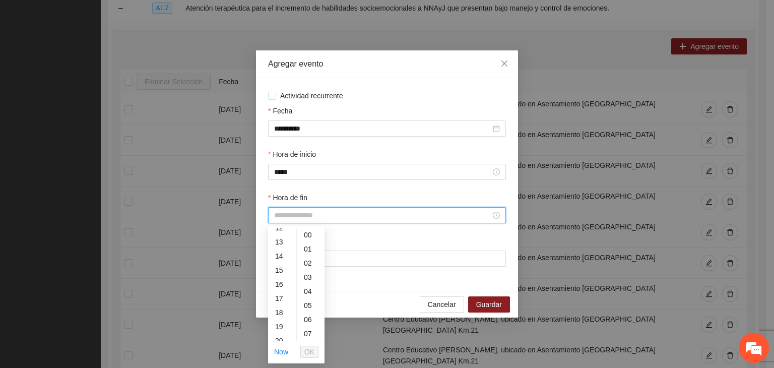
scroll to position [195, 0]
click at [282, 295] on div "18" at bounding box center [282, 293] width 28 height 14
type input "*****"
click at [309, 349] on span "OK" at bounding box center [309, 351] width 10 height 11
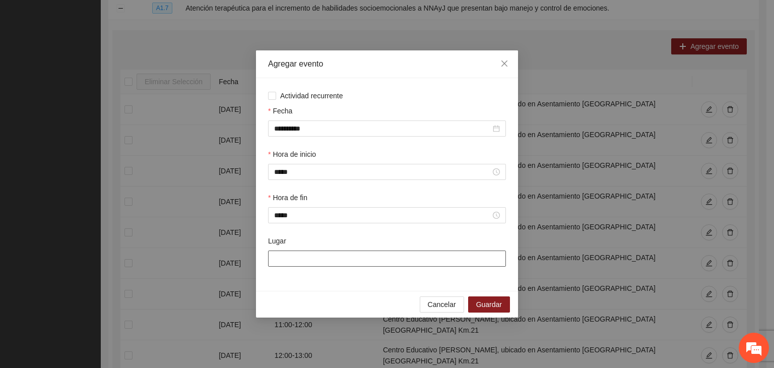
click at [313, 262] on input "Lugar" at bounding box center [387, 258] width 238 height 16
type input "**********"
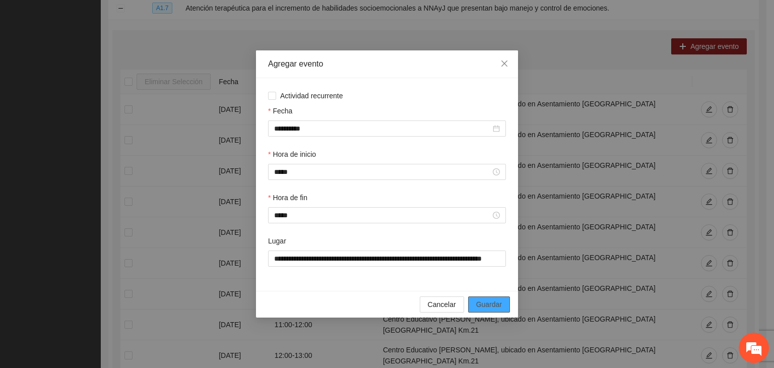
click at [502, 302] on span "Guardar" at bounding box center [489, 304] width 26 height 11
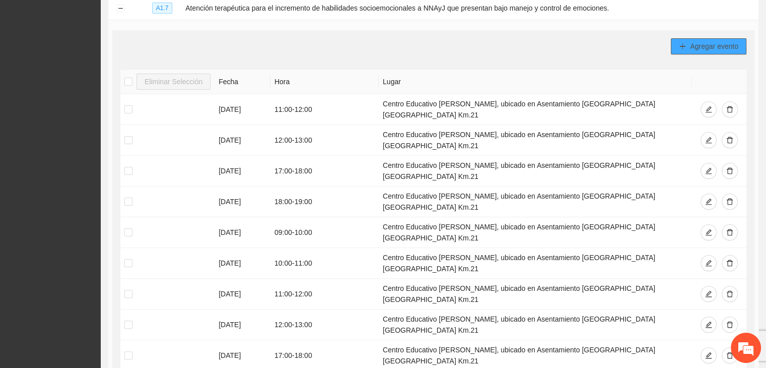
click at [693, 49] on span "Agregar evento" at bounding box center [714, 46] width 48 height 11
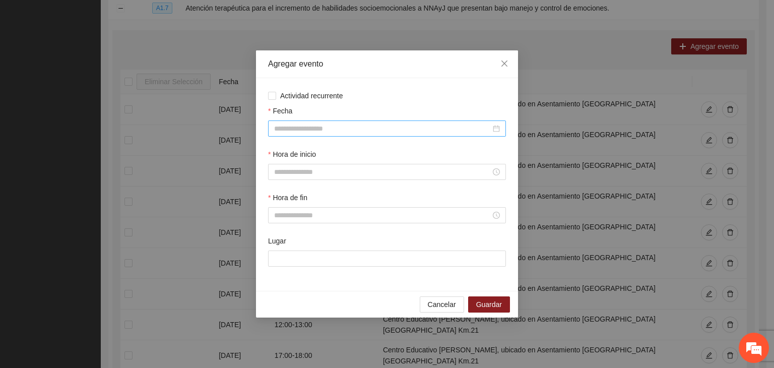
click at [310, 120] on div at bounding box center [387, 128] width 238 height 16
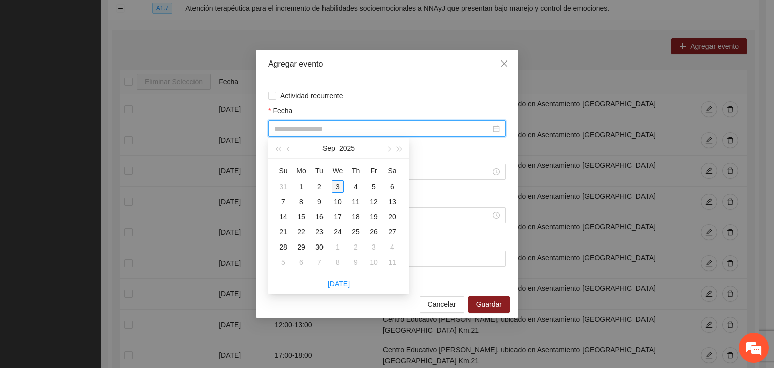
type input "**********"
click at [287, 148] on span "button" at bounding box center [289, 149] width 5 height 5
type input "**********"
click at [351, 216] on div "14" at bounding box center [356, 217] width 12 height 12
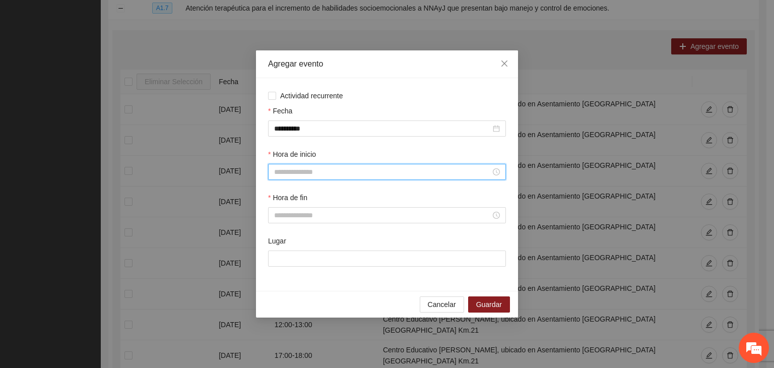
click at [312, 171] on input "Hora de inicio" at bounding box center [382, 171] width 217 height 11
click at [276, 203] on div "18" at bounding box center [282, 203] width 28 height 14
type input "*****"
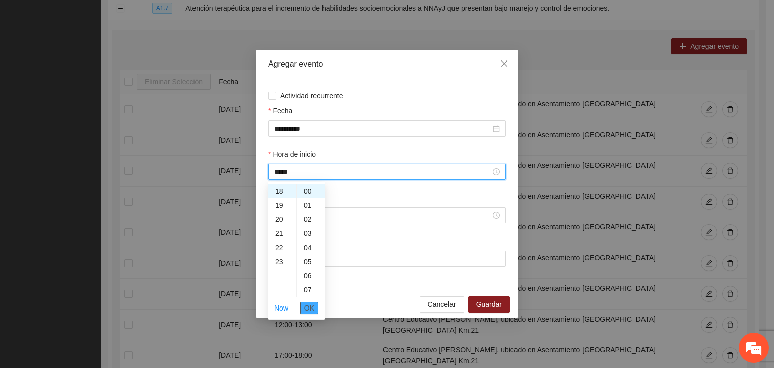
click at [308, 308] on span "OK" at bounding box center [309, 307] width 10 height 11
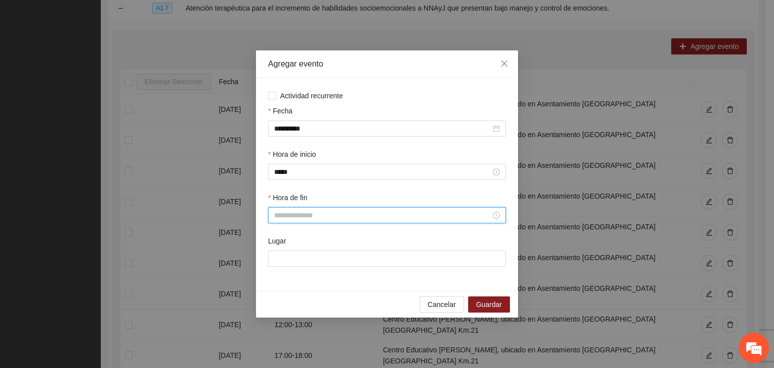
click at [317, 211] on input "Hora de fin" at bounding box center [382, 215] width 217 height 11
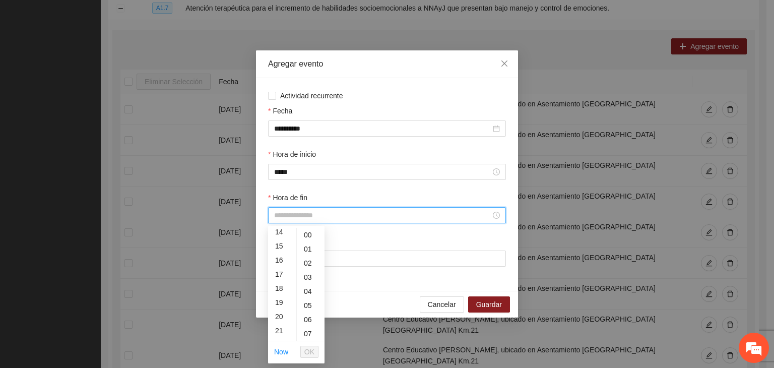
scroll to position [205, 0]
click at [282, 295] on div "19" at bounding box center [282, 298] width 28 height 14
type input "*****"
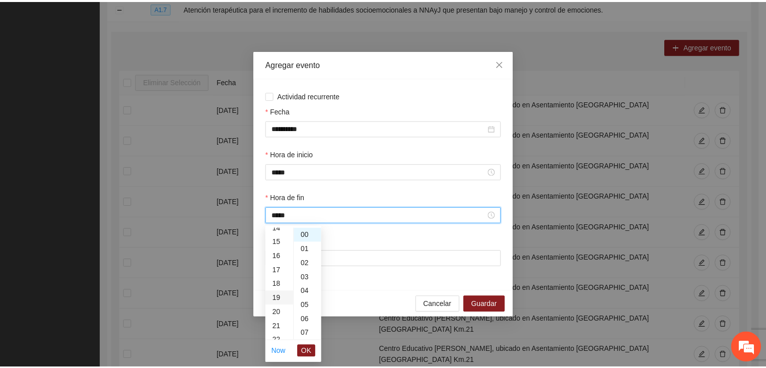
scroll to position [268, 0]
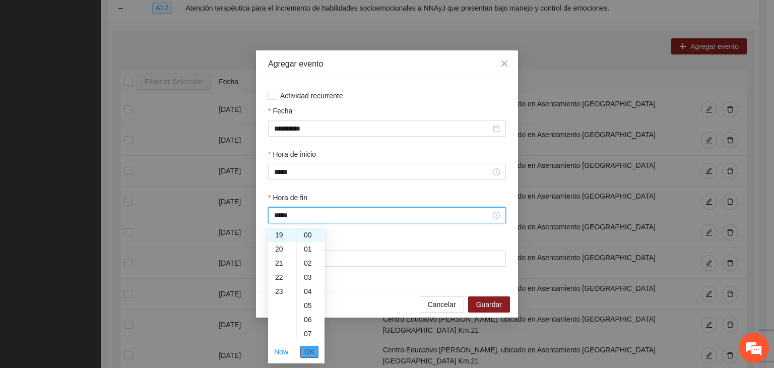
click at [308, 347] on span "OK" at bounding box center [309, 351] width 10 height 11
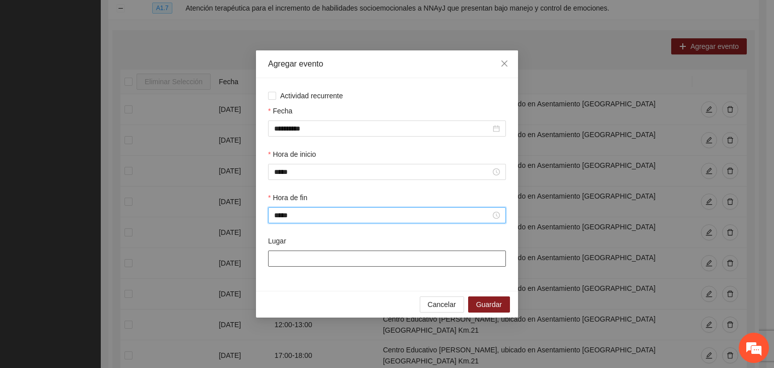
click at [339, 258] on input "Lugar" at bounding box center [387, 258] width 238 height 16
type input "**********"
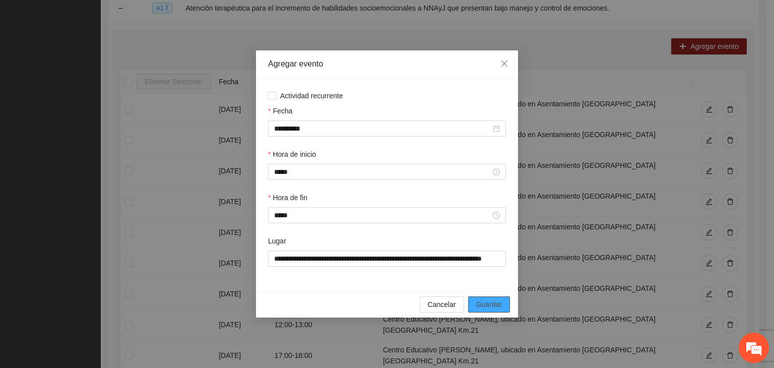
click at [488, 303] on span "Guardar" at bounding box center [489, 304] width 26 height 11
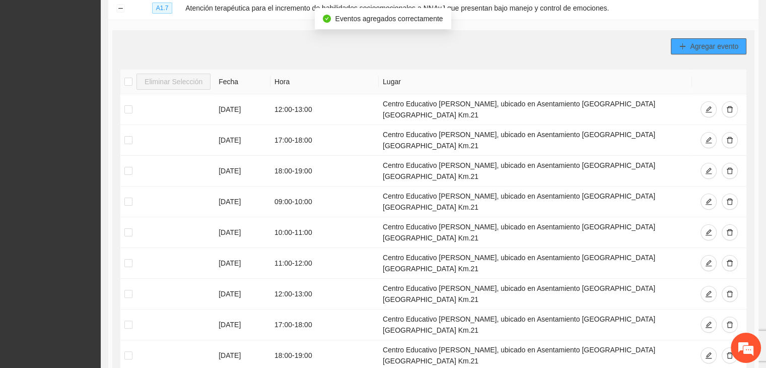
scroll to position [0, 0]
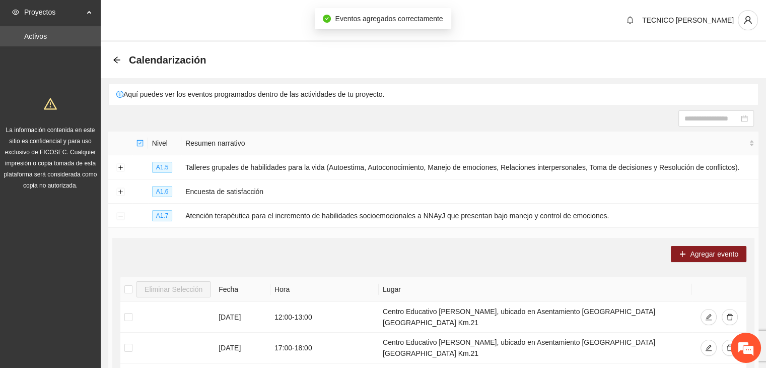
click at [121, 57] on div "Calendarización" at bounding box center [162, 60] width 99 height 16
click at [119, 58] on icon "arrow-left" at bounding box center [117, 60] width 8 height 8
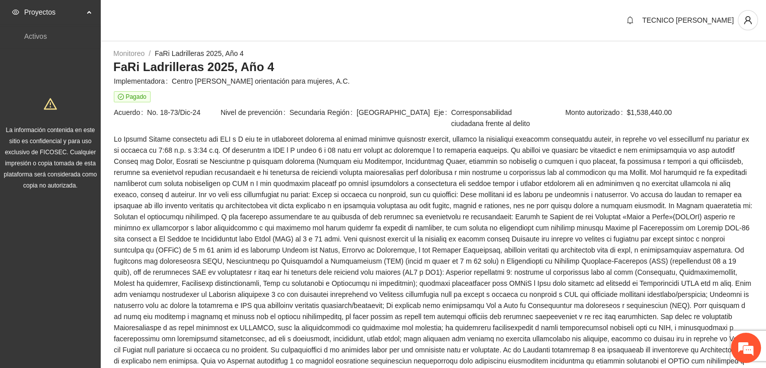
scroll to position [764, 0]
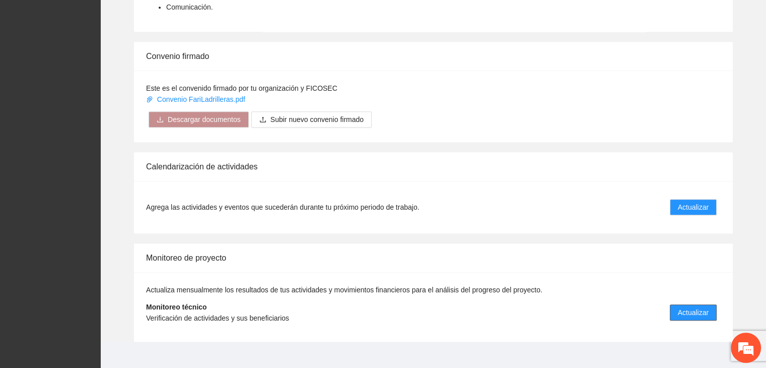
click at [695, 307] on span "Actualizar" at bounding box center [693, 312] width 31 height 11
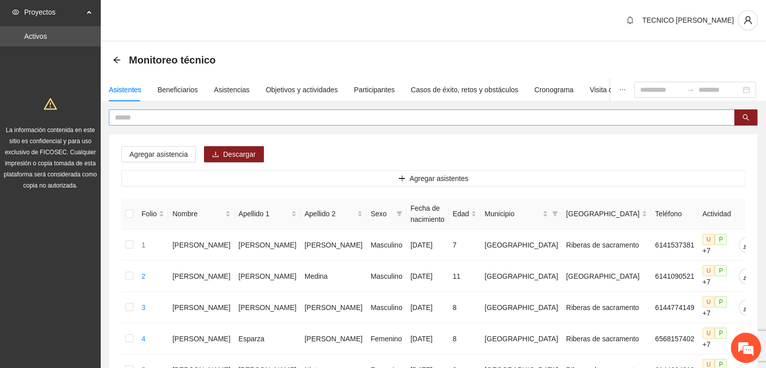
click at [244, 117] on input "text" at bounding box center [418, 117] width 606 height 11
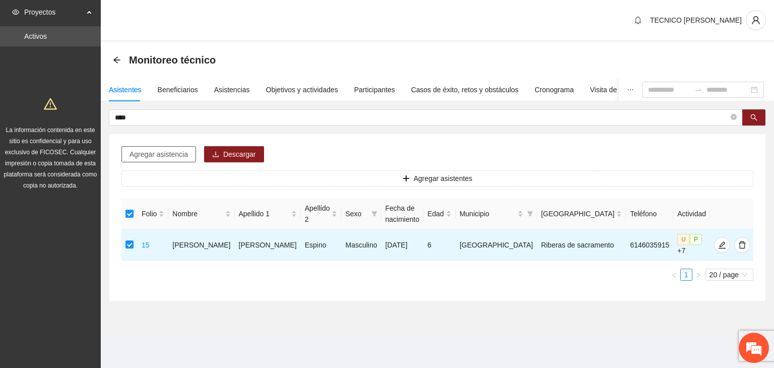
click at [151, 154] on span "Agregar asistencia" at bounding box center [158, 154] width 58 height 11
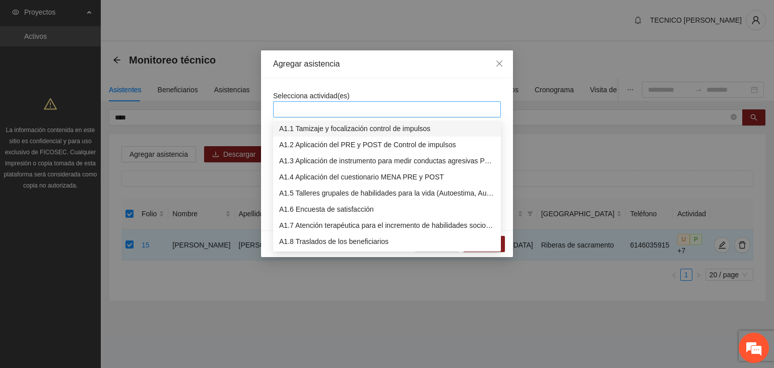
click at [359, 107] on div at bounding box center [387, 109] width 223 height 12
click at [309, 221] on div "A1.7 Atención terapéutica para el incremento de habilidades socioemocionales a …" at bounding box center [387, 225] width 216 height 11
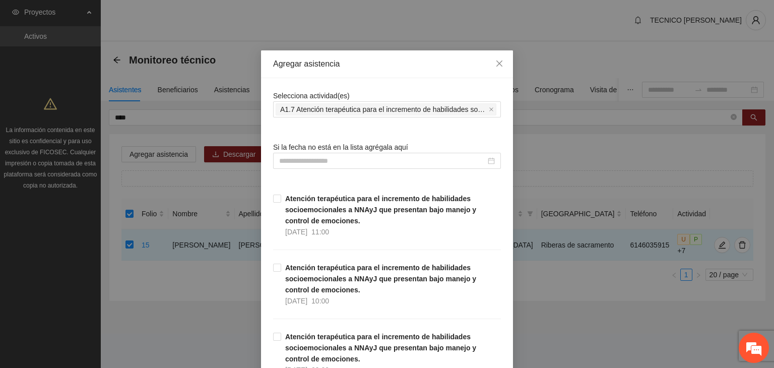
click at [395, 75] on div "Agregar asistencia" at bounding box center [387, 64] width 252 height 28
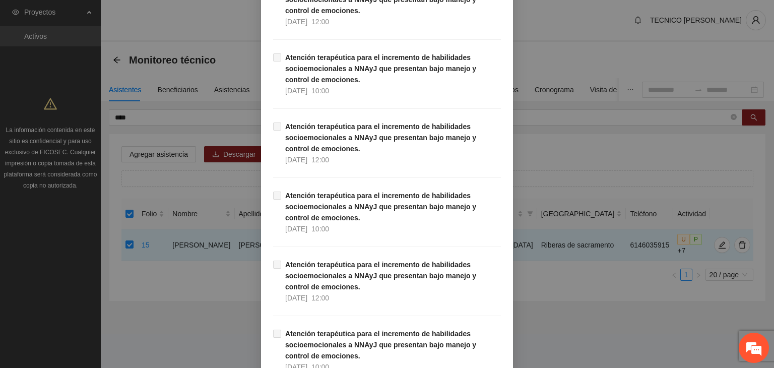
scroll to position [20371, 0]
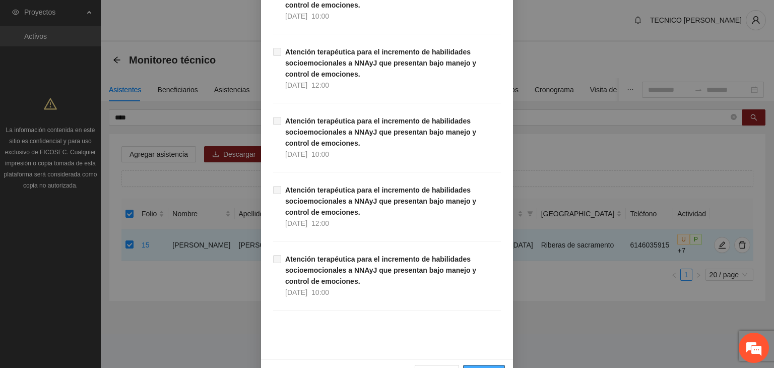
click at [474, 367] on span "Guardar" at bounding box center [484, 372] width 26 height 11
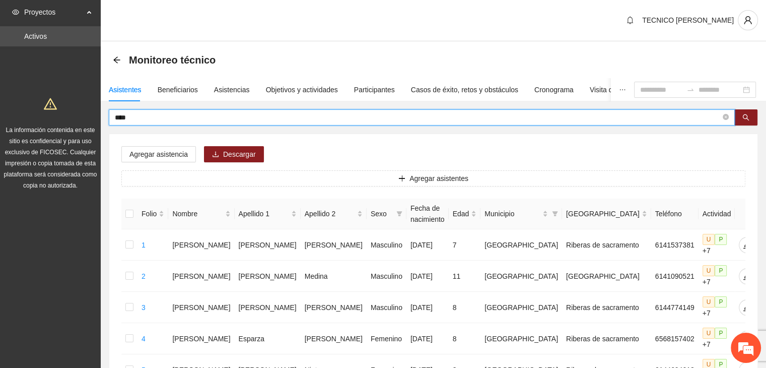
drag, startPoint x: 232, startPoint y: 120, endPoint x: 99, endPoint y: 137, distance: 134.5
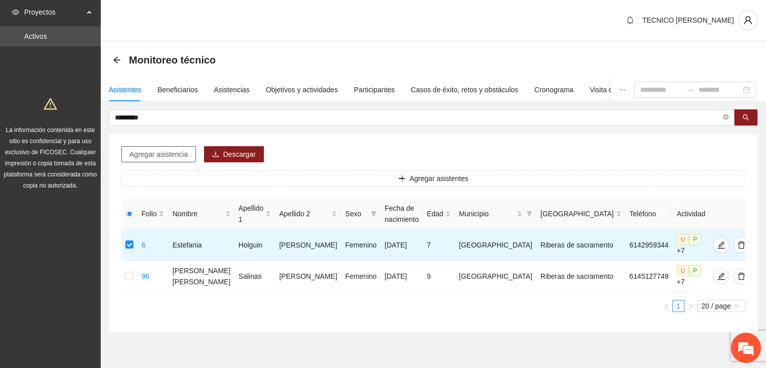
click at [151, 156] on span "Agregar asistencia" at bounding box center [158, 154] width 58 height 11
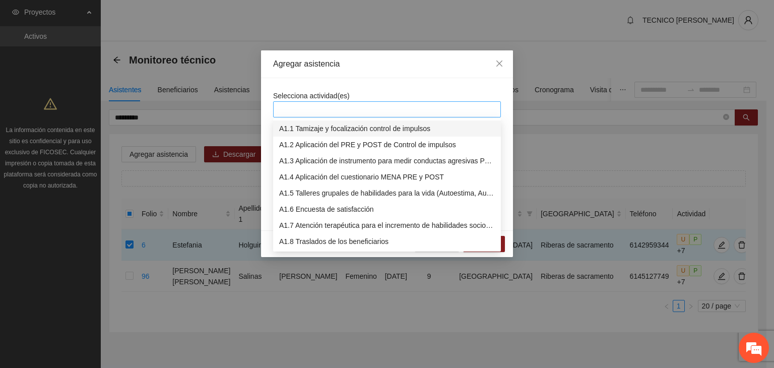
click at [336, 108] on div at bounding box center [387, 109] width 223 height 12
click at [303, 226] on div "A1.7 Atención terapéutica para el incremento de habilidades socioemocionales a …" at bounding box center [387, 225] width 216 height 11
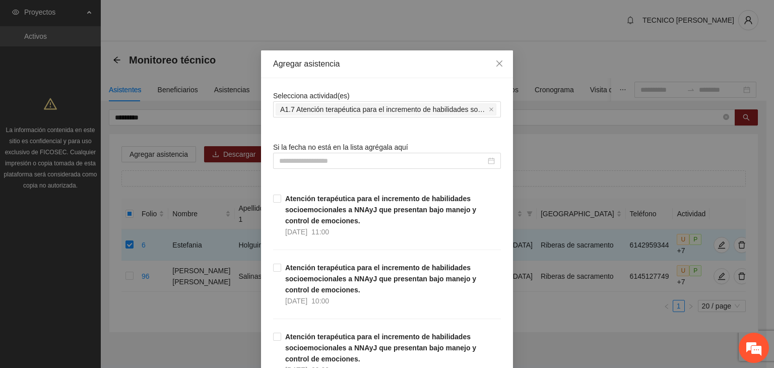
click at [412, 63] on div "Agregar asistencia" at bounding box center [387, 63] width 228 height 11
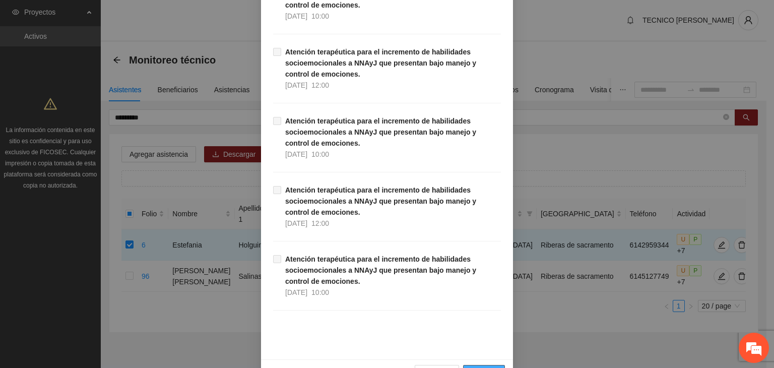
click at [486, 367] on span "Guardar" at bounding box center [484, 372] width 26 height 11
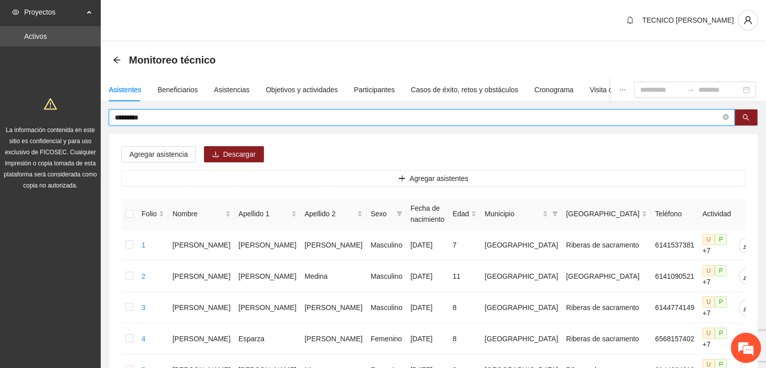
drag, startPoint x: 161, startPoint y: 117, endPoint x: 63, endPoint y: 108, distance: 97.7
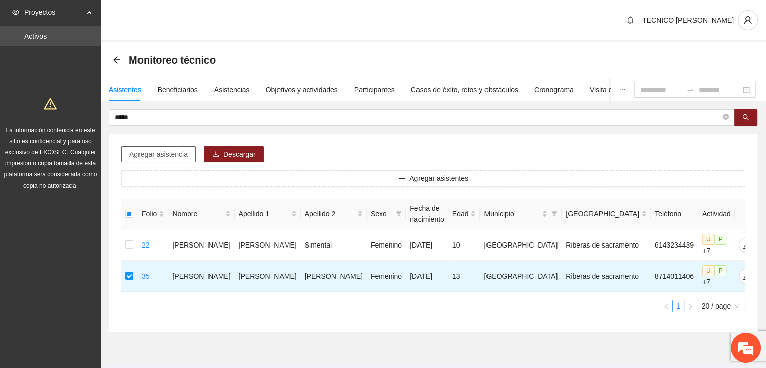
click at [151, 156] on span "Agregar asistencia" at bounding box center [158, 154] width 58 height 11
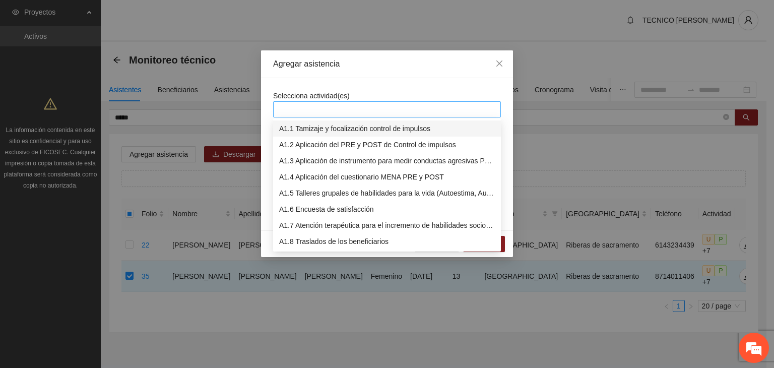
click at [372, 107] on div at bounding box center [387, 109] width 223 height 12
click at [288, 228] on div "A1.7 Atención terapéutica para el incremento de habilidades socioemocionales a …" at bounding box center [387, 225] width 216 height 11
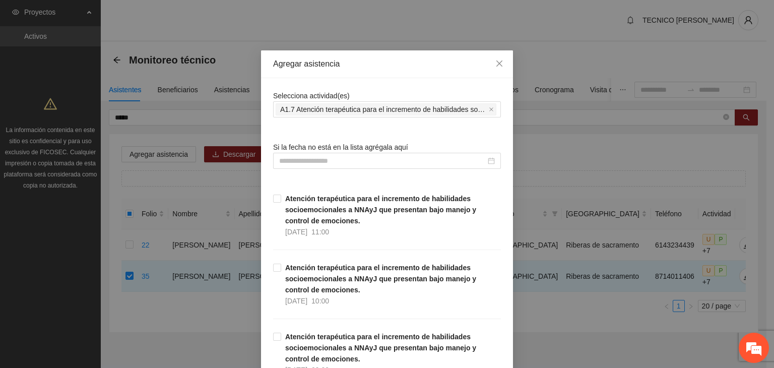
click at [385, 75] on div "Agregar asistencia" at bounding box center [387, 64] width 252 height 28
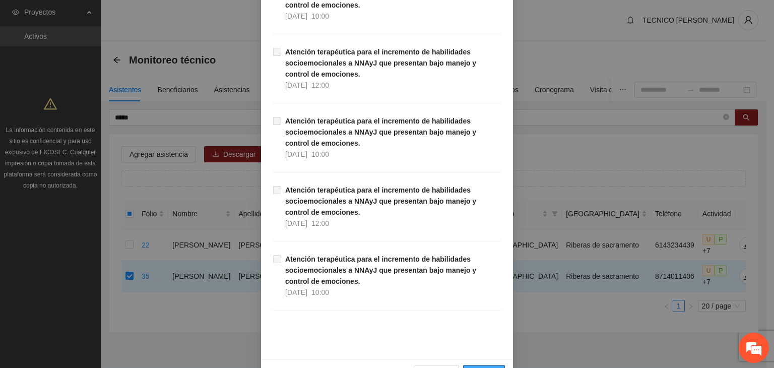
click at [484, 367] on span "Guardar" at bounding box center [484, 372] width 26 height 11
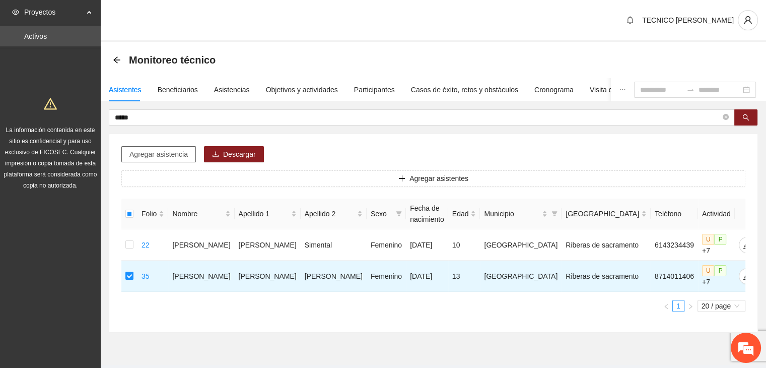
click at [149, 154] on span "Agregar asistencia" at bounding box center [158, 154] width 58 height 11
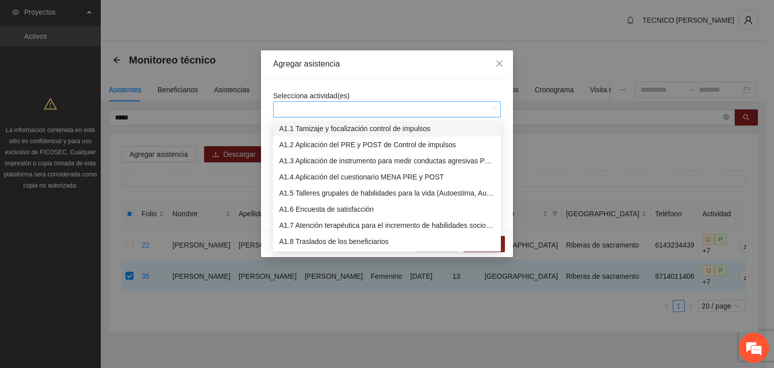
click at [357, 111] on div at bounding box center [382, 109] width 213 height 12
click at [311, 230] on div "A1.7 Atención terapéutica para el incremento de habilidades socioemocionales a …" at bounding box center [387, 225] width 216 height 11
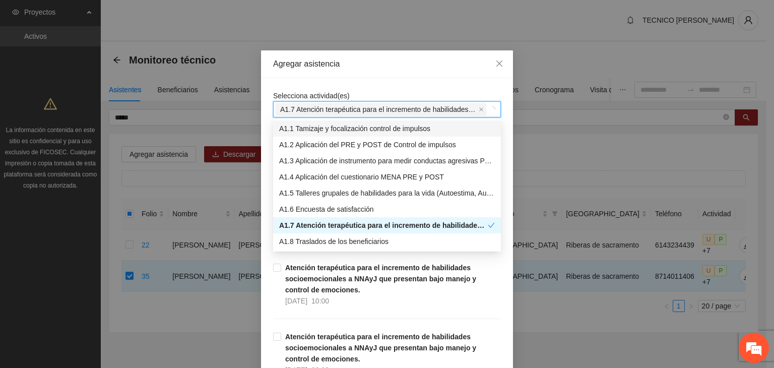
click at [403, 71] on div "Agregar asistencia" at bounding box center [387, 64] width 252 height 28
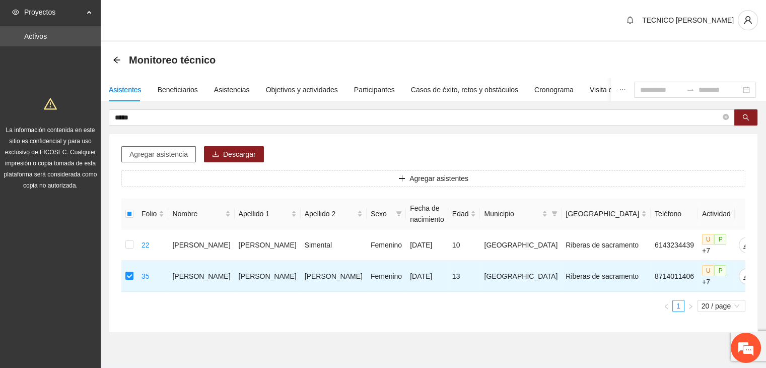
click at [144, 151] on span "Agregar asistencia" at bounding box center [158, 154] width 58 height 11
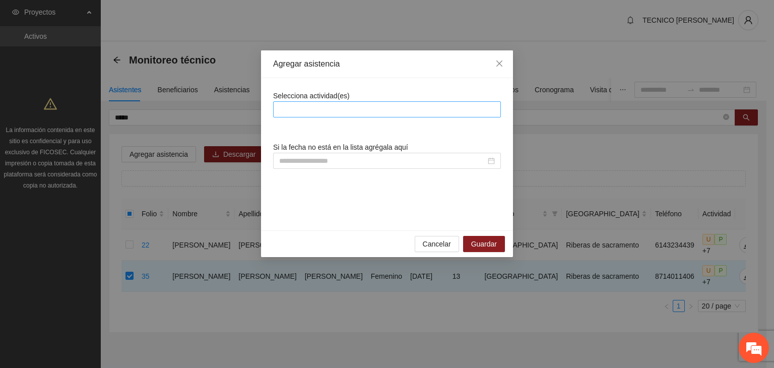
click at [314, 107] on div at bounding box center [387, 109] width 223 height 12
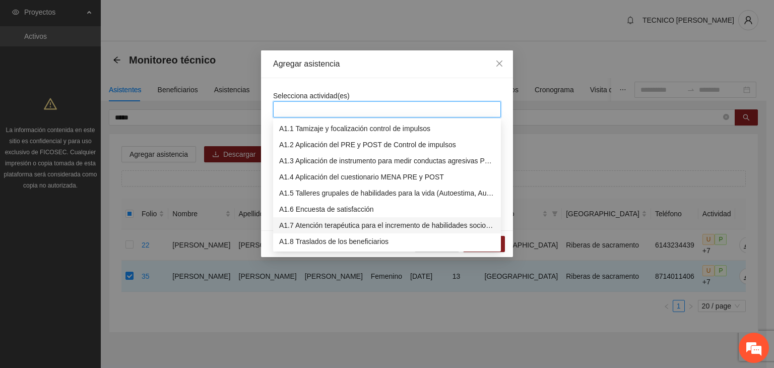
click at [307, 222] on div "A1.7 Atención terapéutica para el incremento de habilidades socioemocionales a …" at bounding box center [387, 225] width 216 height 11
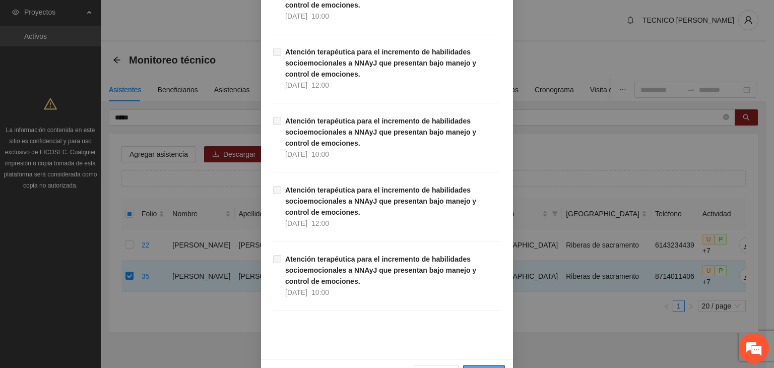
click at [483, 367] on span "Guardar" at bounding box center [484, 372] width 26 height 11
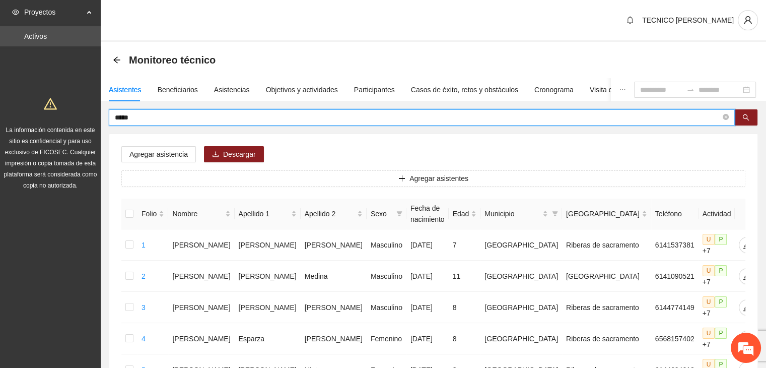
drag, startPoint x: 148, startPoint y: 121, endPoint x: 69, endPoint y: 111, distance: 79.7
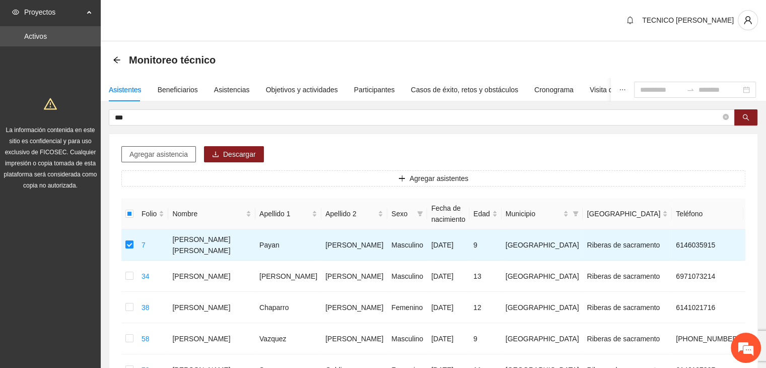
click at [152, 154] on span "Agregar asistencia" at bounding box center [158, 154] width 58 height 11
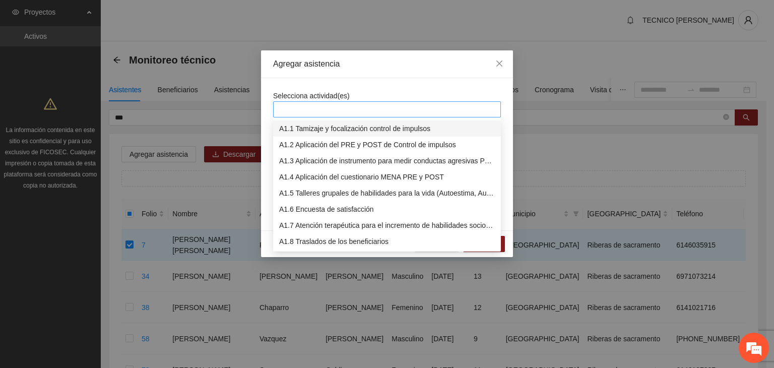
click at [341, 106] on div at bounding box center [387, 109] width 223 height 12
click at [304, 224] on div "A1.7 Atención terapéutica para el incremento de habilidades socioemocionales a …" at bounding box center [387, 225] width 216 height 11
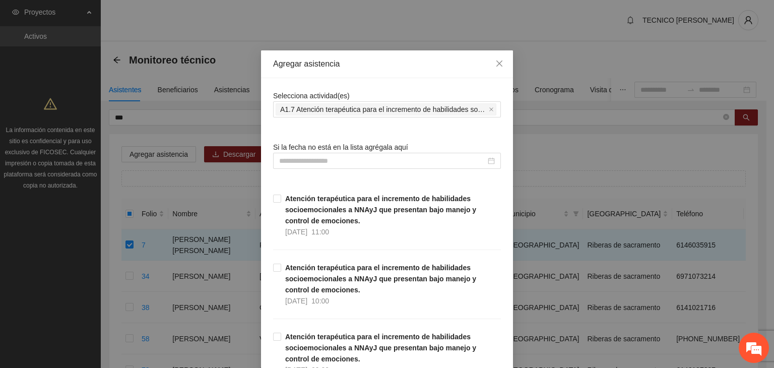
click at [368, 91] on div "Selecciona actividad(es) A1.7 Atención terapéutica para el incremento de habili…" at bounding box center [387, 103] width 228 height 27
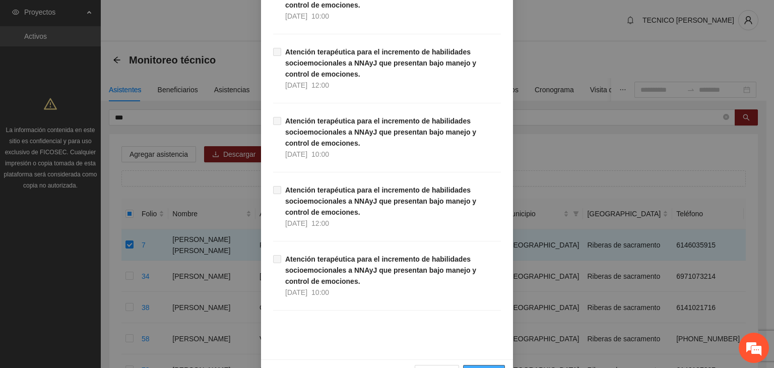
click at [471, 367] on span "Guardar" at bounding box center [484, 372] width 26 height 11
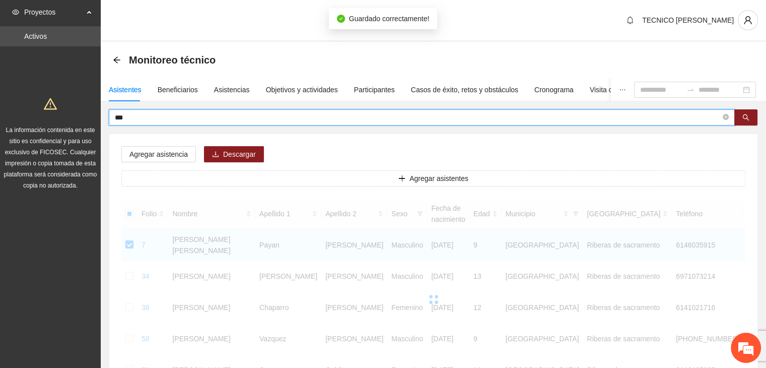
click at [132, 121] on input "***" at bounding box center [418, 117] width 606 height 11
type input "*"
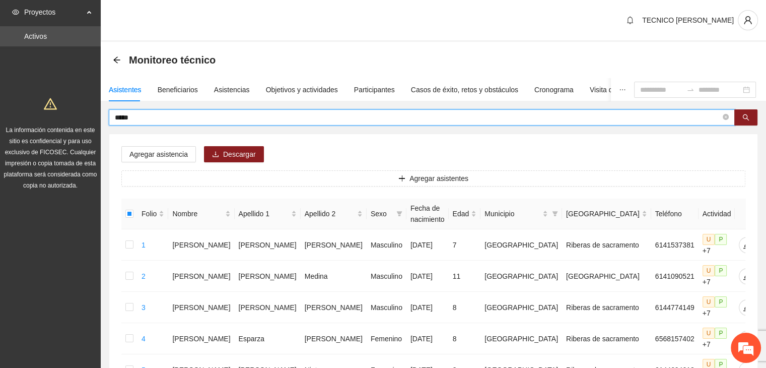
click at [151, 117] on input "*****" at bounding box center [418, 117] width 606 height 11
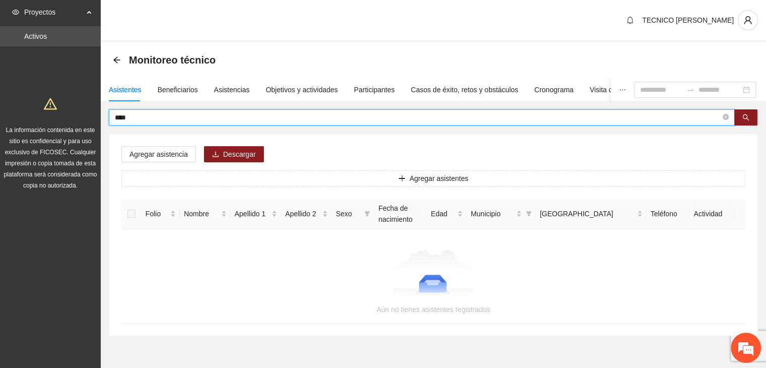
type input "****"
